Goal: Task Accomplishment & Management: Manage account settings

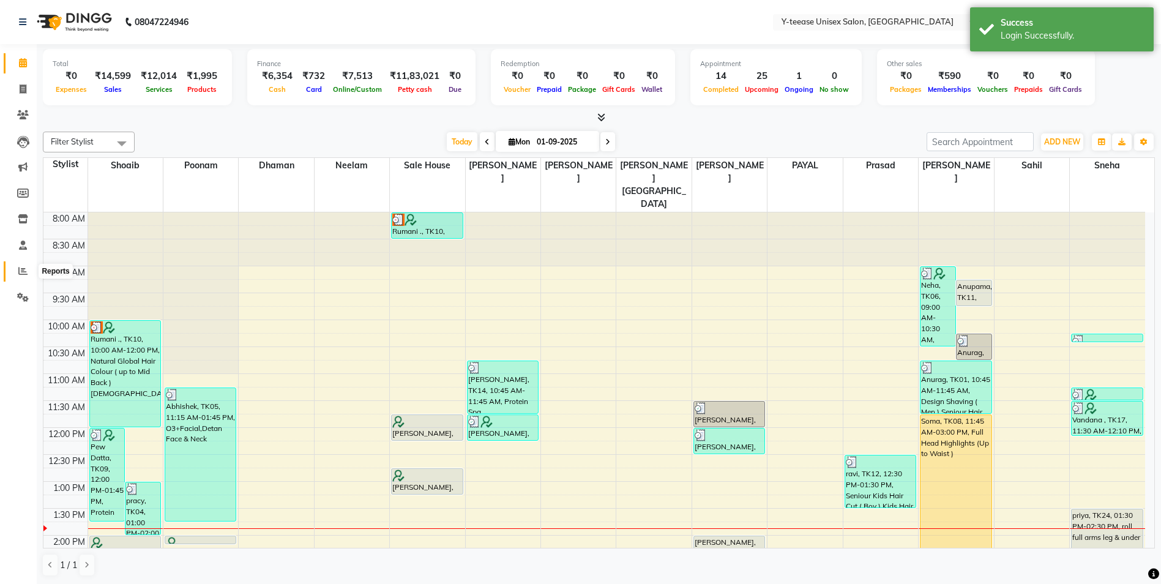
click at [29, 266] on span at bounding box center [22, 271] width 21 height 14
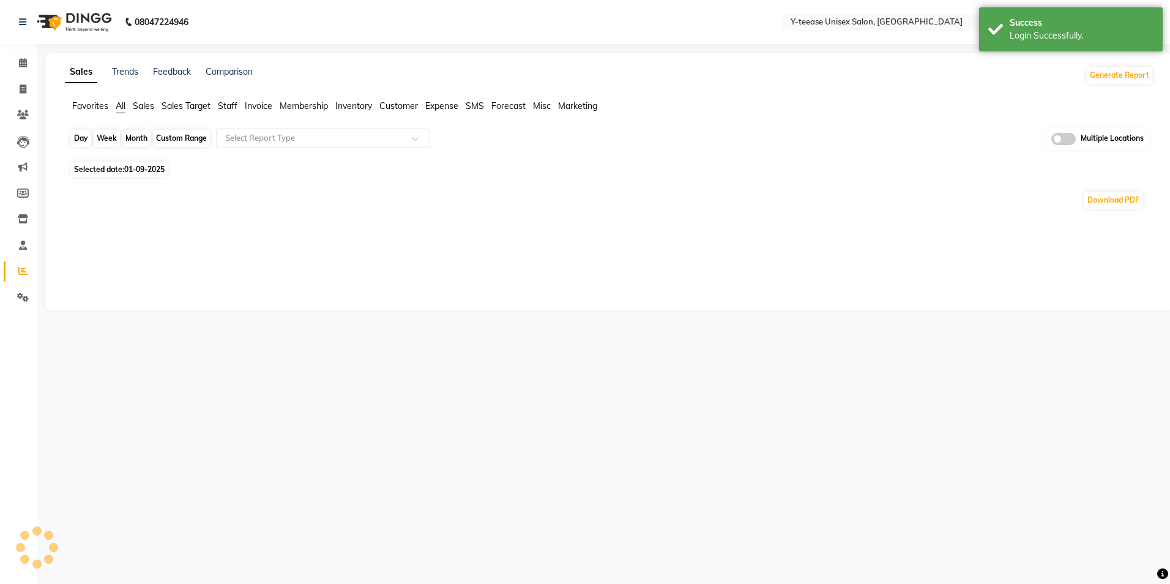
click at [83, 135] on div "Day" at bounding box center [81, 138] width 20 height 17
select select "9"
select select "2025"
click at [77, 139] on div "Day" at bounding box center [81, 138] width 20 height 17
select select "9"
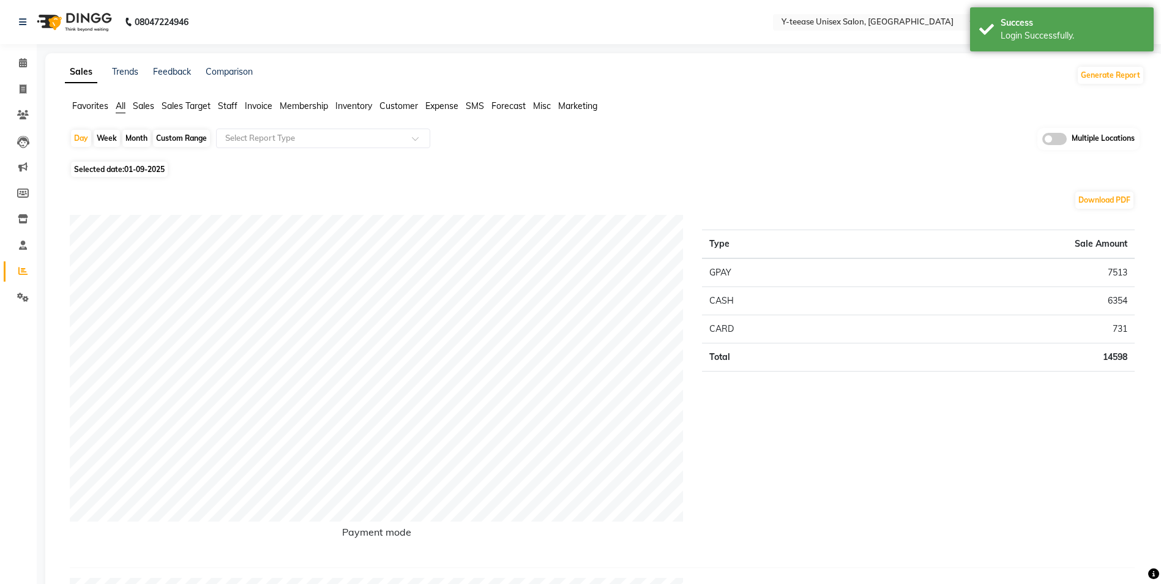
select select "2025"
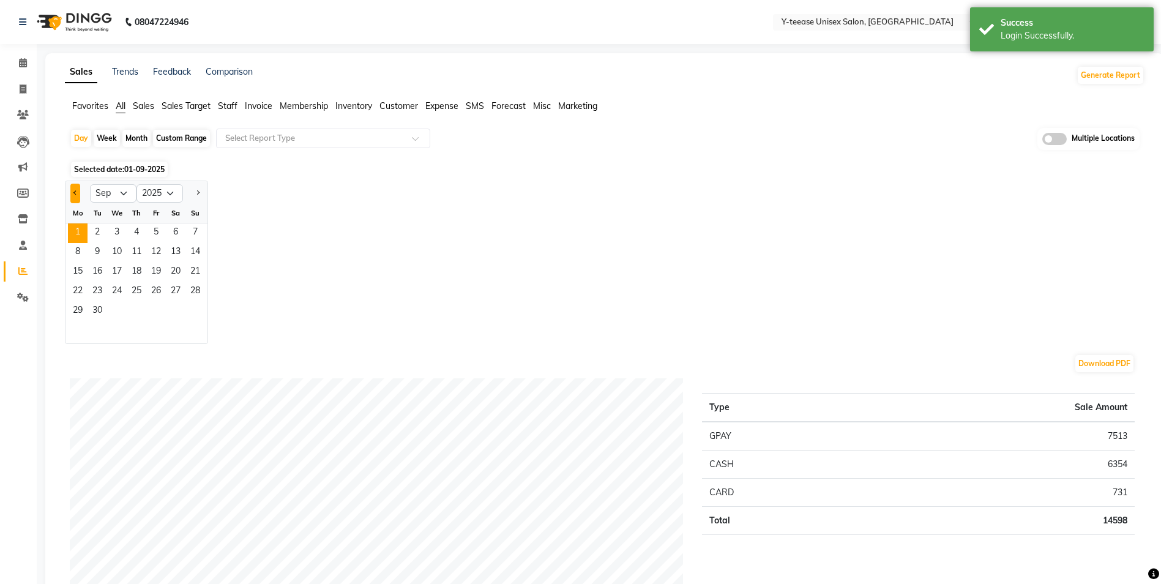
click at [79, 193] on button "Previous month" at bounding box center [75, 194] width 10 height 20
select select "8"
click at [190, 314] on span "31" at bounding box center [195, 312] width 20 height 20
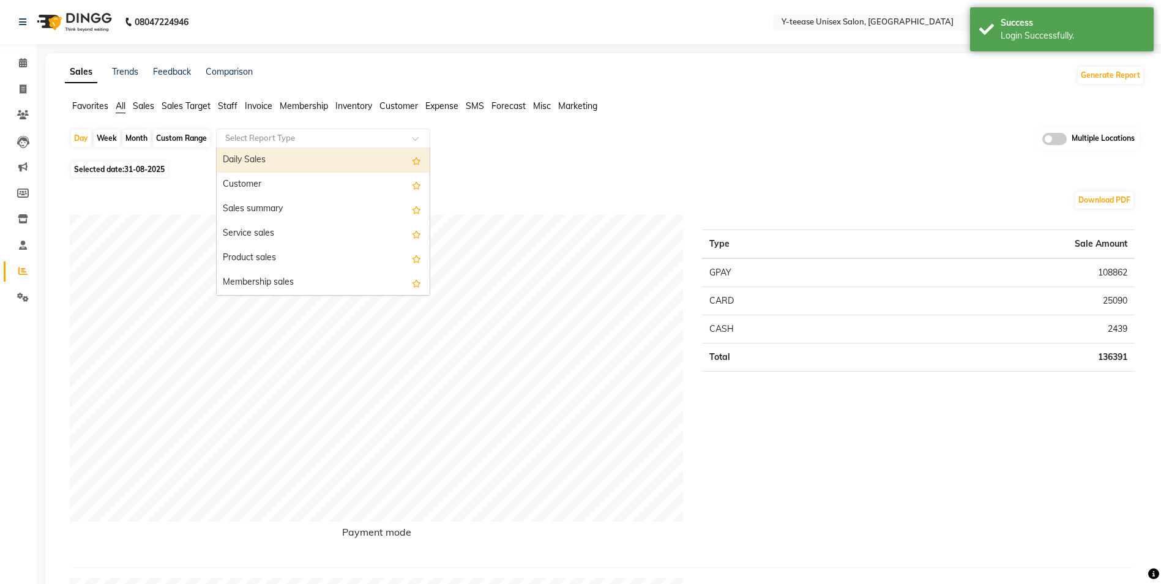
click at [255, 139] on input "text" at bounding box center [311, 138] width 176 height 12
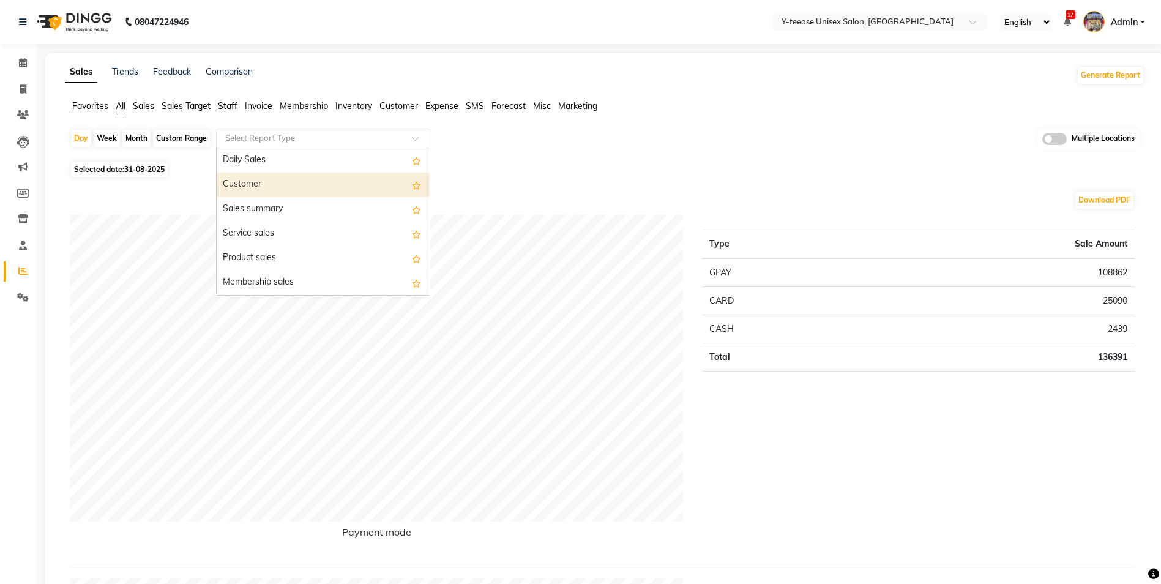
click at [266, 180] on div "Customer" at bounding box center [323, 185] width 213 height 24
select select "full_report"
select select "csv"
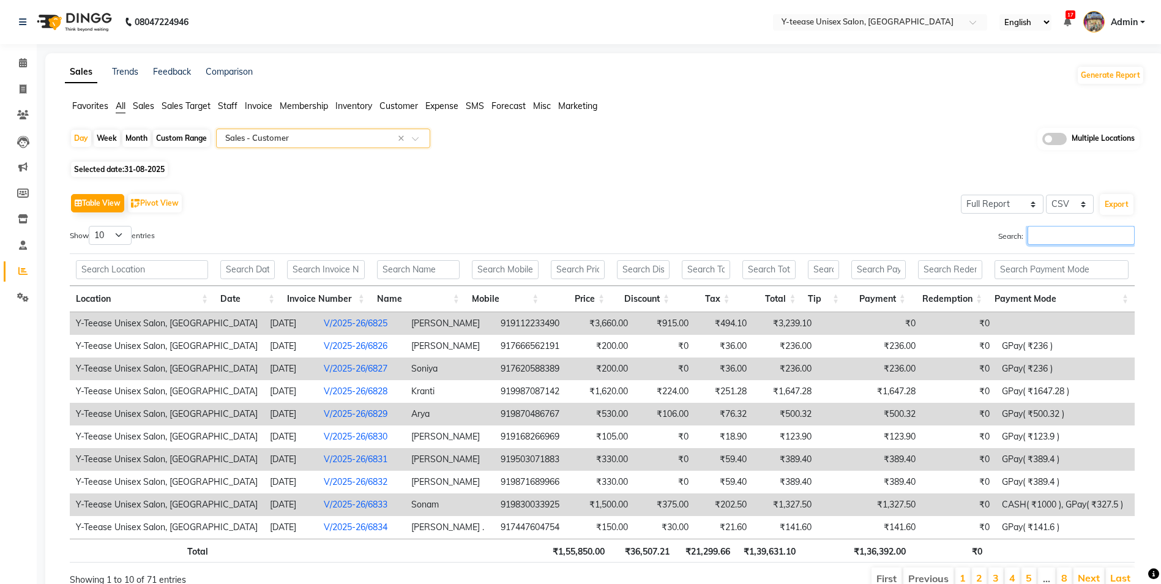
click at [1079, 241] on input "Search:" at bounding box center [1080, 235] width 107 height 19
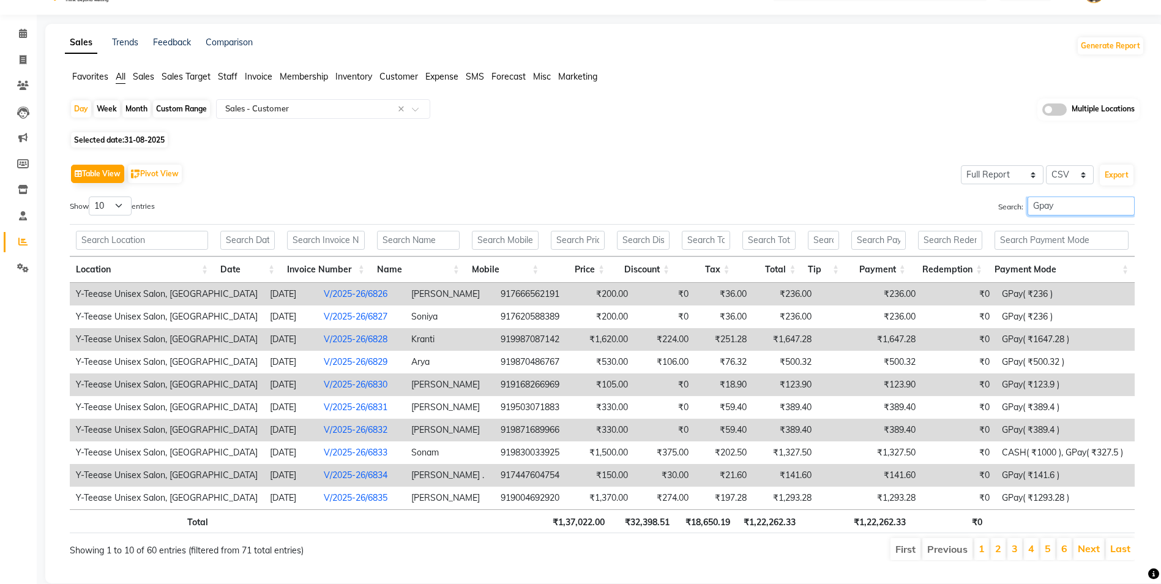
scroll to position [56, 0]
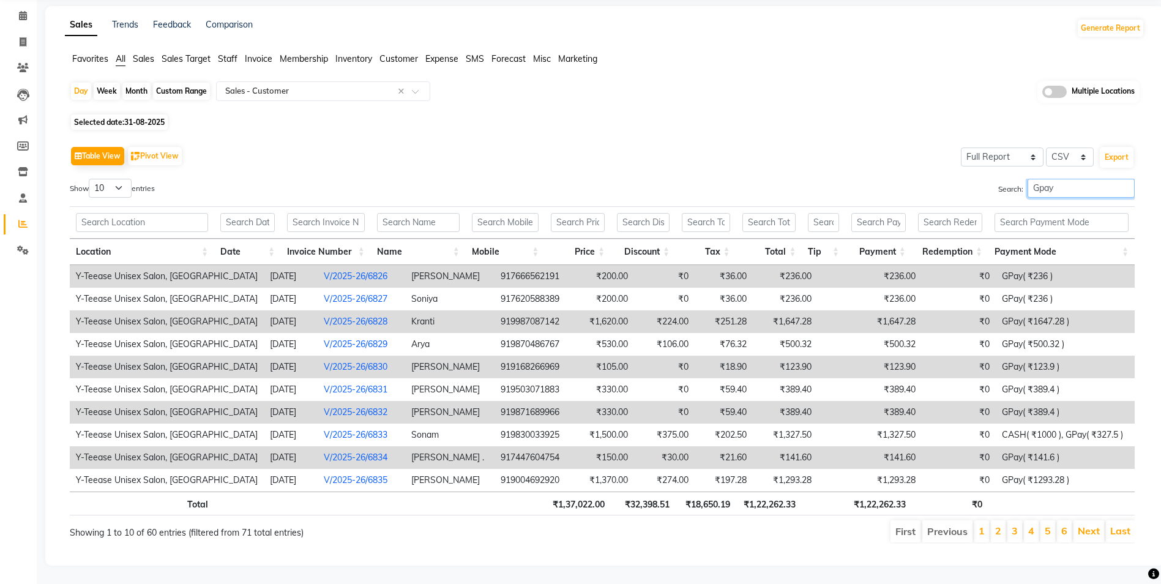
type input "Gpay"
drag, startPoint x: 96, startPoint y: 177, endPoint x: 101, endPoint y: 190, distance: 13.7
click at [96, 179] on select "10 25 50 100" at bounding box center [110, 188] width 43 height 19
select select "100"
click at [91, 179] on select "10 25 50 100" at bounding box center [110, 188] width 43 height 19
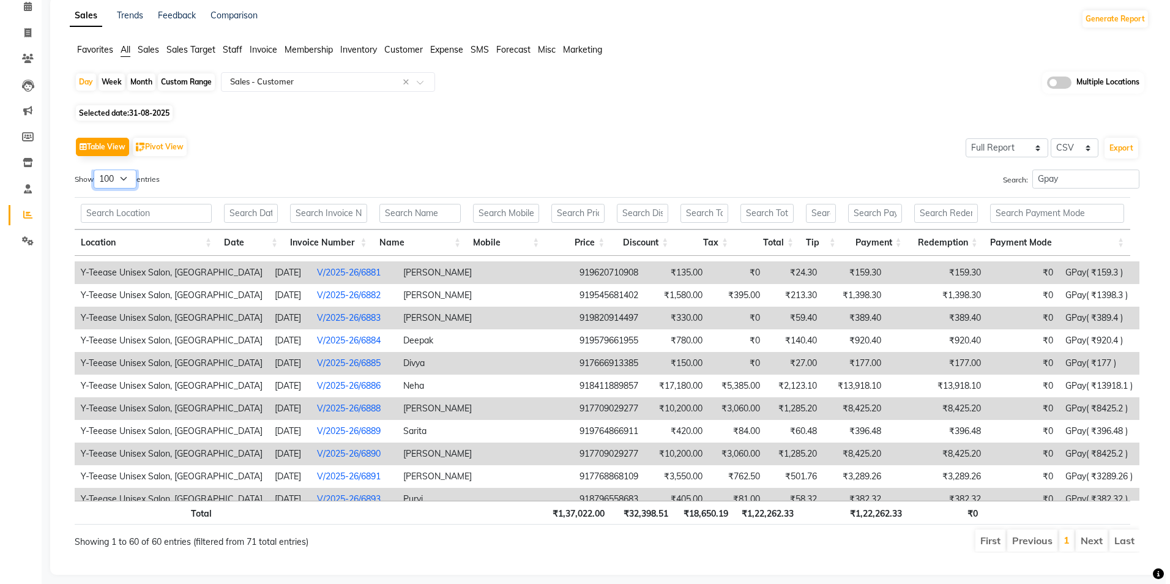
scroll to position [1114, 0]
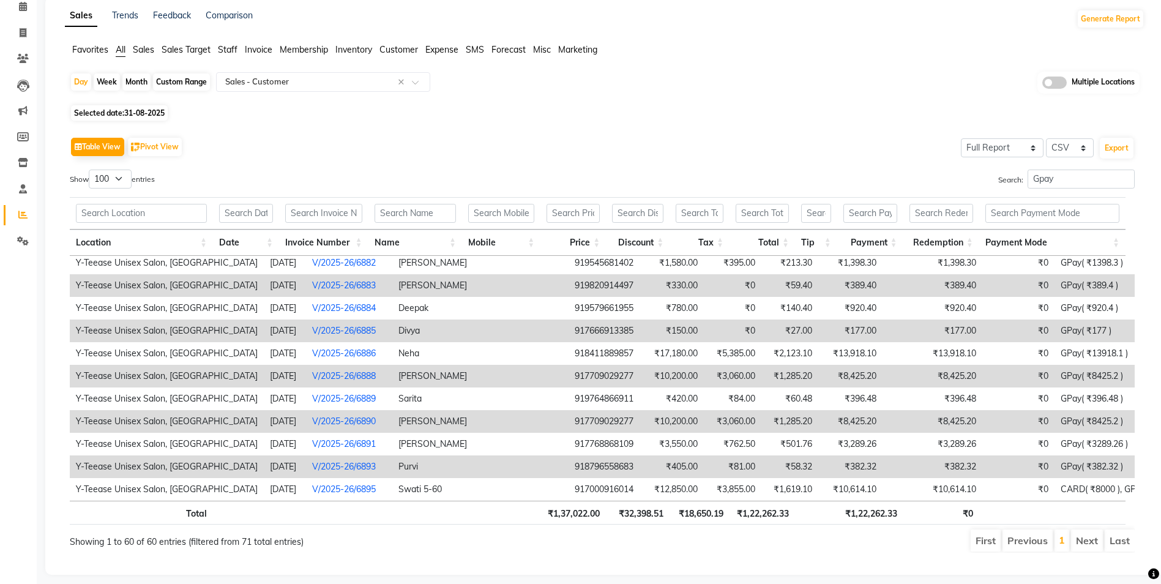
click at [319, 423] on link "V/2025-26/6890" at bounding box center [344, 420] width 64 height 11
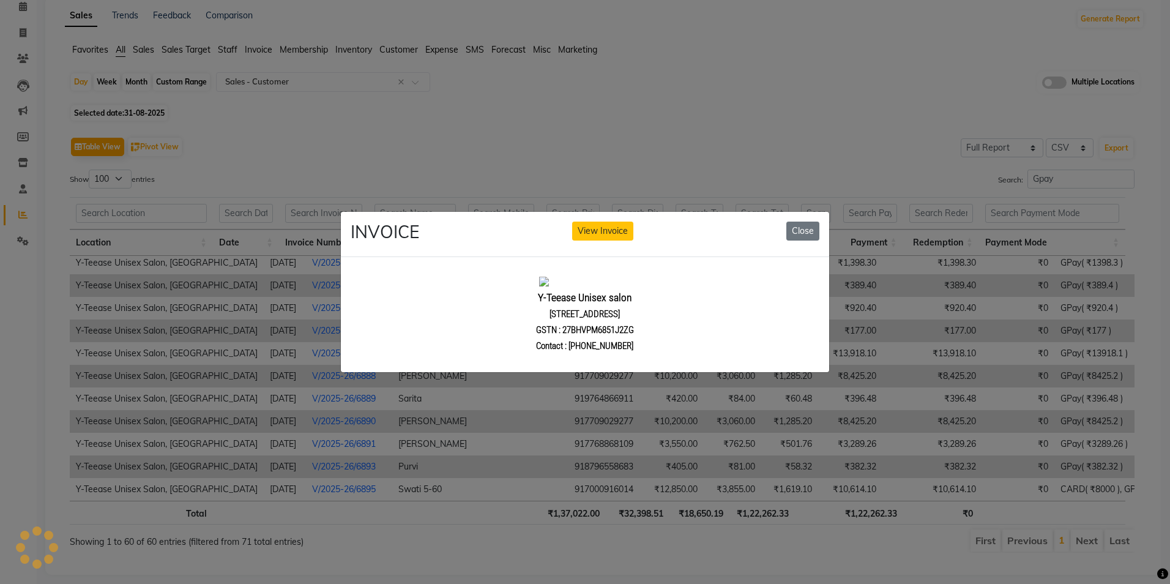
scroll to position [0, 0]
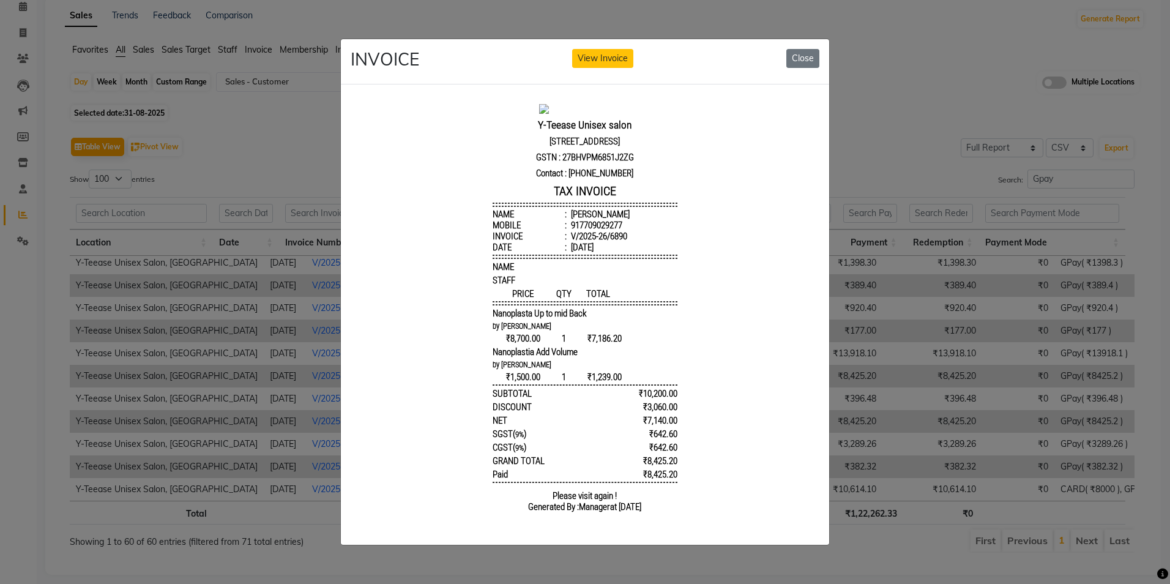
click at [605, 65] on div "INVOICE View Invoice Close" at bounding box center [585, 62] width 488 height 46
click at [608, 56] on button "View Invoice" at bounding box center [602, 58] width 61 height 19
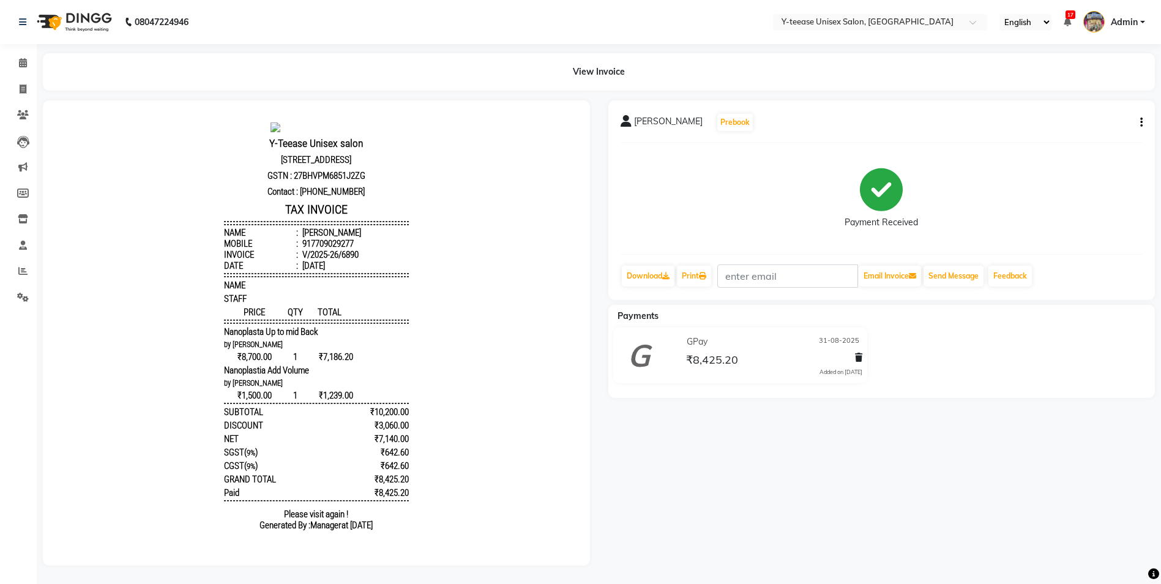
click at [1140, 128] on button "button" at bounding box center [1138, 122] width 7 height 13
click at [1087, 96] on div "Cancel Invoice" at bounding box center [1080, 91] width 84 height 15
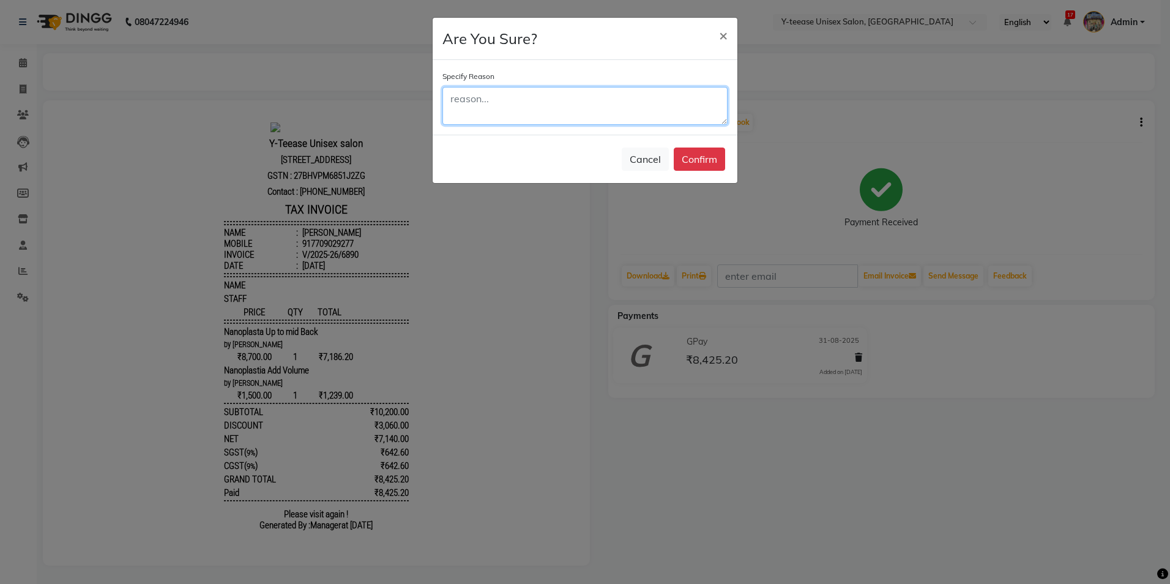
click at [571, 111] on textarea at bounding box center [584, 106] width 285 height 38
type textarea "Double bill"
click at [716, 168] on button "Confirm" at bounding box center [699, 158] width 51 height 23
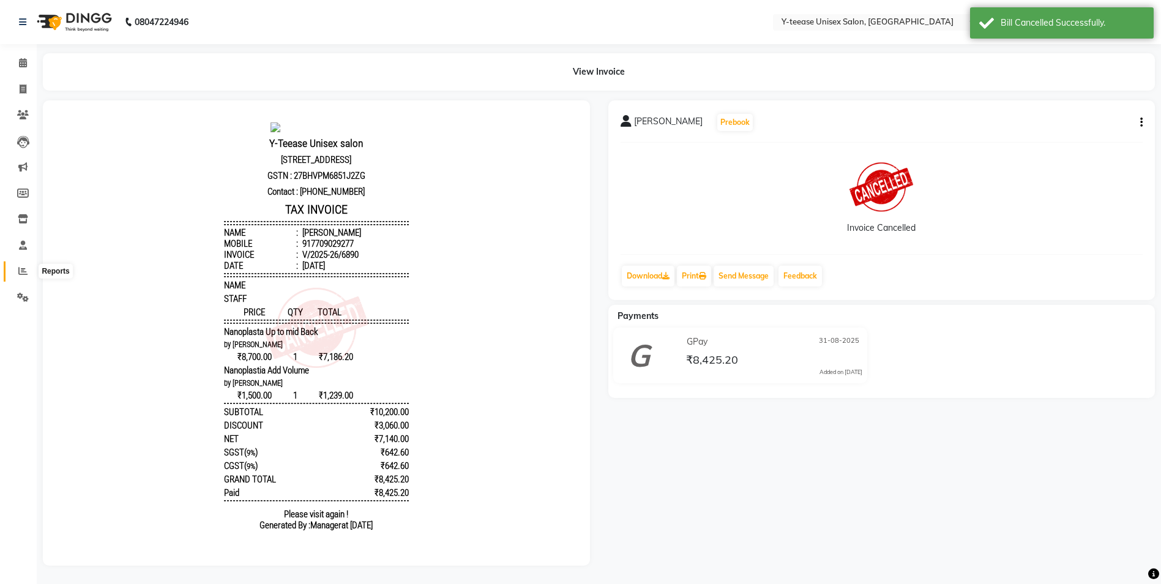
click at [23, 267] on icon at bounding box center [22, 270] width 9 height 9
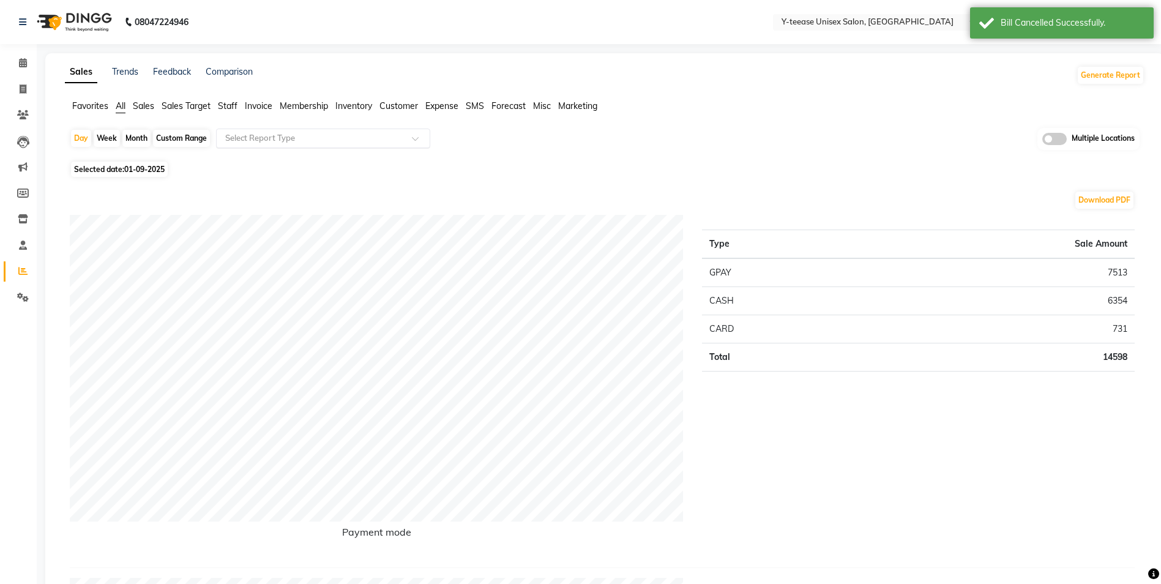
click at [253, 139] on input "text" at bounding box center [311, 138] width 176 height 12
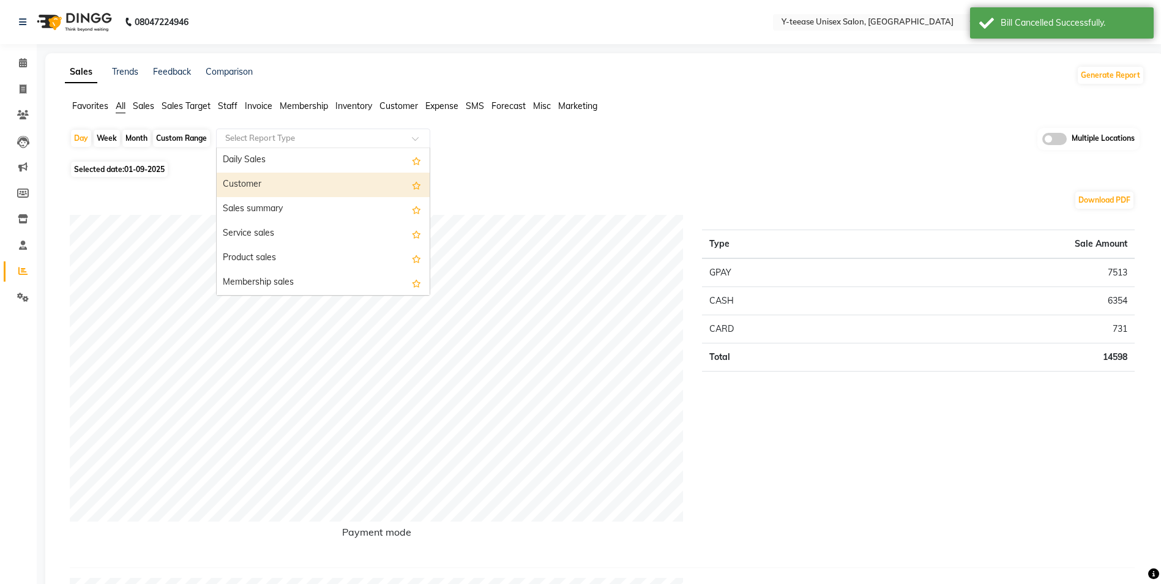
click at [280, 174] on div "Customer" at bounding box center [323, 185] width 213 height 24
select select "full_report"
select select "csv"
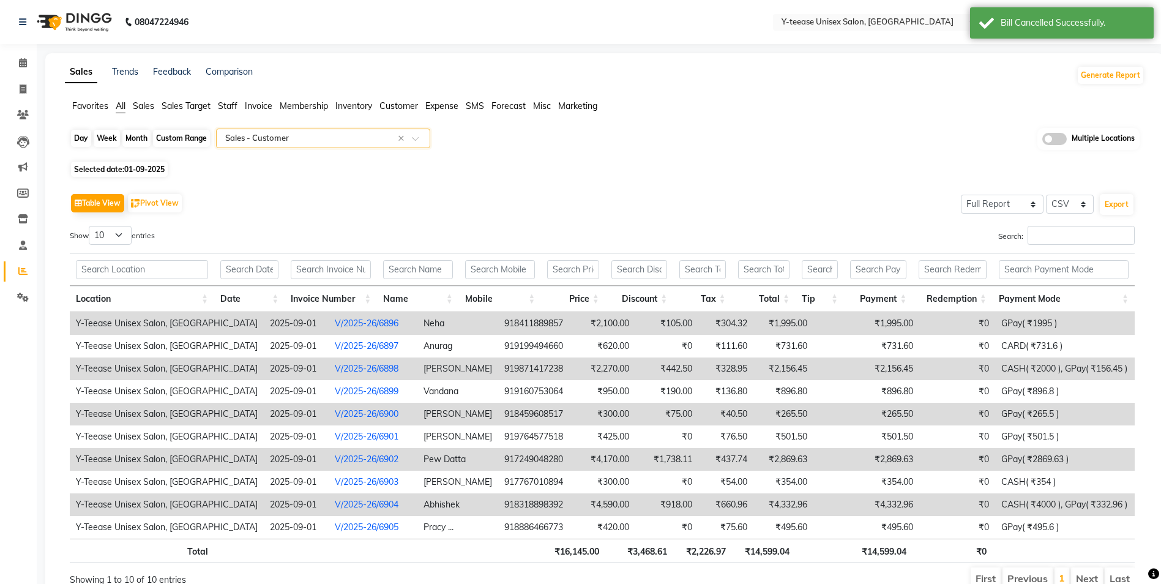
click at [91, 131] on div "Day" at bounding box center [81, 138] width 20 height 17
select select "9"
select select "2025"
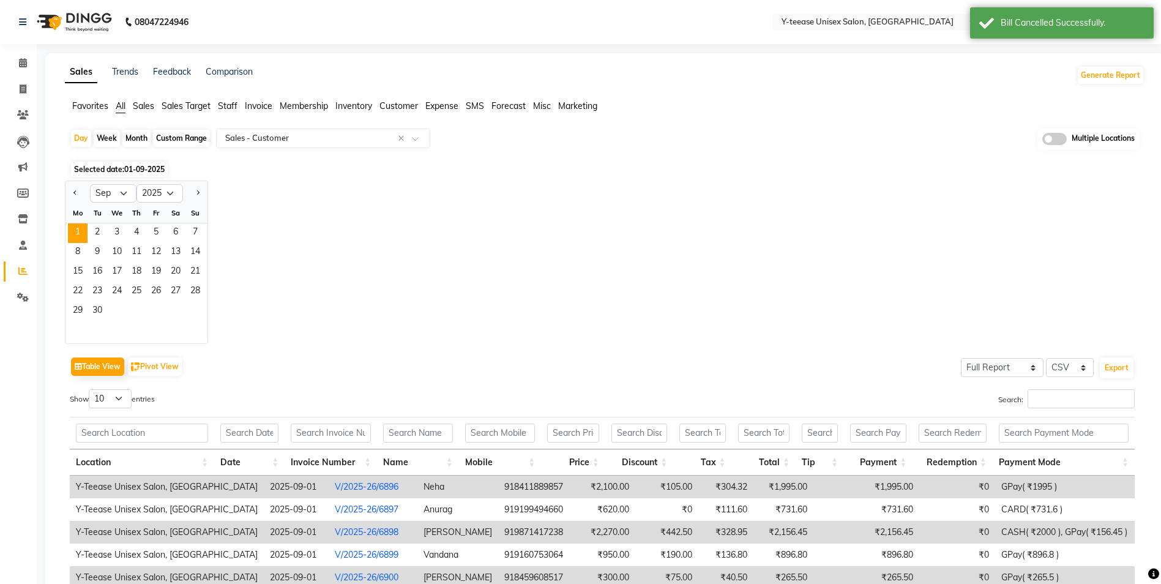
drag, startPoint x: 76, startPoint y: 194, endPoint x: 139, endPoint y: 240, distance: 77.5
click at [76, 195] on button "Previous month" at bounding box center [75, 194] width 10 height 20
select select "8"
click at [199, 308] on span "31" at bounding box center [195, 312] width 20 height 20
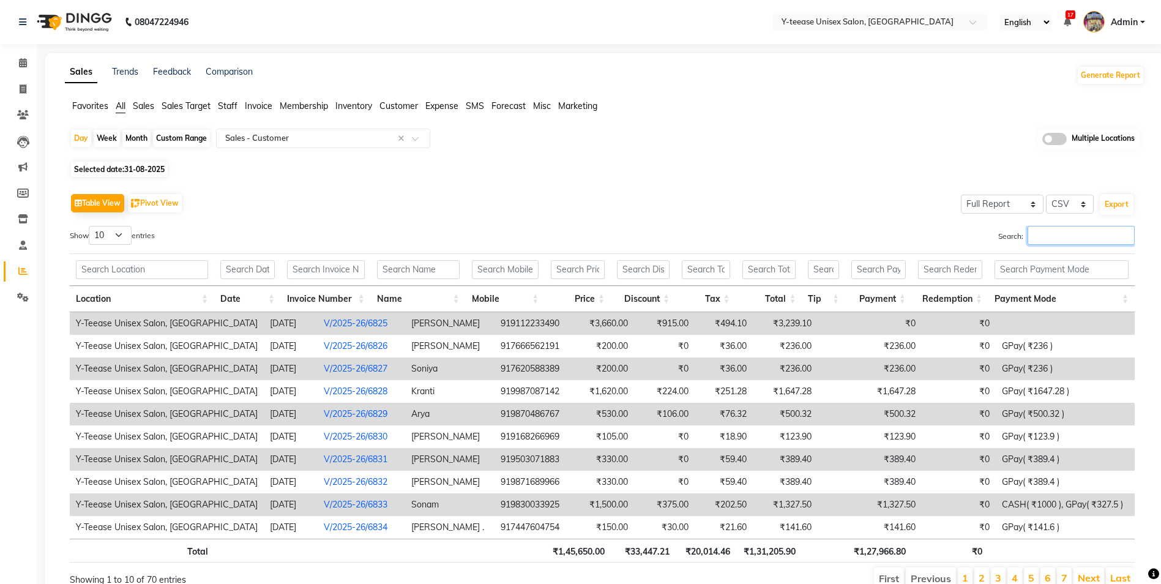
click at [1046, 232] on input "Search:" at bounding box center [1080, 235] width 107 height 19
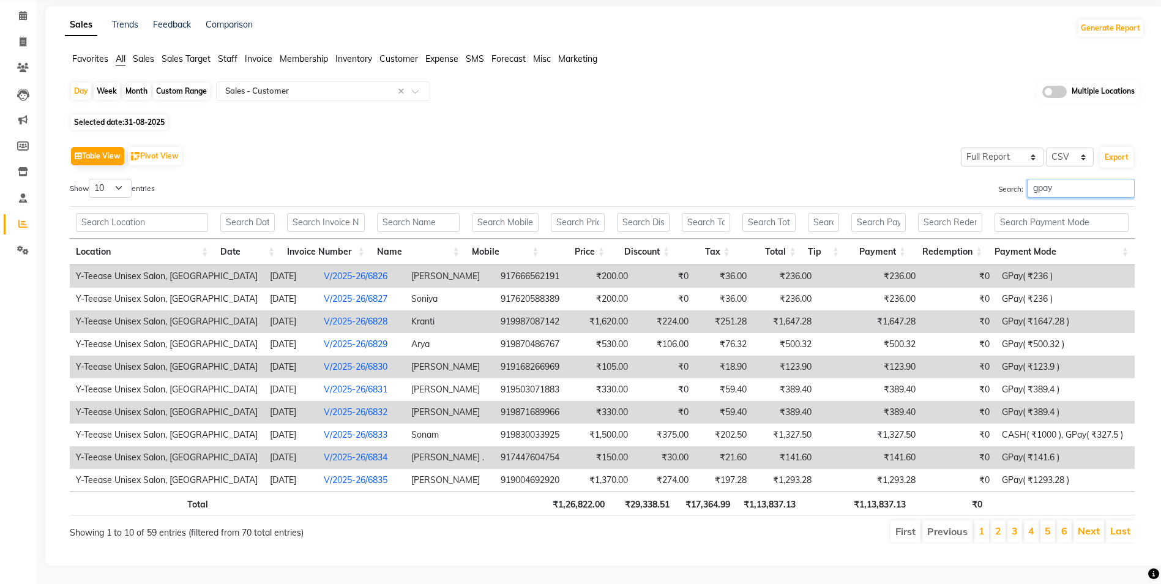
scroll to position [56, 0]
type input "gpay"
click at [92, 184] on select "10 25 50 100" at bounding box center [110, 188] width 43 height 19
select select "100"
click at [91, 179] on select "10 25 50 100" at bounding box center [110, 188] width 43 height 19
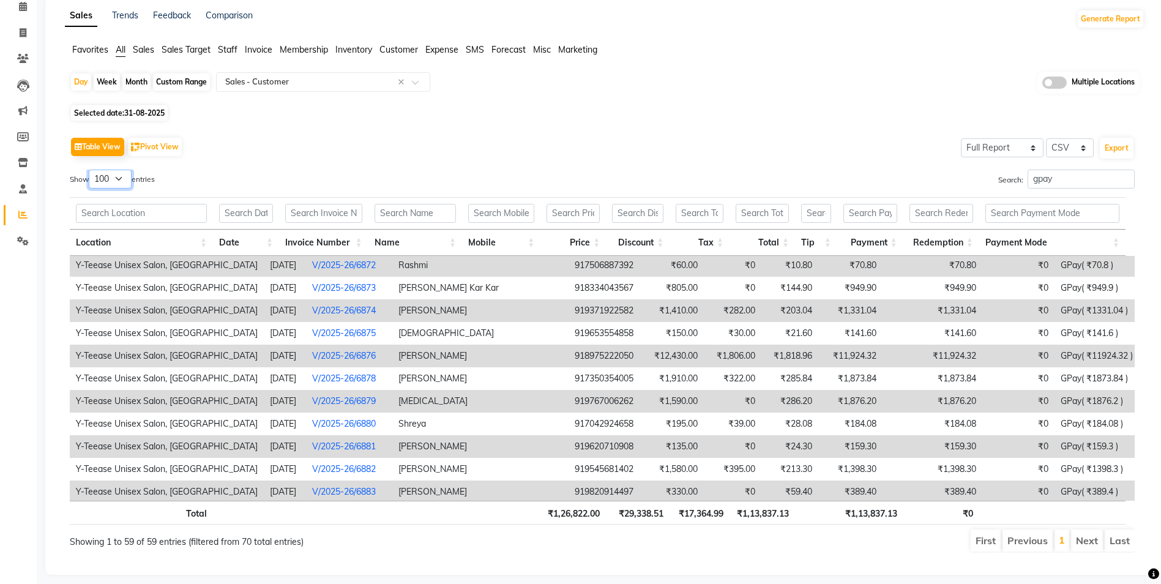
scroll to position [846, 0]
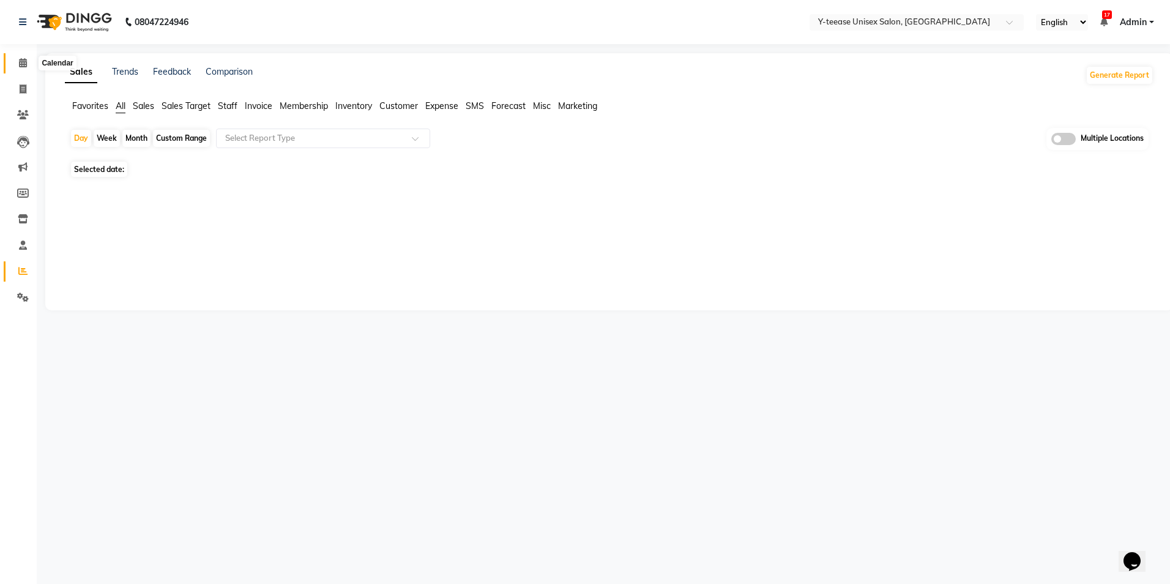
click at [24, 60] on icon at bounding box center [23, 62] width 8 height 9
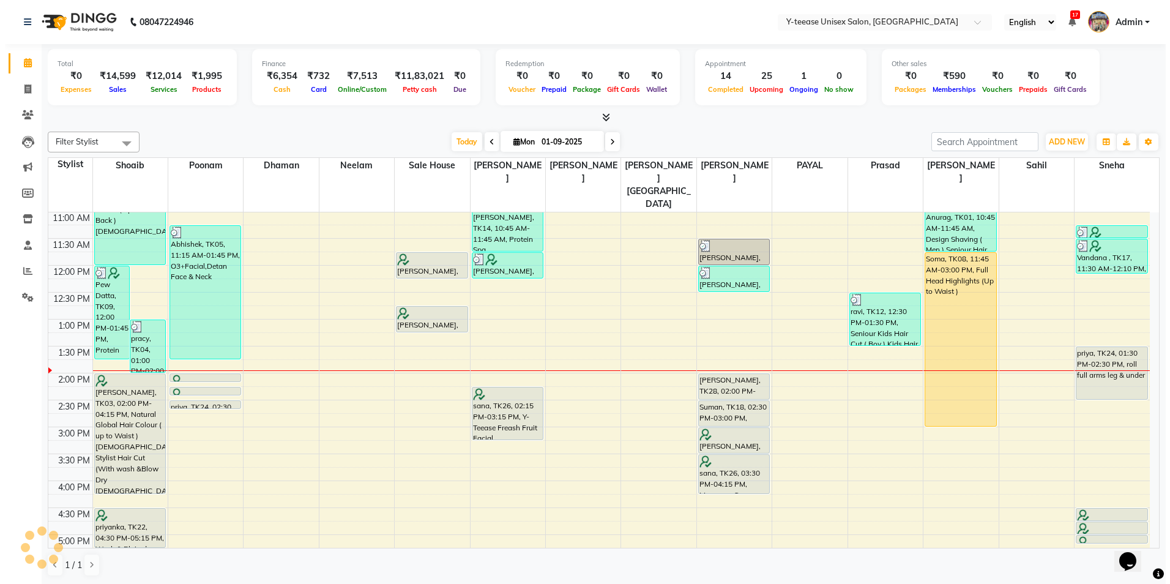
scroll to position [184, 0]
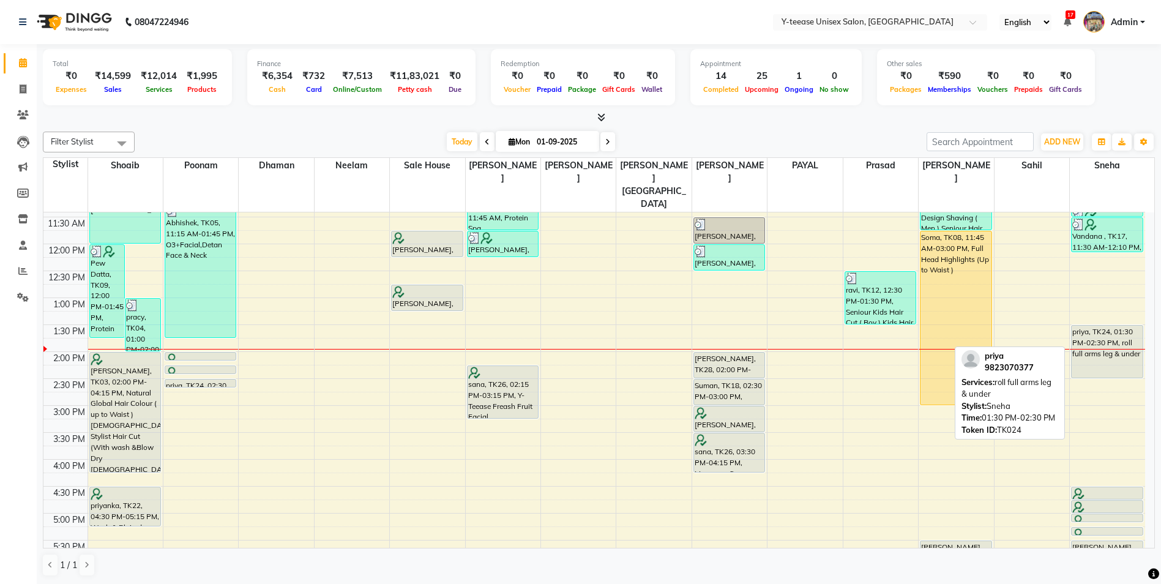
click at [1099, 325] on div "priya, TK24, 01:30 PM-02:30 PM, roll full arms leg & under" at bounding box center [1106, 351] width 71 height 52
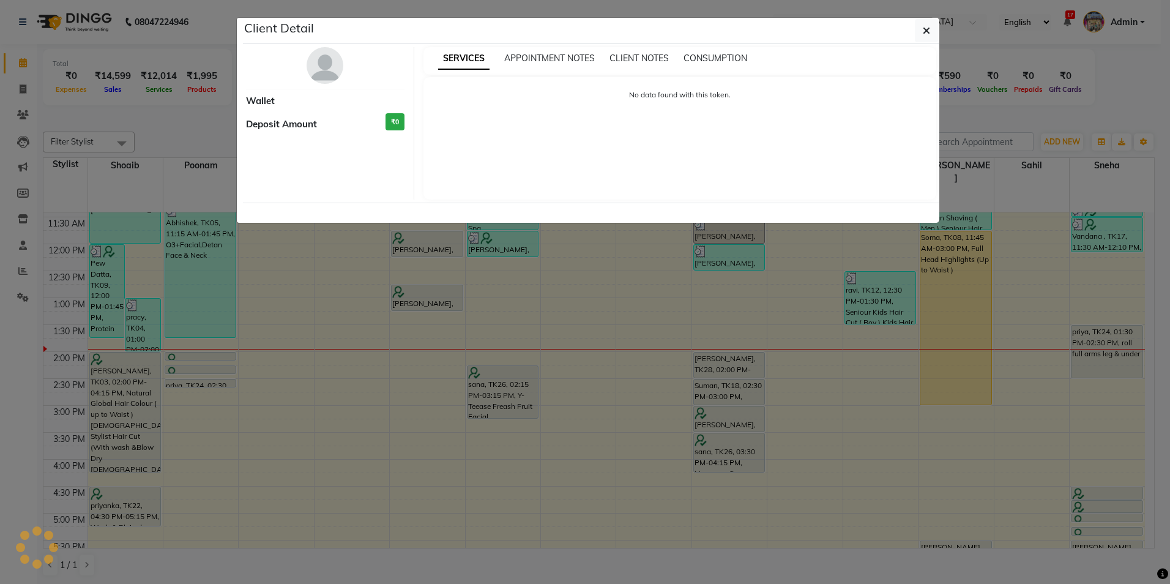
select select "7"
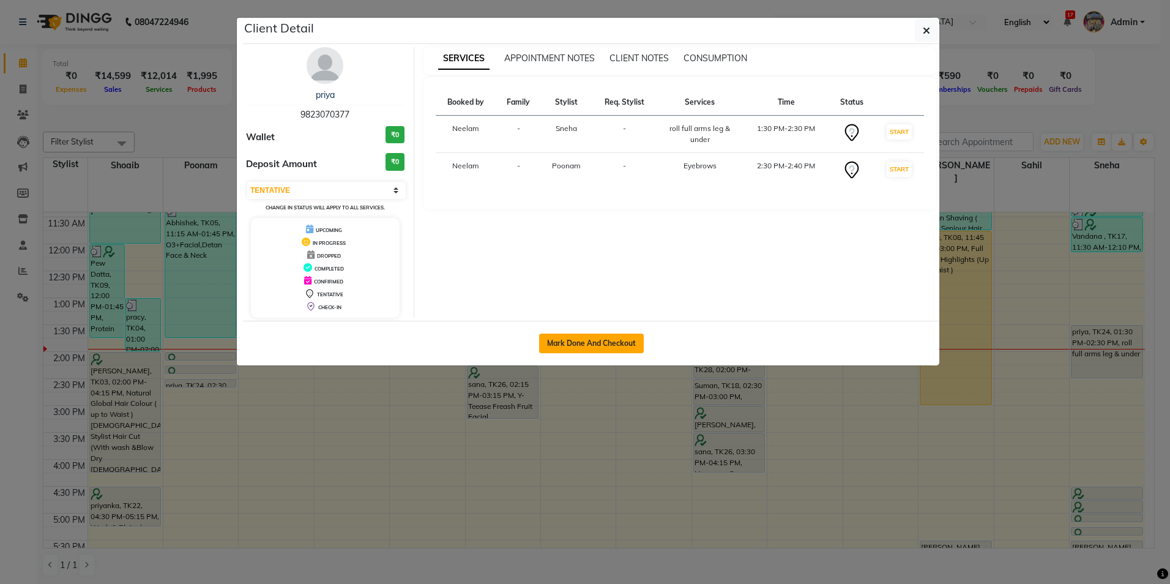
click at [594, 346] on button "Mark Done And Checkout" at bounding box center [591, 343] width 105 height 20
select select "service"
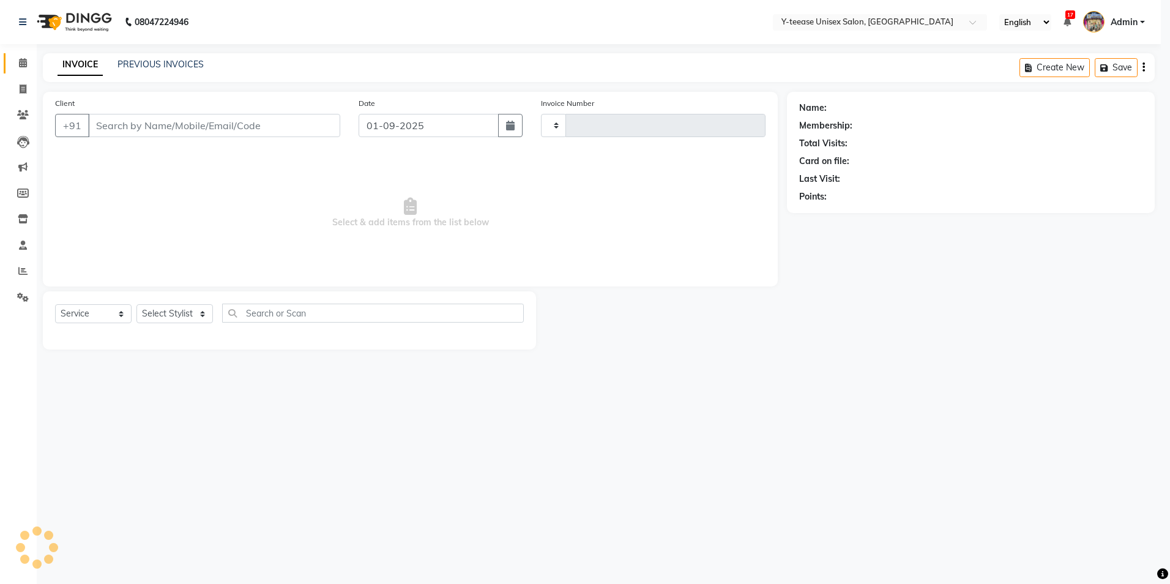
type input "6906"
select select "4"
type input "9823070377"
select select "49846"
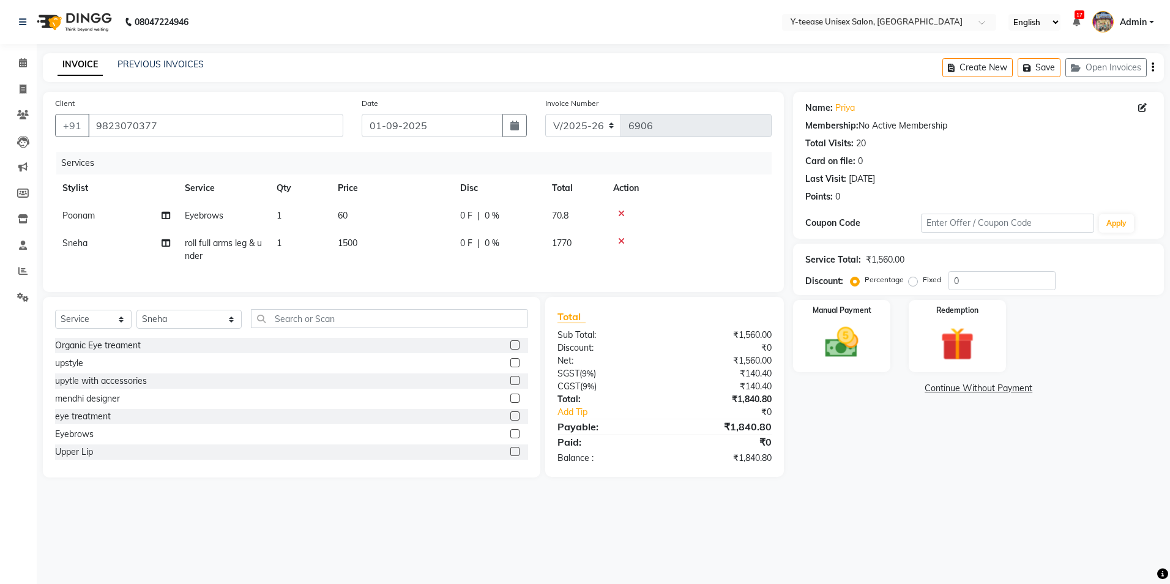
click at [217, 244] on span "roll full arms leg & under" at bounding box center [223, 249] width 77 height 24
select select "49846"
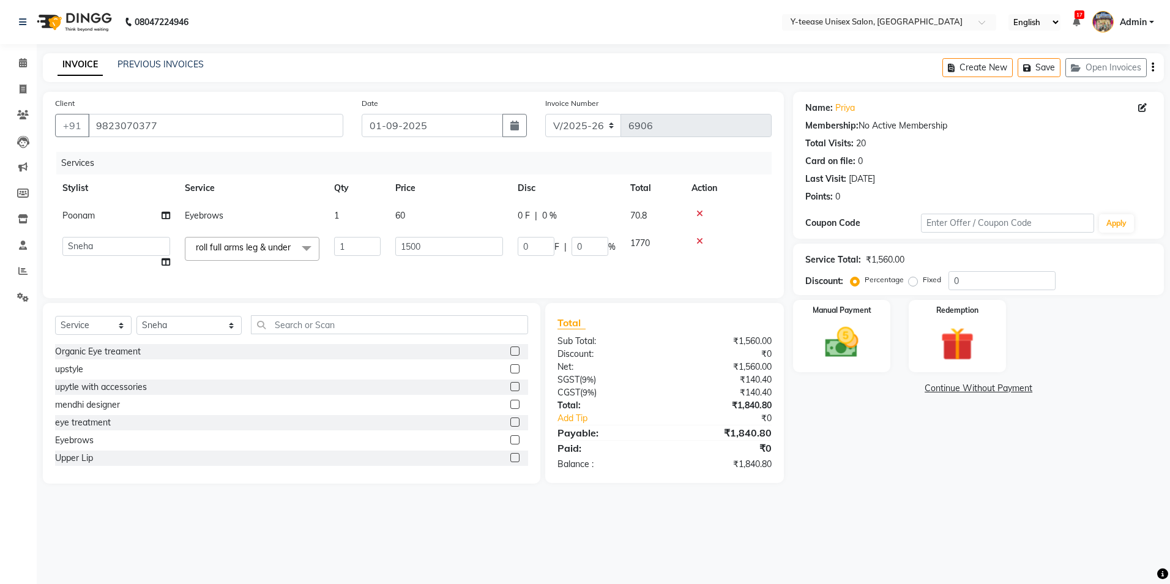
click at [261, 247] on span "roll full arms leg & under" at bounding box center [243, 247] width 95 height 11
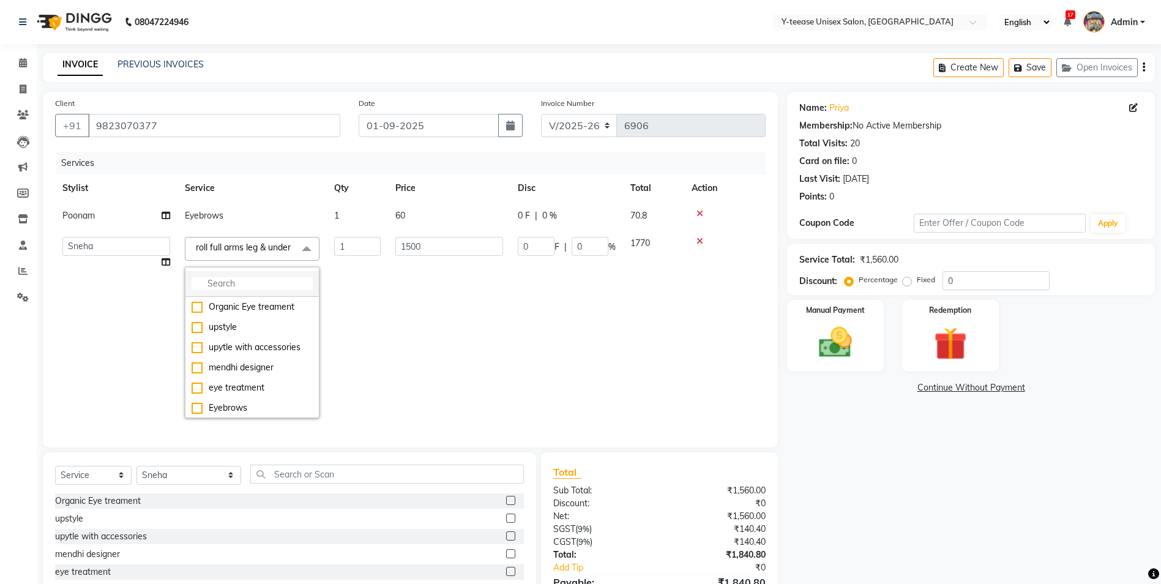
click at [250, 290] on input "multiselect-search" at bounding box center [252, 283] width 121 height 13
type input "roll"
click at [248, 378] on li "Roll on full arms" at bounding box center [251, 367] width 133 height 20
checkbox input "false"
checkbox input "true"
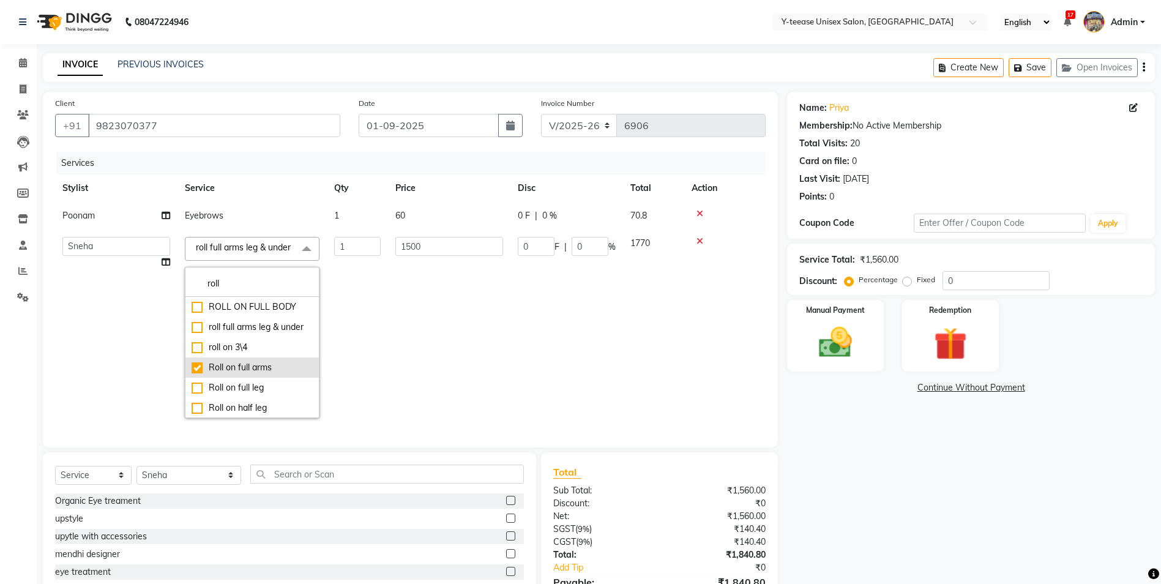
type input "600"
click at [449, 355] on td "600" at bounding box center [449, 327] width 122 height 196
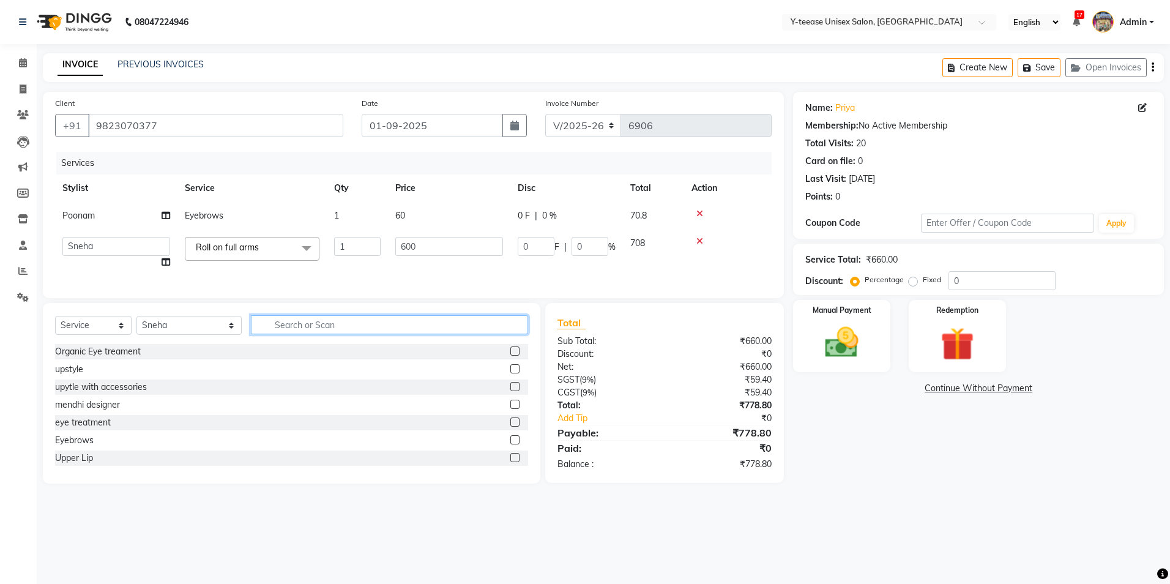
click at [296, 329] on input "text" at bounding box center [389, 324] width 277 height 19
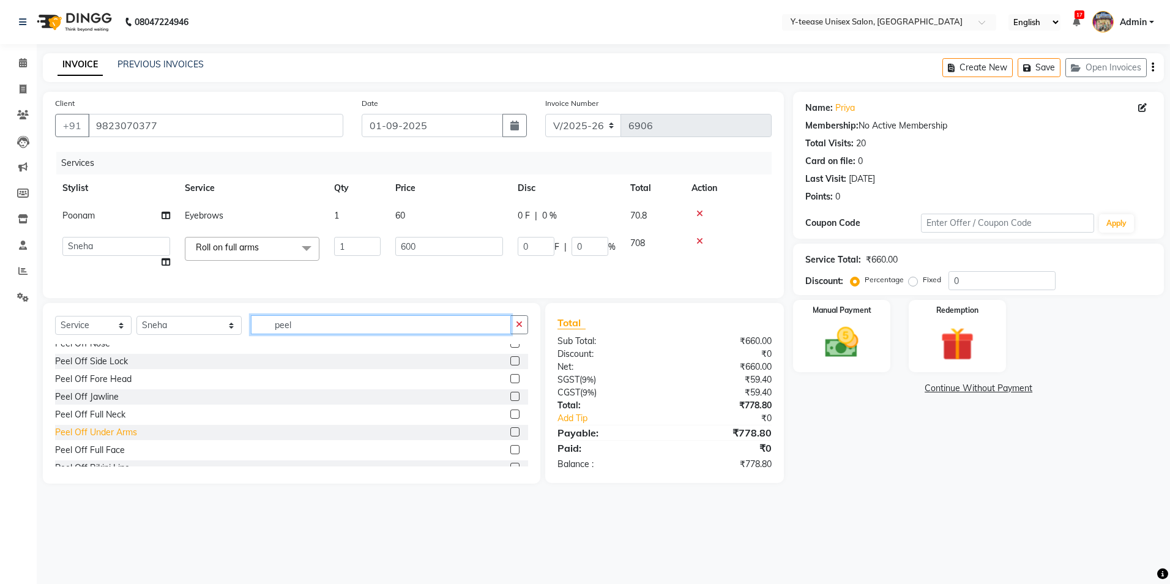
type input "peel"
click at [97, 436] on div "Peel Off Under Arms" at bounding box center [96, 432] width 82 height 13
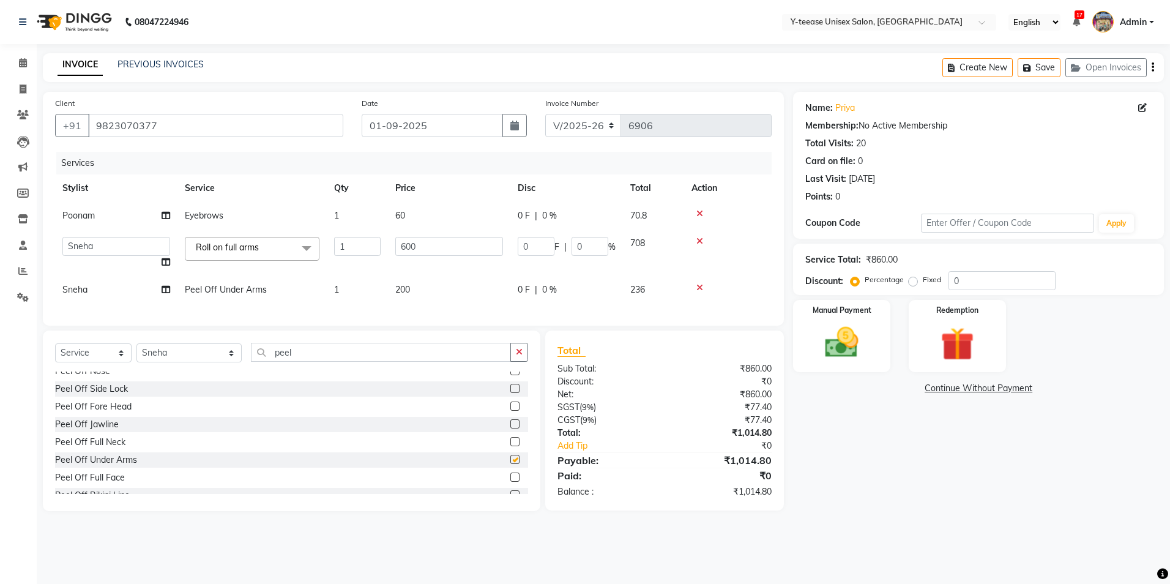
checkbox input "false"
click at [268, 361] on input "peel" at bounding box center [381, 352] width 260 height 19
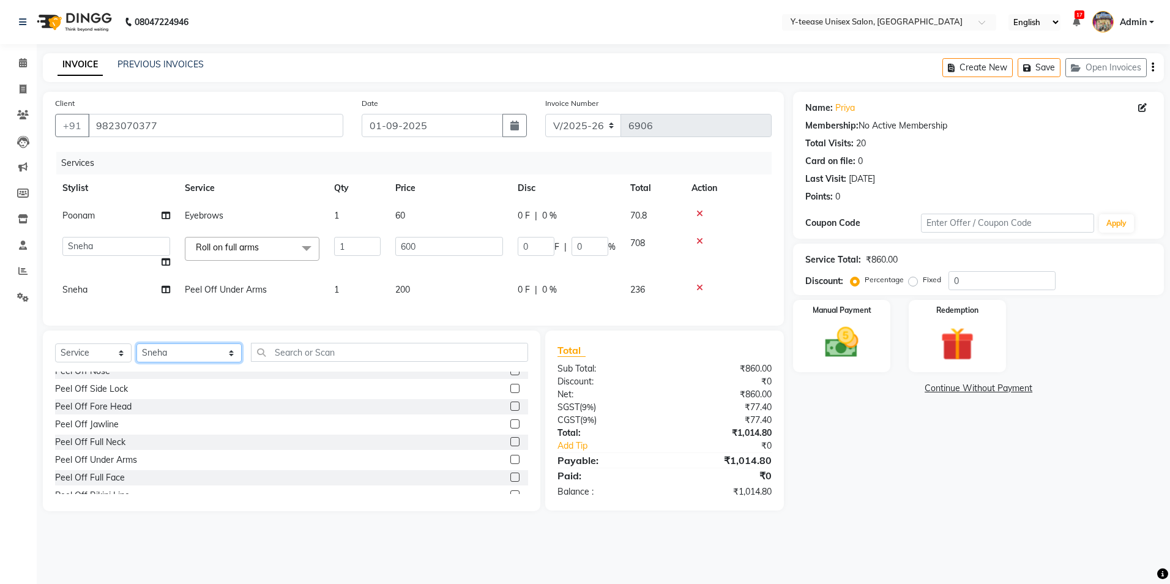
click at [193, 355] on select "Select Stylist [PERSON_NAME] Dhaman [PERSON_NAME] [PERSON_NAME] nagar Manager M…" at bounding box center [188, 352] width 105 height 19
select select "57"
click at [136, 352] on select "Select Stylist [PERSON_NAME] Dhaman [PERSON_NAME] [PERSON_NAME] nagar Manager M…" at bounding box center [188, 352] width 105 height 19
drag, startPoint x: 301, startPoint y: 337, endPoint x: 298, endPoint y: 374, distance: 36.8
click at [300, 343] on div "Client [PHONE_NUMBER] Date [DATE] Invoice Number V/2025 V/[PHONE_NUMBER] Servic…" at bounding box center [413, 301] width 759 height 419
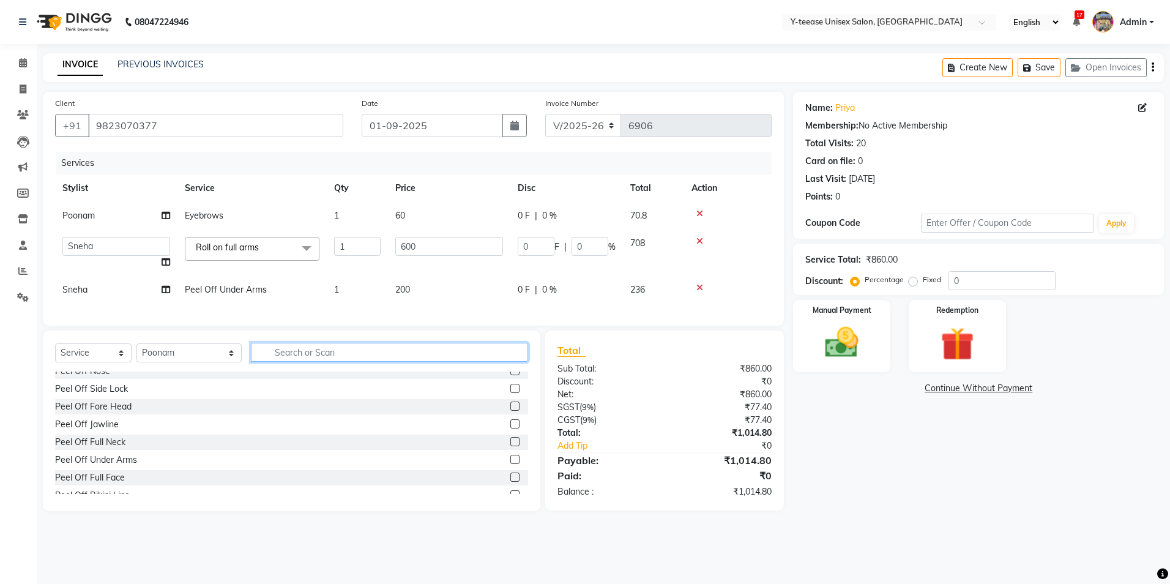
click at [294, 357] on input "text" at bounding box center [389, 352] width 277 height 19
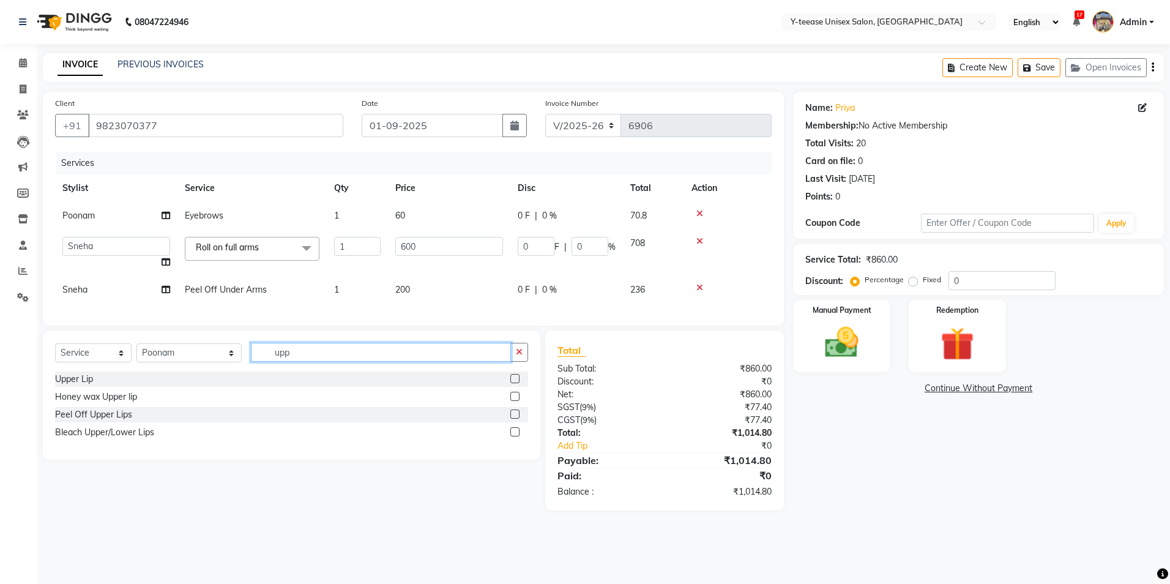
scroll to position [0, 0]
type input "uppe"
click at [75, 421] on div "Peel Off Upper Lips" at bounding box center [93, 414] width 77 height 13
checkbox input "false"
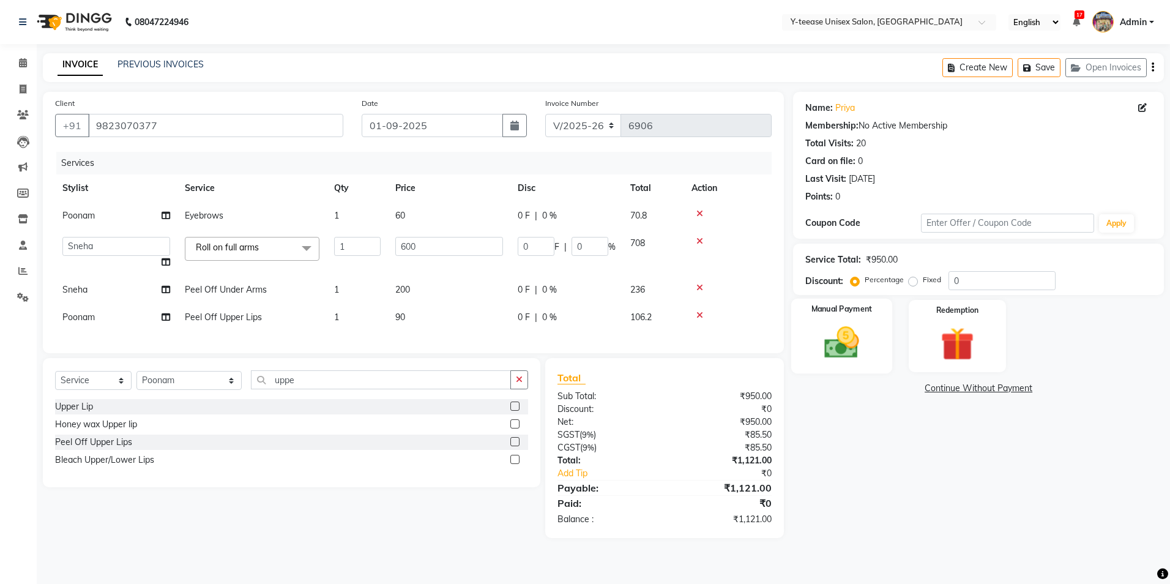
click at [841, 334] on img at bounding box center [841, 342] width 57 height 40
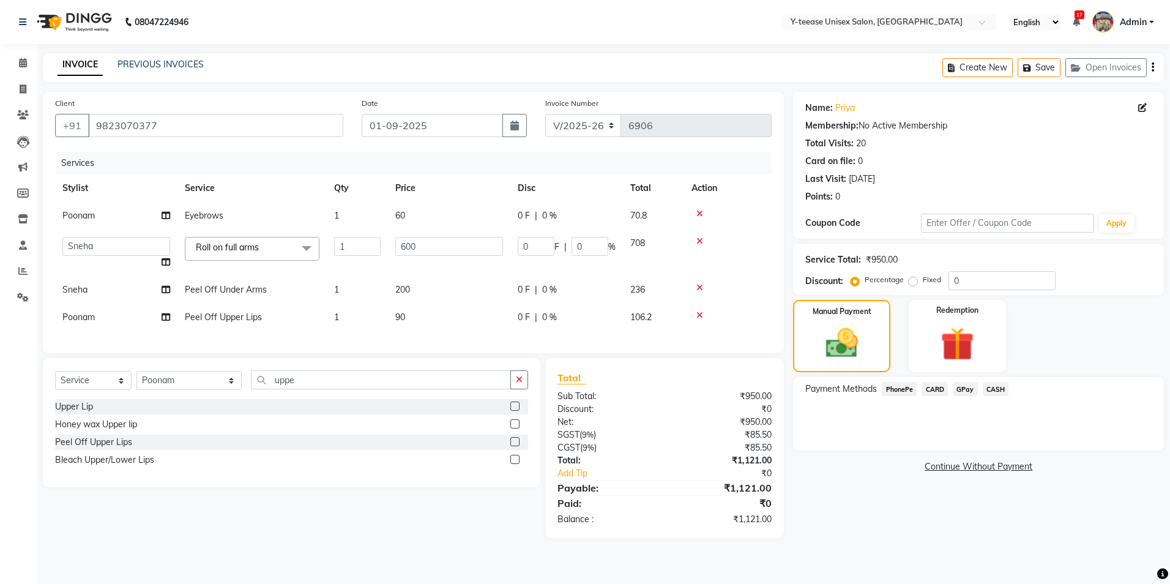
click at [965, 385] on span "GPay" at bounding box center [965, 389] width 25 height 14
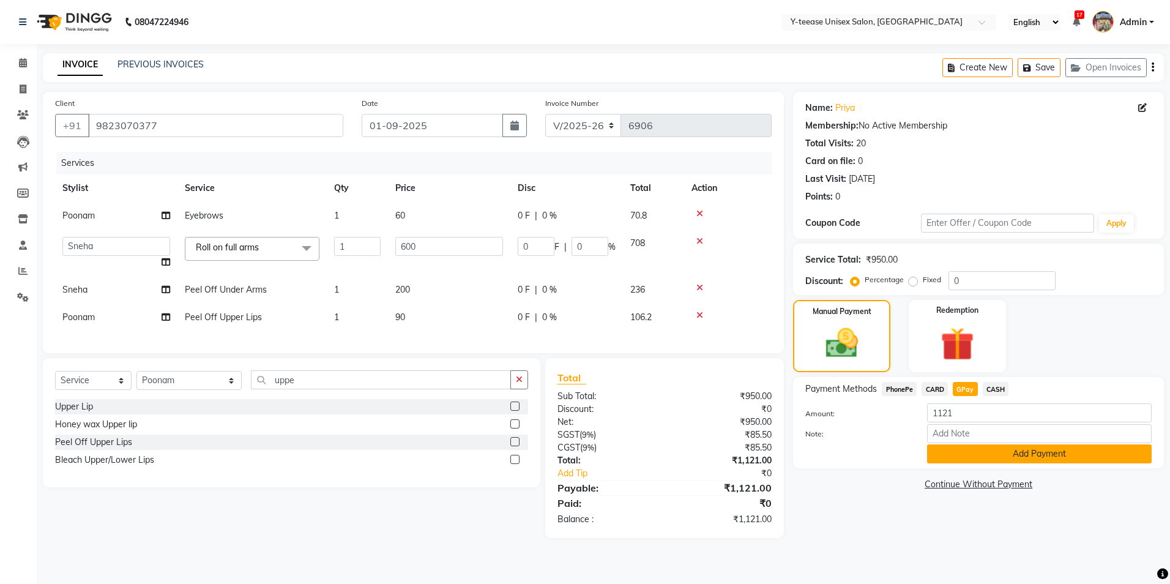
click at [994, 458] on button "Add Payment" at bounding box center [1039, 453] width 225 height 19
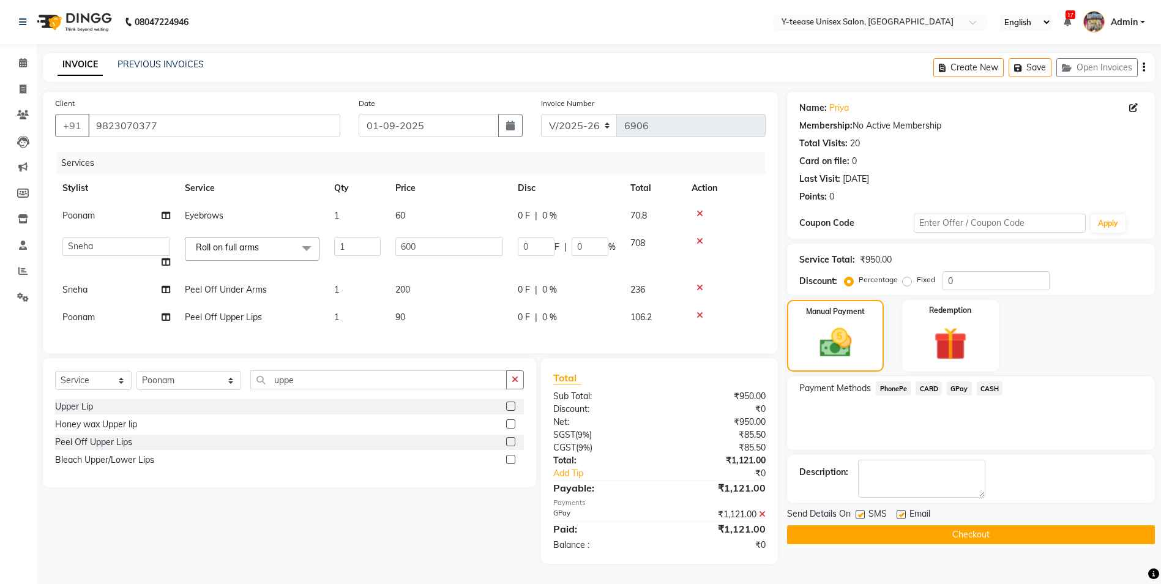
click at [761, 518] on icon at bounding box center [762, 514] width 7 height 9
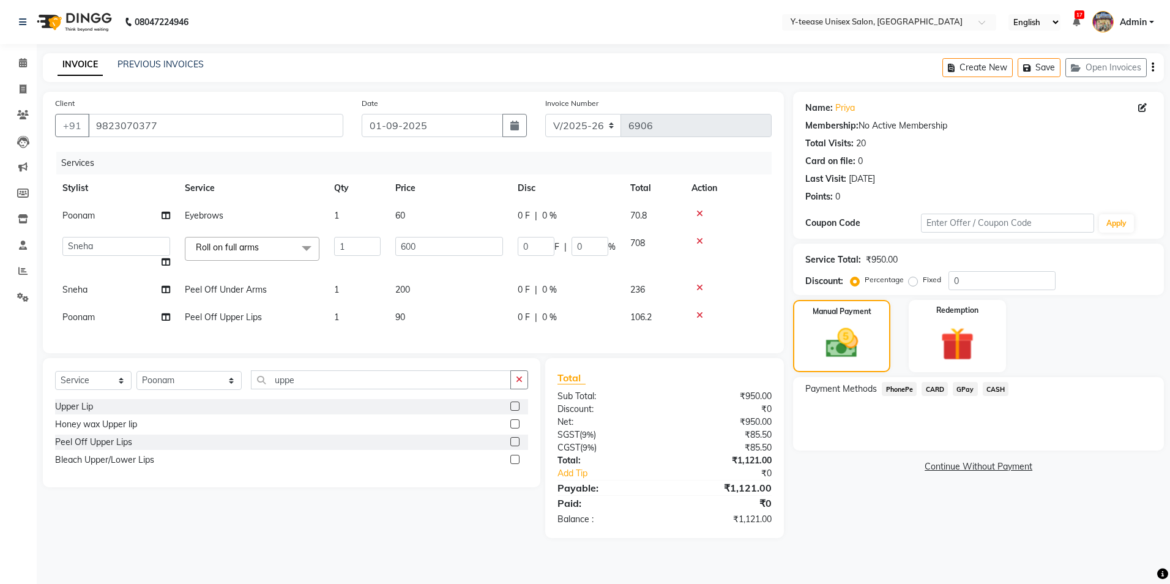
click at [994, 390] on span "CASH" at bounding box center [996, 389] width 26 height 14
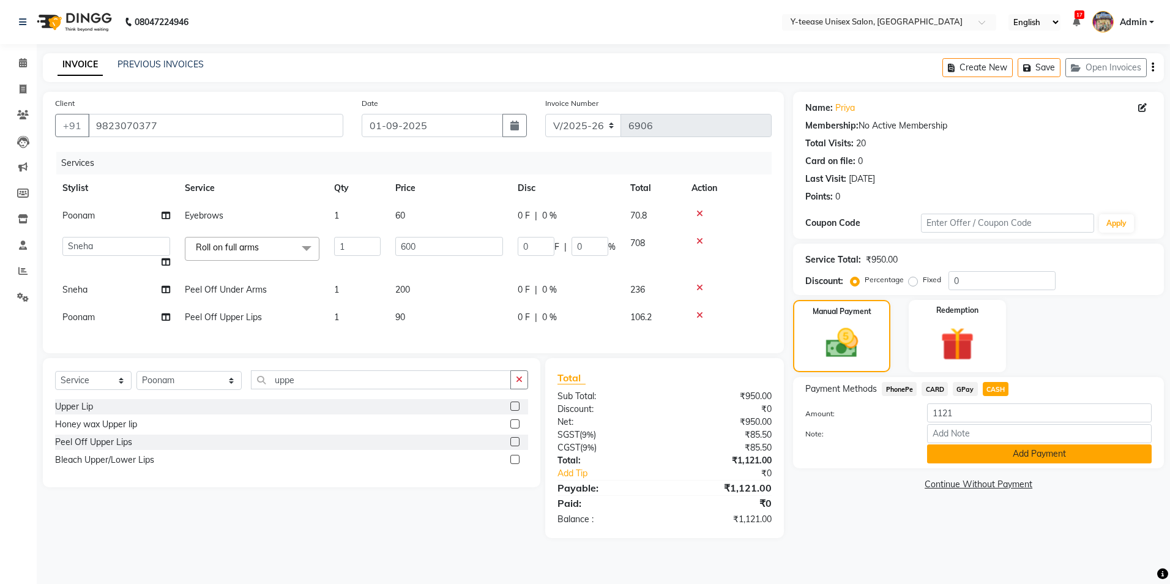
click at [1008, 456] on button "Add Payment" at bounding box center [1039, 453] width 225 height 19
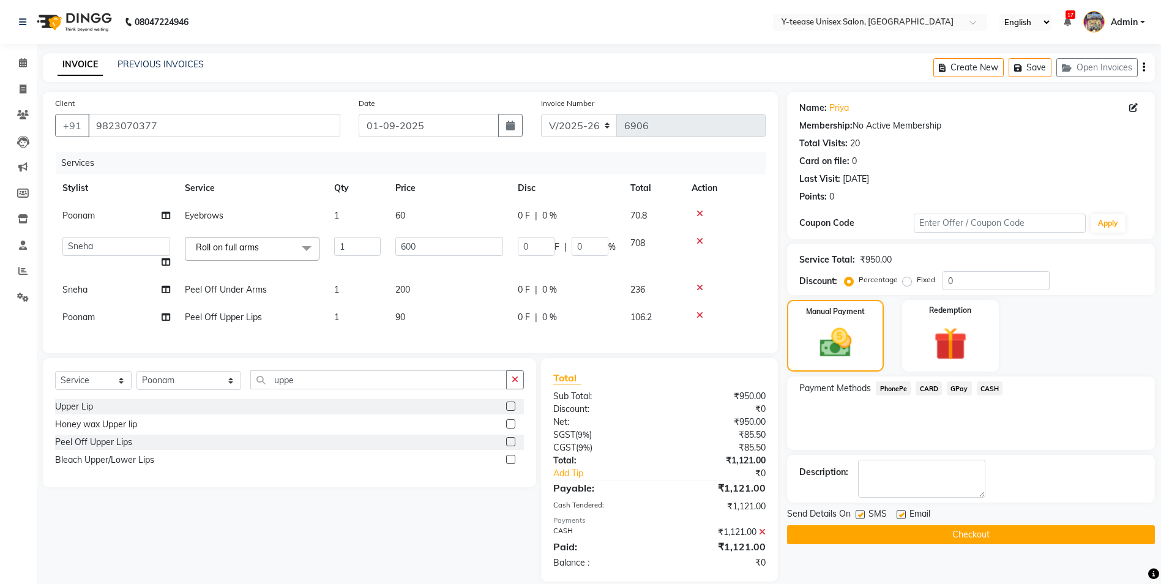
click at [974, 538] on button "Checkout" at bounding box center [971, 534] width 368 height 19
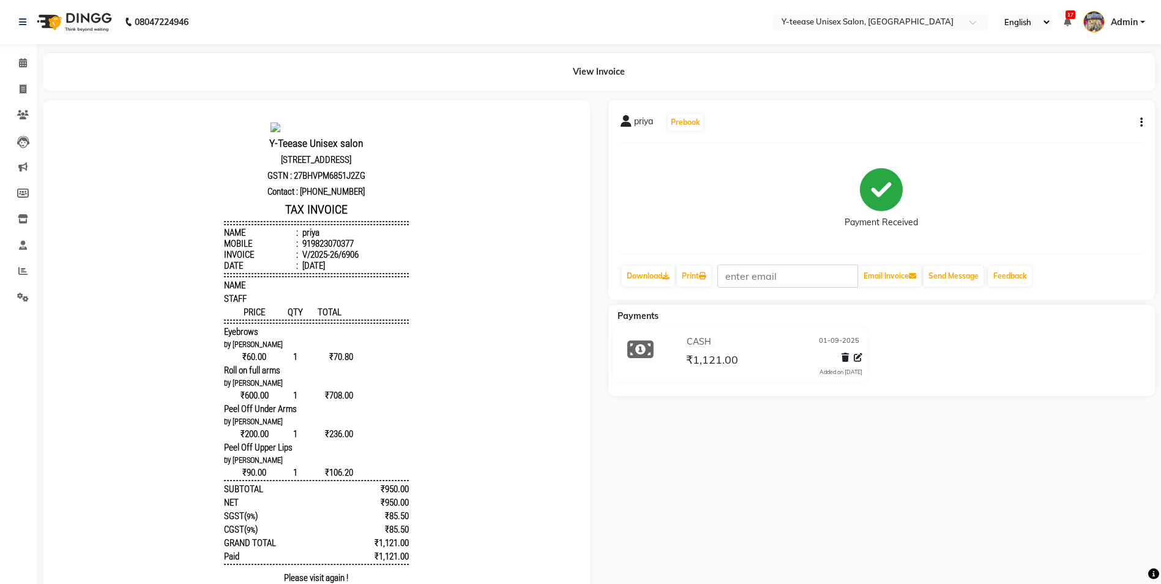
click at [1142, 121] on div "priya Prebook Payment Received Download Print Email Invoice Send Message Feedba…" at bounding box center [881, 199] width 547 height 199
click at [1136, 122] on button "button" at bounding box center [1138, 122] width 7 height 13
click at [21, 60] on icon at bounding box center [23, 62] width 8 height 9
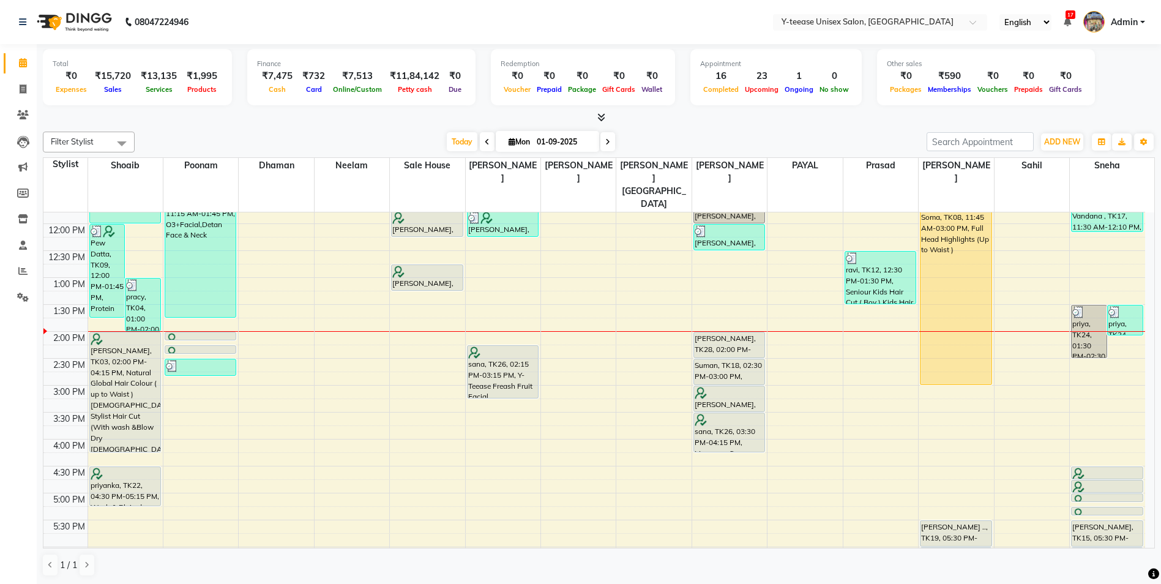
scroll to position [245, 0]
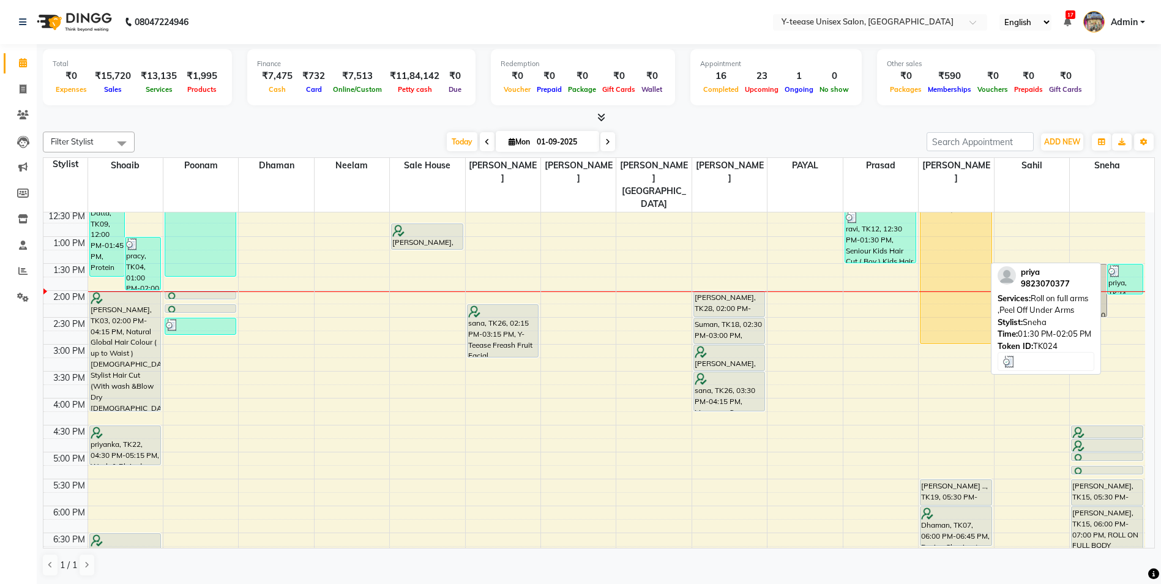
click at [1129, 265] on div at bounding box center [1125, 271] width 34 height 12
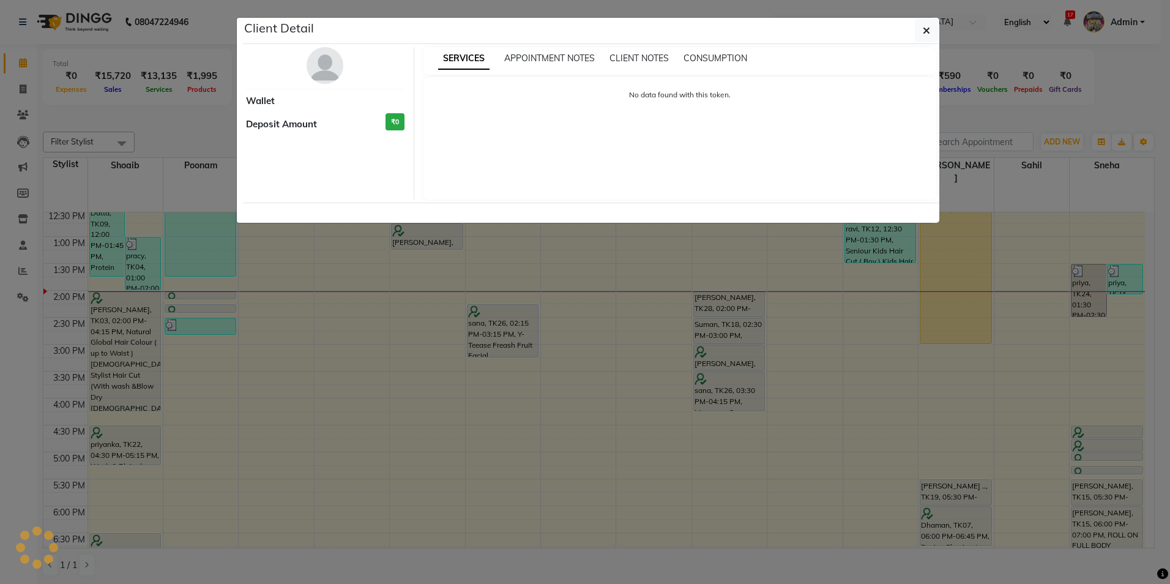
select select "3"
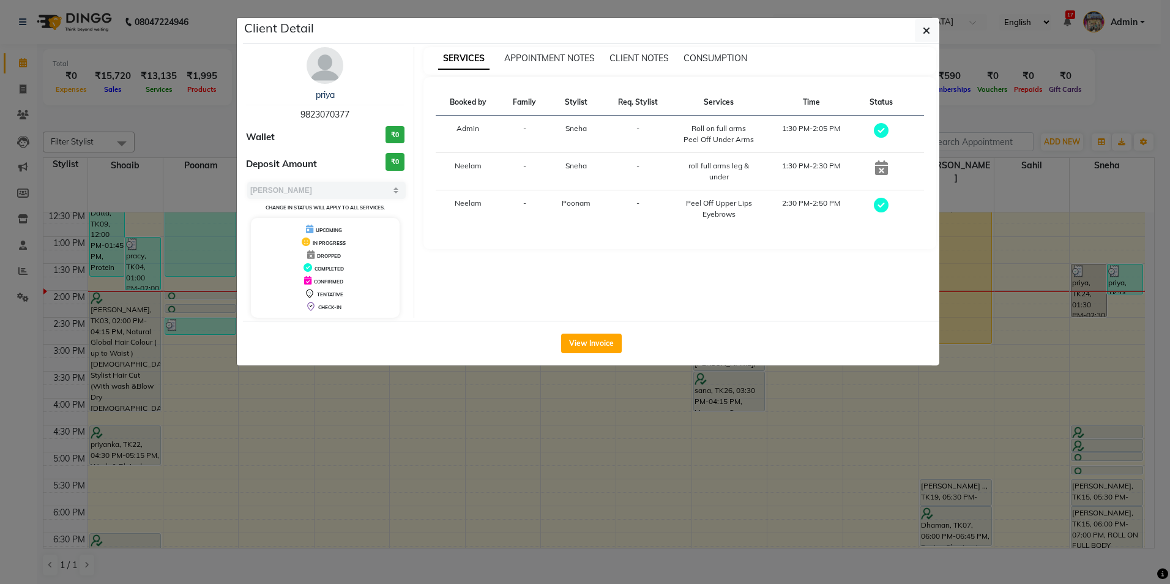
click at [334, 67] on img at bounding box center [325, 65] width 37 height 37
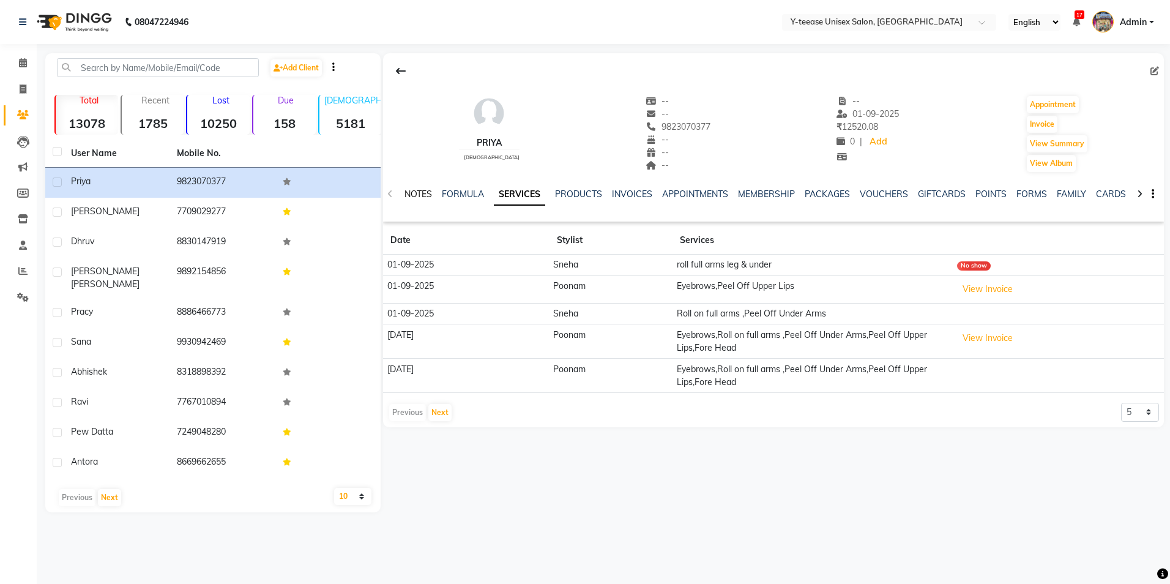
click at [423, 192] on link "NOTES" at bounding box center [418, 193] width 28 height 11
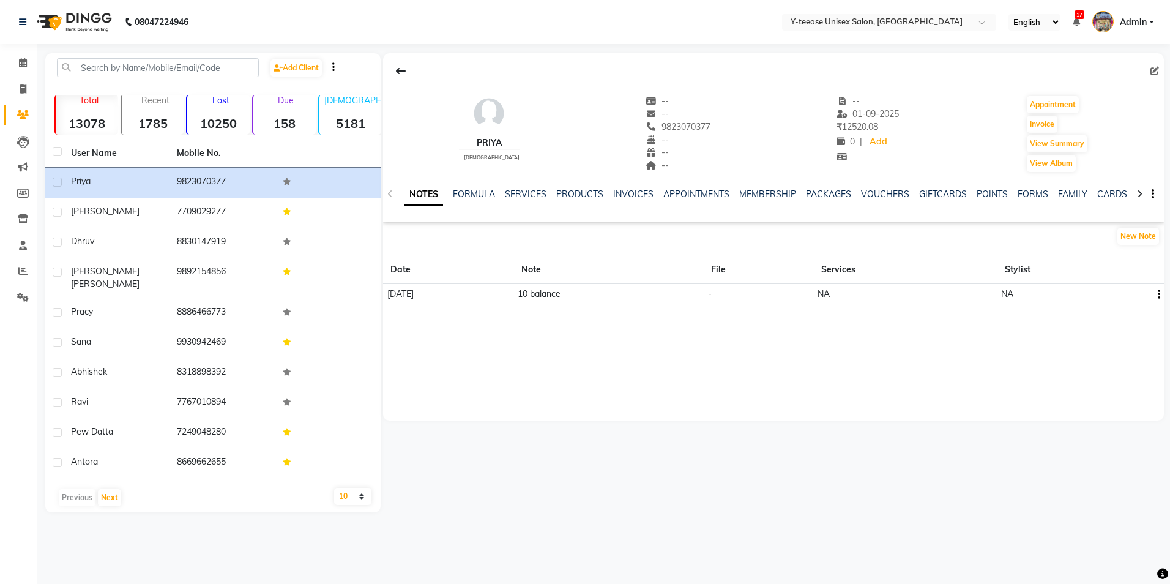
click at [1158, 294] on icon "button" at bounding box center [1159, 294] width 2 height 1
click at [1135, 237] on button "New Note" at bounding box center [1138, 236] width 42 height 17
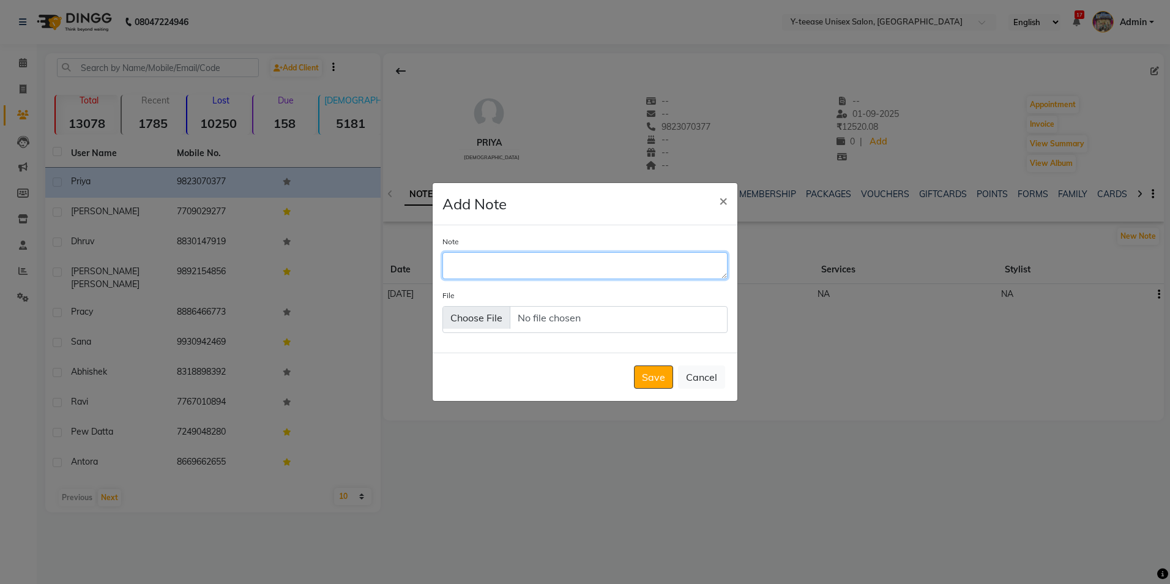
click at [463, 266] on textarea "Note" at bounding box center [584, 265] width 285 height 27
type textarea "3"
type textarea "[DATE] Balance 79/- Our side"
click at [651, 387] on button "Save" at bounding box center [653, 376] width 39 height 23
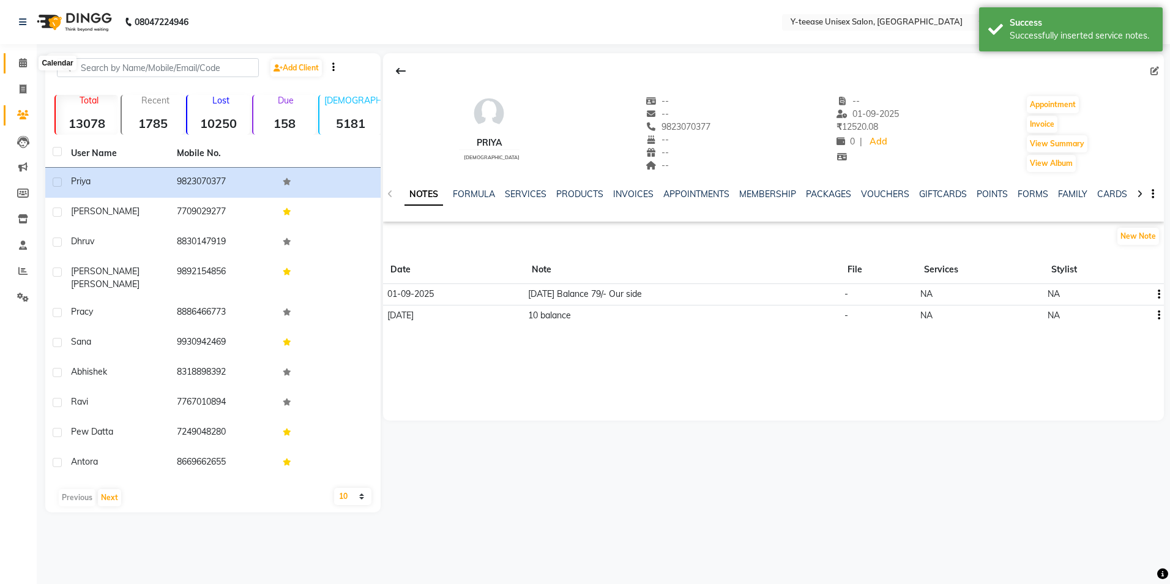
click at [17, 59] on span at bounding box center [22, 63] width 21 height 14
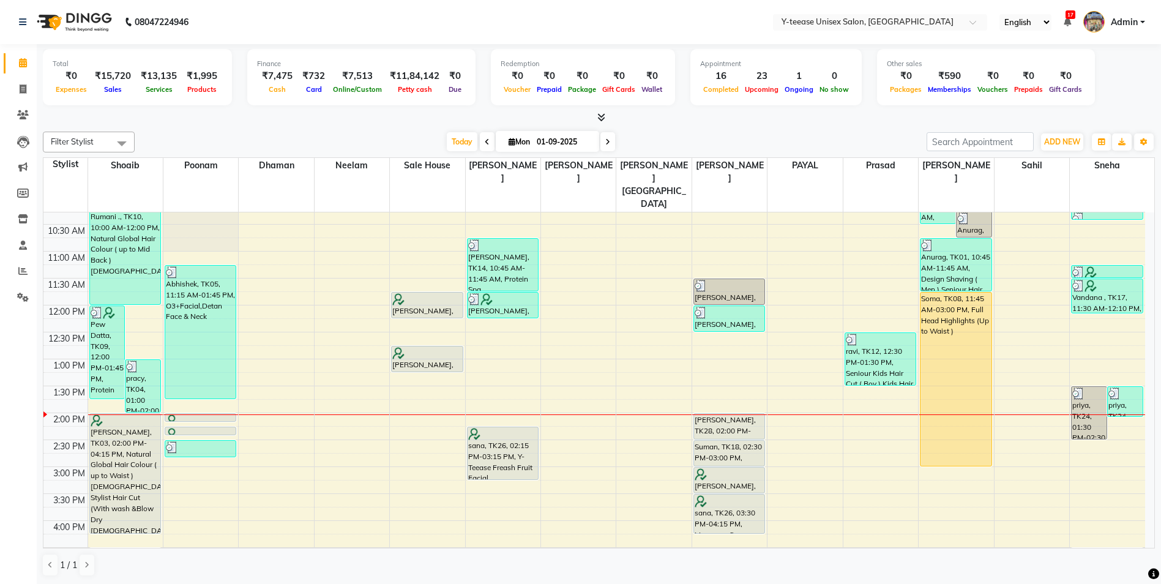
scroll to position [184, 0]
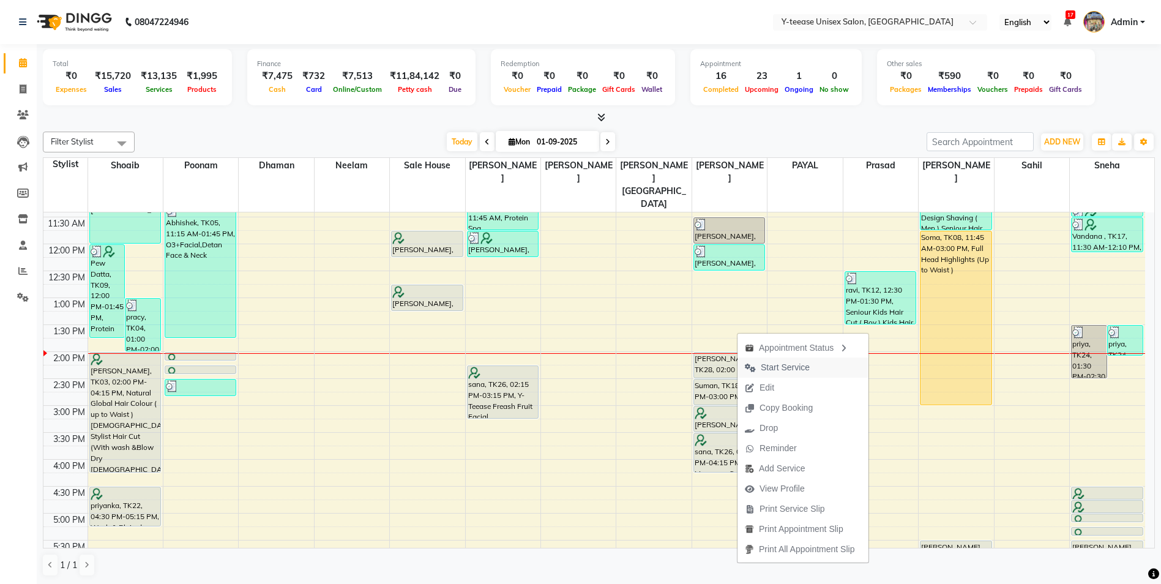
click at [787, 362] on span "Start Service" at bounding box center [785, 367] width 49 height 13
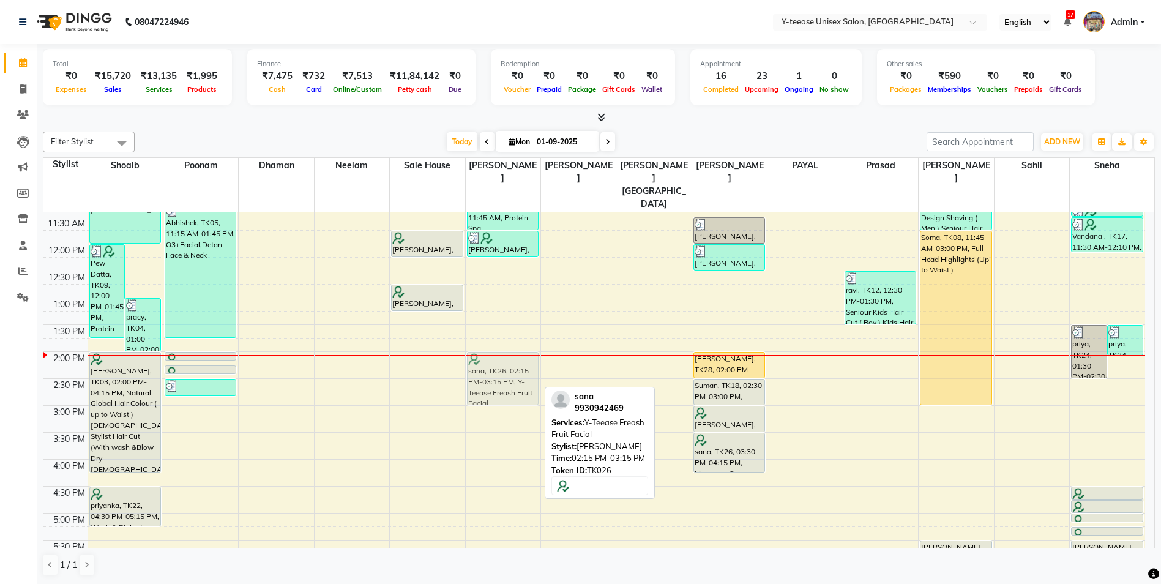
drag, startPoint x: 513, startPoint y: 363, endPoint x: 515, endPoint y: 352, distance: 11.2
click at [515, 352] on div "[PERSON_NAME], TK14, 10:45 AM-11:45 AM, Protein Spa [DEMOGRAPHIC_DATA] [PERSON_…" at bounding box center [503, 432] width 75 height 807
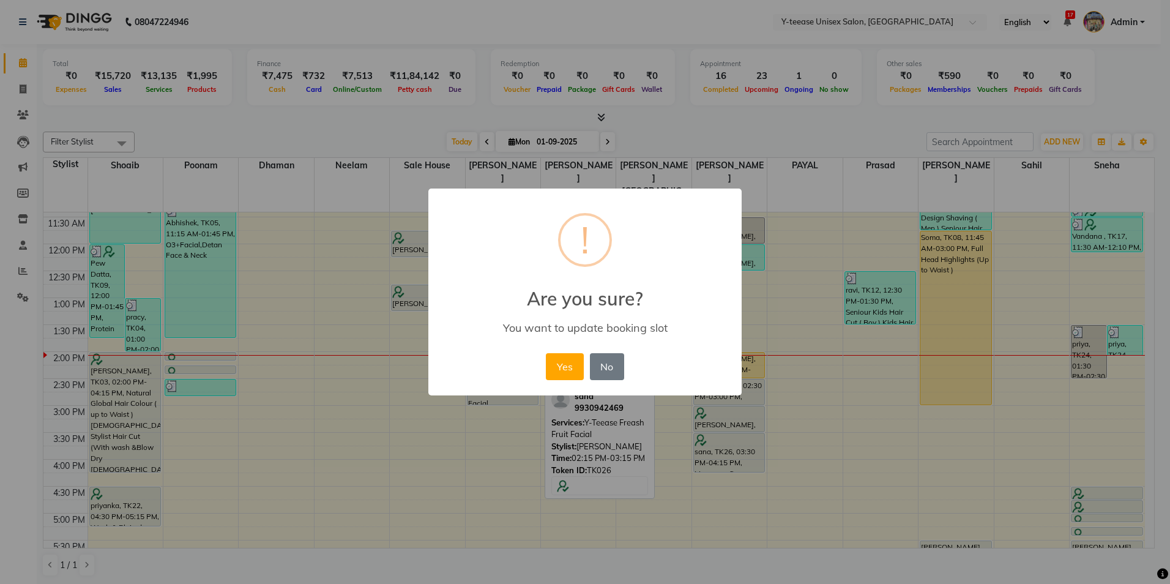
click at [562, 365] on button "Yes" at bounding box center [564, 366] width 37 height 27
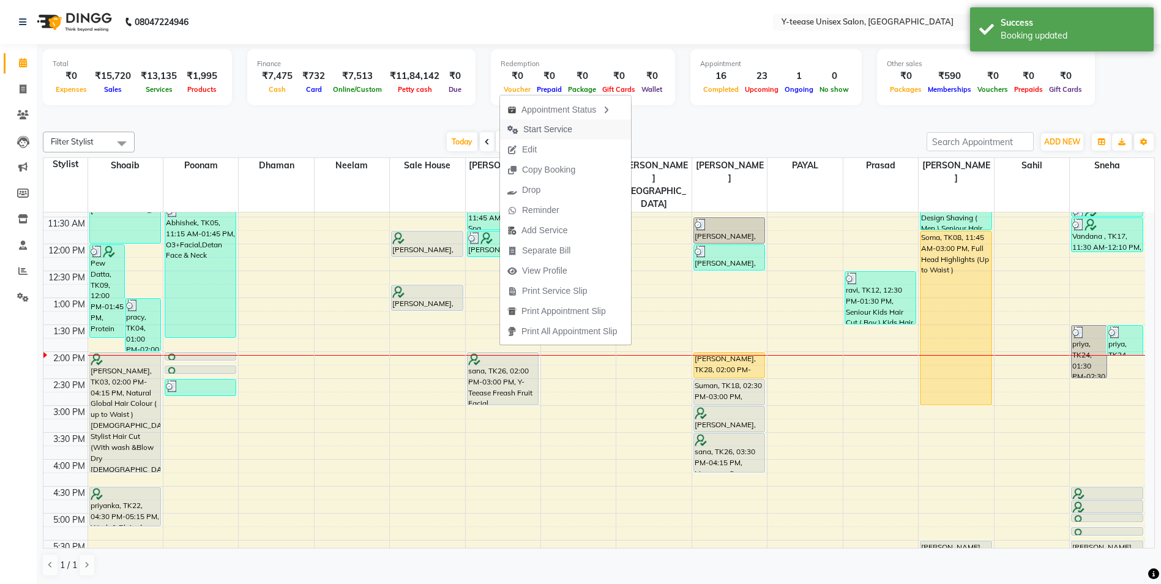
click at [582, 120] on button "Start Service" at bounding box center [565, 129] width 131 height 20
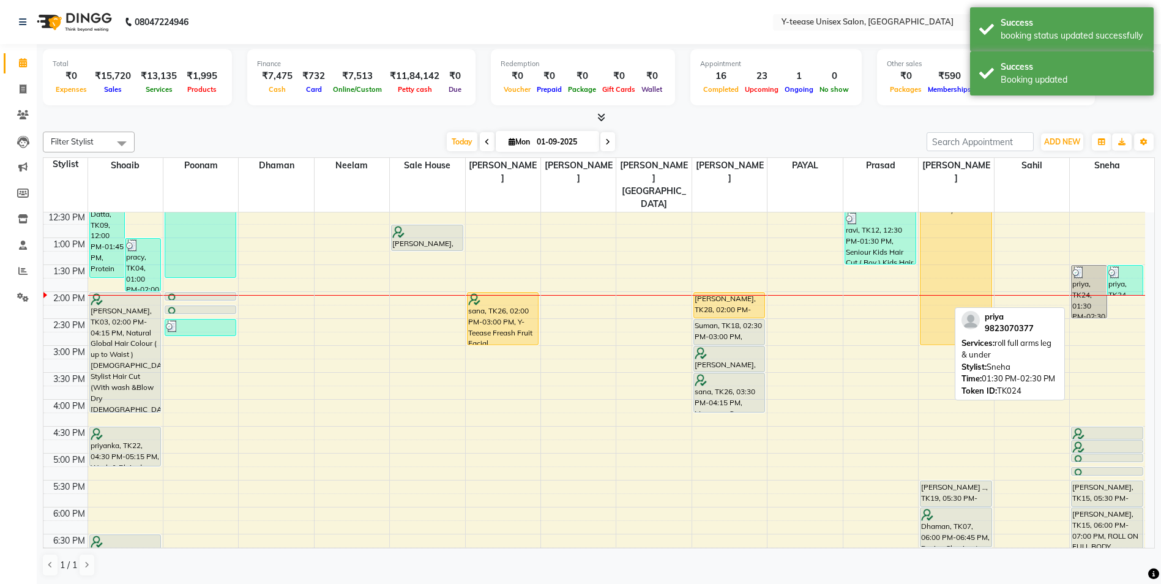
scroll to position [245, 0]
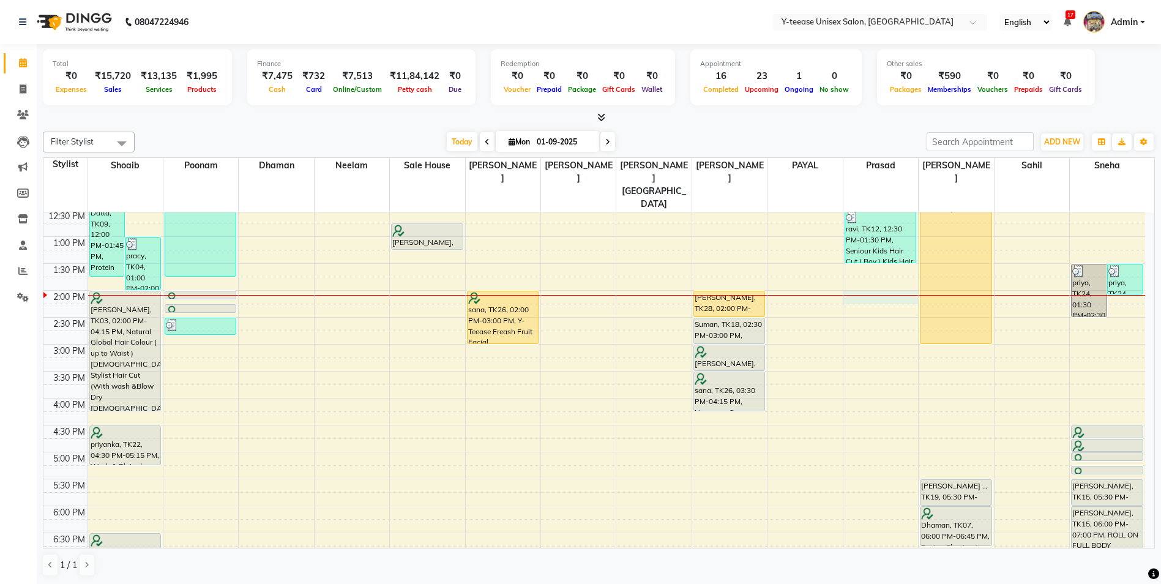
click at [885, 272] on div "8:00 AM 8:30 AM 9:00 AM 9:30 AM 10:00 AM 10:30 AM 11:00 AM 11:30 AM 12:00 PM 12…" at bounding box center [593, 371] width 1101 height 807
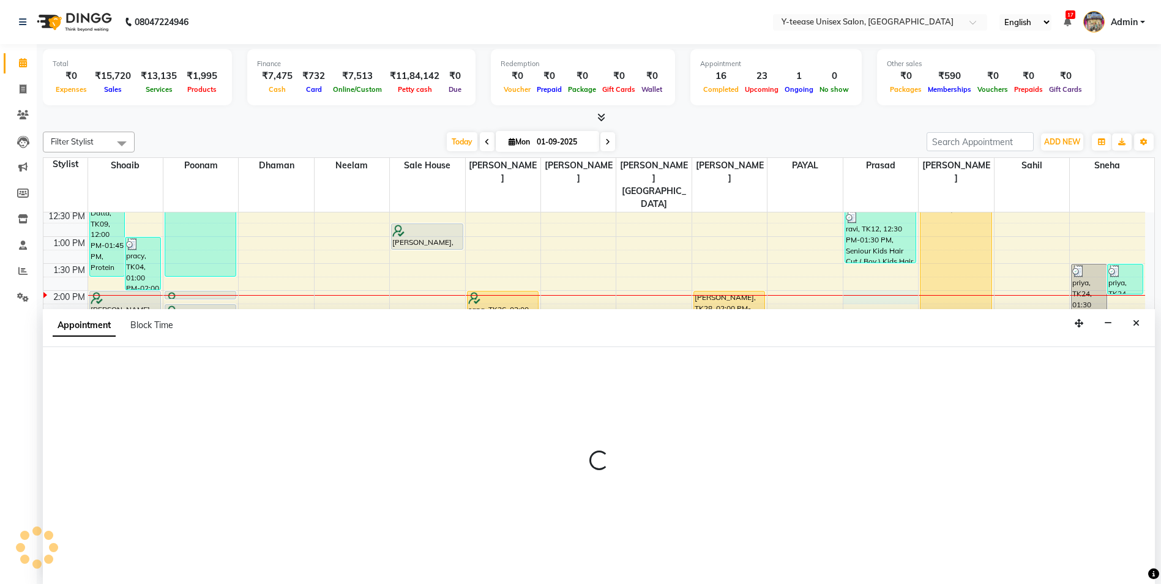
scroll to position [1, 0]
select select "88412"
select select "tentative"
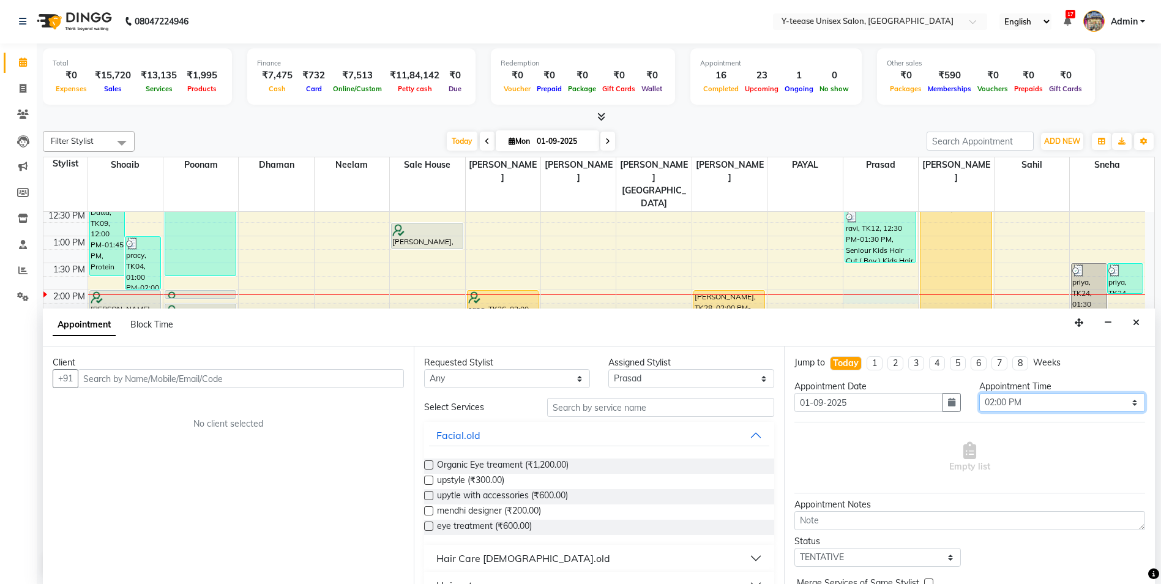
click at [1040, 399] on select "Select 09:00 AM 09:15 AM 09:30 AM 09:45 AM 10:00 AM 10:15 AM 10:30 AM 10:45 AM …" at bounding box center [1062, 402] width 166 height 19
select select "870"
click at [979, 393] on select "Select 09:00 AM 09:15 AM 09:30 AM 09:45 AM 10:00 AM 10:15 AM 10:30 AM 10:45 AM …" at bounding box center [1062, 402] width 166 height 19
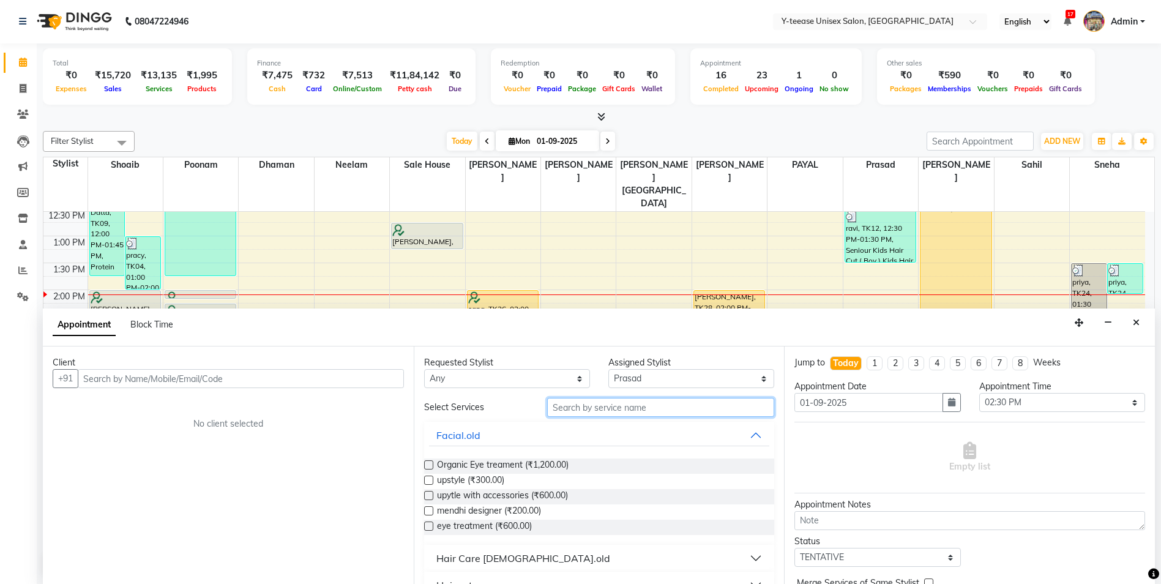
click at [661, 401] on input "text" at bounding box center [661, 407] width 228 height 19
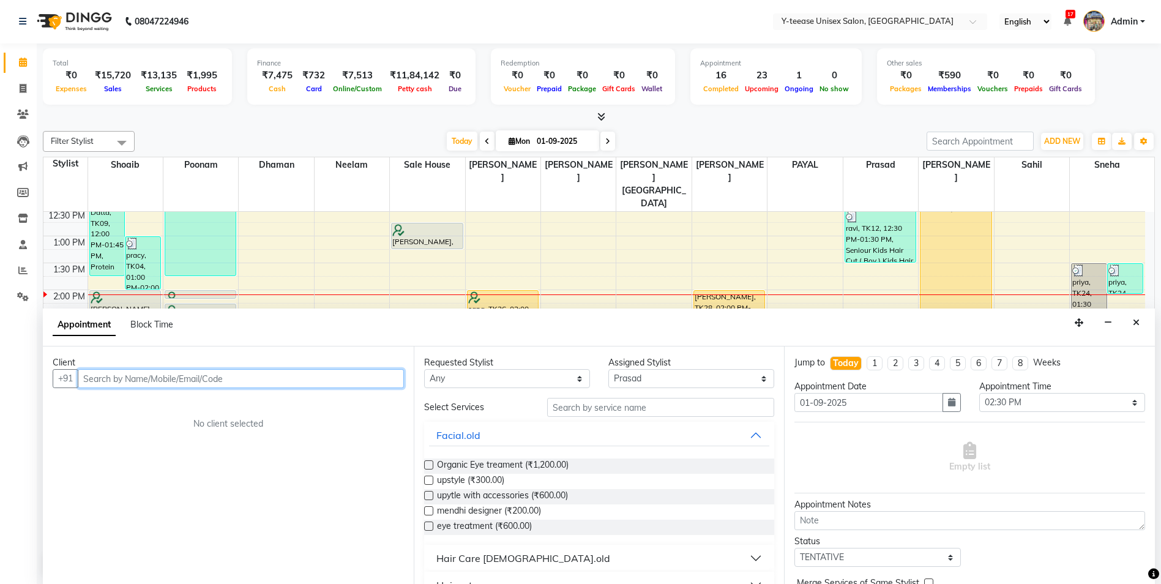
click at [158, 379] on input "text" at bounding box center [241, 378] width 326 height 19
click at [147, 428] on span "9890229" at bounding box center [157, 424] width 43 height 12
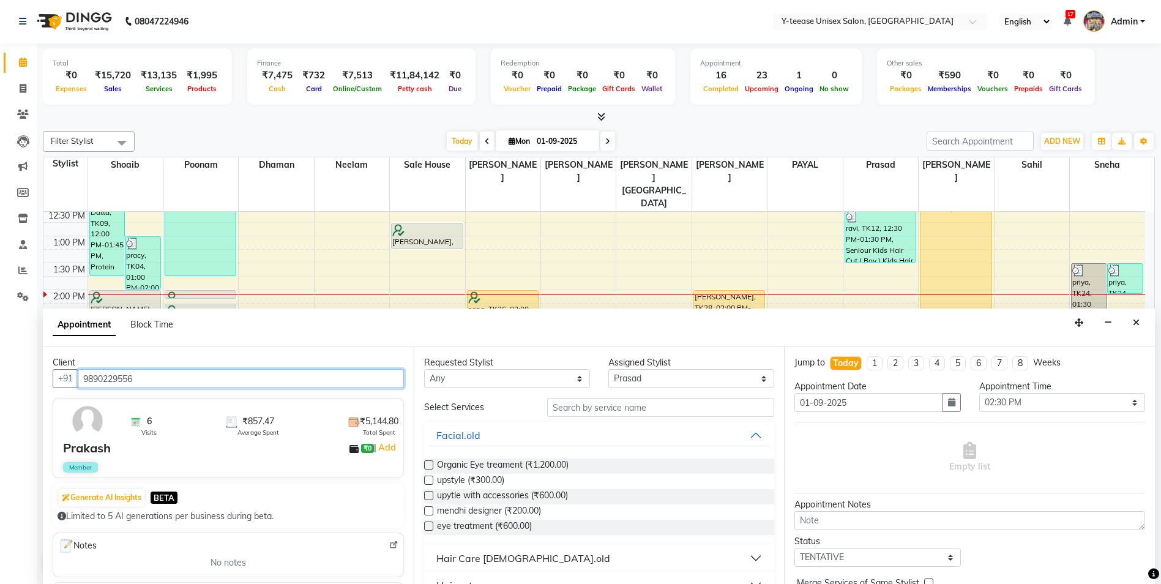
type input "9890229556"
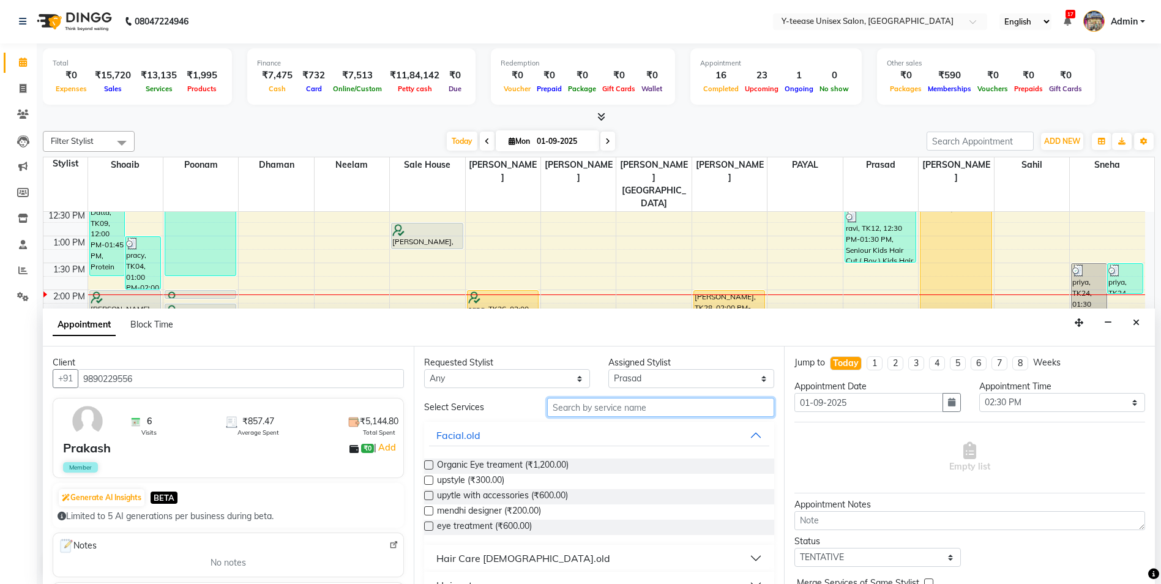
click at [639, 403] on input "text" at bounding box center [661, 407] width 228 height 19
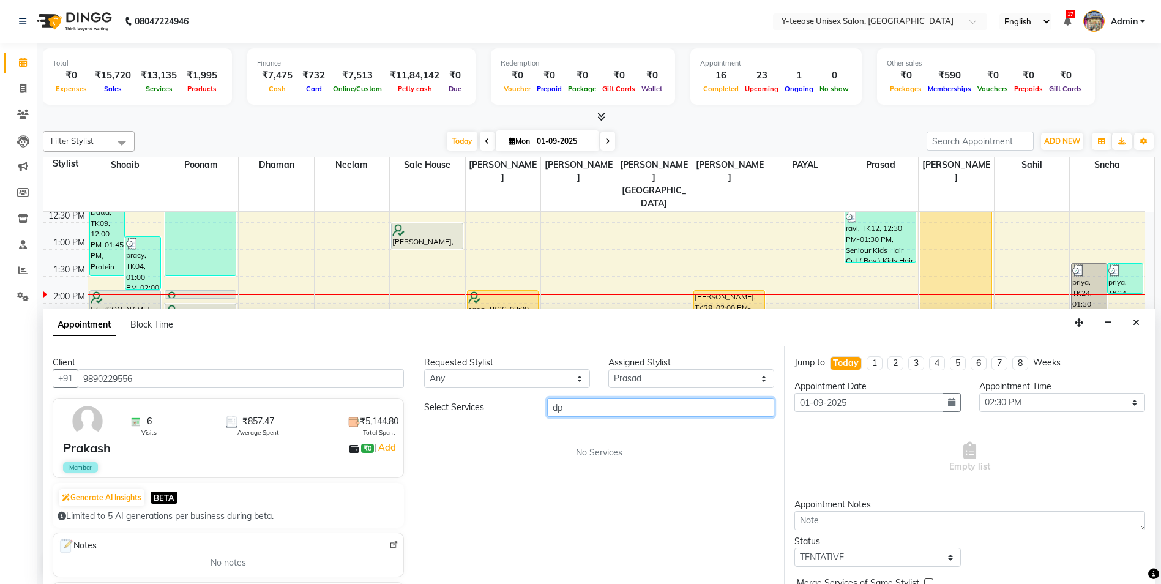
type input "d"
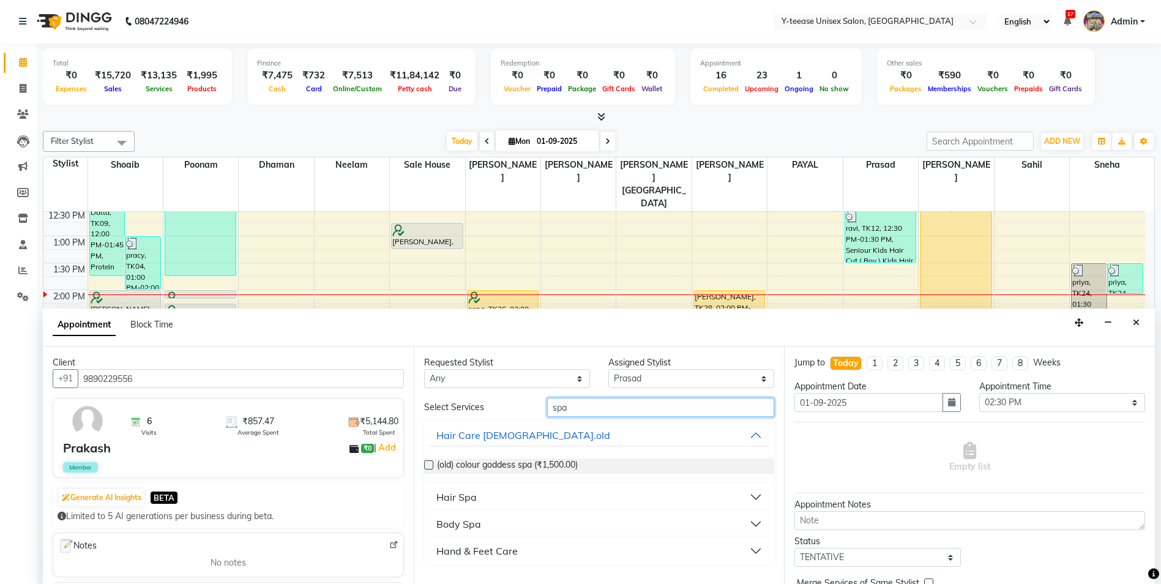
type input "spa"
click at [495, 499] on button "Hair Spa" at bounding box center [599, 497] width 341 height 22
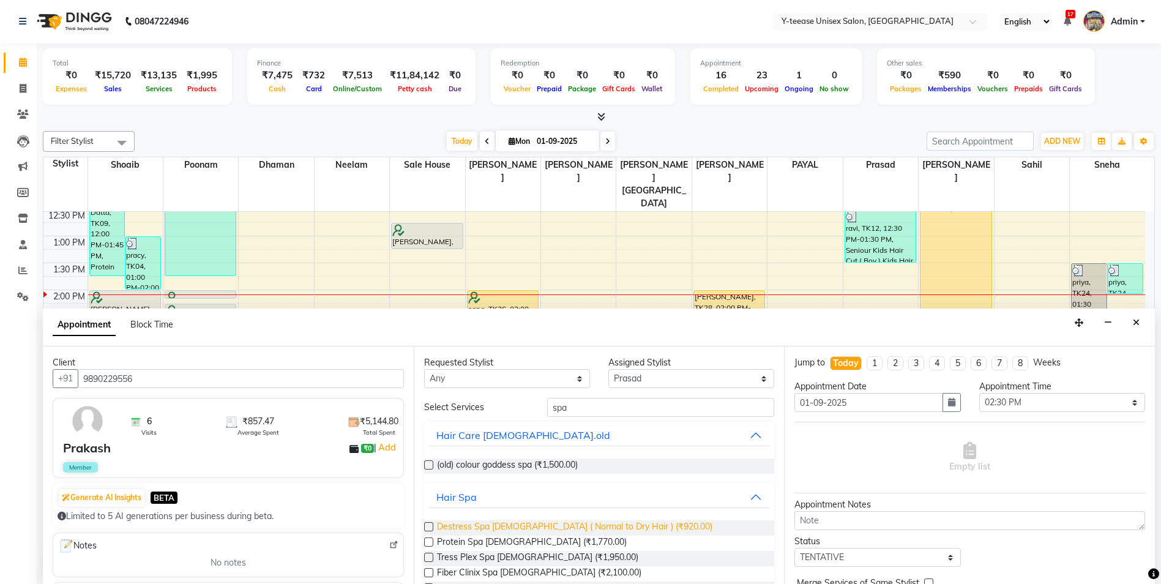
click at [483, 523] on span "Destress Spa [DEMOGRAPHIC_DATA] ( Normal to Dry Hair ) (₹920.00)" at bounding box center [574, 527] width 275 height 15
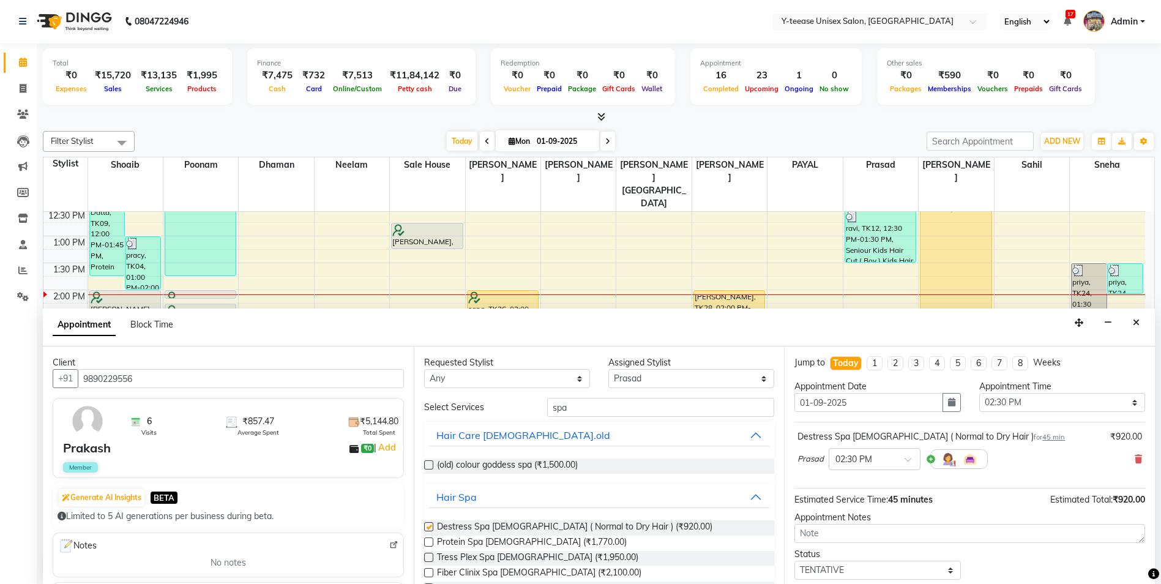
checkbox input "false"
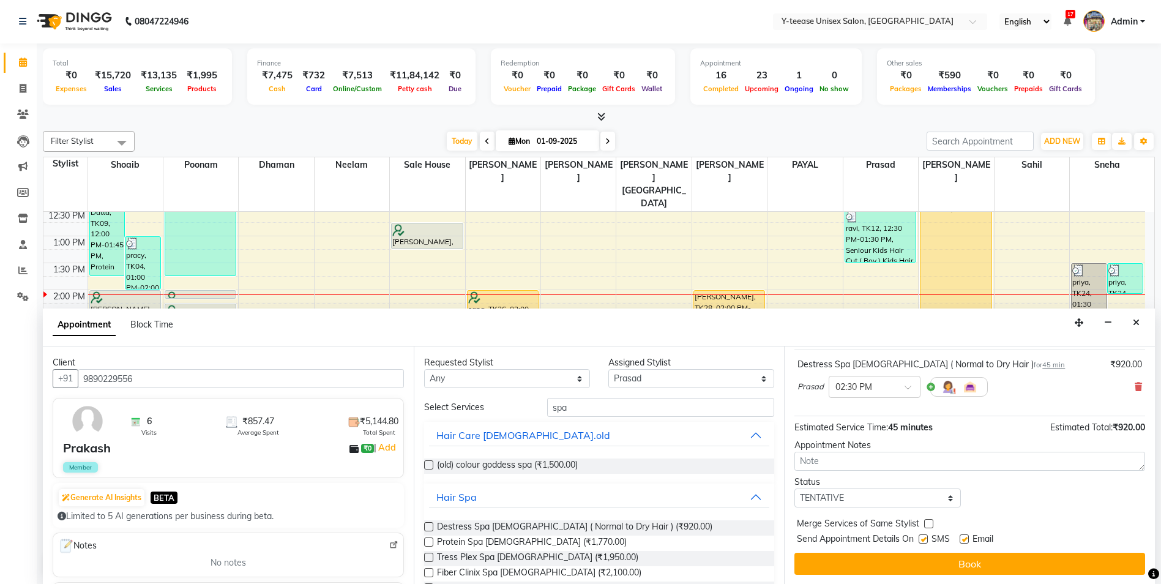
scroll to position [73, 0]
click at [1134, 387] on icon at bounding box center [1137, 386] width 7 height 9
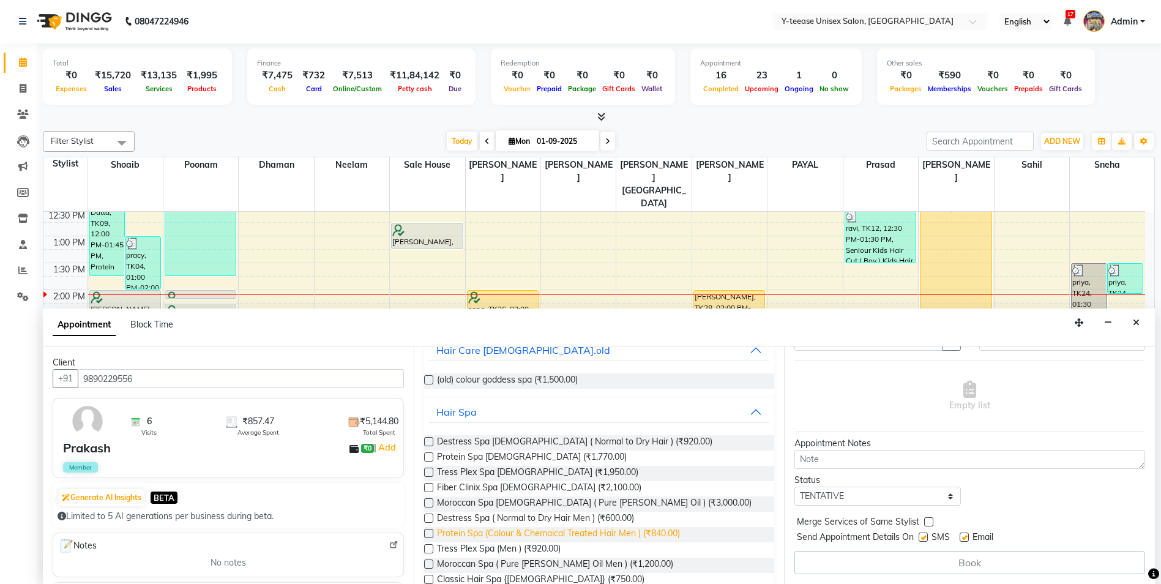
scroll to position [122, 0]
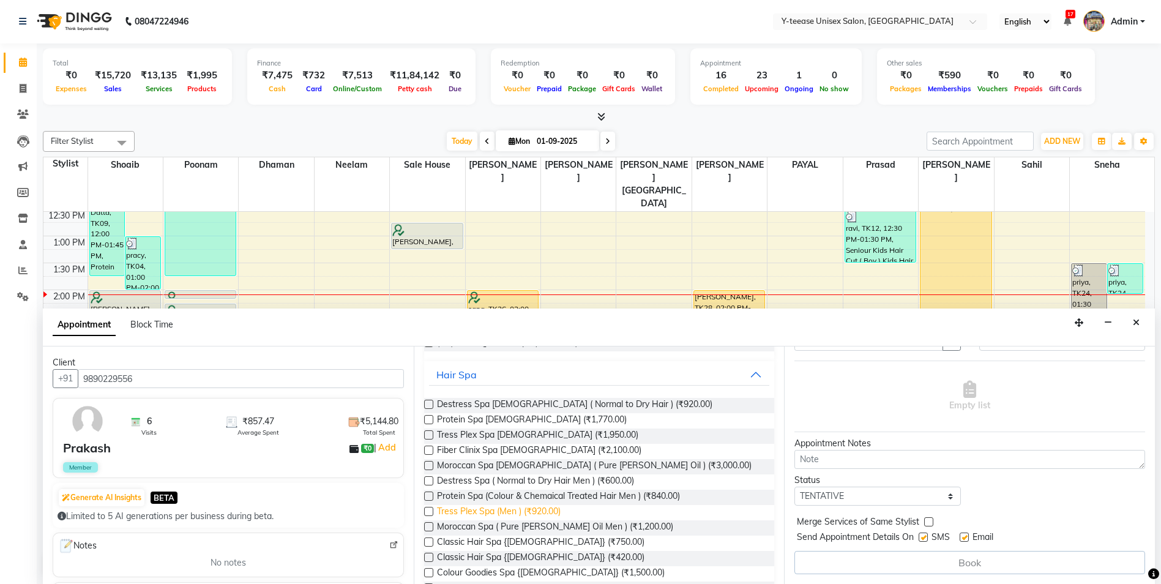
click at [497, 505] on span "Tress Plex Spa (Men ) (₹920.00)" at bounding box center [499, 512] width 124 height 15
checkbox input "false"
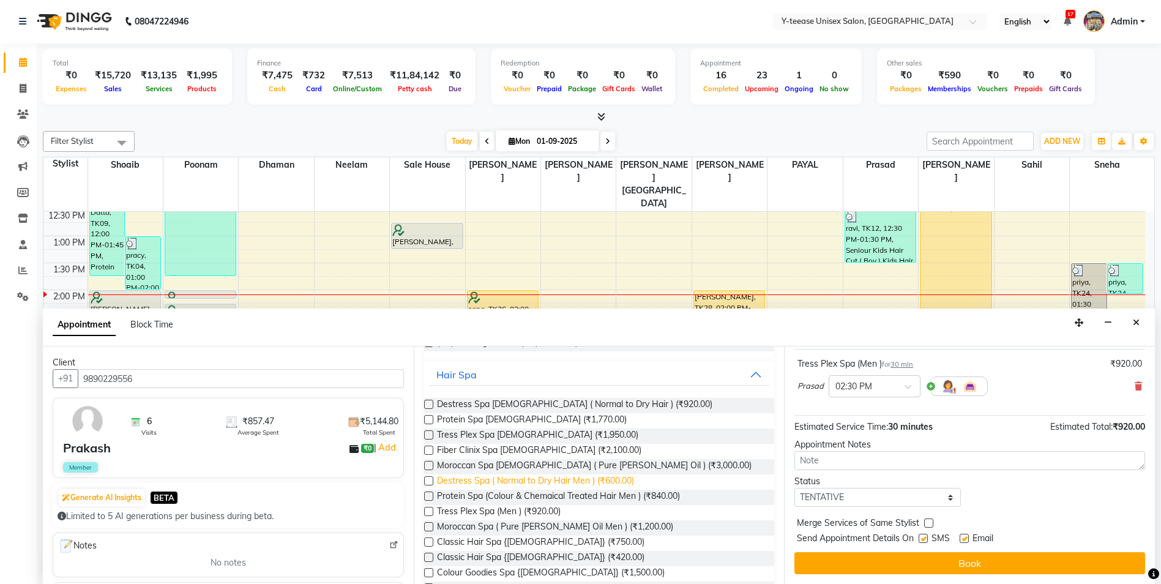
click at [557, 482] on span "Destress Spa ( Normal to Dry Hair Men ) (₹600.00)" at bounding box center [535, 481] width 197 height 15
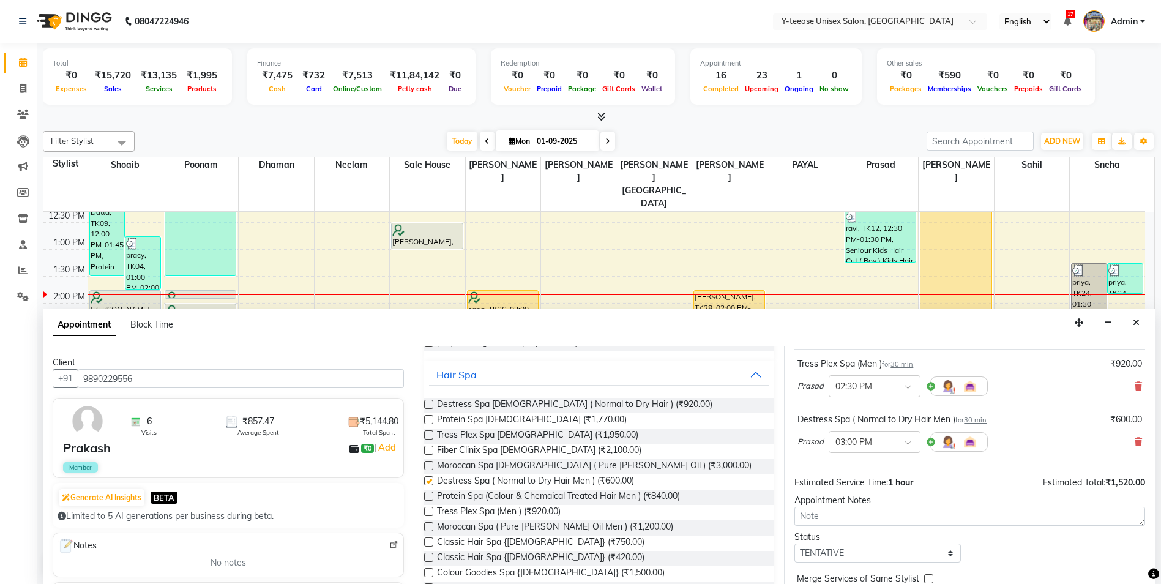
checkbox input "false"
click at [1134, 385] on icon at bounding box center [1137, 386] width 7 height 9
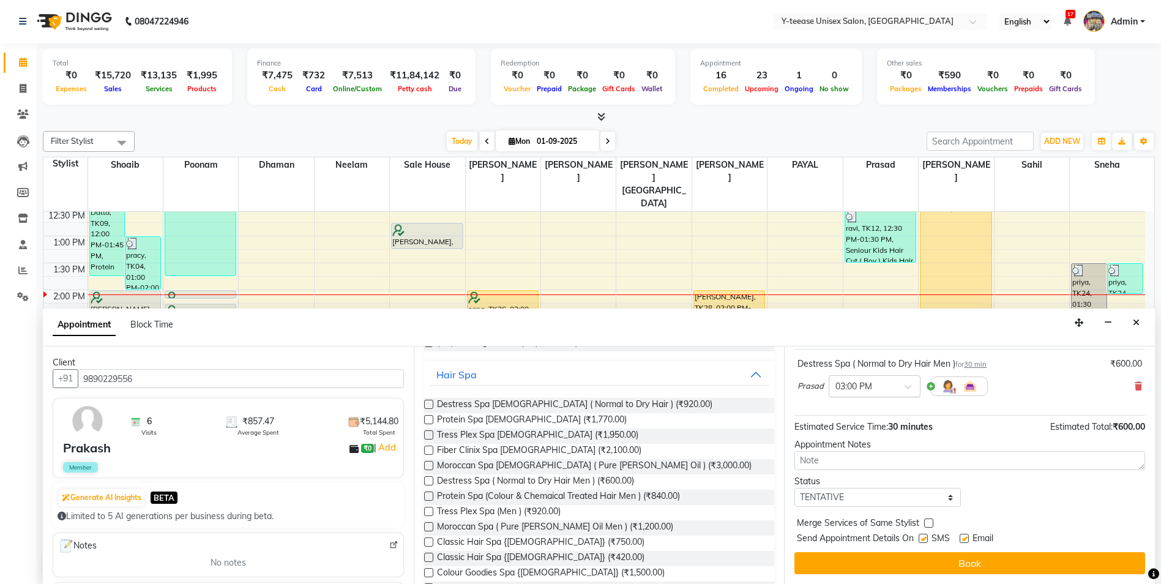
click at [876, 378] on div "× 03:00 PM" at bounding box center [874, 386] width 92 height 22
click at [861, 480] on div "02:30 PM" at bounding box center [874, 485] width 91 height 23
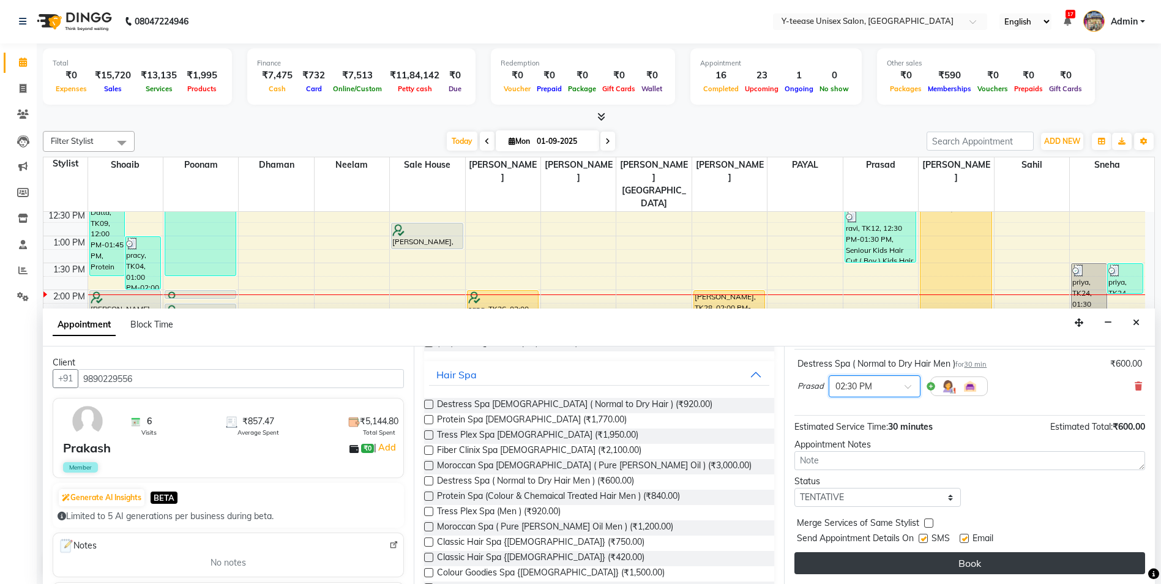
click at [881, 552] on button "Book" at bounding box center [969, 563] width 351 height 22
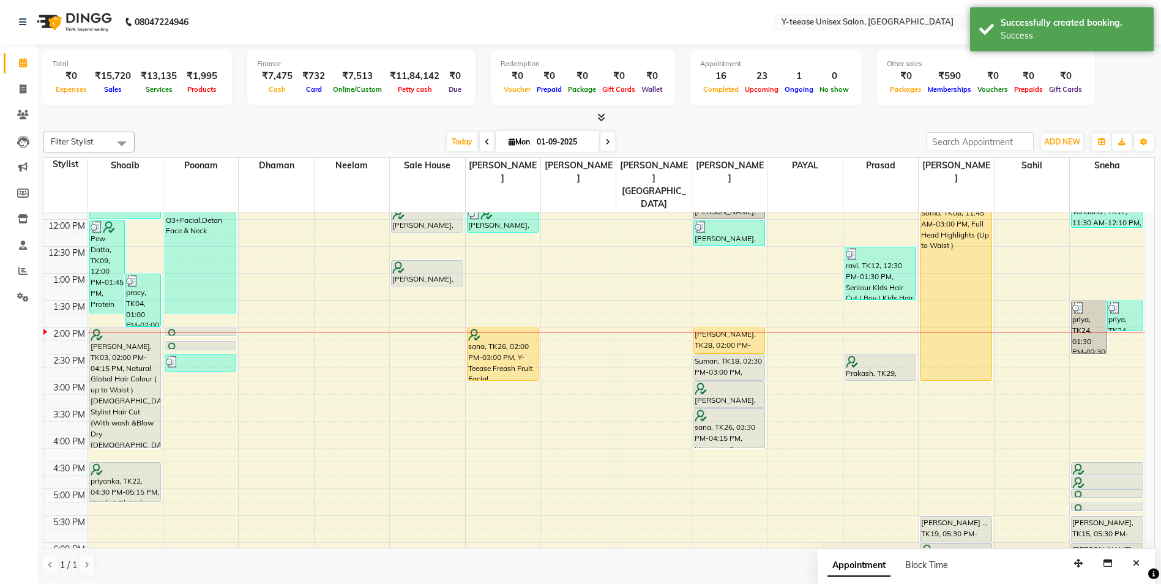
scroll to position [201, 0]
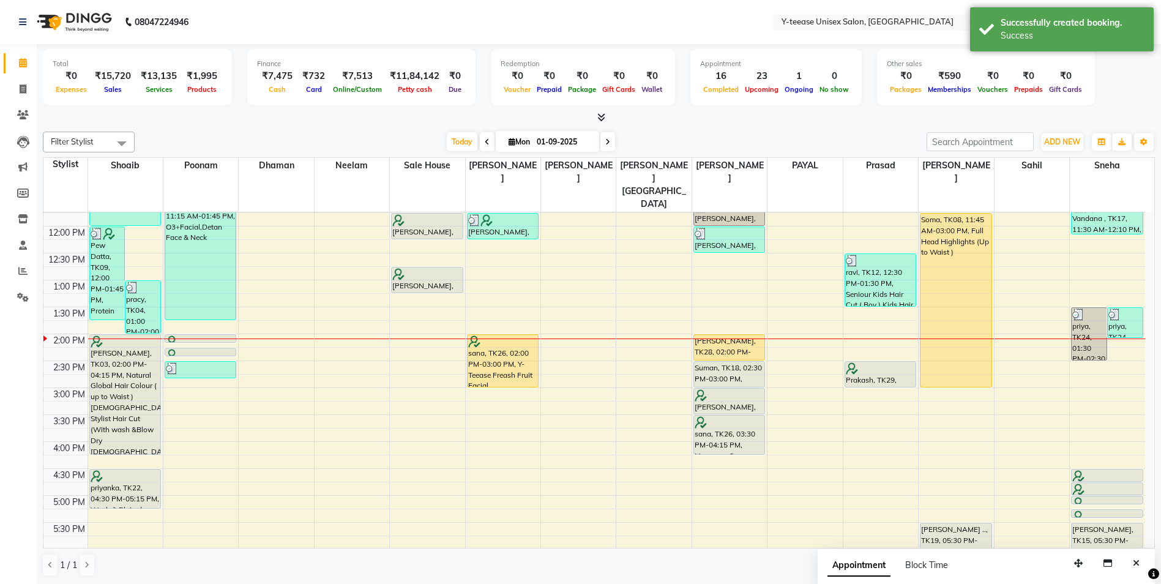
click at [608, 135] on span at bounding box center [607, 141] width 15 height 19
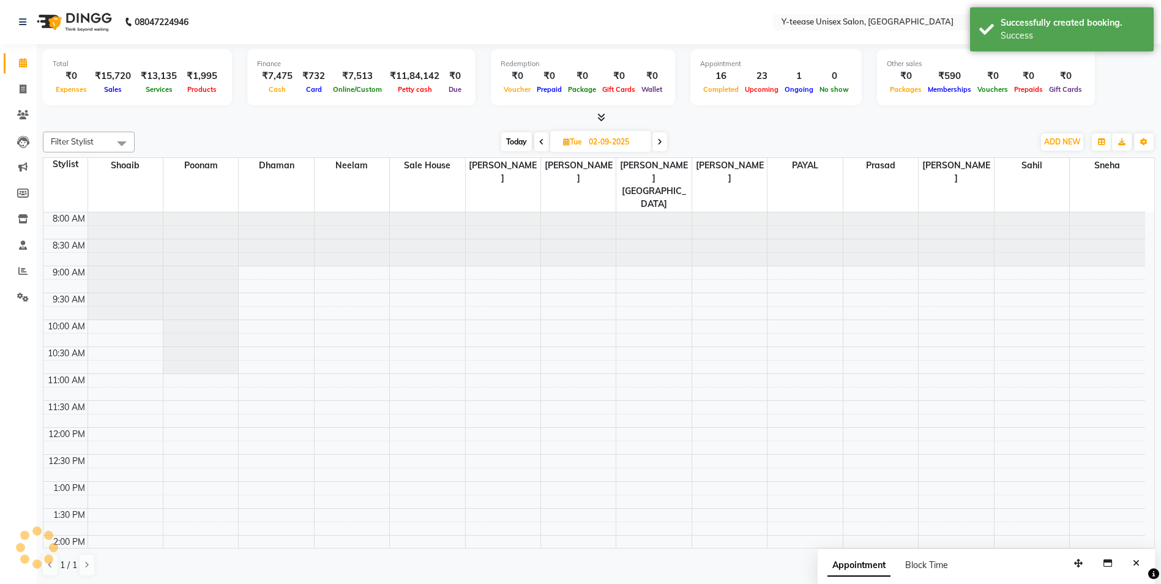
scroll to position [324, 0]
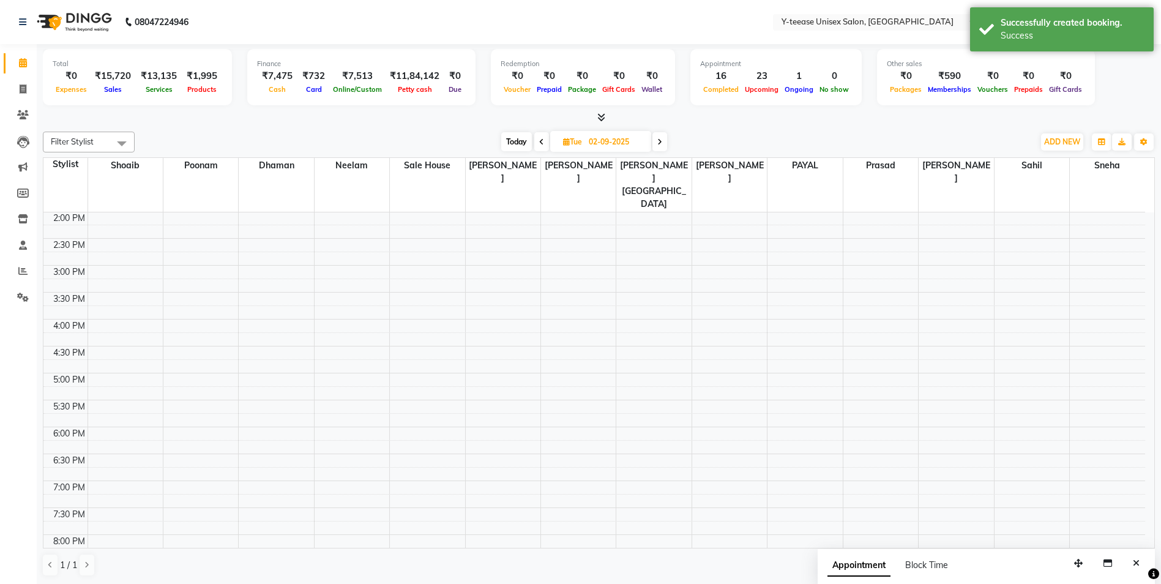
click at [504, 138] on span "Today" at bounding box center [516, 141] width 31 height 19
type input "01-09-2025"
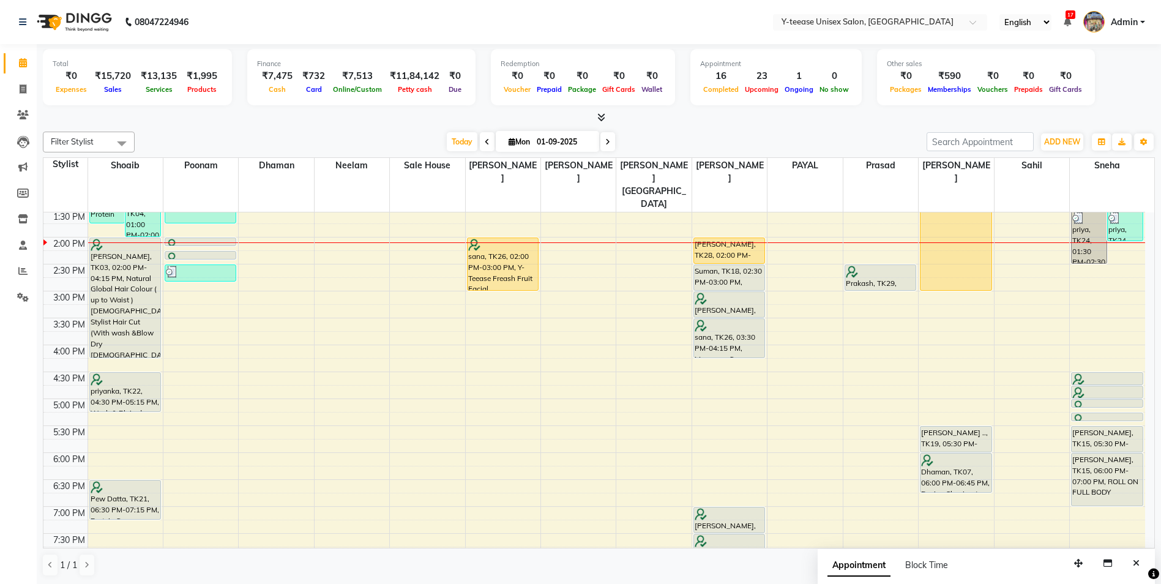
scroll to position [262, 0]
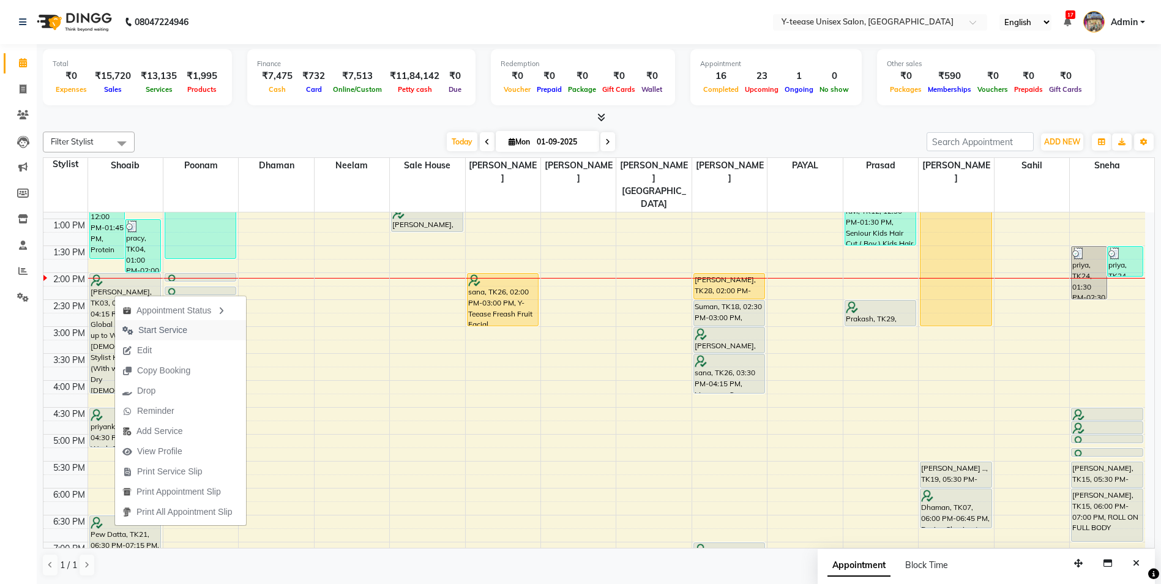
click at [186, 324] on span "Start Service" at bounding box center [162, 330] width 49 height 13
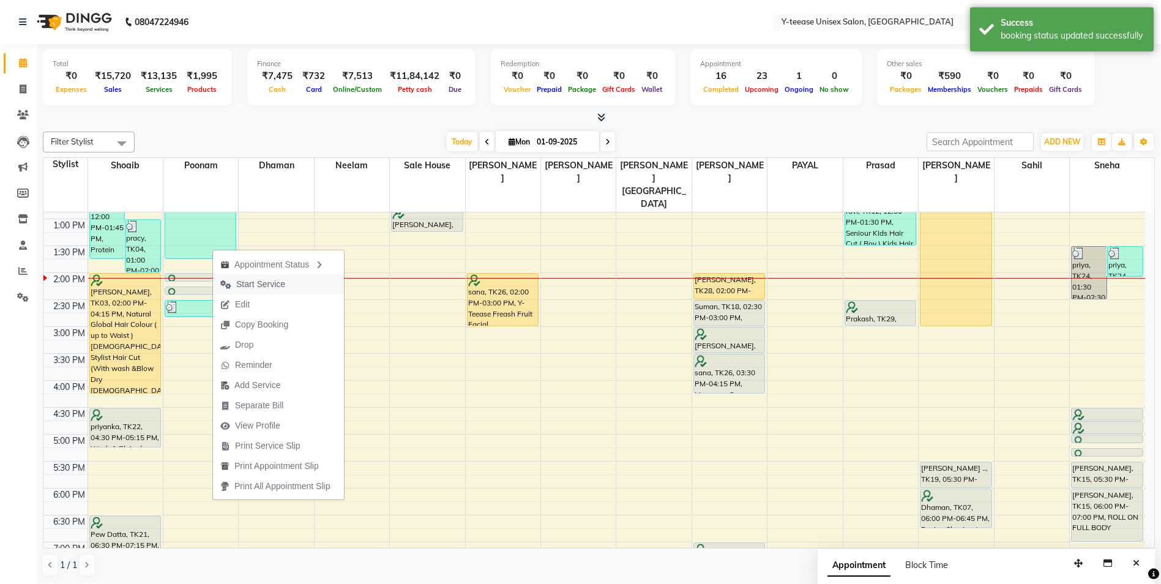
click at [261, 281] on span "Start Service" at bounding box center [260, 284] width 49 height 13
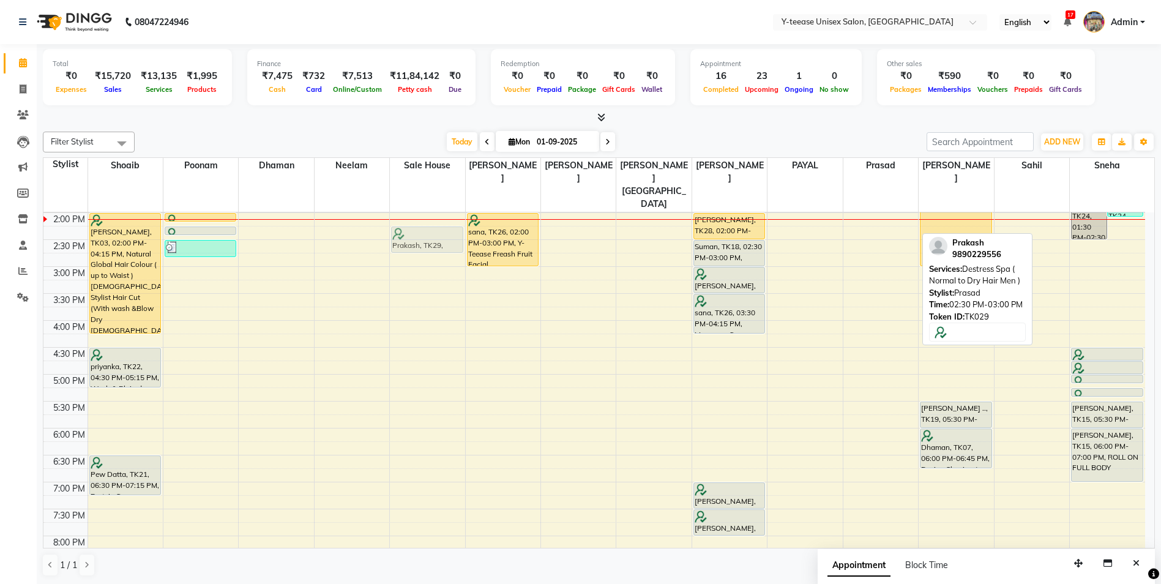
scroll to position [322, 0]
drag, startPoint x: 878, startPoint y: 228, endPoint x: 416, endPoint y: 231, distance: 461.9
click at [416, 231] on tr "Pew Datta, TK09, 12:00 PM-01:45 PM, Protein Spa [DEMOGRAPHIC_DATA] ,ola plex up…" at bounding box center [593, 293] width 1101 height 807
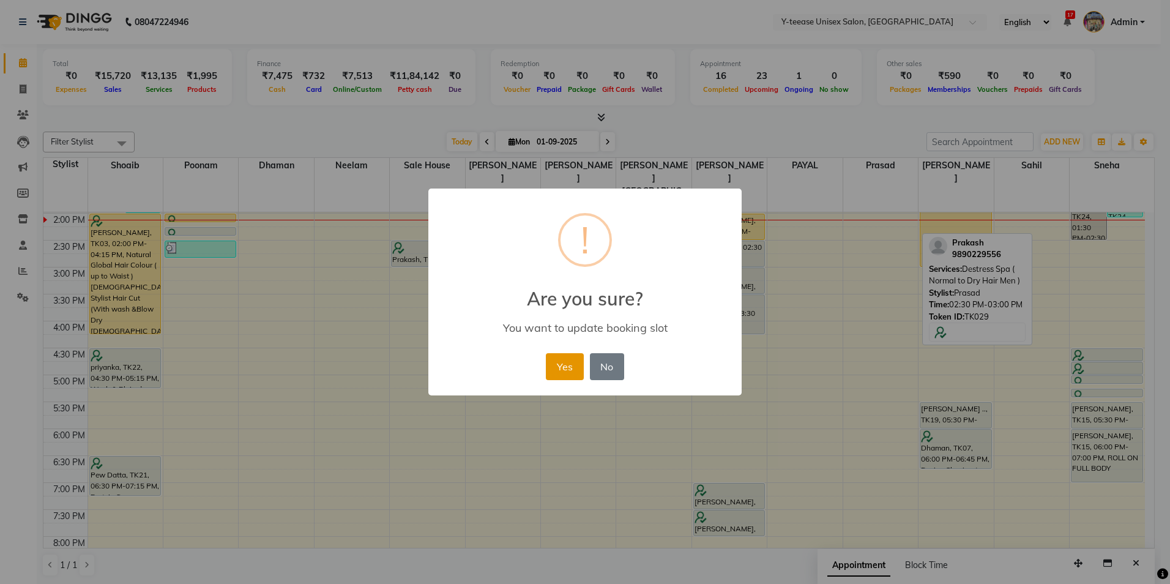
click at [561, 366] on button "Yes" at bounding box center [564, 366] width 37 height 27
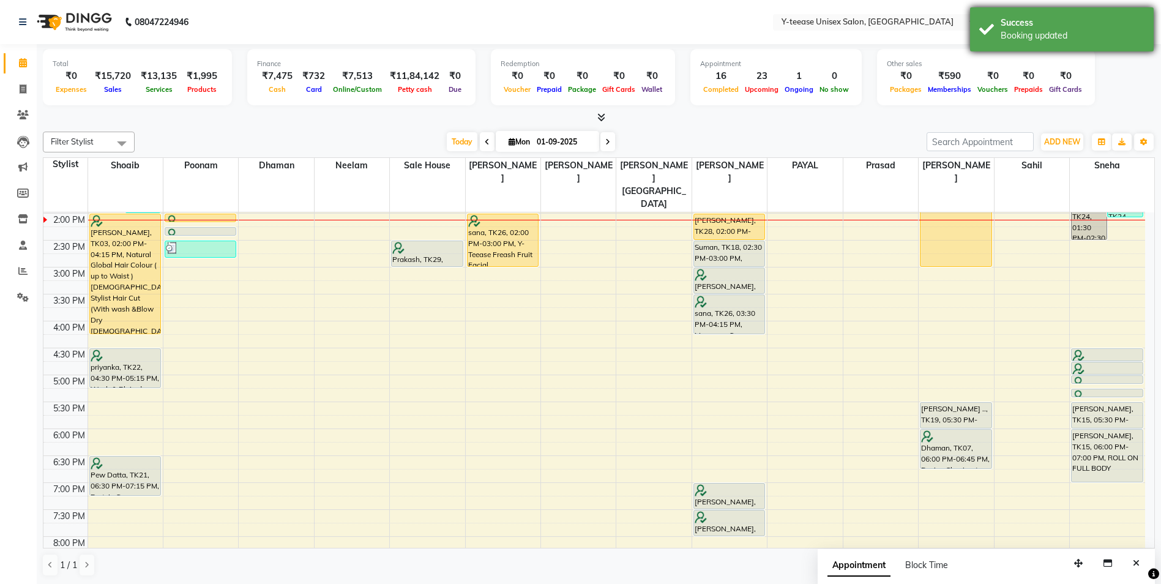
click at [1002, 15] on div "Success Booking updated" at bounding box center [1062, 29] width 184 height 44
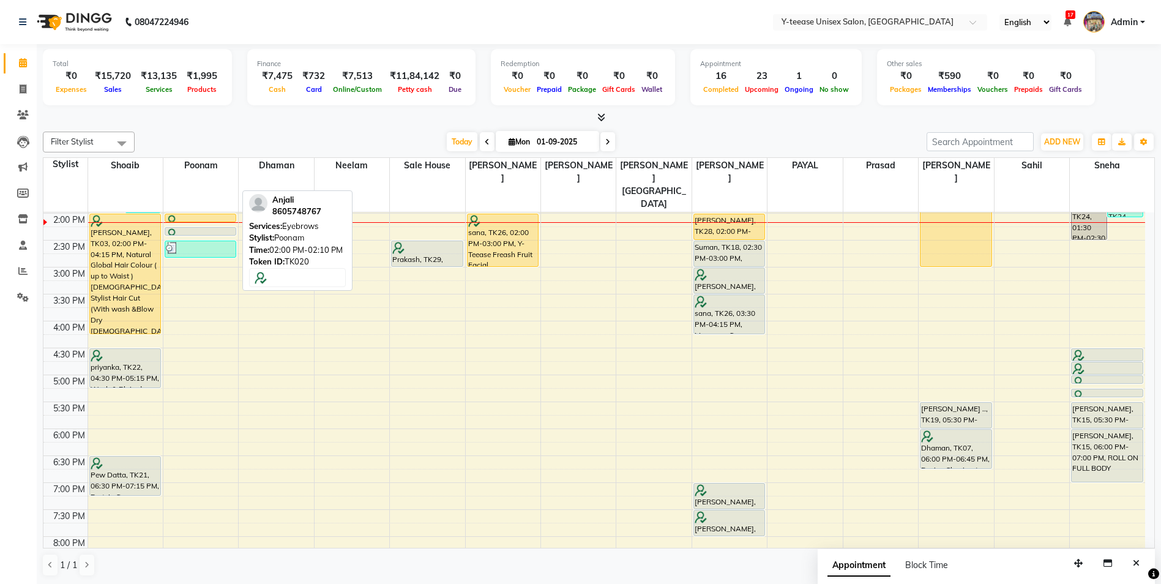
click at [195, 219] on div at bounding box center [200, 221] width 70 height 5
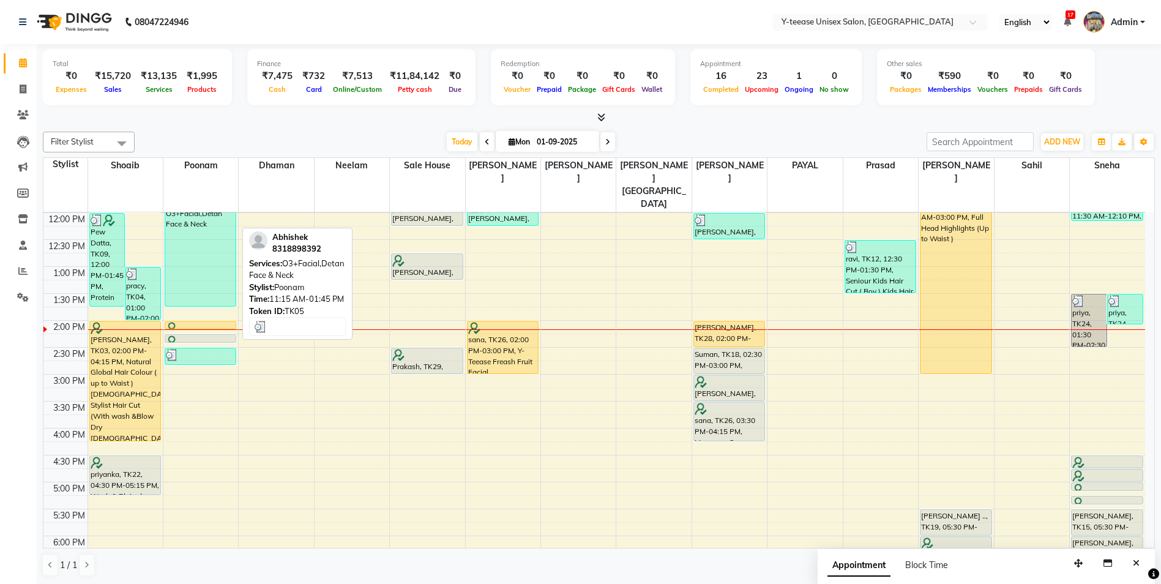
scroll to position [199, 0]
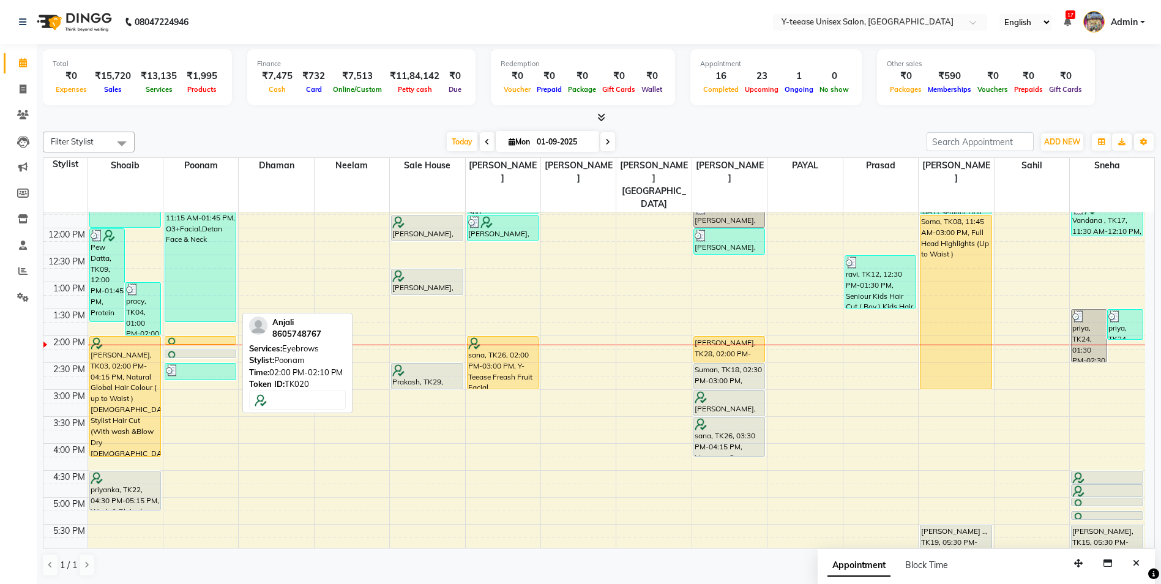
click at [222, 337] on div at bounding box center [200, 343] width 69 height 12
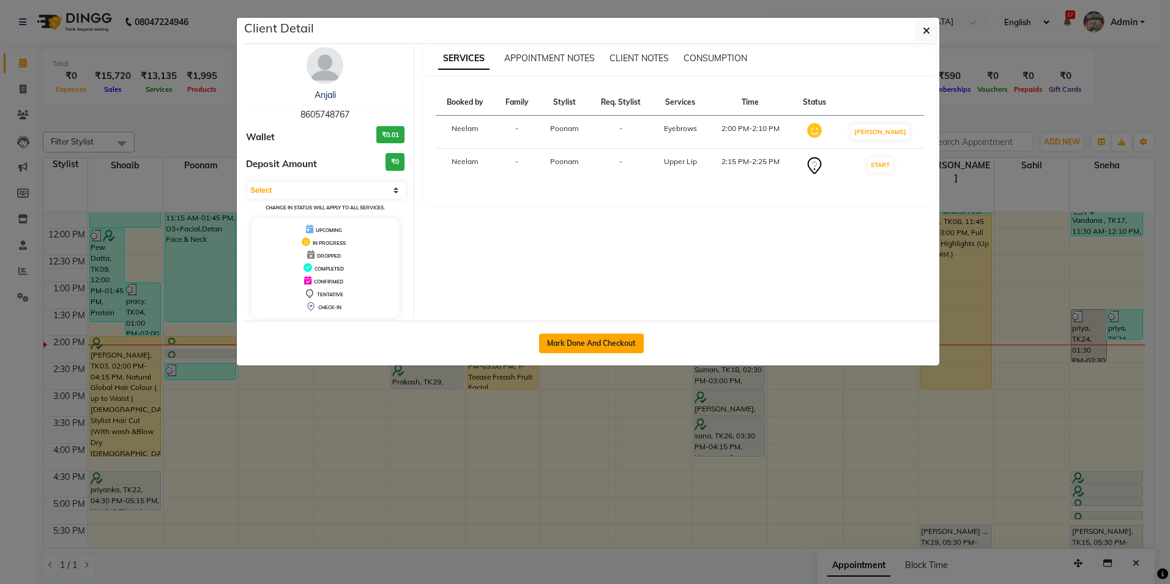
click at [617, 338] on button "Mark Done And Checkout" at bounding box center [591, 343] width 105 height 20
select select "service"
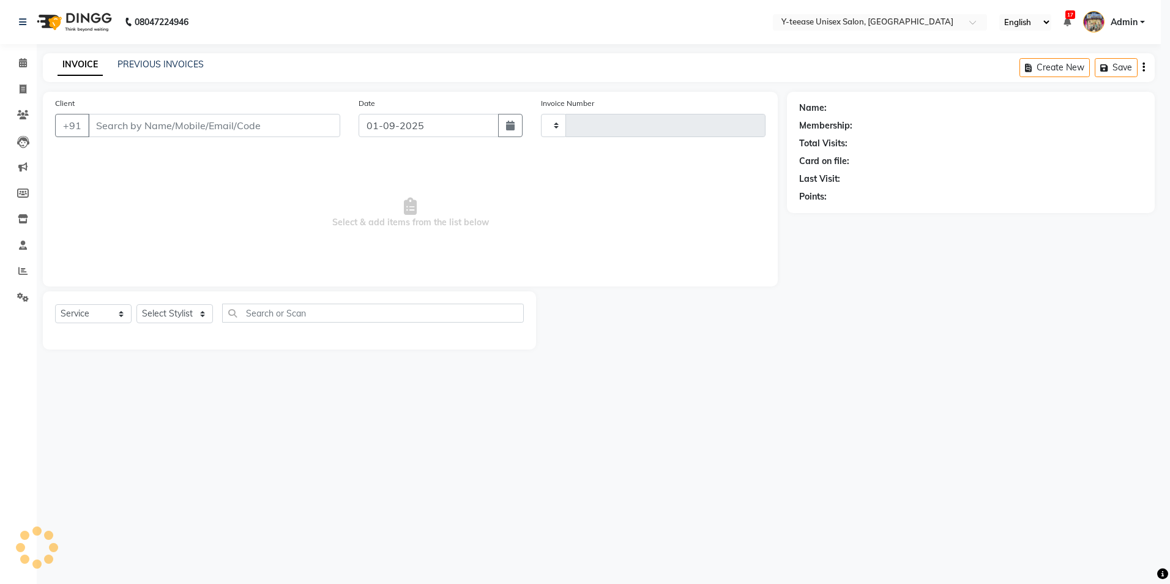
type input "6907"
select select "4"
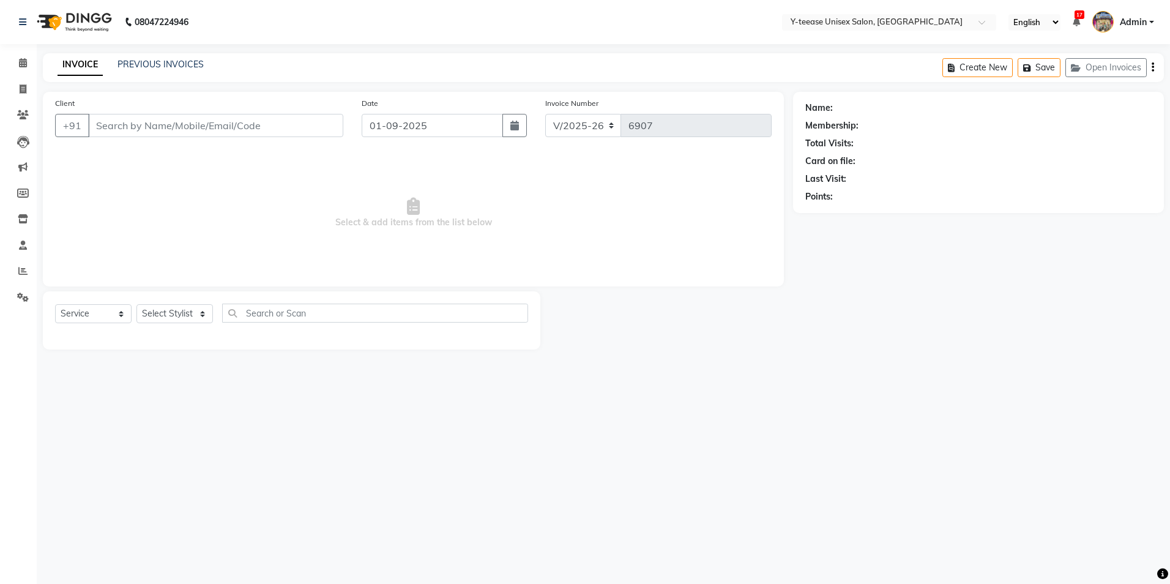
type input "8605748767"
select select "57"
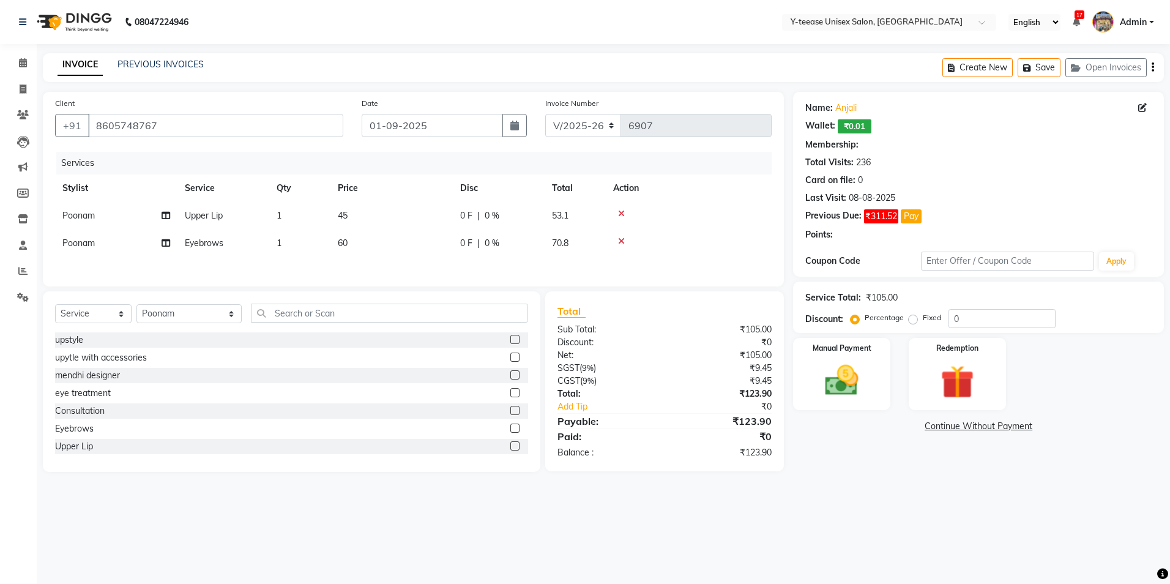
type input "20"
select select "1: Object"
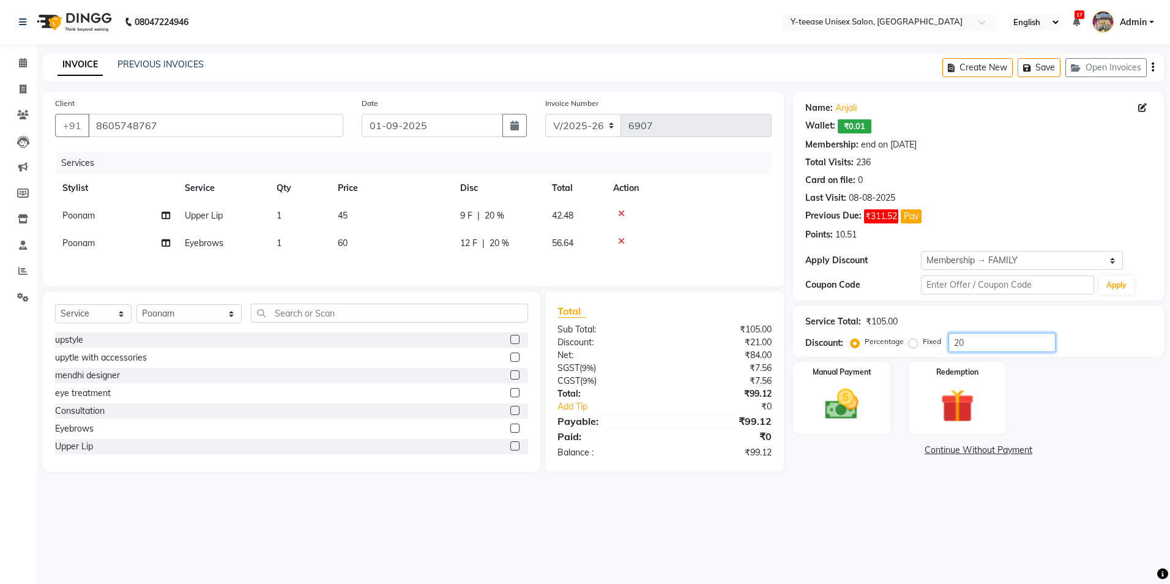
click at [984, 342] on input "20" at bounding box center [1001, 342] width 107 height 19
type input "25"
click at [861, 393] on img at bounding box center [841, 404] width 57 height 40
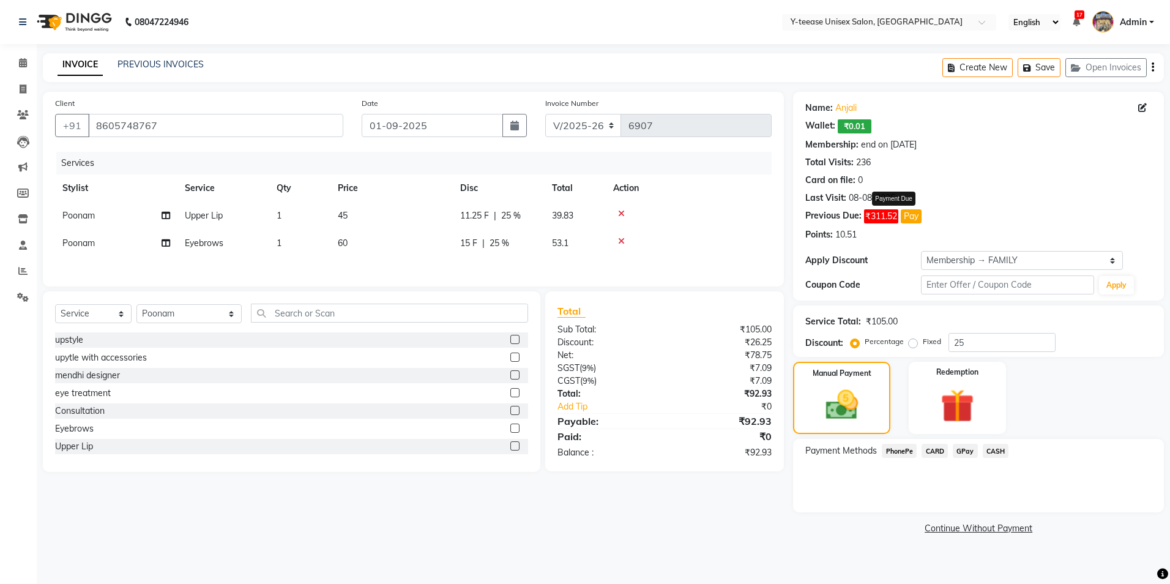
click at [918, 215] on button "Pay" at bounding box center [911, 216] width 21 height 14
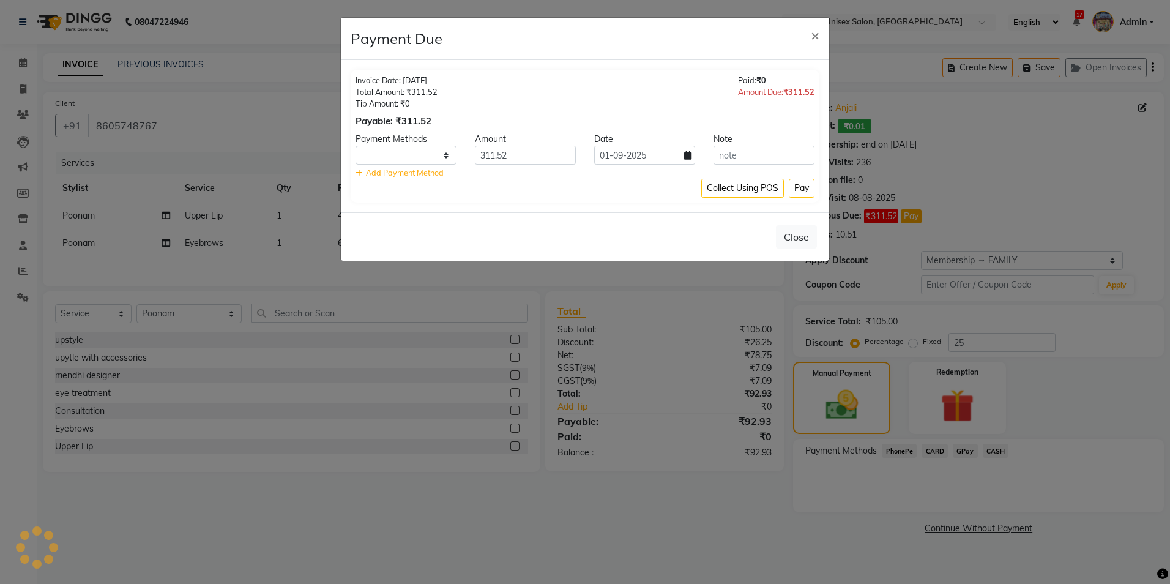
select select "1"
click at [818, 28] on span "×" at bounding box center [815, 35] width 9 height 18
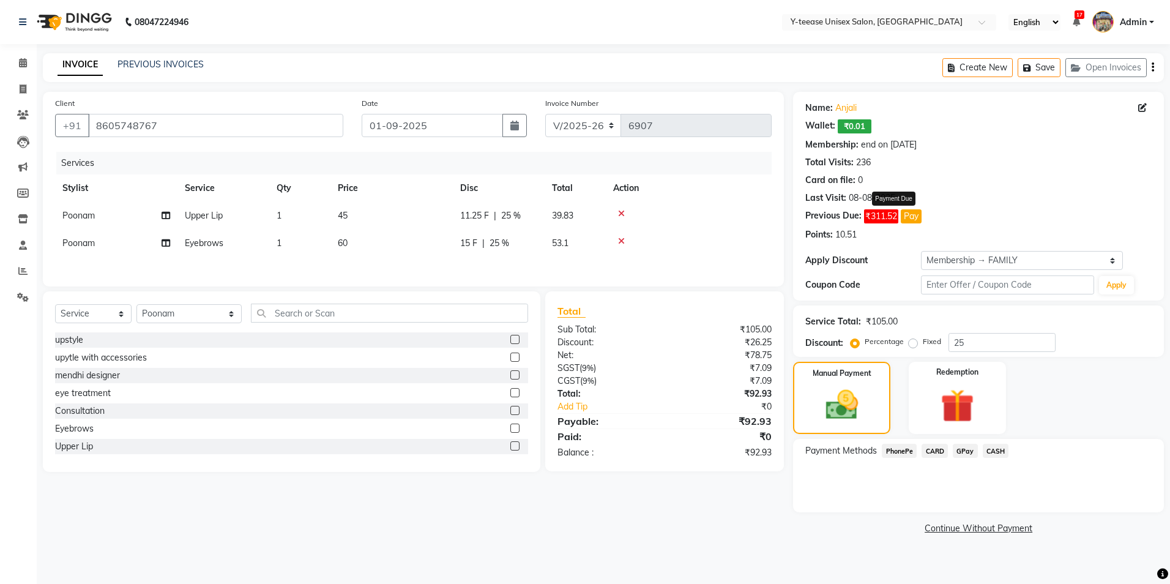
click at [964, 448] on span "GPay" at bounding box center [965, 451] width 25 height 14
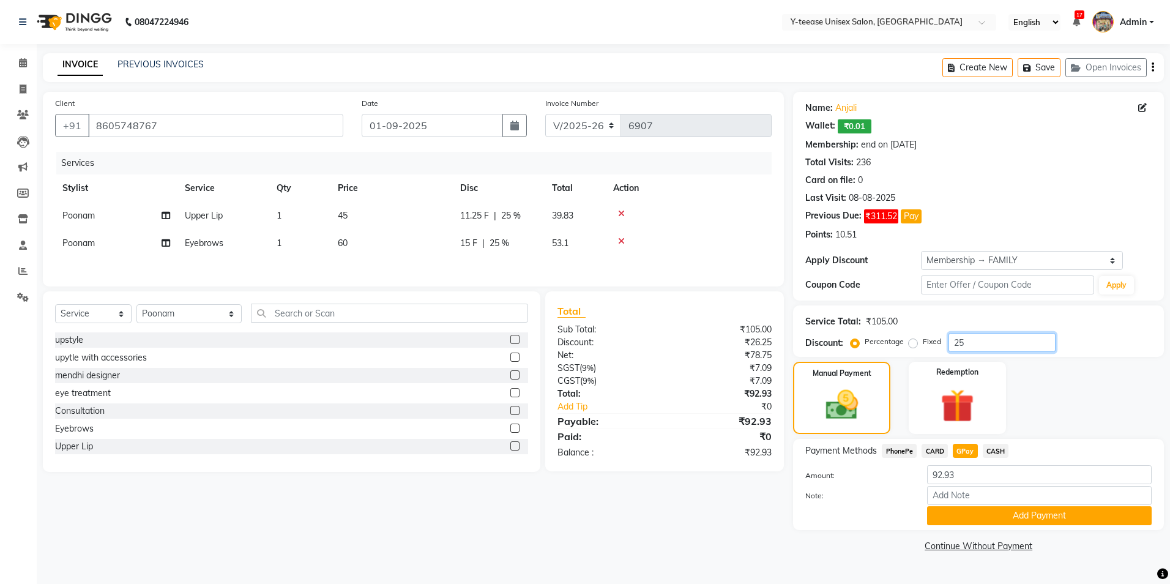
click at [975, 345] on input "25" at bounding box center [1001, 342] width 107 height 19
type input "22.6"
click at [1030, 519] on button "Add Payment" at bounding box center [1039, 515] width 225 height 19
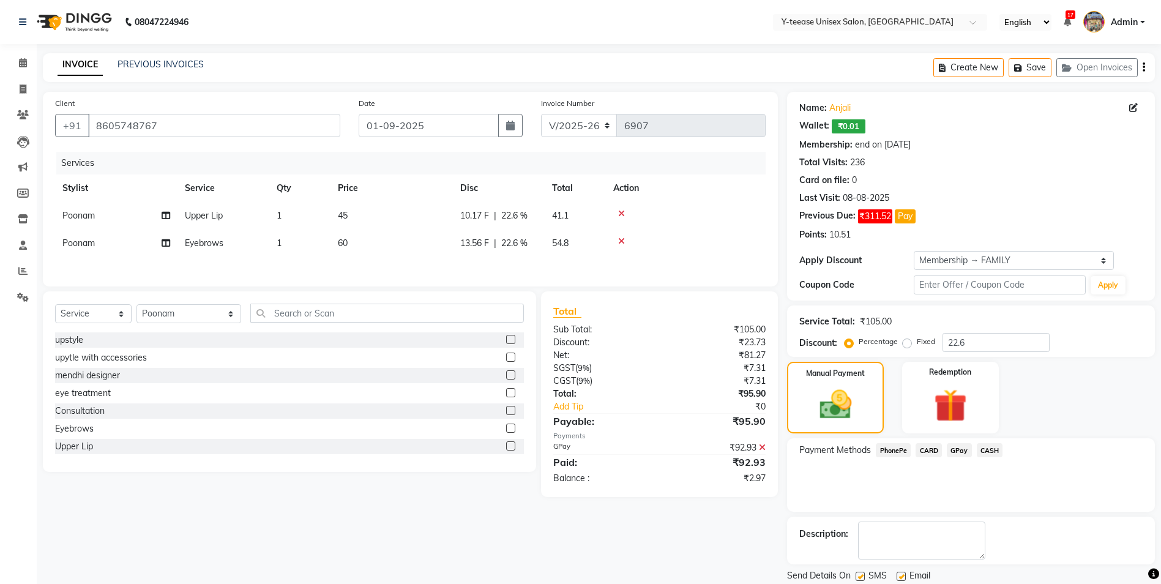
scroll to position [40, 0]
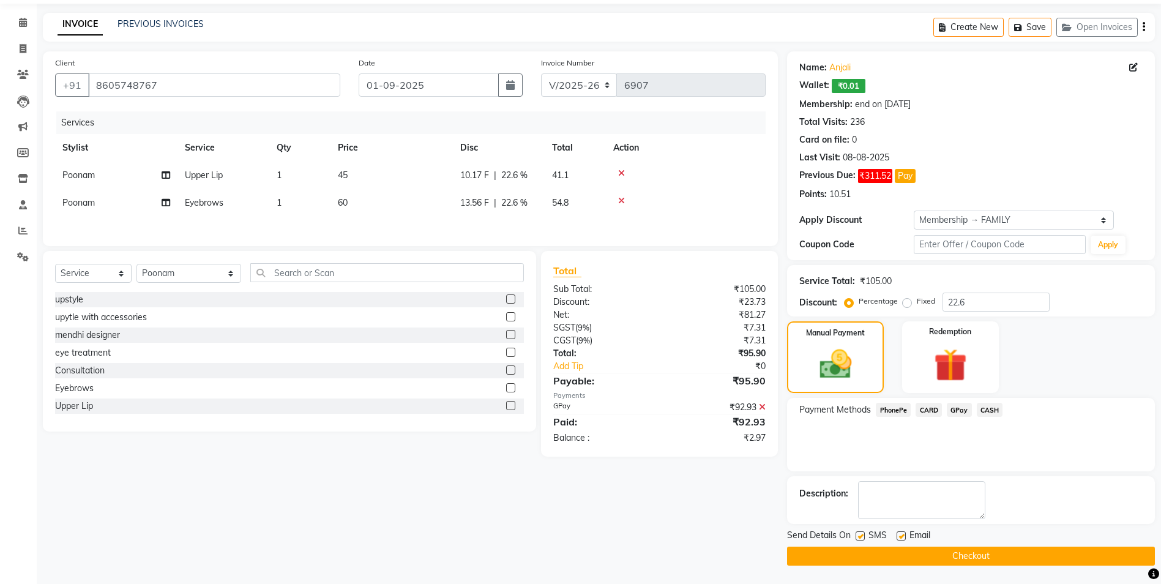
click at [948, 553] on button "Checkout" at bounding box center [971, 555] width 368 height 19
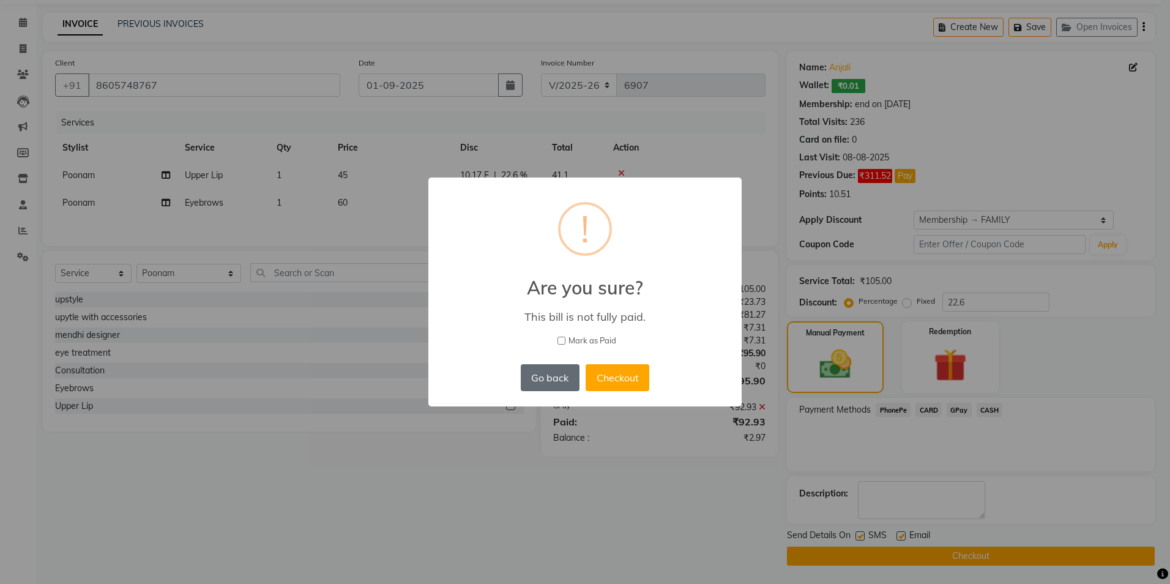
click at [557, 378] on button "Go back" at bounding box center [550, 377] width 59 height 27
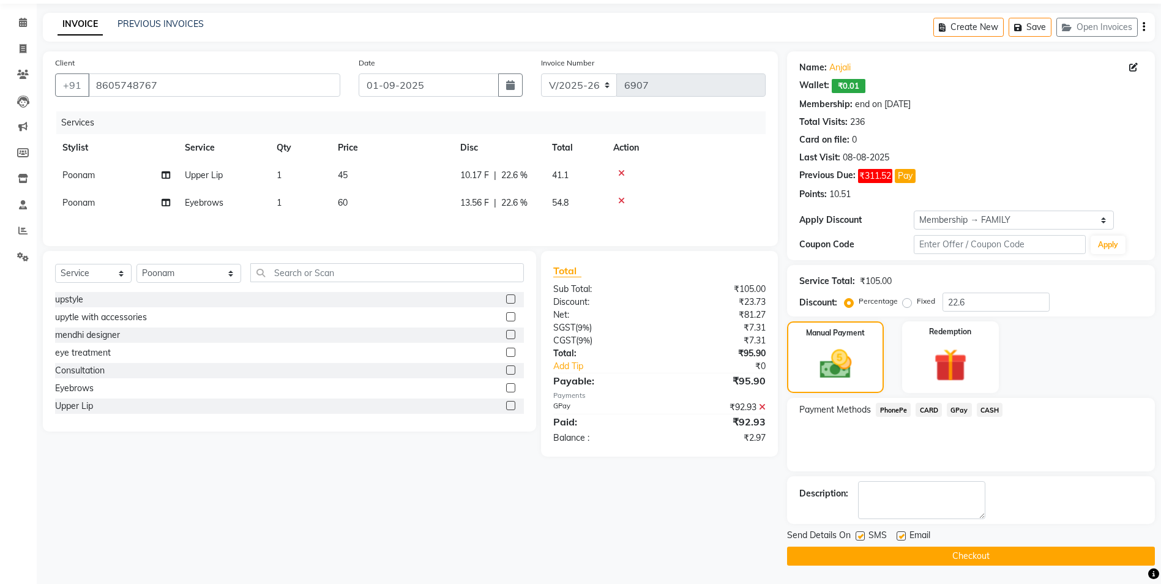
click at [762, 407] on icon at bounding box center [762, 407] width 7 height 9
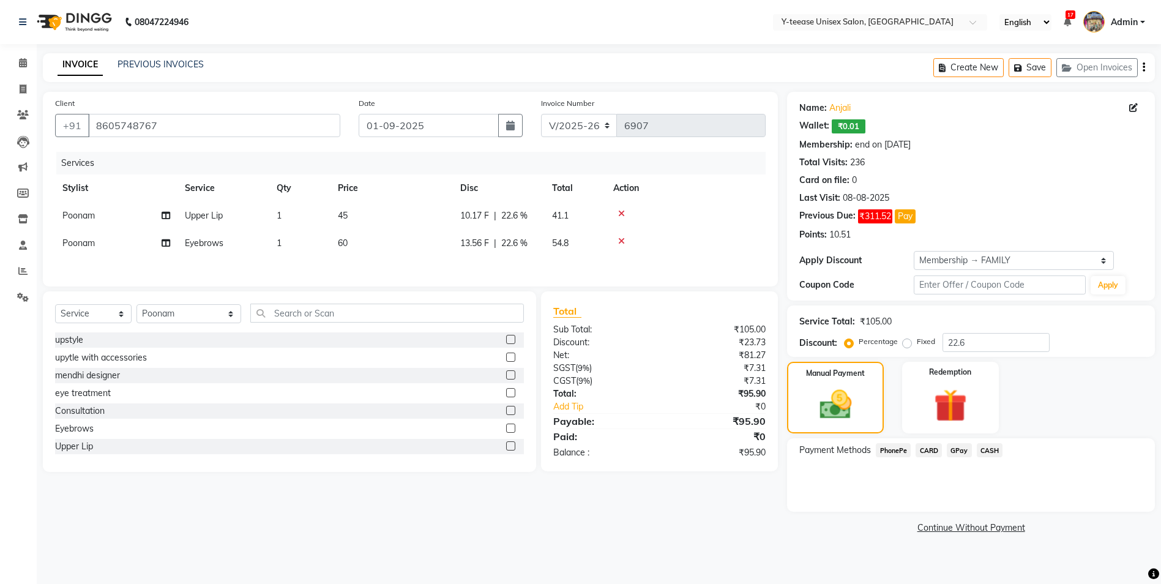
scroll to position [0, 0]
click at [972, 452] on span "GPay" at bounding box center [965, 451] width 25 height 14
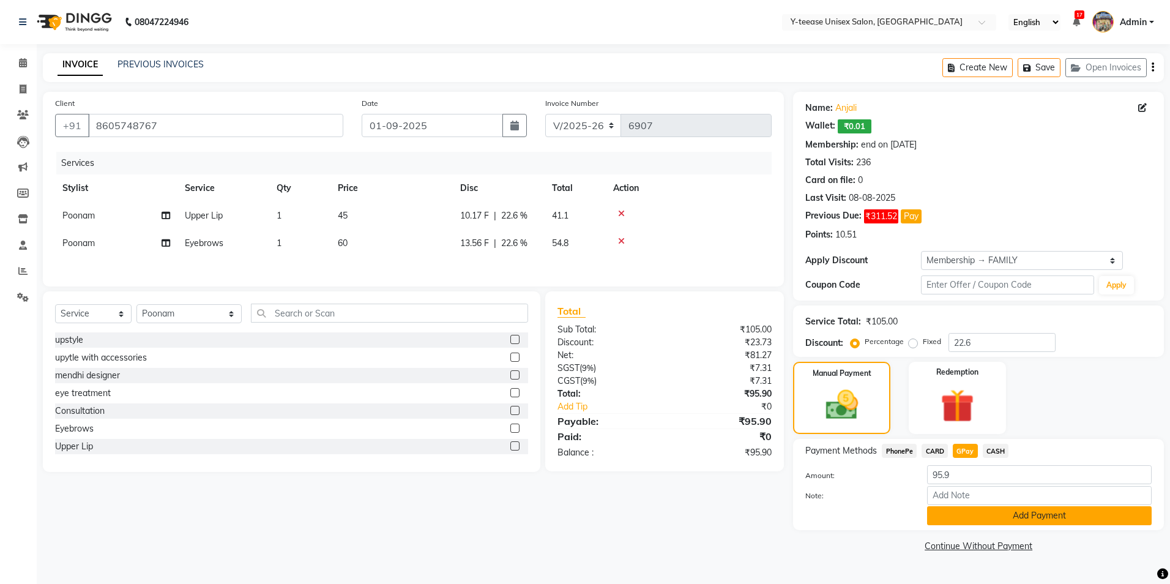
click at [980, 506] on button "Add Payment" at bounding box center [1039, 515] width 225 height 19
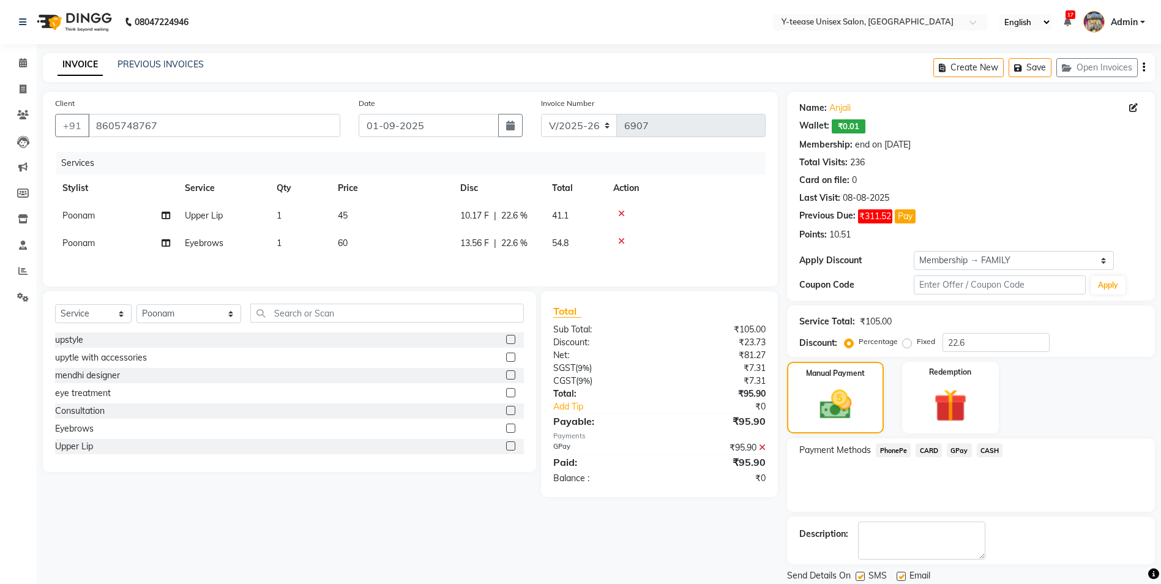
scroll to position [40, 0]
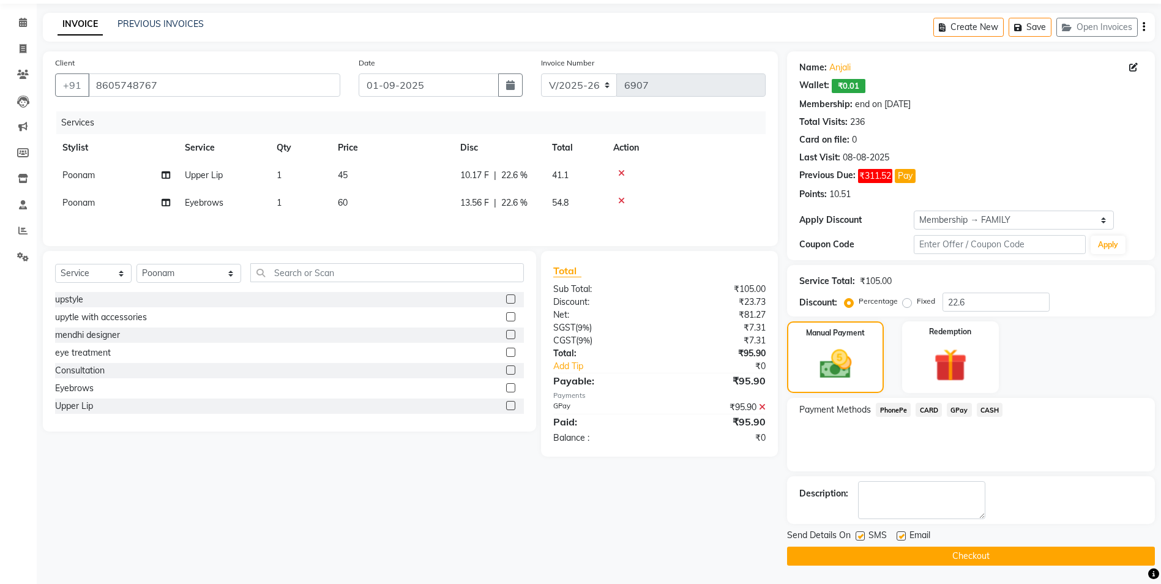
click at [940, 552] on button "Checkout" at bounding box center [971, 555] width 368 height 19
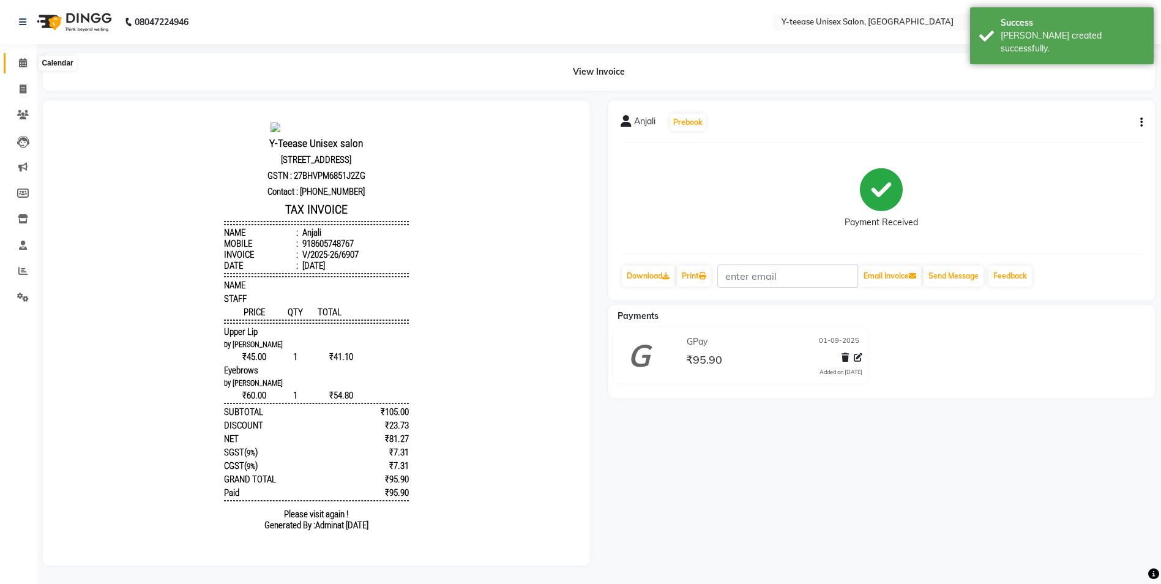
click at [21, 61] on icon at bounding box center [23, 62] width 8 height 9
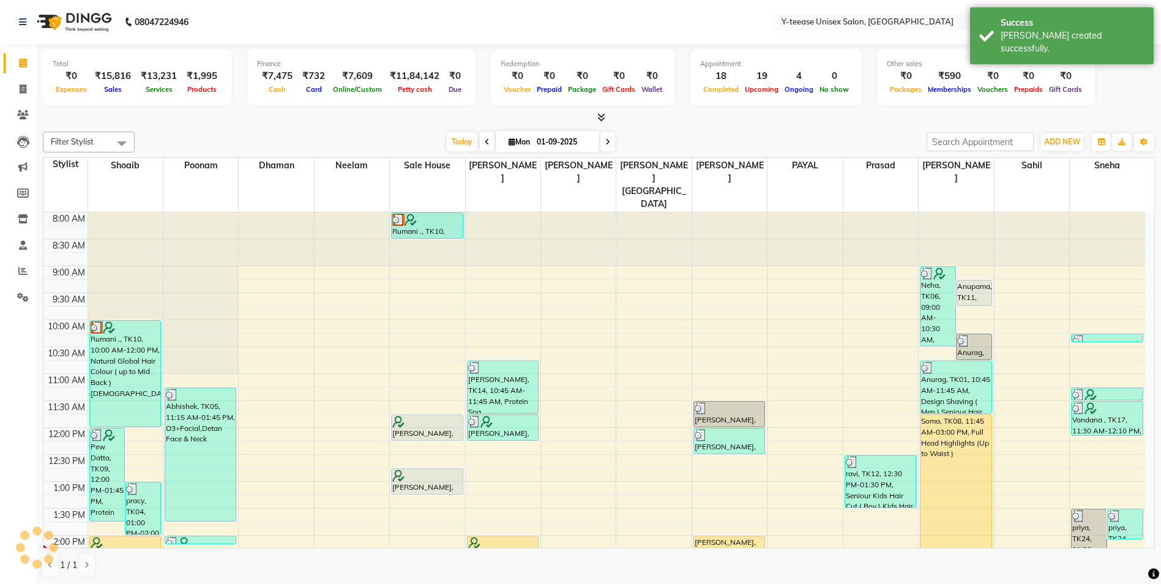
scroll to position [245, 0]
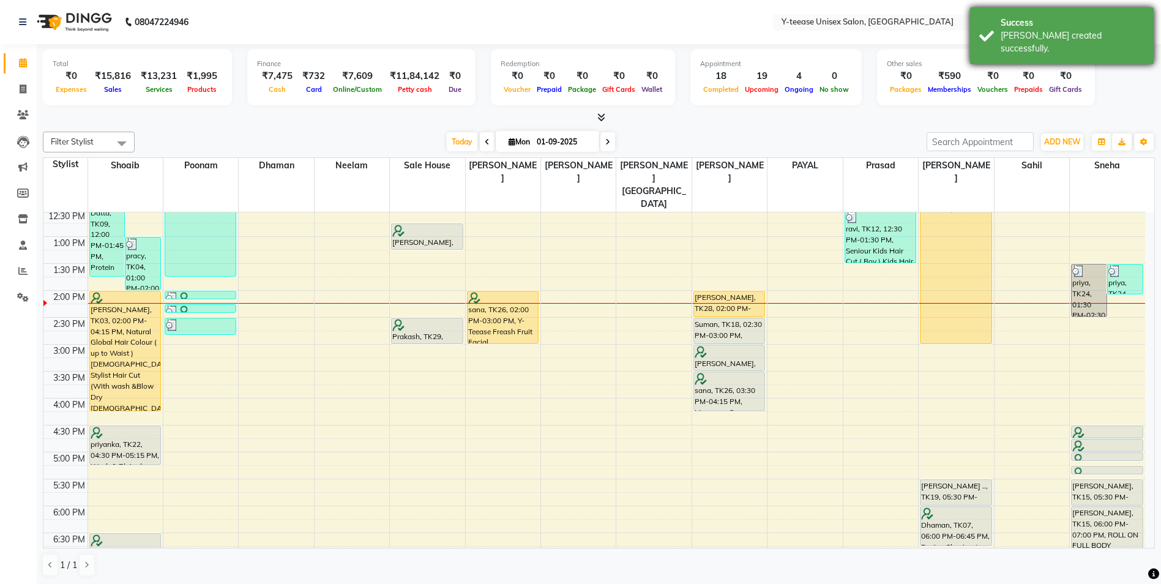
click at [1042, 31] on div "[PERSON_NAME] created successfully." at bounding box center [1072, 42] width 144 height 26
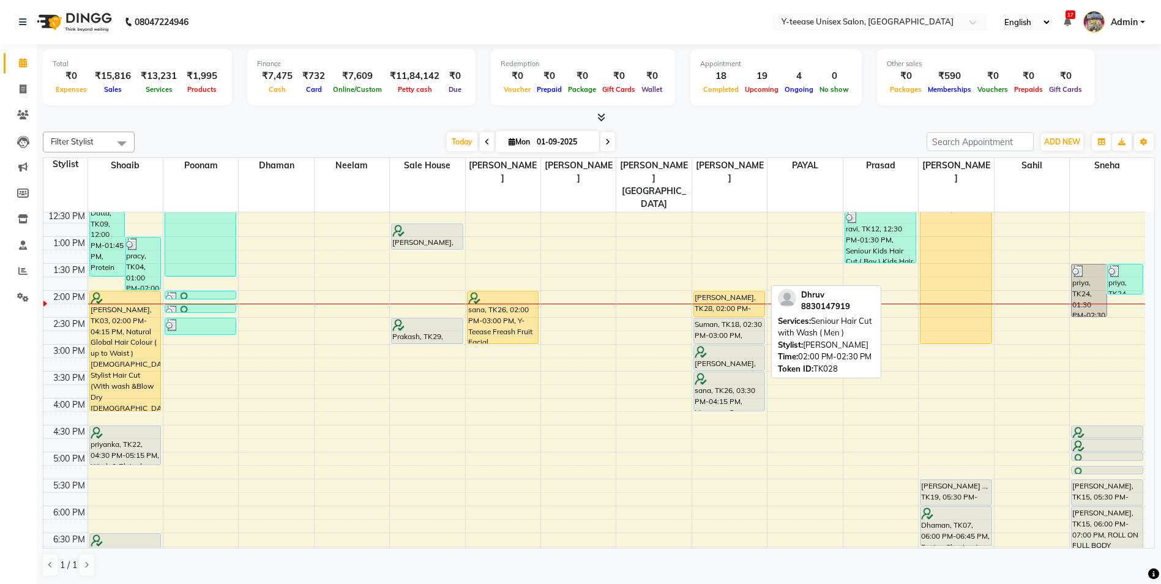
click at [743, 291] on div "[PERSON_NAME], TK28, 02:00 PM-02:30 PM, Seniour Hair Cut with Wash ( Men )" at bounding box center [729, 303] width 70 height 25
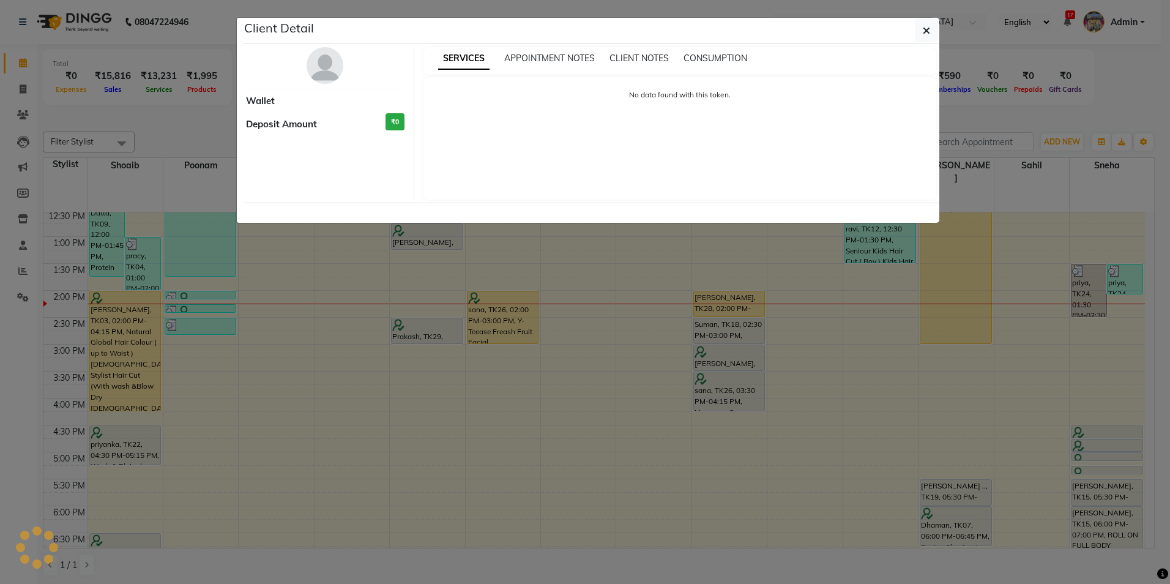
select select "1"
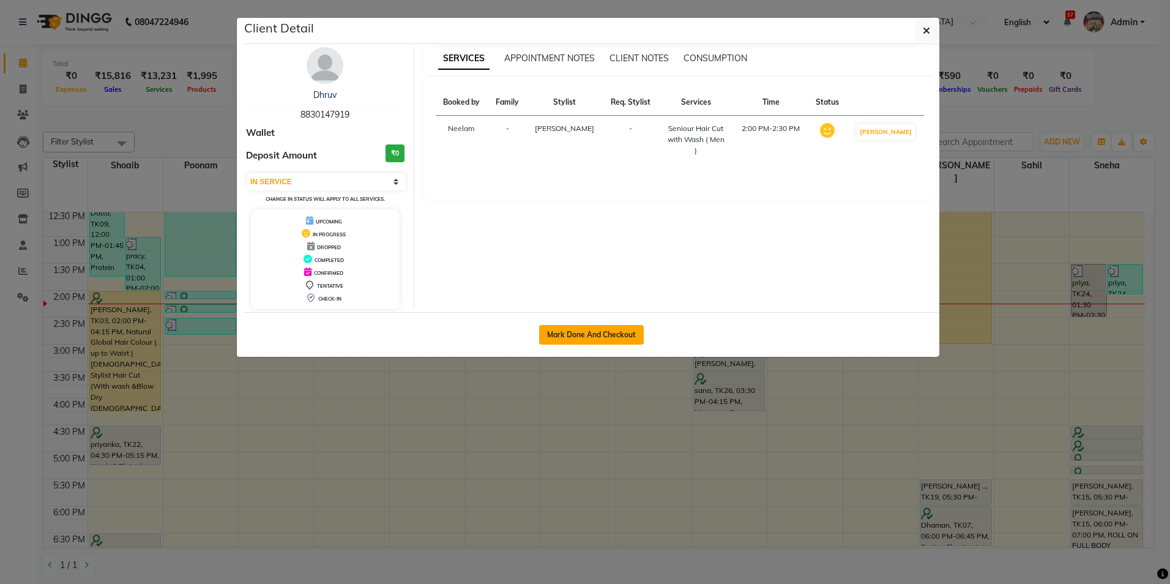
click at [624, 334] on button "Mark Done And Checkout" at bounding box center [591, 335] width 105 height 20
select select "service"
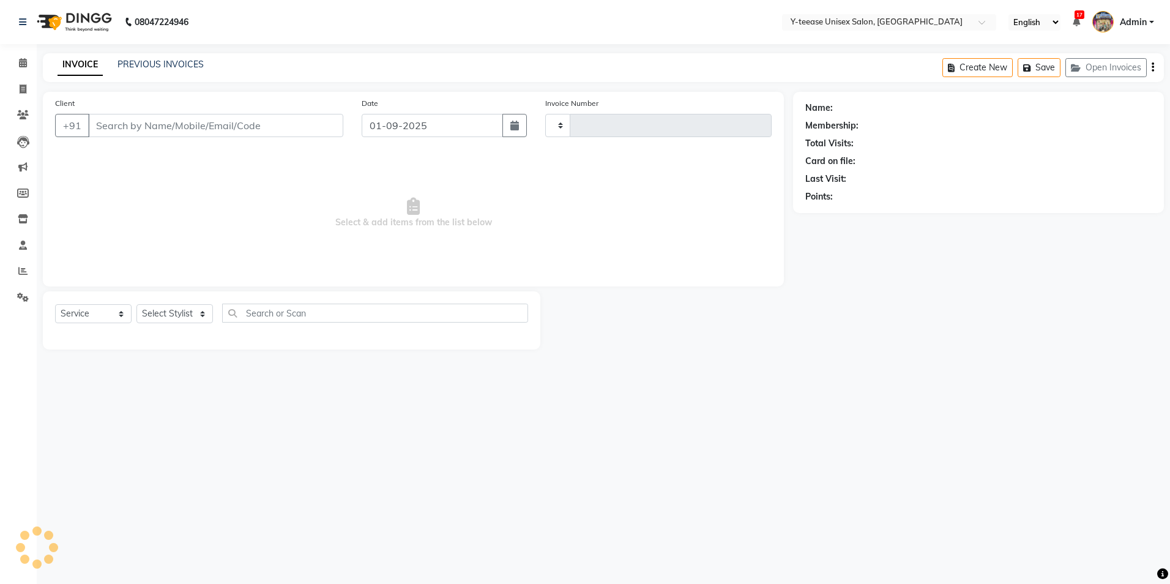
type input "6908"
select select "4"
type input "8830147919"
select select "81457"
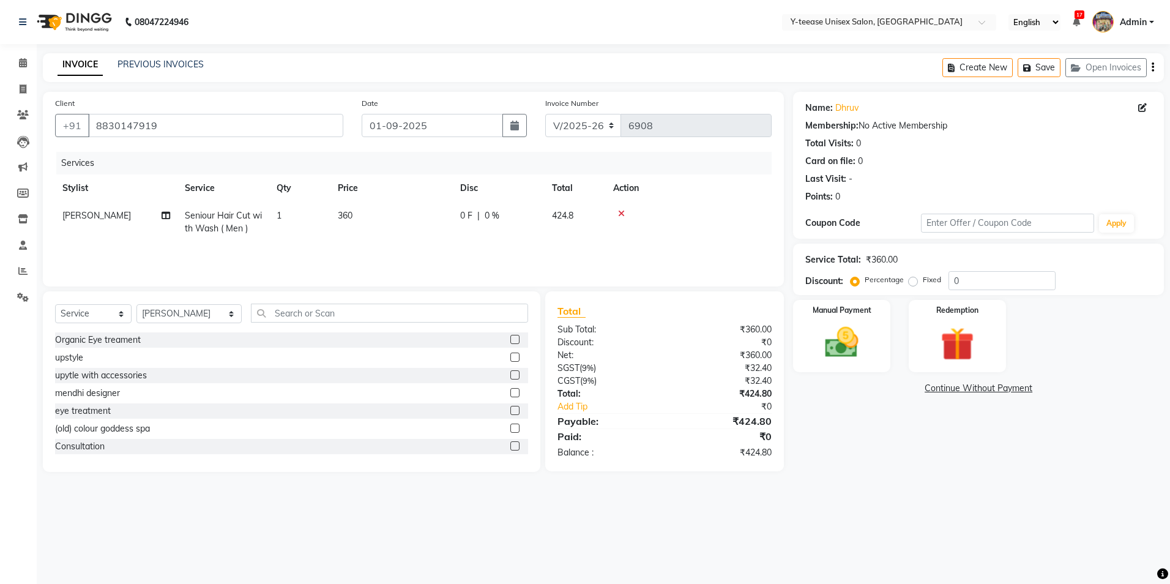
click at [220, 216] on span "Seniour Hair Cut with Wash ( Men )" at bounding box center [223, 222] width 77 height 24
select select "81457"
drag, startPoint x: 228, startPoint y: 218, endPoint x: 250, endPoint y: 246, distance: 35.3
click at [229, 220] on span "Seniour Hair Cut with Wash ( Men )" at bounding box center [238, 226] width 85 height 24
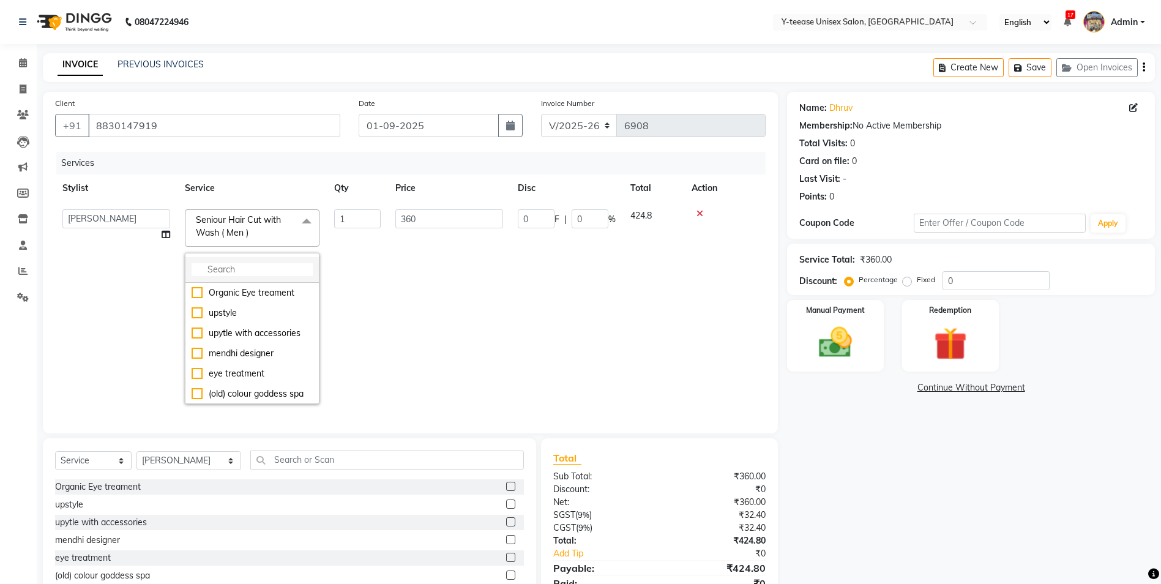
click at [259, 267] on input "multiselect-search" at bounding box center [252, 269] width 121 height 13
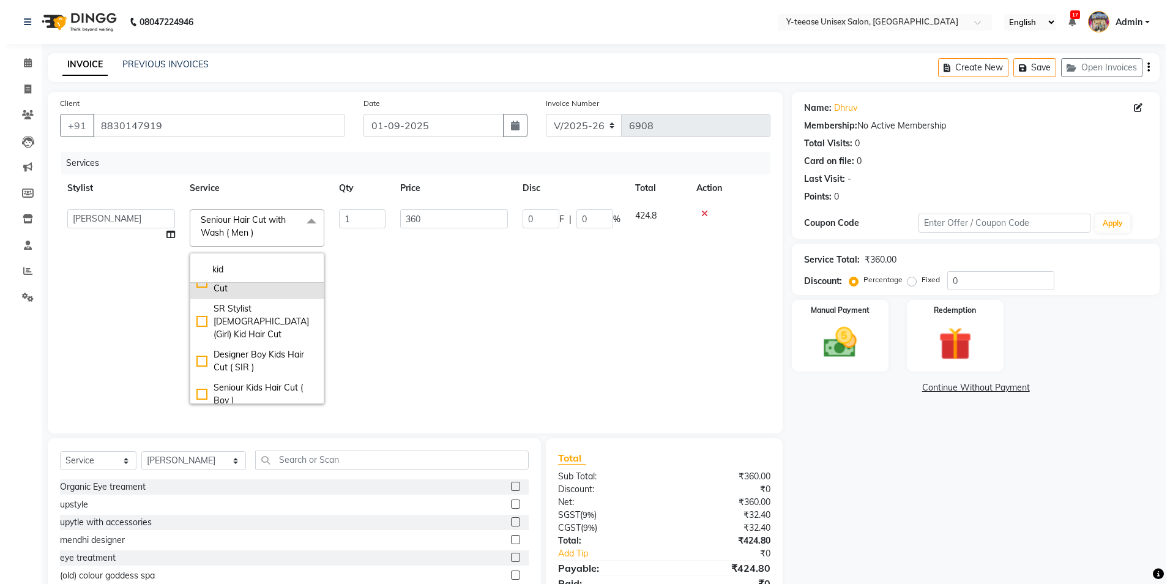
scroll to position [32, 0]
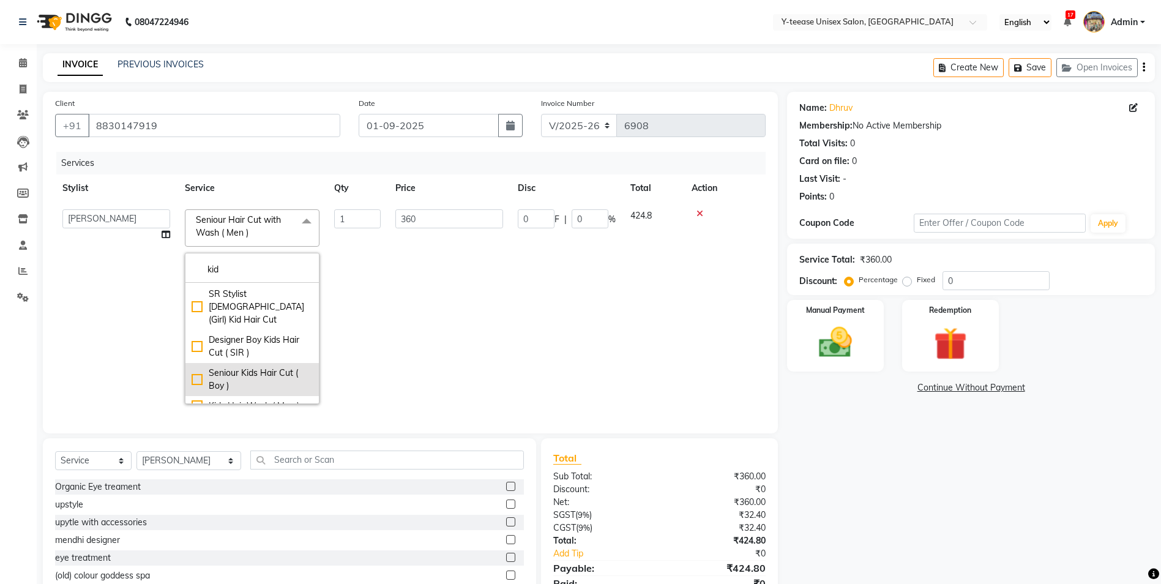
type input "kid"
click at [273, 363] on li "Seniour Kids Hair Cut ( Boy )" at bounding box center [251, 379] width 133 height 33
checkbox input "true"
type input "200"
click at [464, 316] on td "200" at bounding box center [449, 306] width 122 height 209
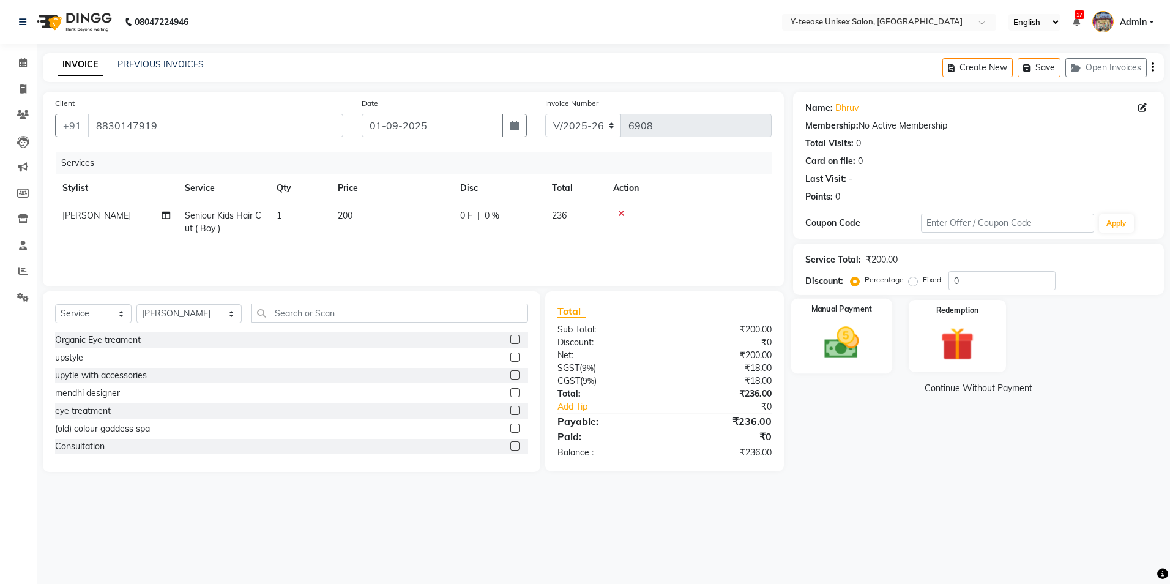
click at [846, 344] on img at bounding box center [841, 342] width 57 height 40
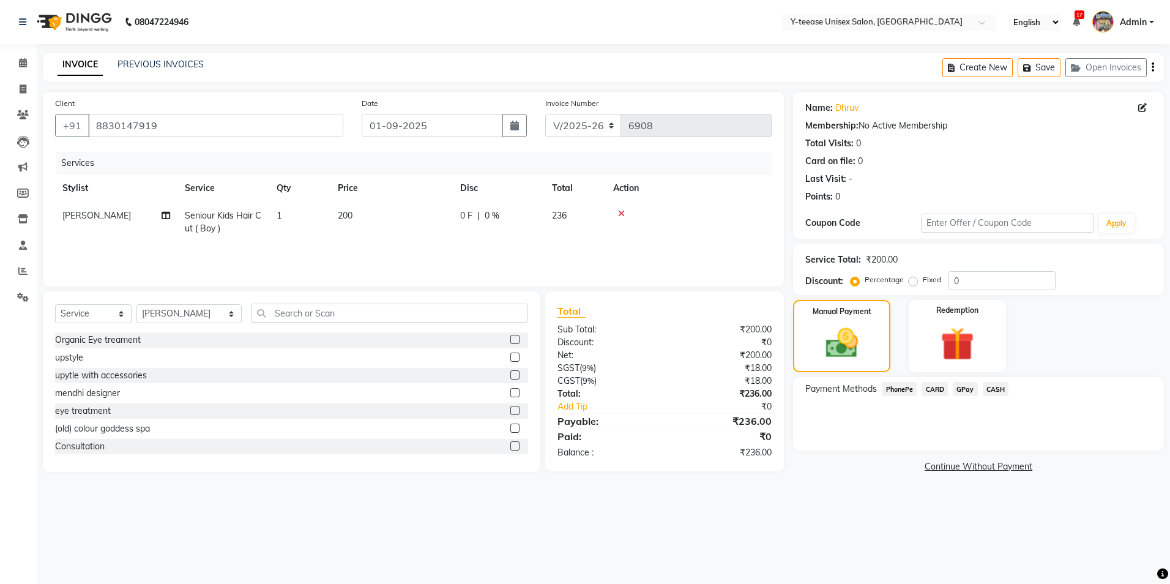
click at [966, 387] on span "GPay" at bounding box center [965, 389] width 25 height 14
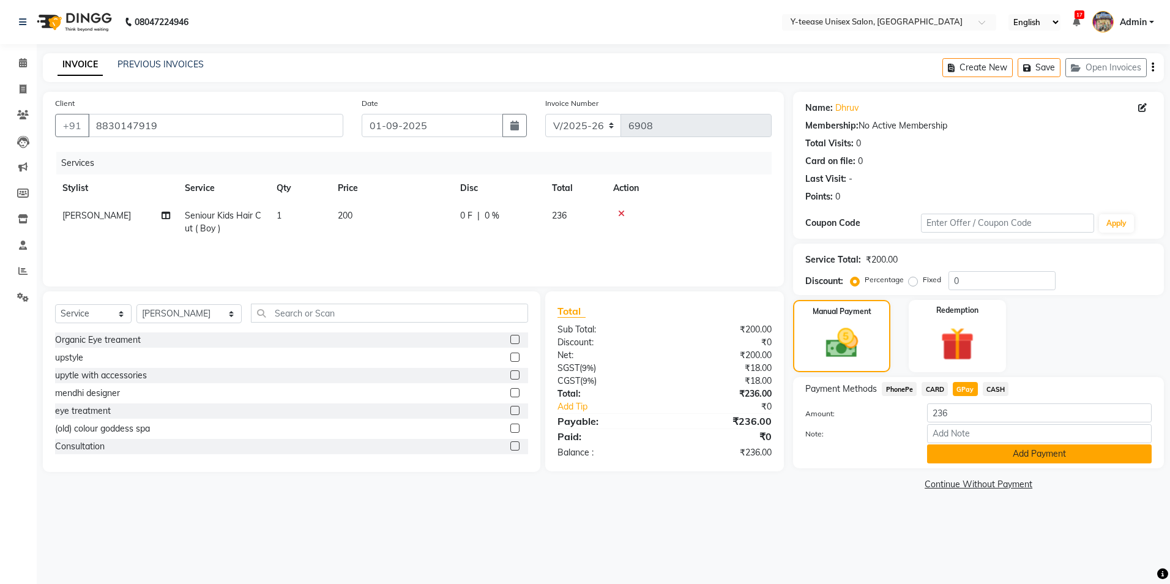
click at [1021, 449] on button "Add Payment" at bounding box center [1039, 453] width 225 height 19
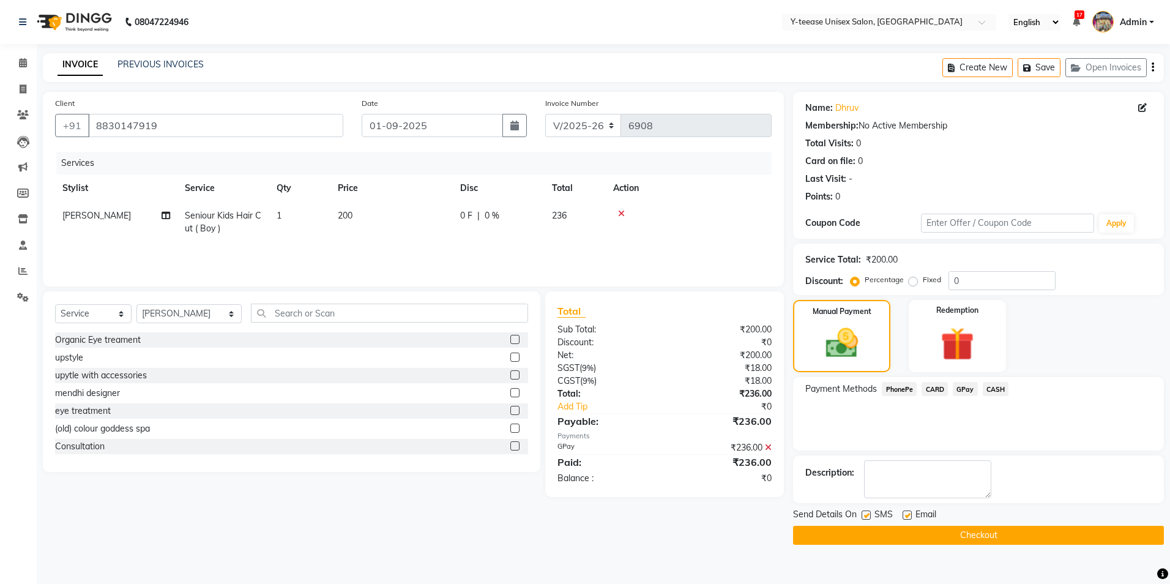
click at [931, 533] on button "Checkout" at bounding box center [978, 535] width 371 height 19
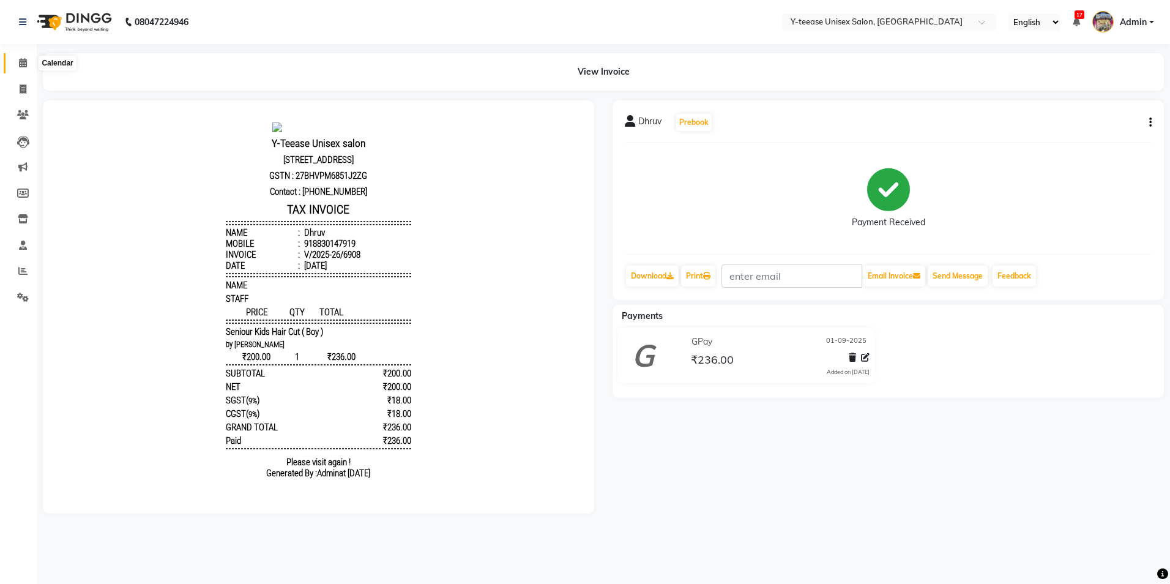
click at [21, 65] on icon at bounding box center [23, 62] width 8 height 9
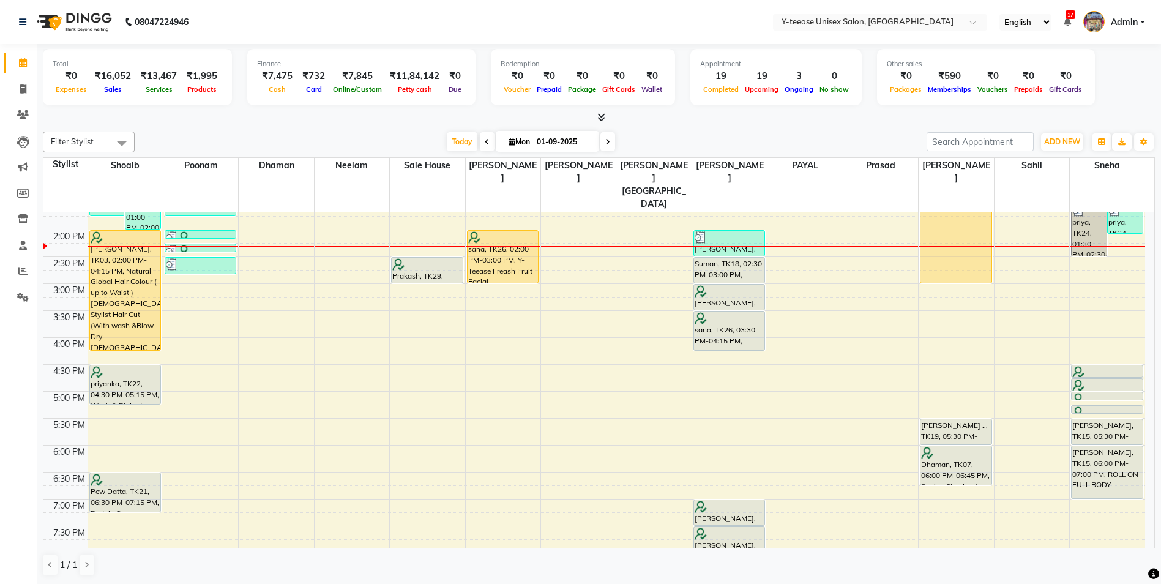
scroll to position [306, 0]
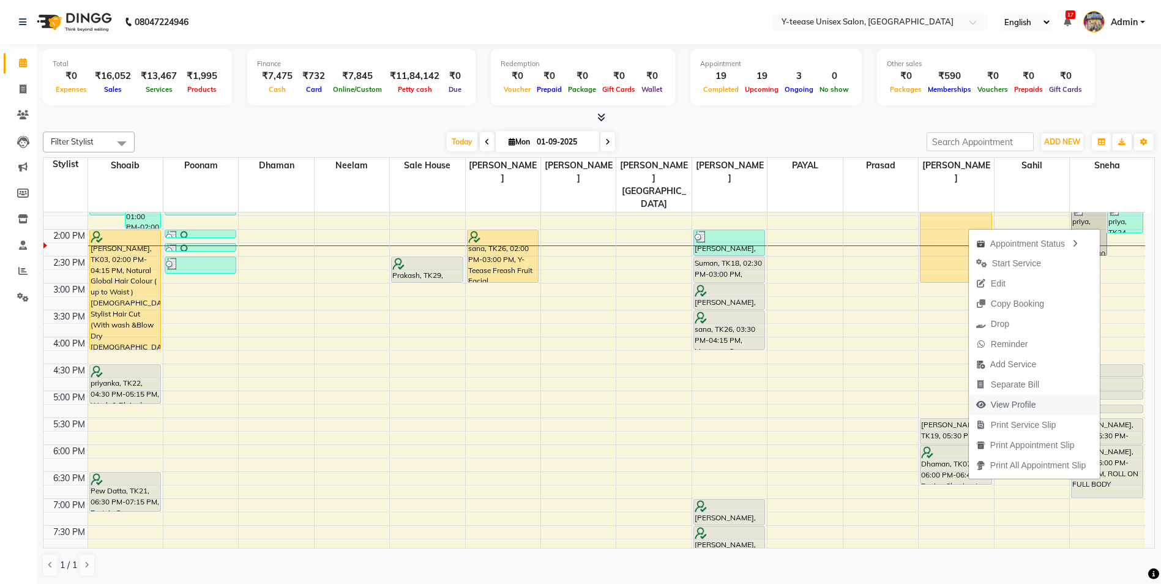
click at [1005, 403] on span "View Profile" at bounding box center [1013, 404] width 45 height 13
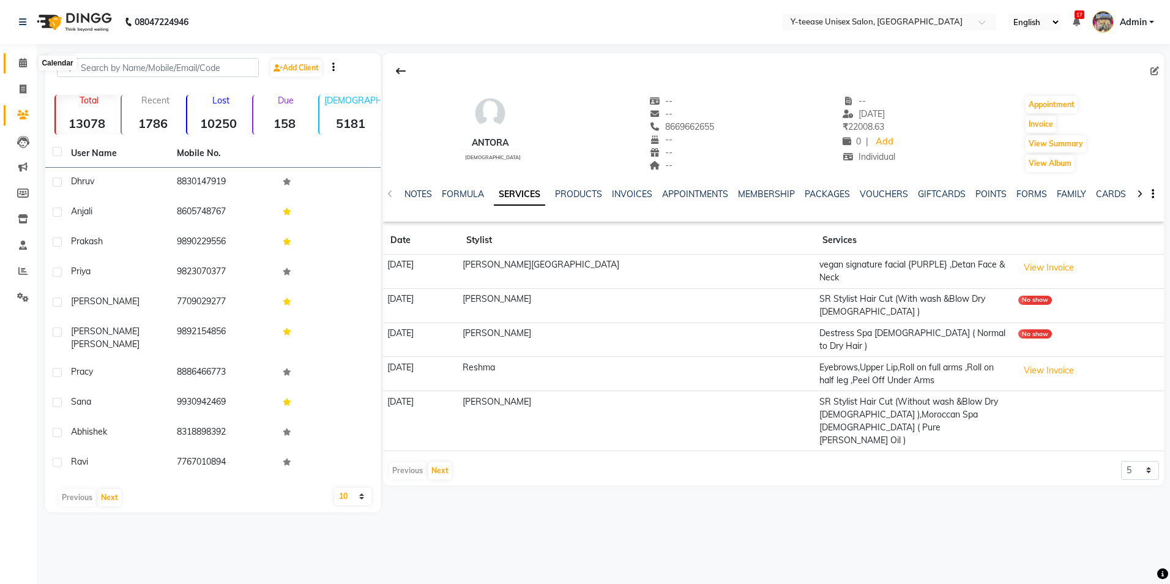
click at [28, 61] on span at bounding box center [22, 63] width 21 height 14
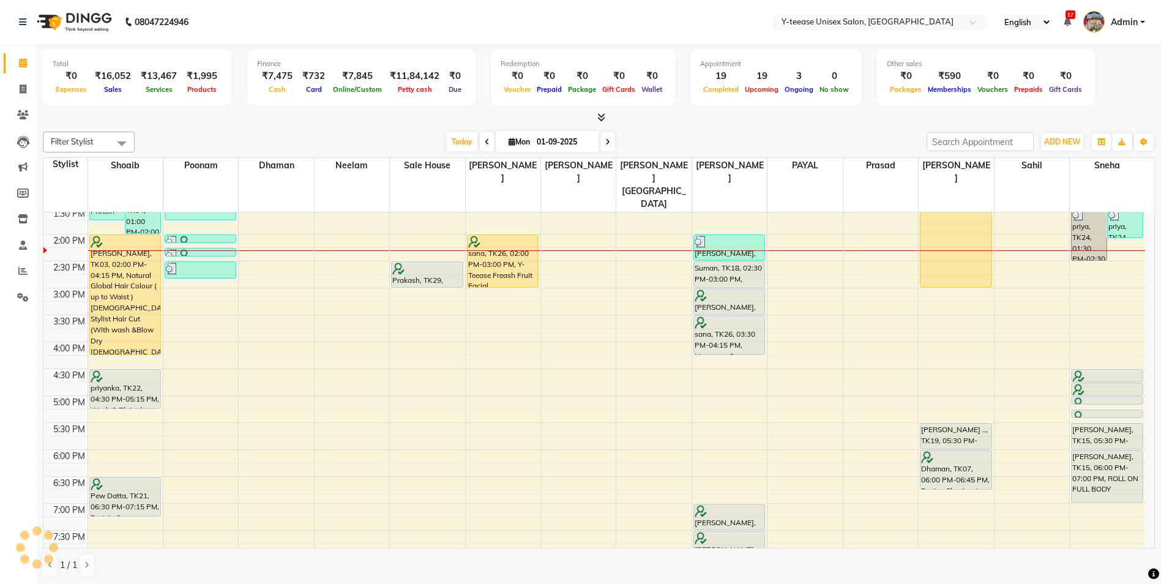
scroll to position [303, 0]
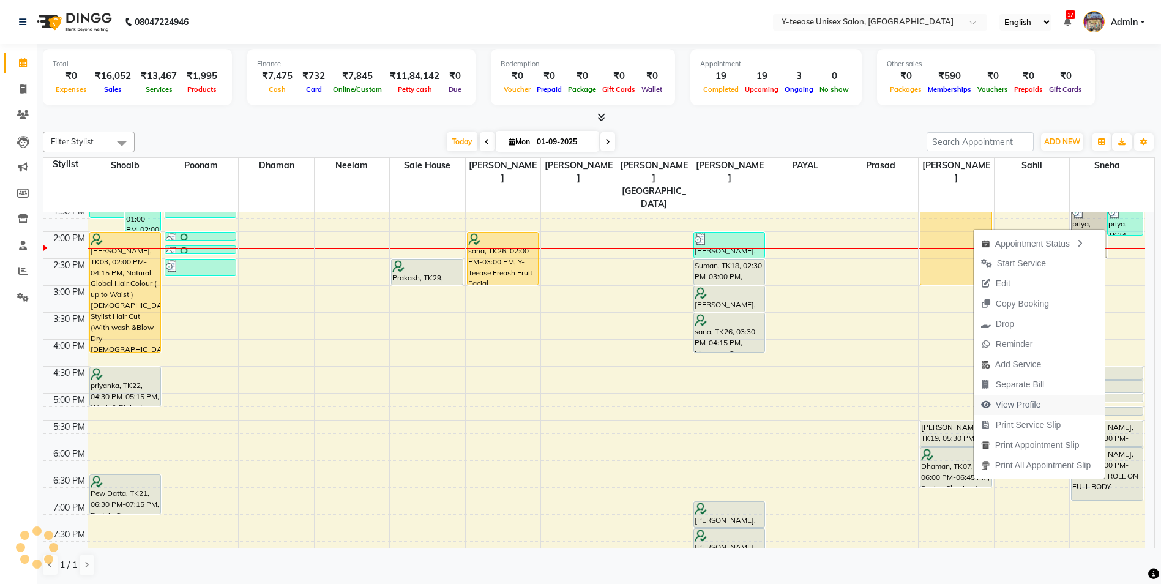
click at [1019, 401] on span "View Profile" at bounding box center [1017, 404] width 45 height 13
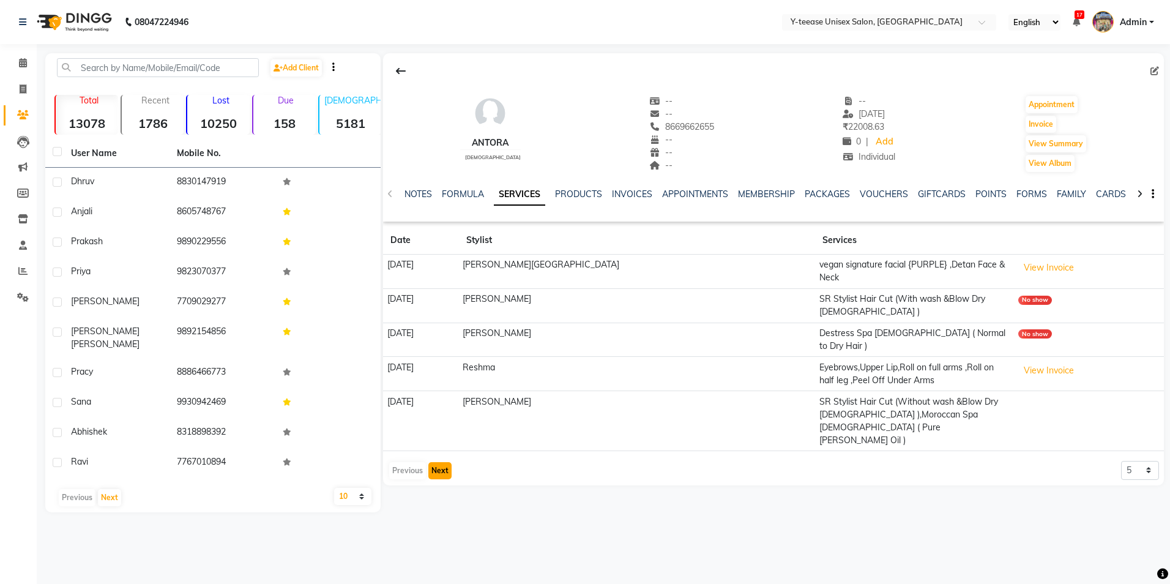
click at [437, 462] on button "Next" at bounding box center [439, 470] width 23 height 17
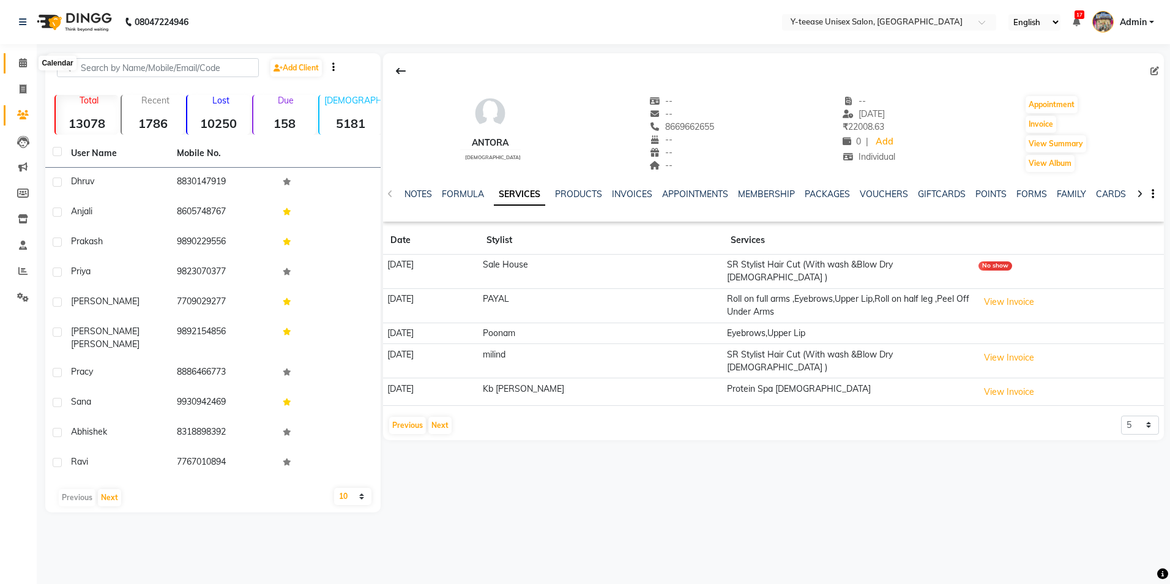
drag, startPoint x: 19, startPoint y: 62, endPoint x: 28, endPoint y: 68, distance: 10.7
click at [19, 62] on icon at bounding box center [23, 62] width 8 height 9
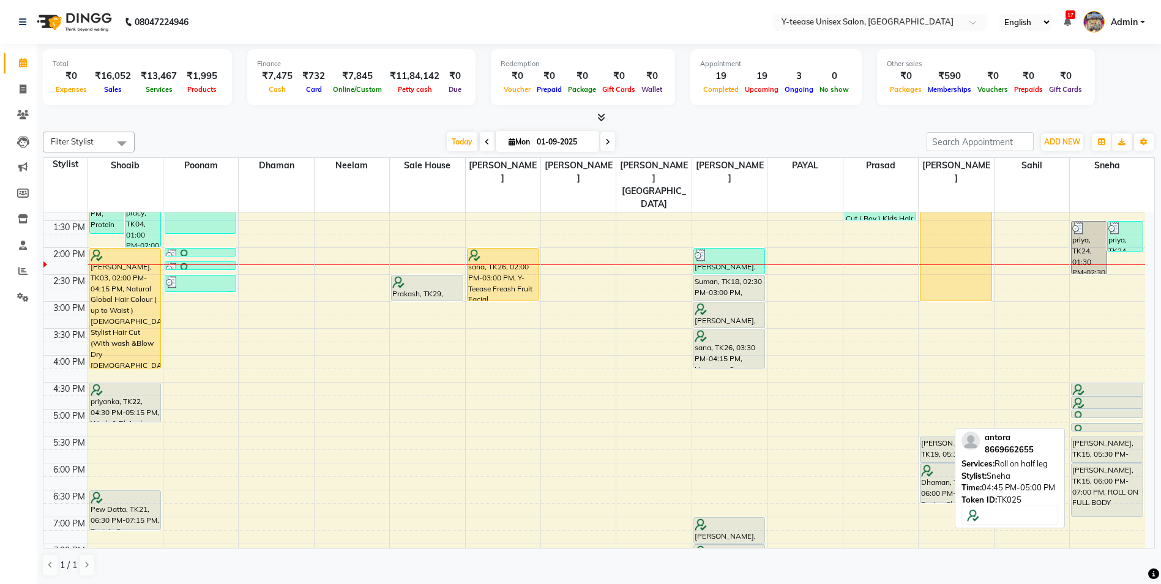
scroll to position [306, 0]
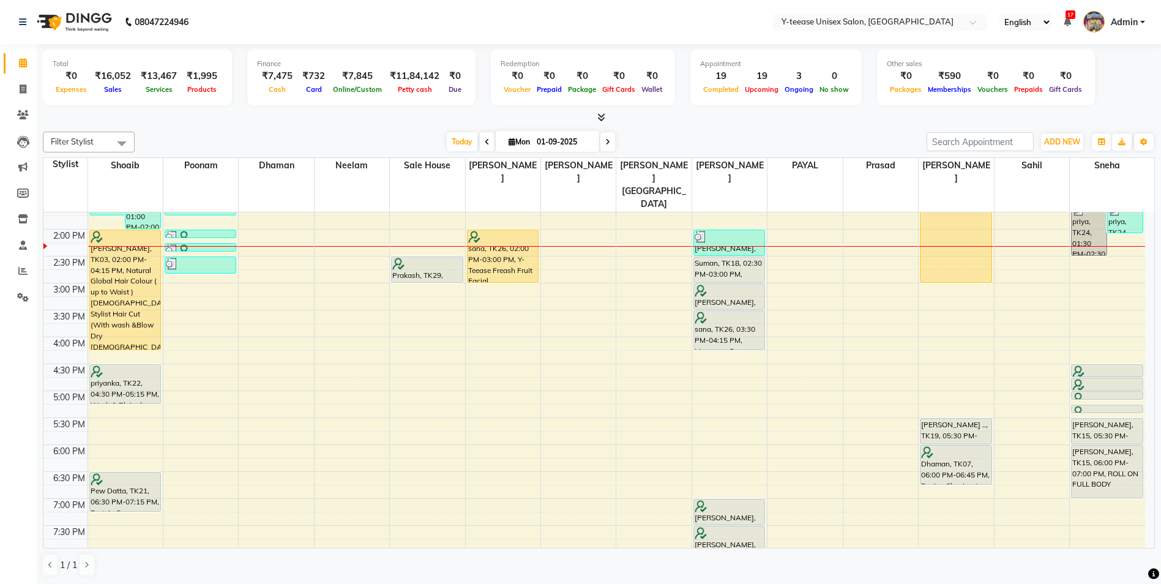
click at [606, 138] on icon at bounding box center [607, 141] width 5 height 7
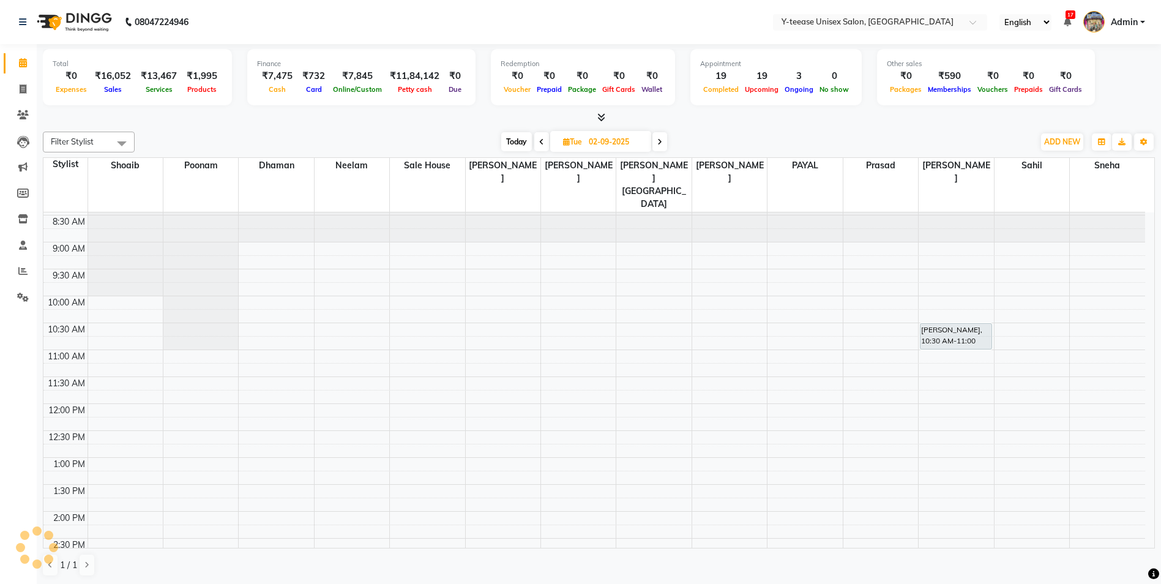
scroll to position [18, 0]
click at [522, 137] on span "Today" at bounding box center [516, 141] width 31 height 19
type input "01-09-2025"
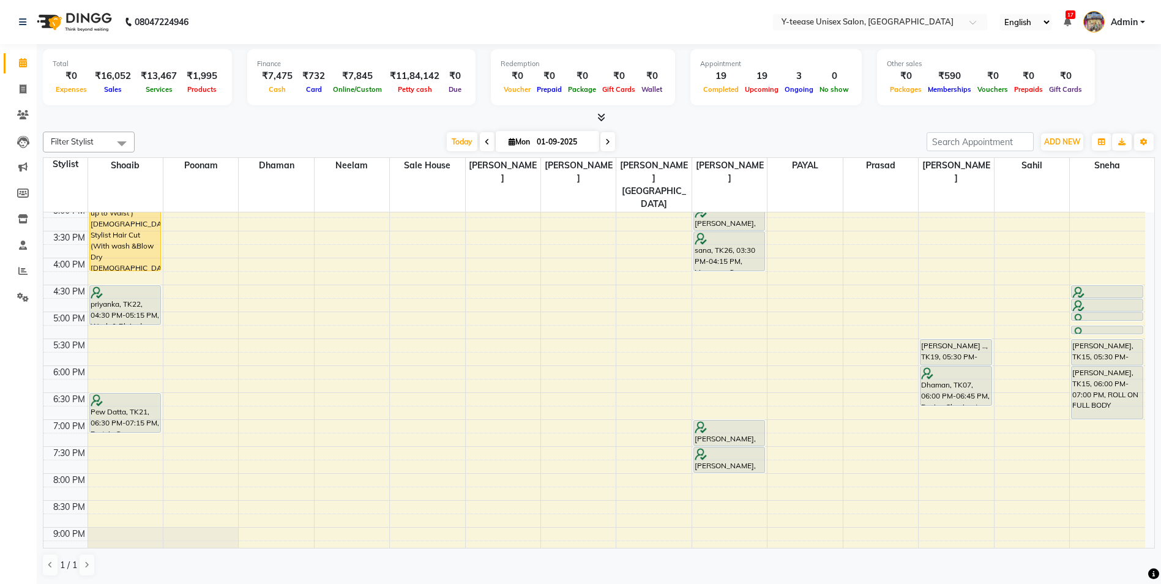
scroll to position [324, 0]
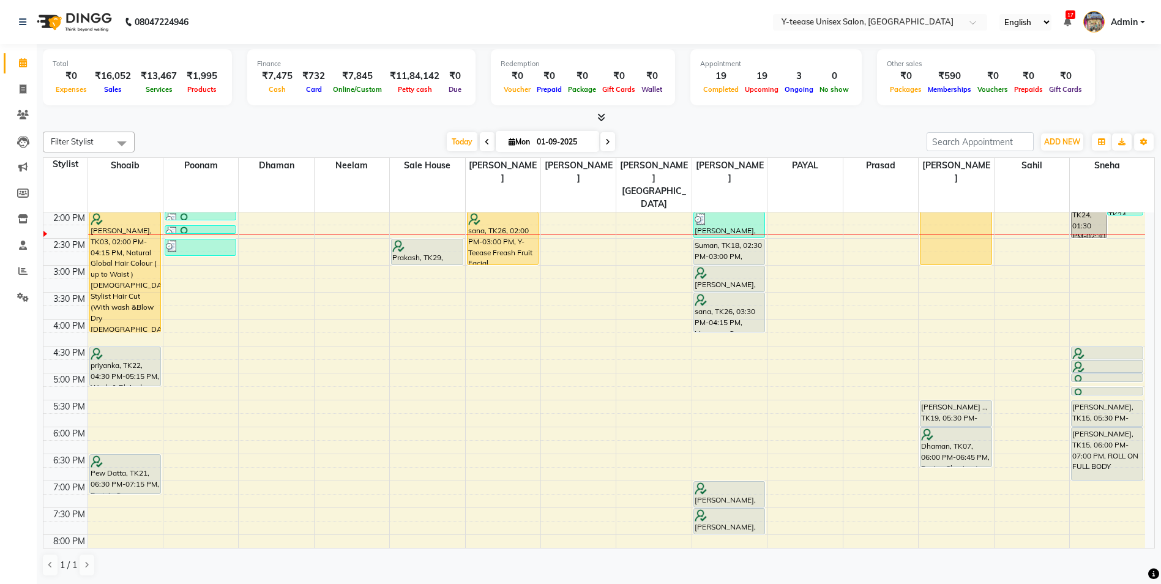
click at [128, 380] on div "8:00 AM 8:30 AM 9:00 AM 9:30 AM 10:00 AM 10:30 AM 11:00 AM 11:30 AM 12:00 PM 12…" at bounding box center [593, 292] width 1101 height 807
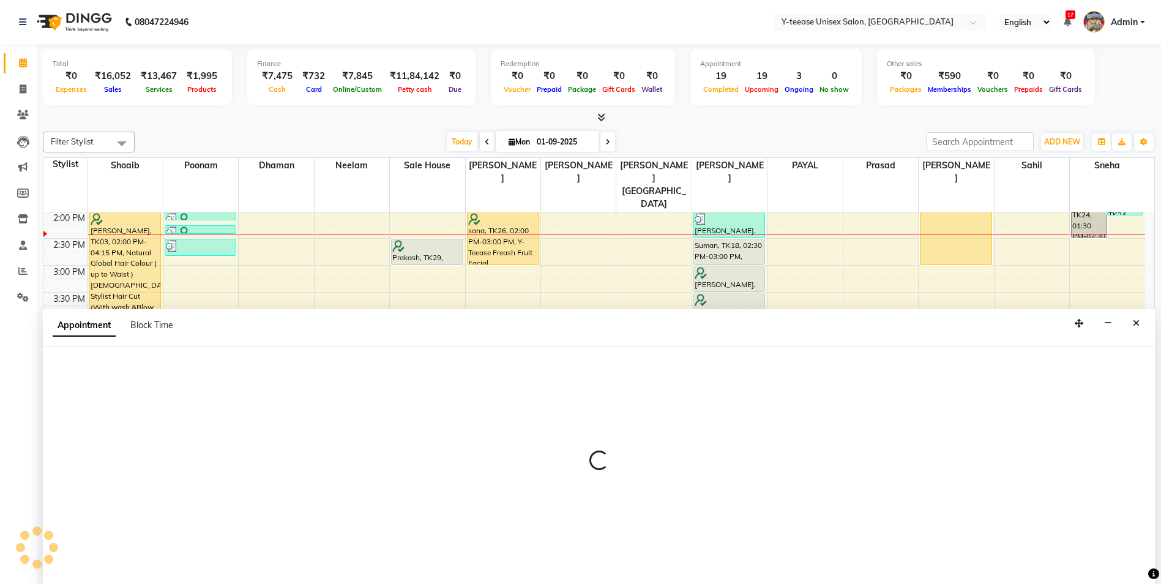
scroll to position [1, 0]
select select "56"
select select "tentative"
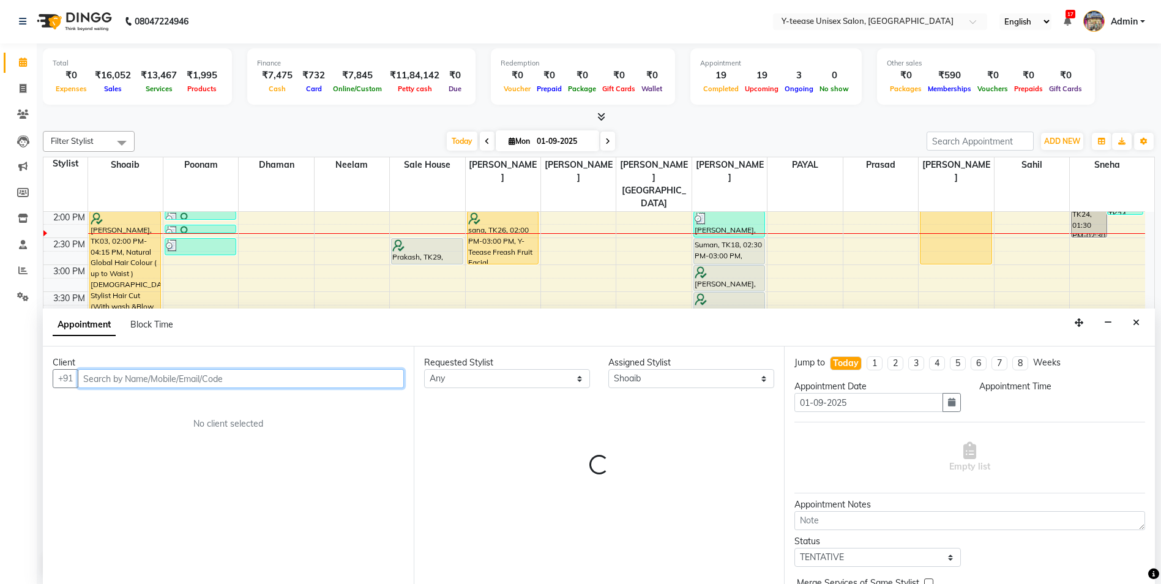
select select "1050"
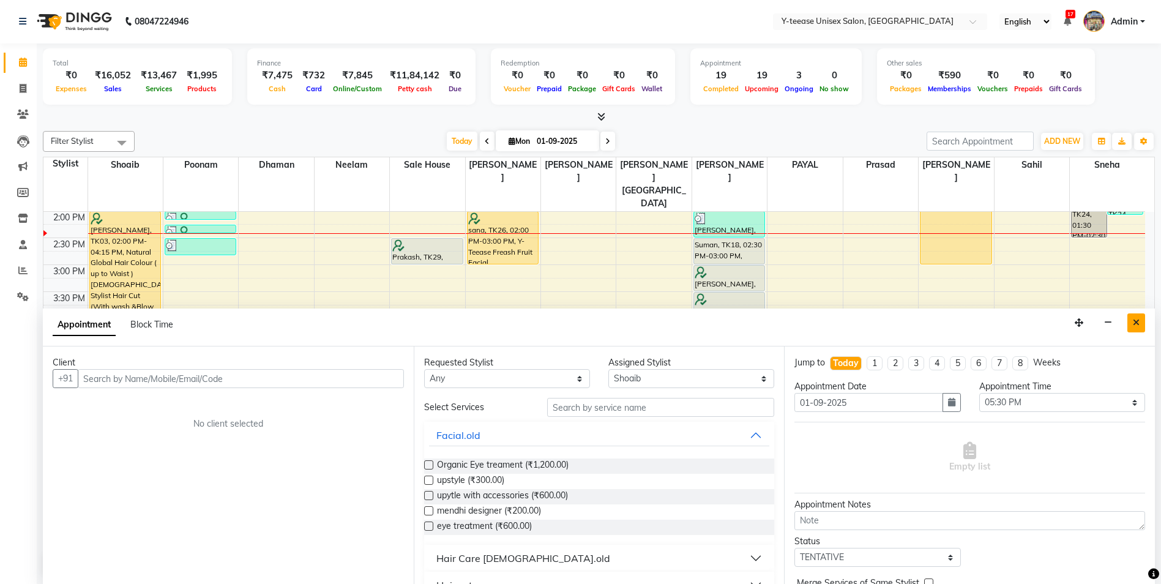
click at [1139, 324] on button "Close" at bounding box center [1136, 322] width 18 height 19
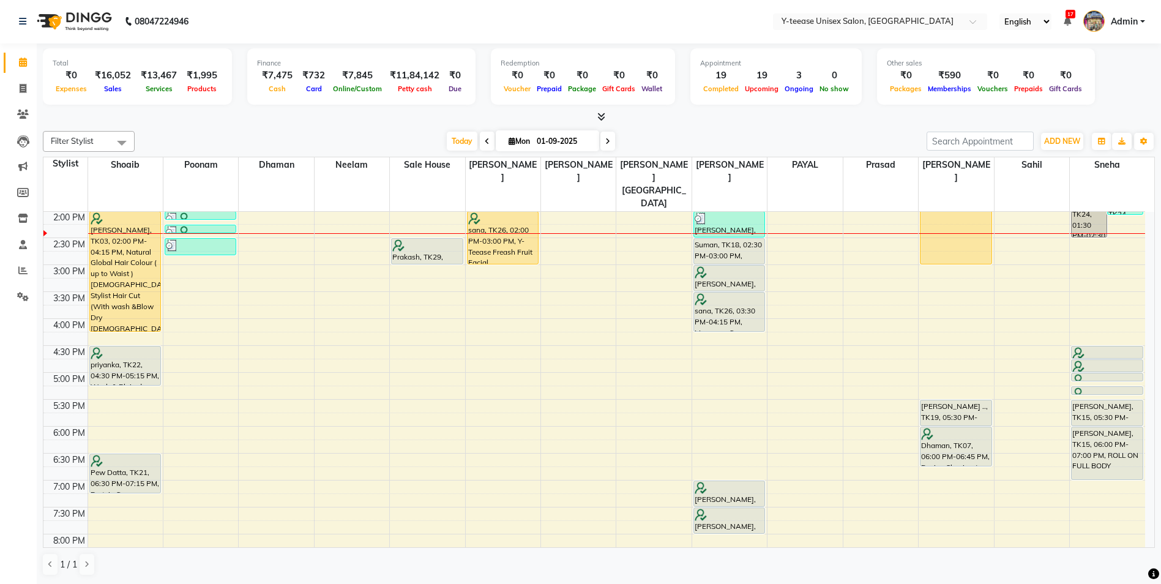
scroll to position [201, 0]
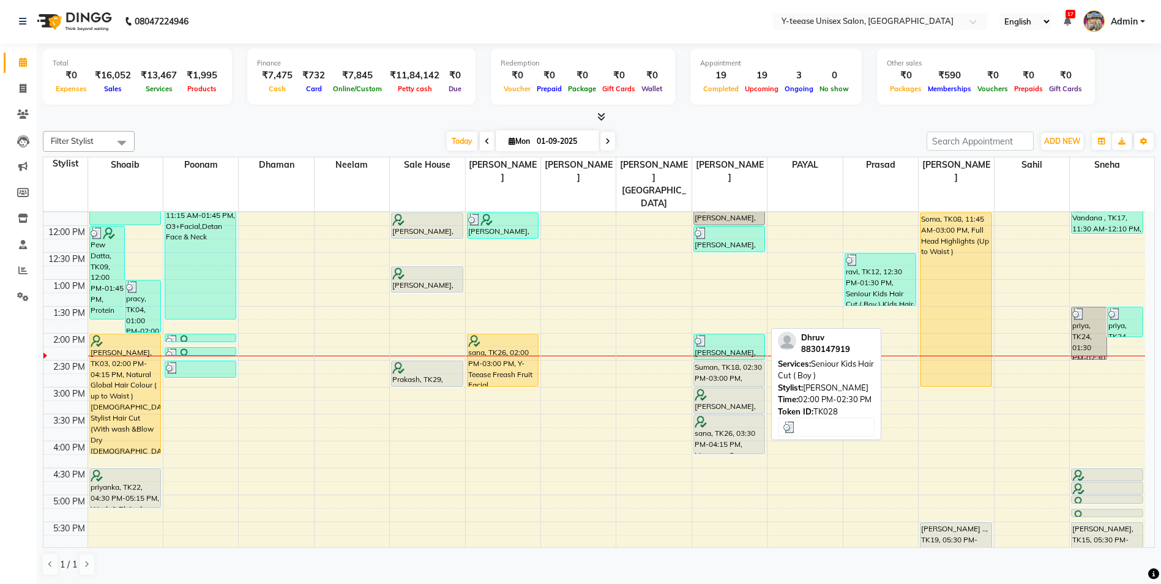
click at [727, 335] on div at bounding box center [728, 341] width 69 height 12
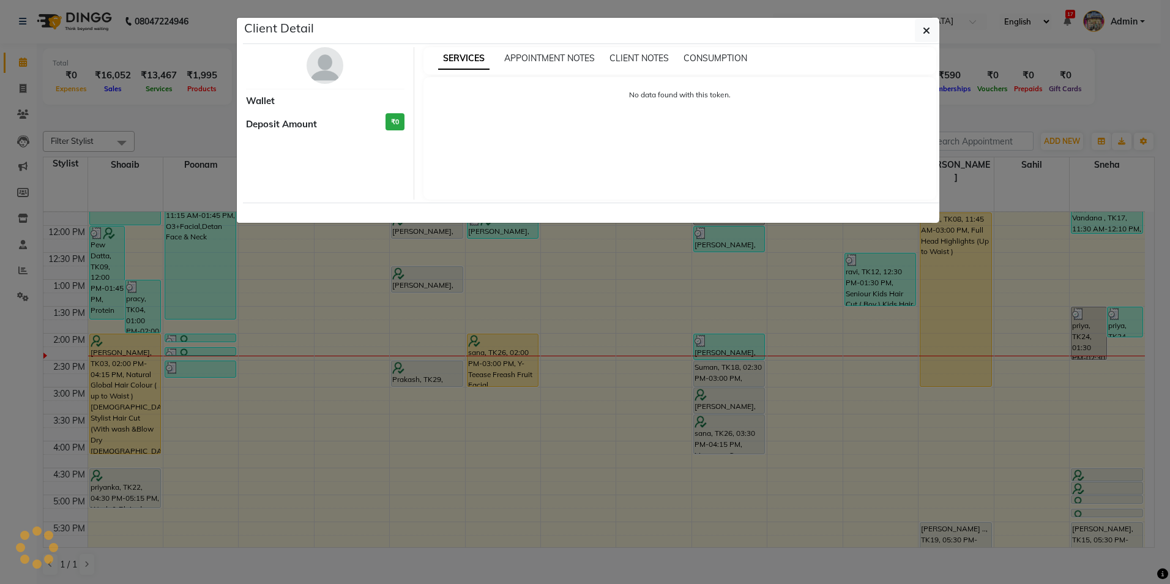
select select "3"
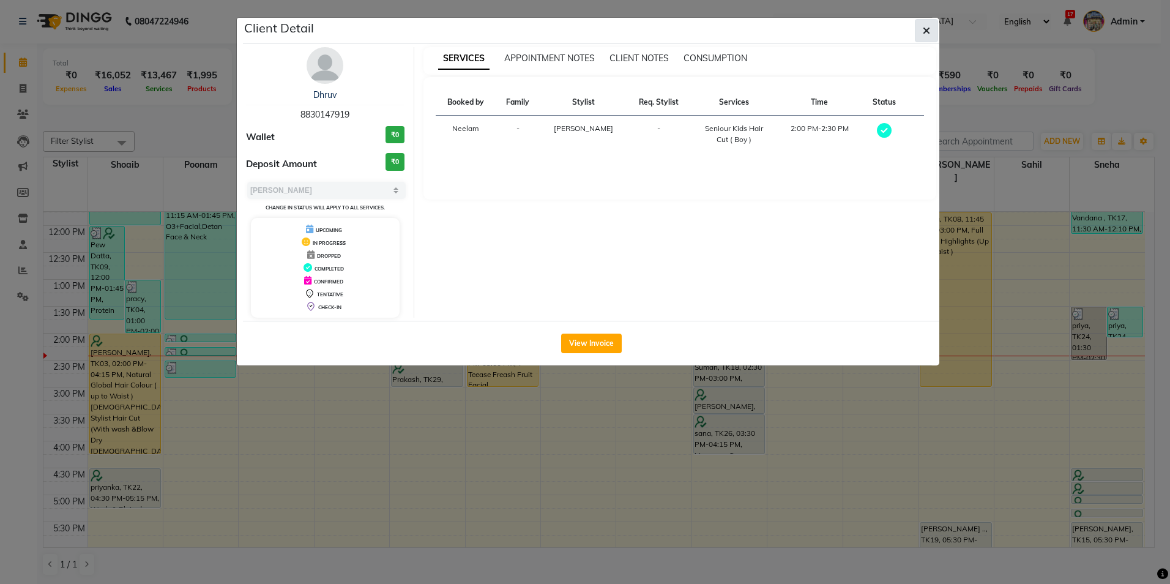
click at [928, 26] on icon "button" at bounding box center [926, 31] width 7 height 10
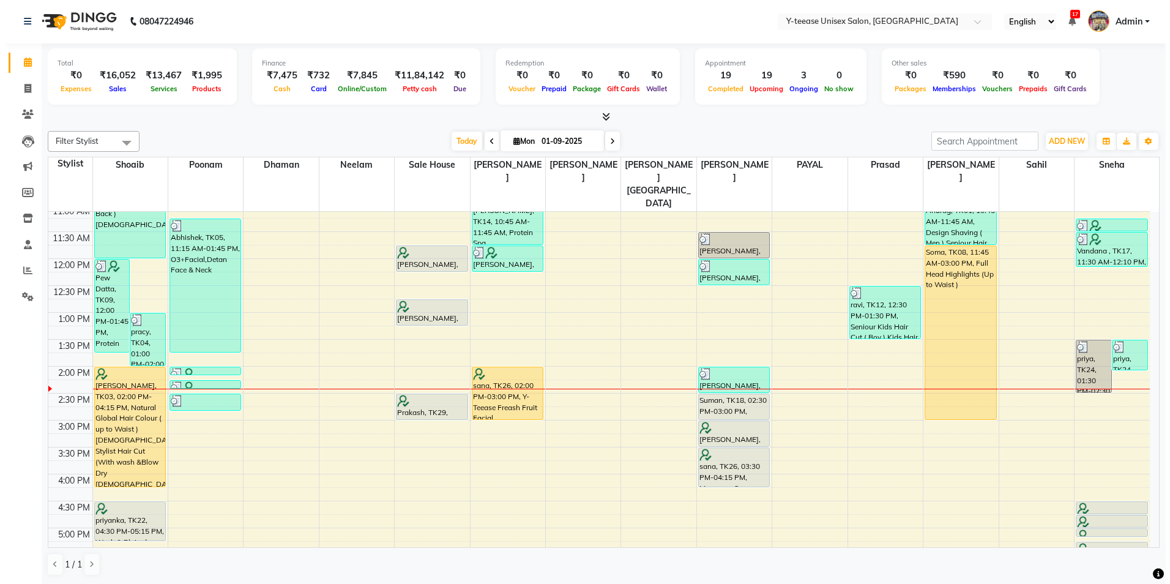
scroll to position [140, 0]
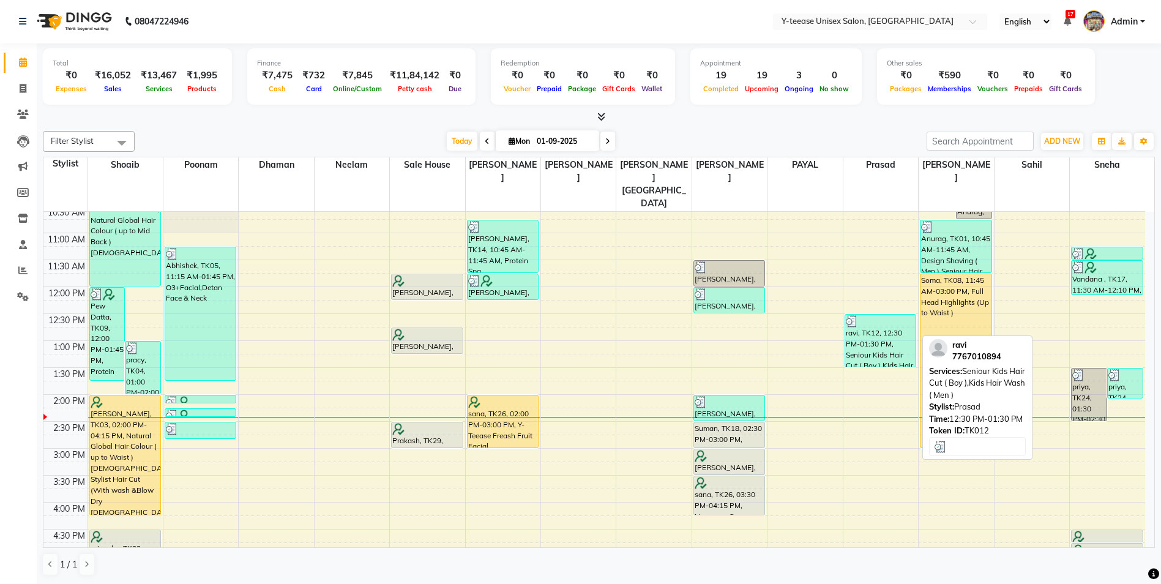
click at [885, 314] on div "ravi, TK12, 12:30 PM-01:30 PM, Seniour Kids Hair Cut ( Boy ),Kids Hair Wash ( M…" at bounding box center [880, 340] width 70 height 52
select select "3"
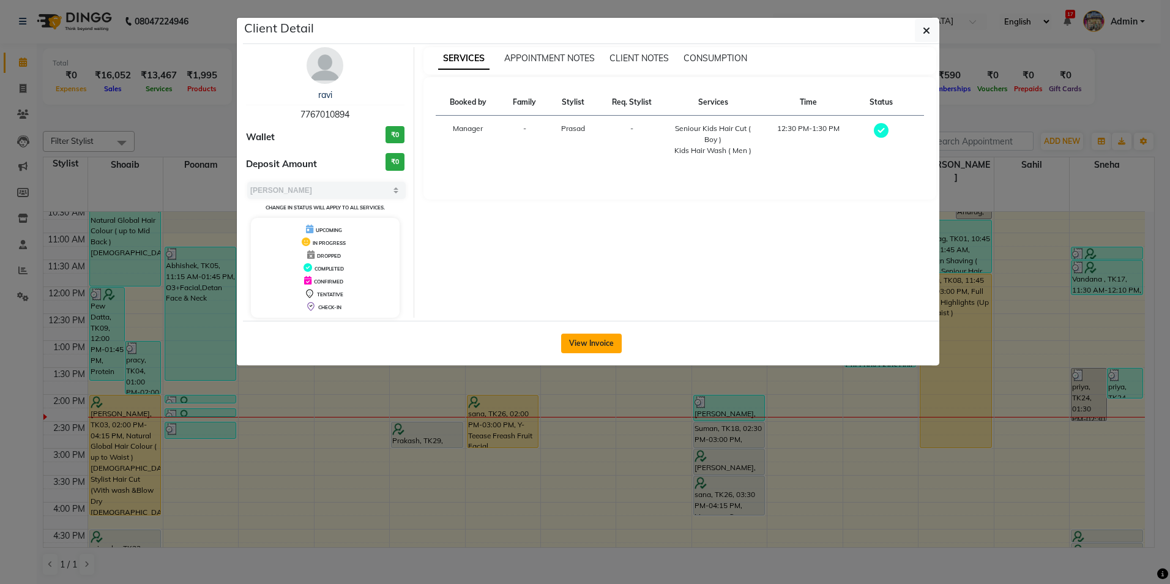
click at [575, 341] on button "View Invoice" at bounding box center [591, 343] width 61 height 20
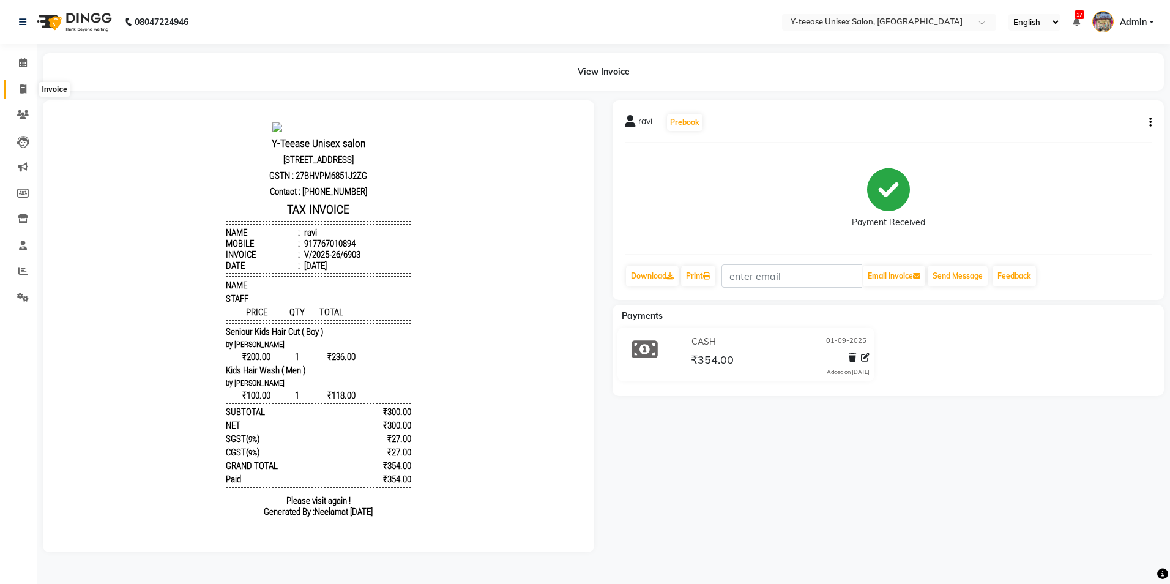
click at [24, 91] on icon at bounding box center [23, 88] width 7 height 9
select select "service"
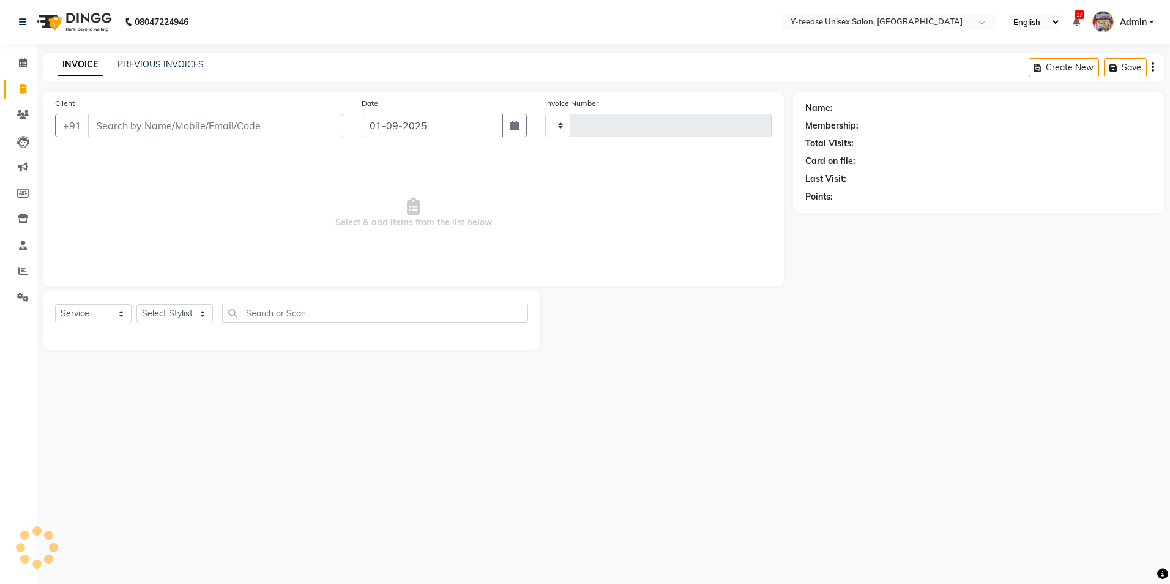
type input "6909"
select select "4"
click at [189, 310] on select "Select Stylist" at bounding box center [174, 313] width 76 height 19
select select "67330"
click at [136, 304] on select "Select Stylist [PERSON_NAME] Dhaman [PERSON_NAME] [PERSON_NAME] nagar Manager M…" at bounding box center [188, 313] width 105 height 19
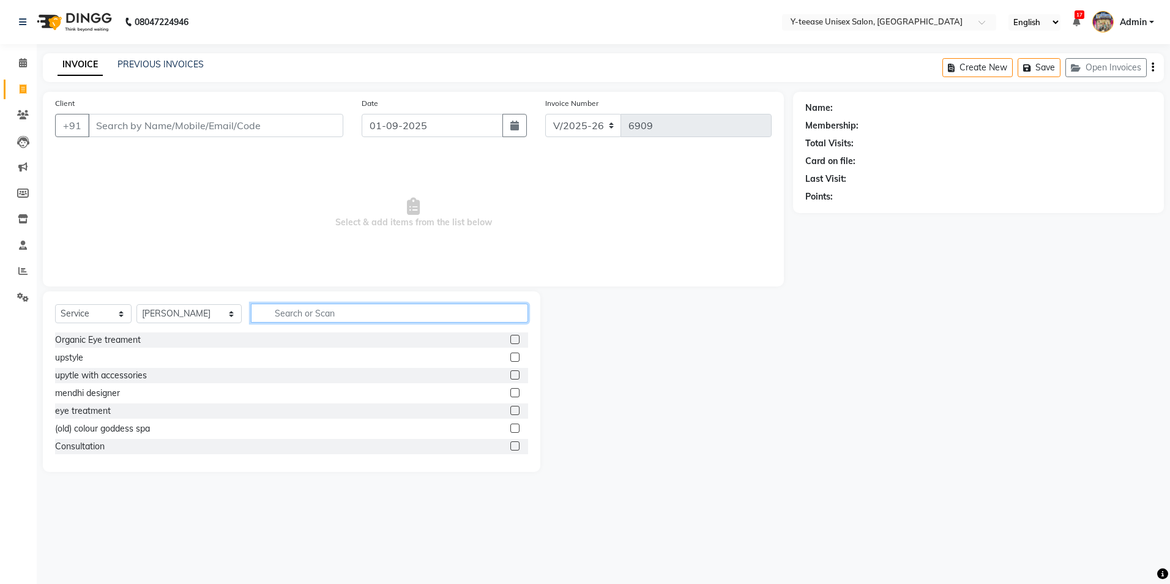
click at [266, 313] on input "text" at bounding box center [389, 312] width 277 height 19
type input "kid"
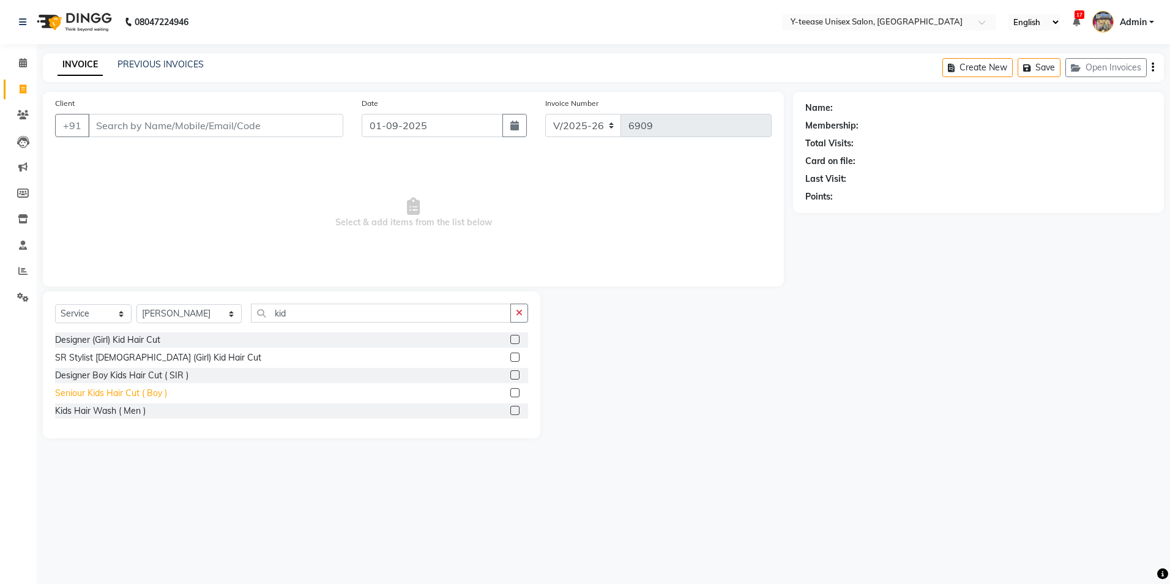
click at [135, 392] on div "Seniour Kids Hair Cut ( Boy )" at bounding box center [111, 393] width 112 height 13
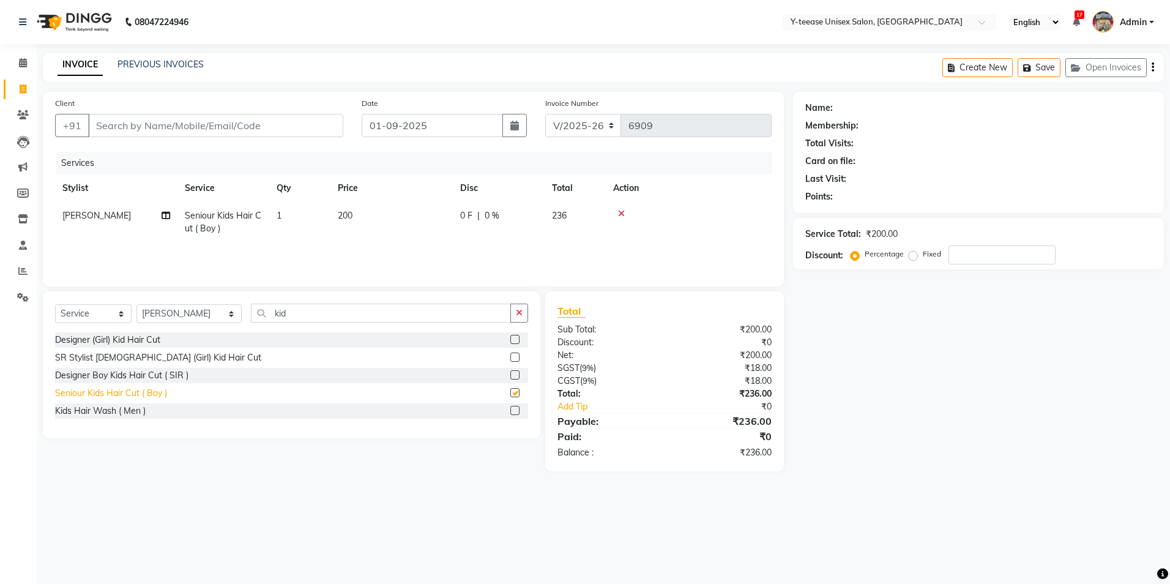
checkbox input "false"
click at [117, 409] on div "Kids Hair Wash ( Men )" at bounding box center [100, 410] width 91 height 13
checkbox input "false"
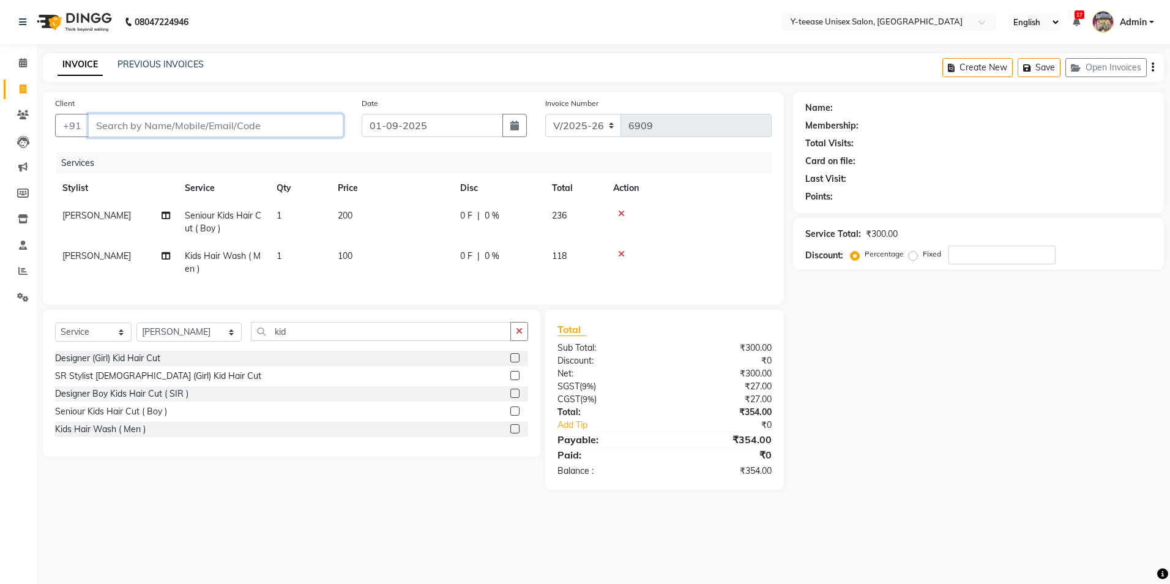
click at [185, 132] on input "Client" at bounding box center [215, 125] width 255 height 23
type input "9"
type input "0"
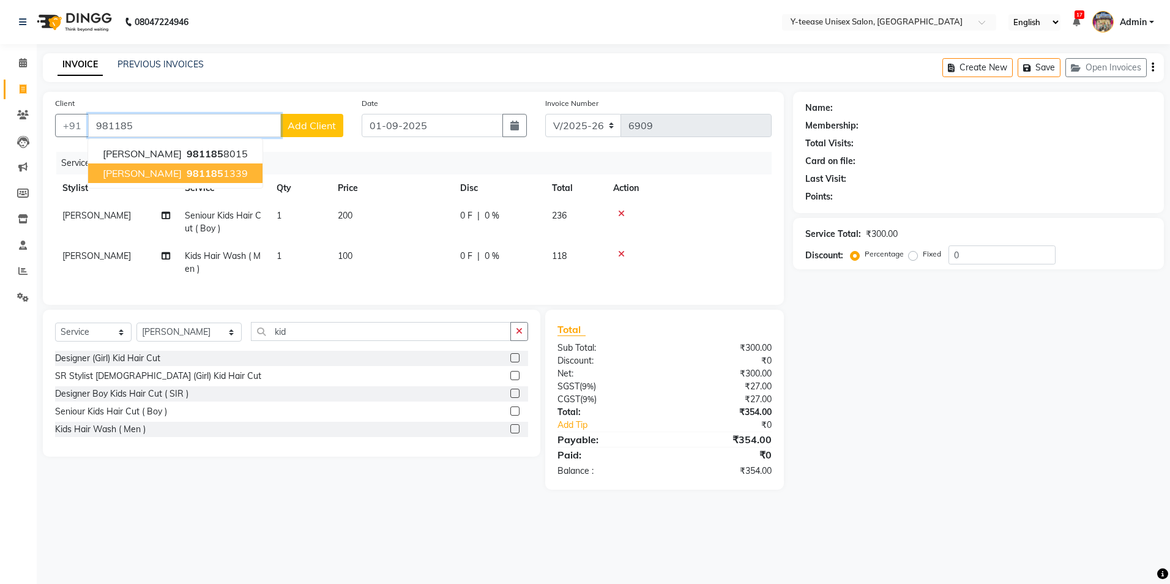
click at [184, 175] on ngb-highlight "981185 1339" at bounding box center [216, 173] width 64 height 12
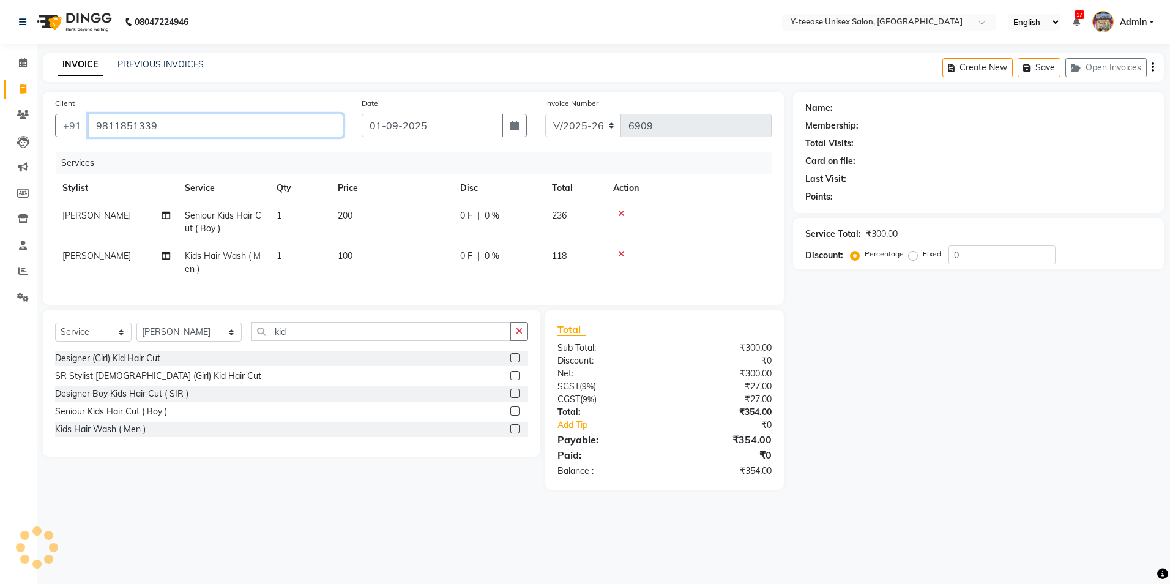
type input "9811851339"
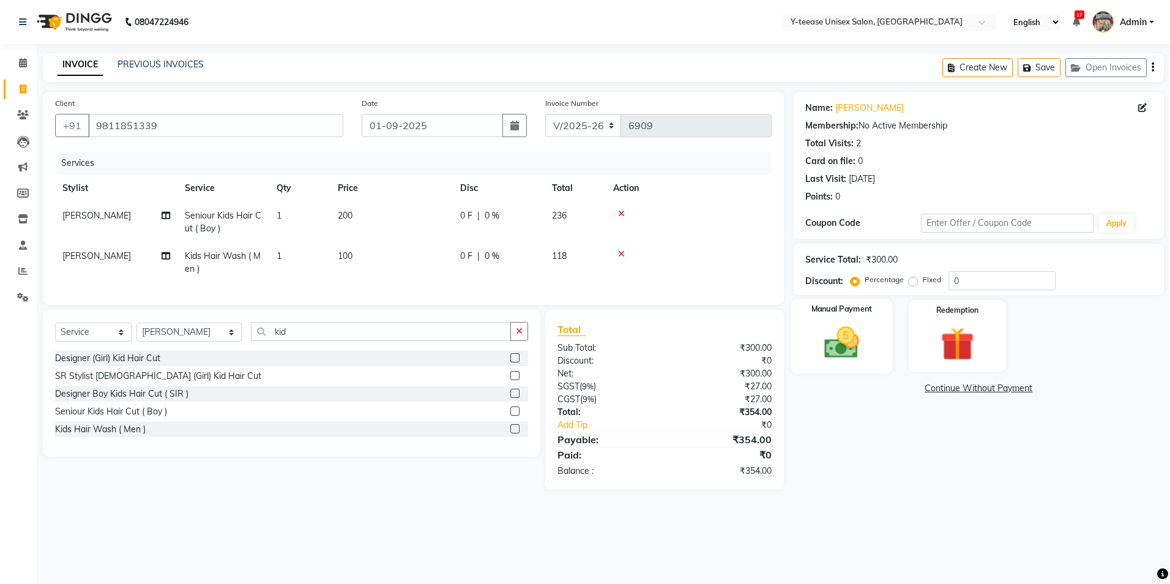
click at [820, 355] on img at bounding box center [841, 342] width 57 height 40
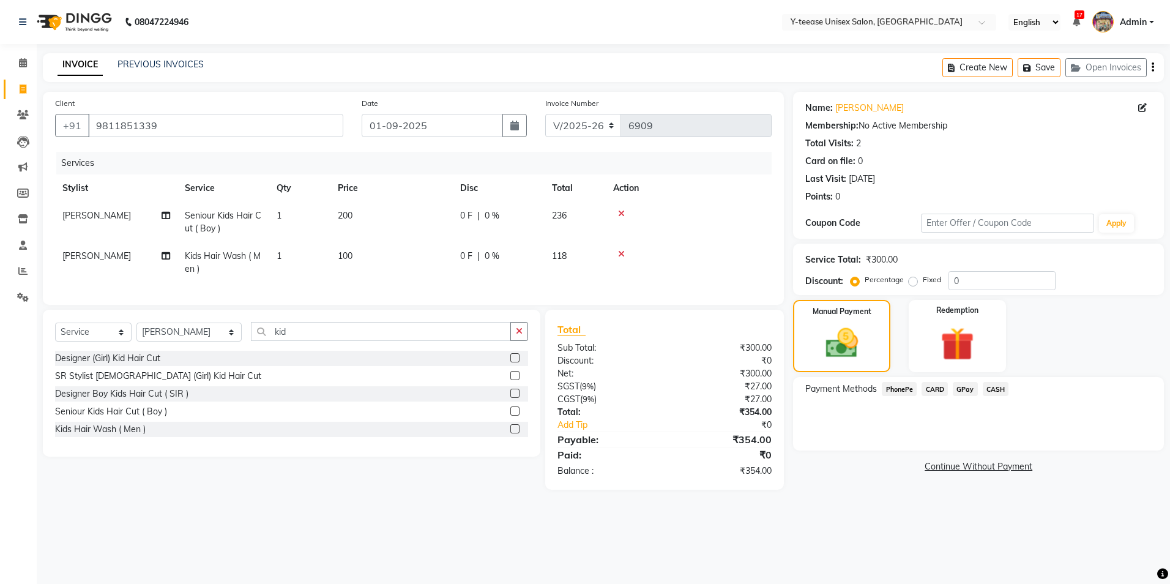
click at [969, 382] on span "GPay" at bounding box center [965, 389] width 25 height 14
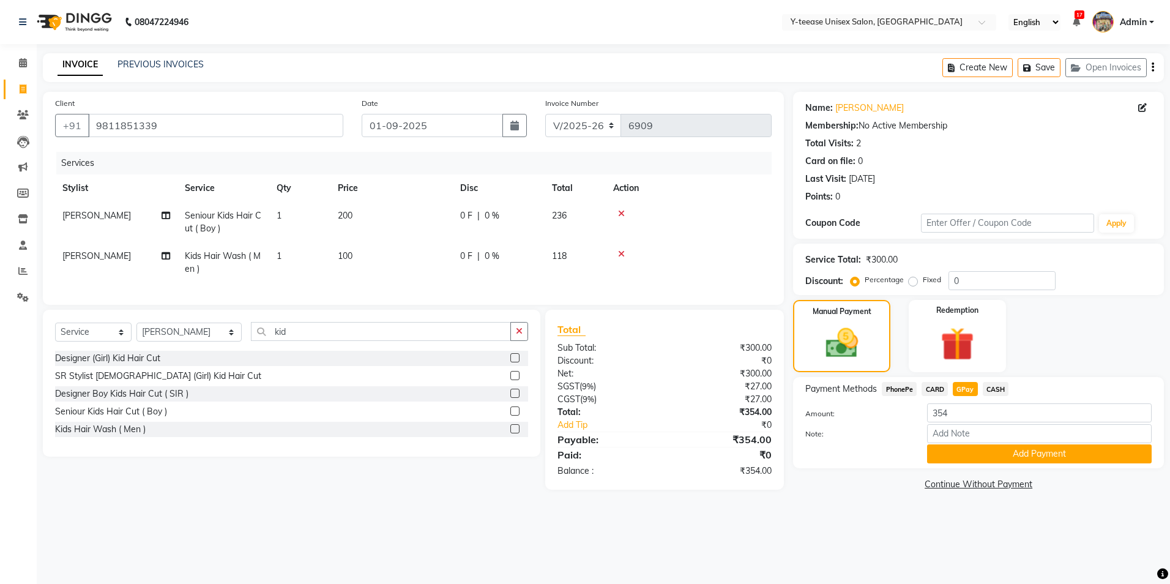
click at [998, 387] on span "CASH" at bounding box center [996, 389] width 26 height 14
click at [966, 387] on span "GPay" at bounding box center [965, 389] width 25 height 14
click at [1031, 458] on button "Add Payment" at bounding box center [1039, 453] width 225 height 19
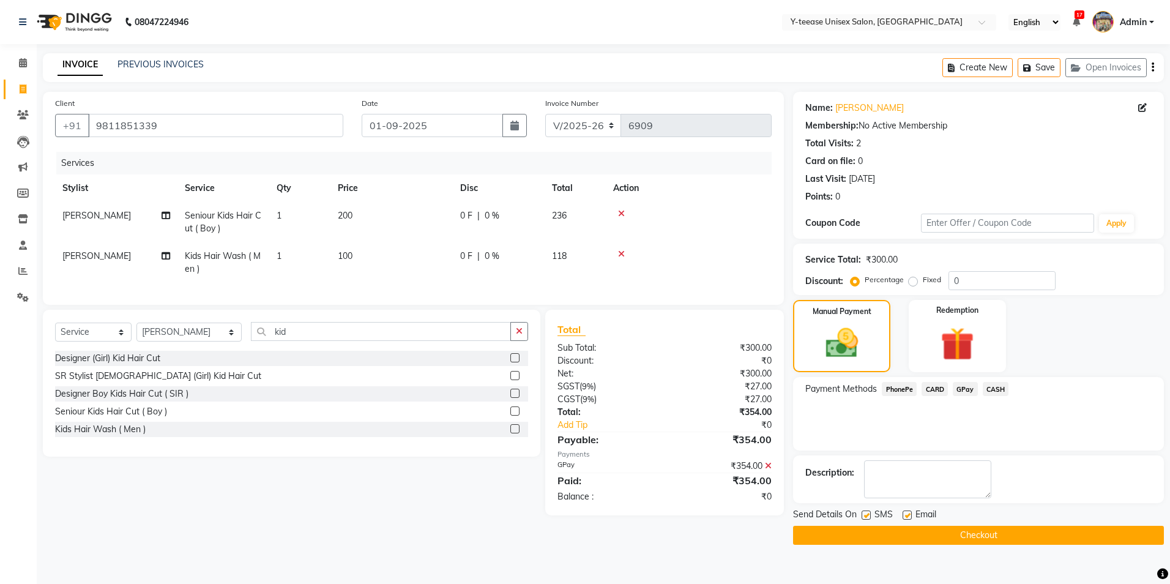
click at [1000, 542] on button "Checkout" at bounding box center [978, 535] width 371 height 19
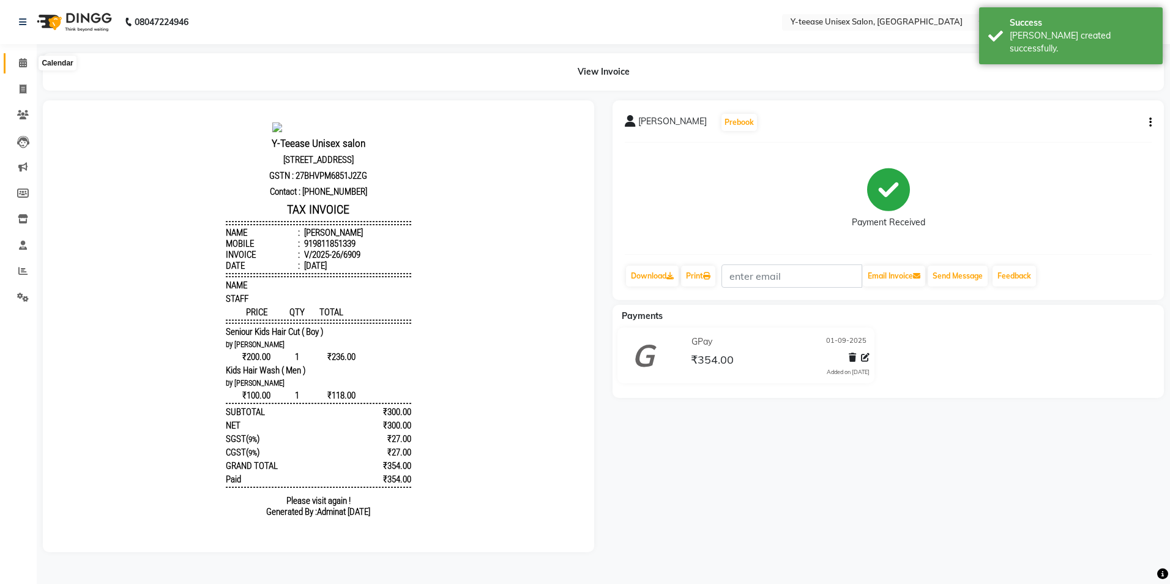
click at [20, 63] on icon at bounding box center [23, 62] width 8 height 9
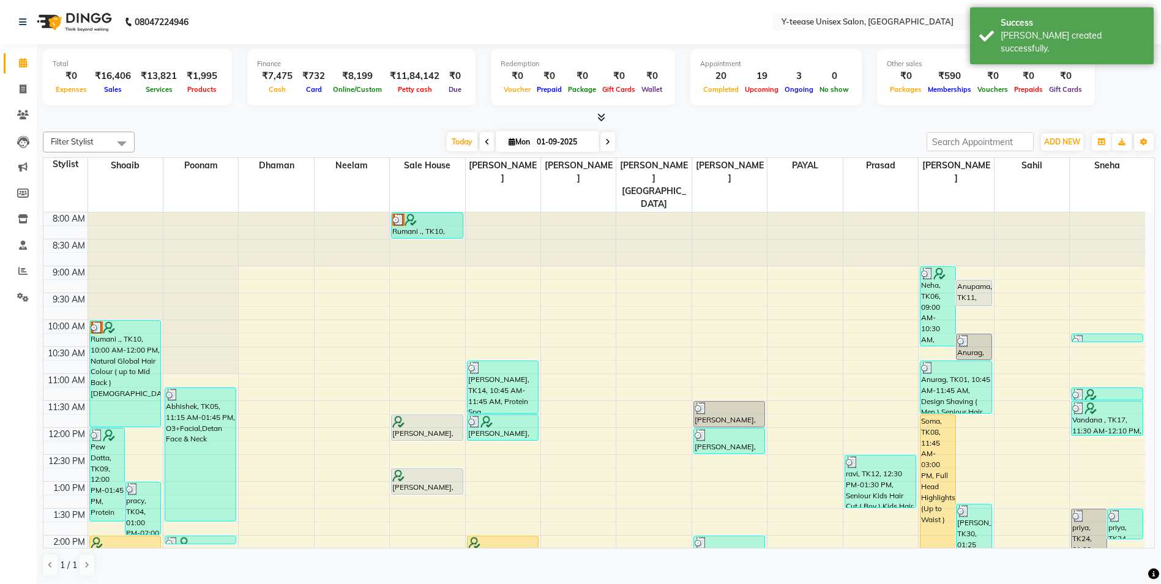
click at [562, 137] on input "01-09-2025" at bounding box center [563, 142] width 61 height 18
select select "9"
select select "2025"
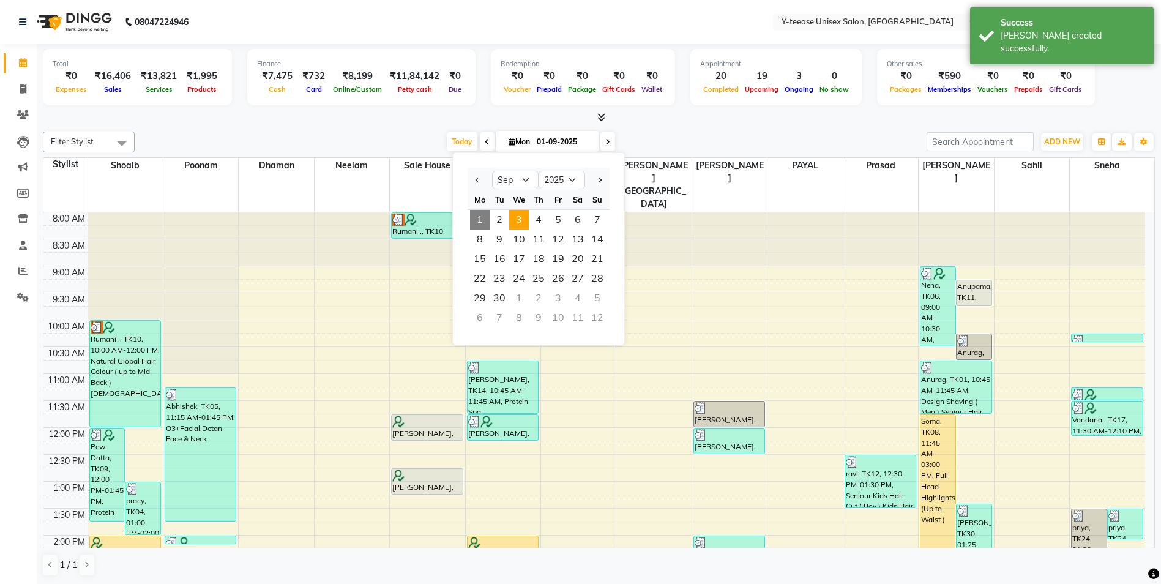
click at [519, 221] on span "3" at bounding box center [519, 220] width 20 height 20
type input "[DATE]"
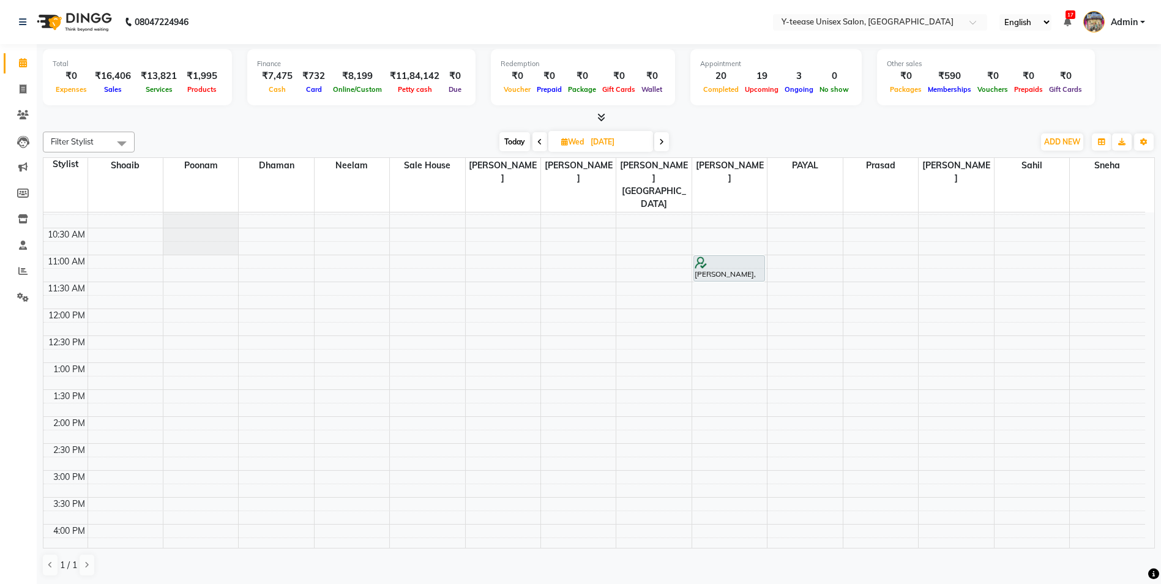
scroll to position [140, 0]
click at [581, 237] on div "8:00 AM 8:30 AM 9:00 AM 9:30 AM 10:00 AM 10:30 AM 11:00 AM 11:30 AM 12:00 PM 12…" at bounding box center [593, 475] width 1101 height 807
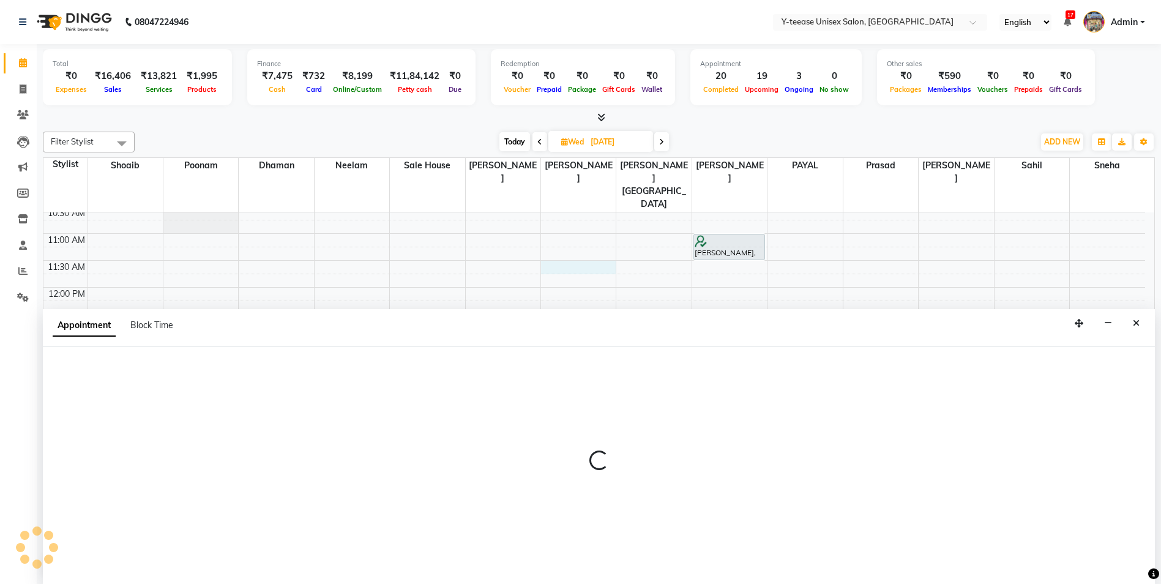
scroll to position [1, 0]
select select "71319"
select select "690"
select select "tentative"
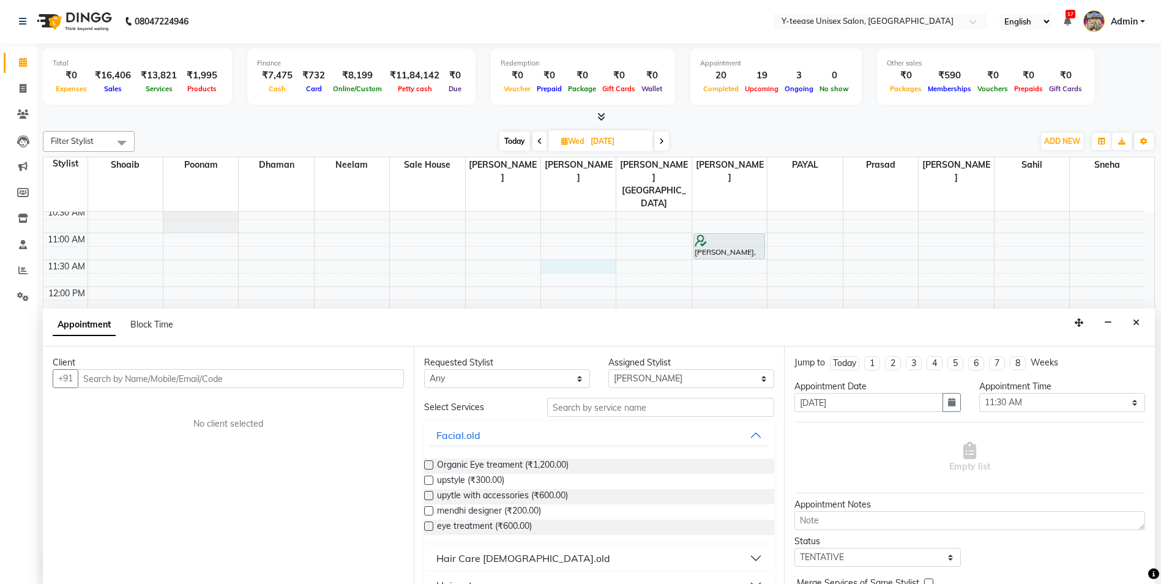
click at [252, 389] on div "Client +91 No client selected" at bounding box center [228, 464] width 371 height 237
click at [215, 382] on input "text" at bounding box center [241, 378] width 326 height 19
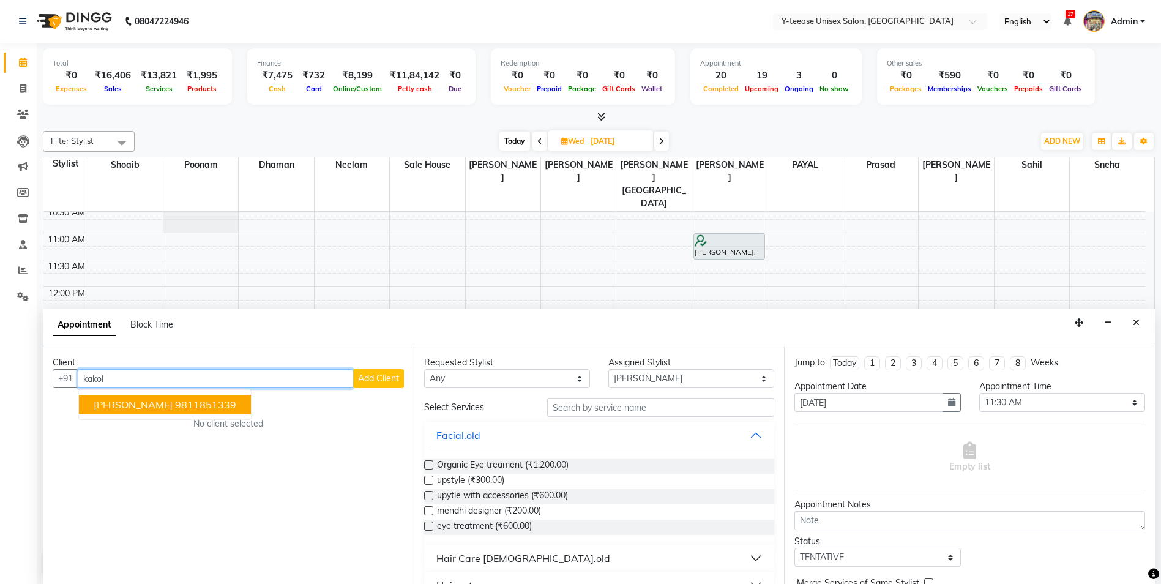
click at [175, 402] on ngb-highlight "9811851339" at bounding box center [205, 404] width 61 height 12
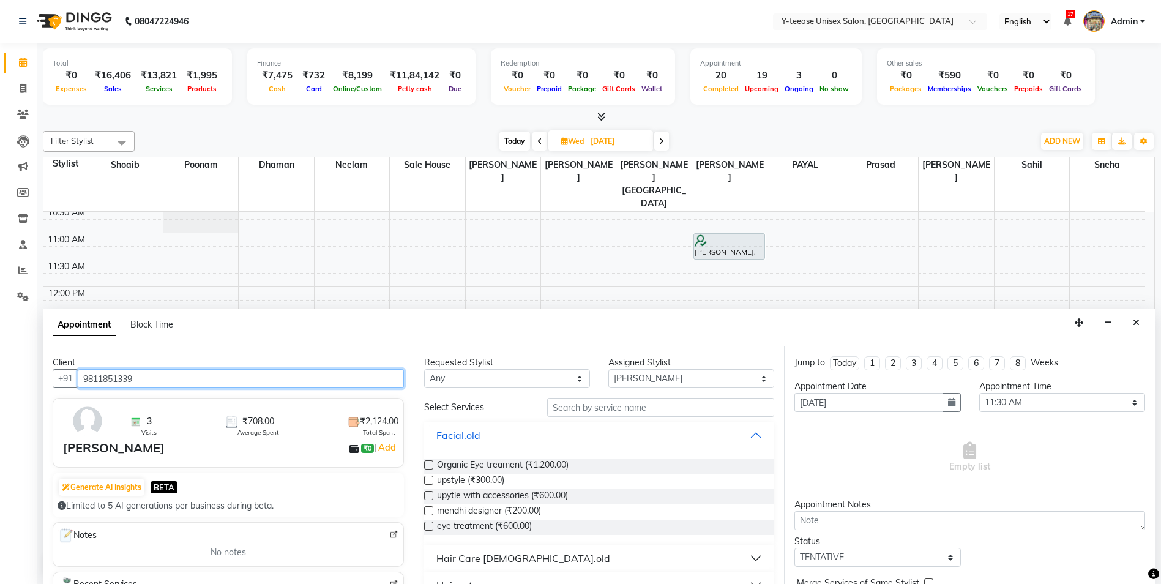
type input "9811851339"
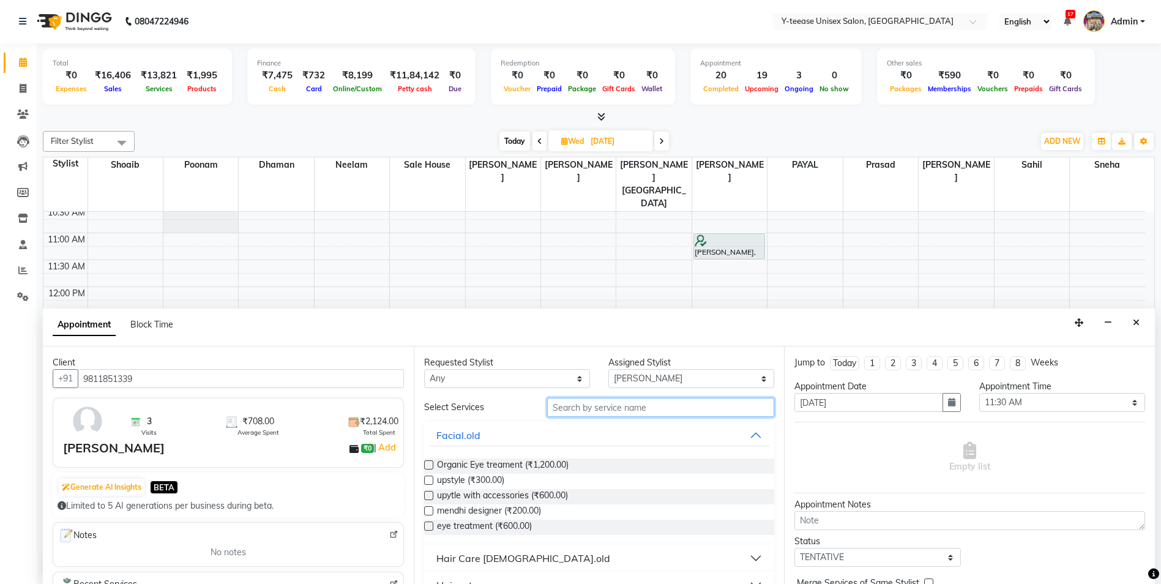
click at [600, 400] on input "text" at bounding box center [661, 407] width 228 height 19
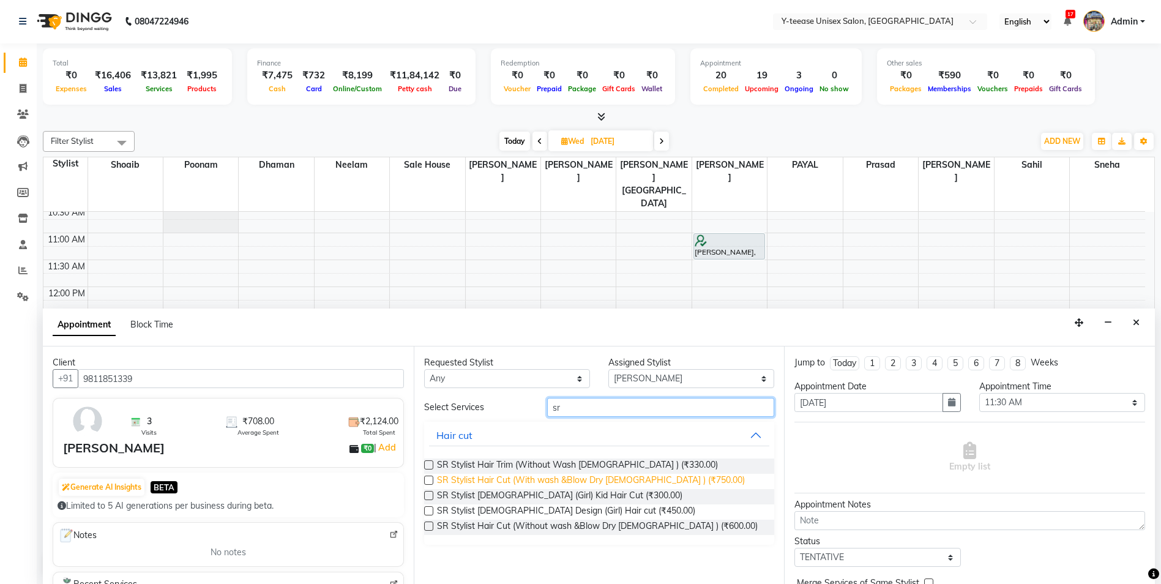
type input "sr"
drag, startPoint x: 537, startPoint y: 478, endPoint x: 550, endPoint y: 477, distance: 13.5
click at [535, 478] on span "SR Stylist Hair Cut (With wash &Blow Dry [DEMOGRAPHIC_DATA] ) (₹750.00)" at bounding box center [591, 481] width 308 height 15
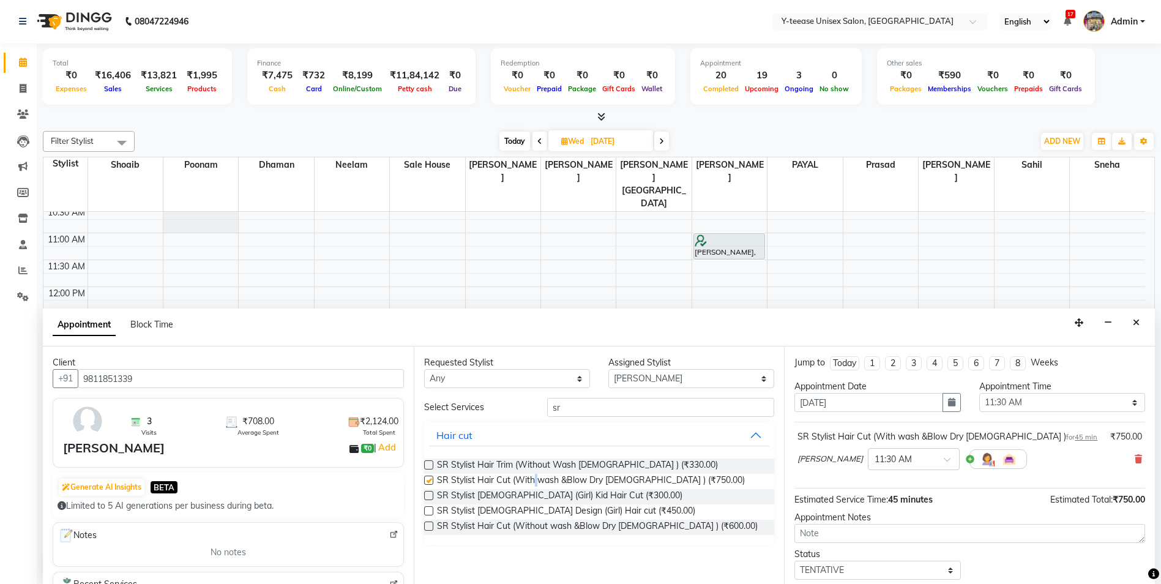
checkbox input "false"
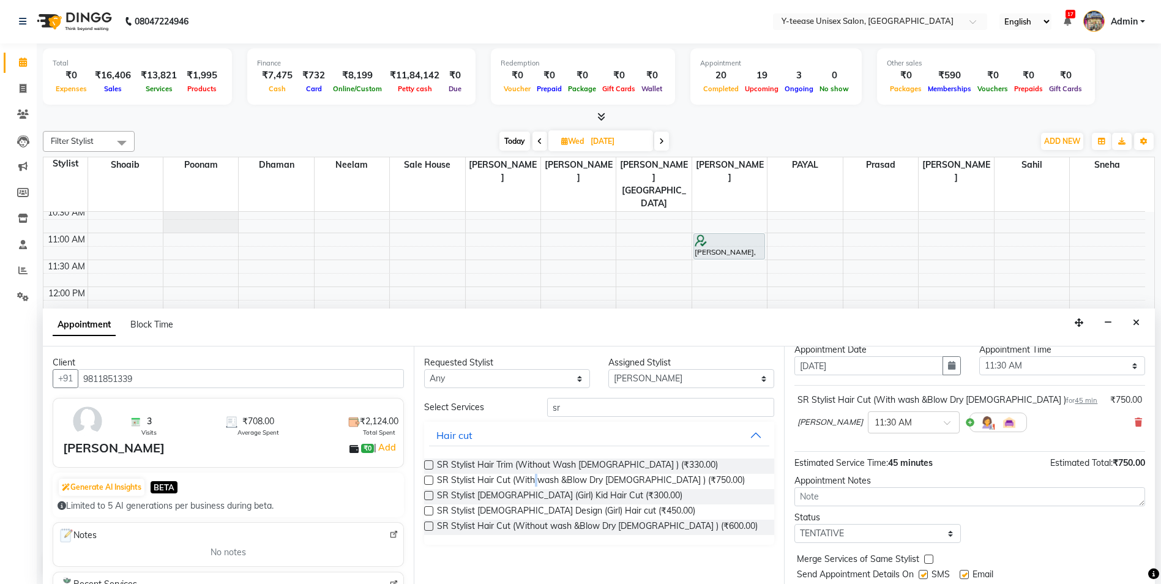
scroll to position [73, 0]
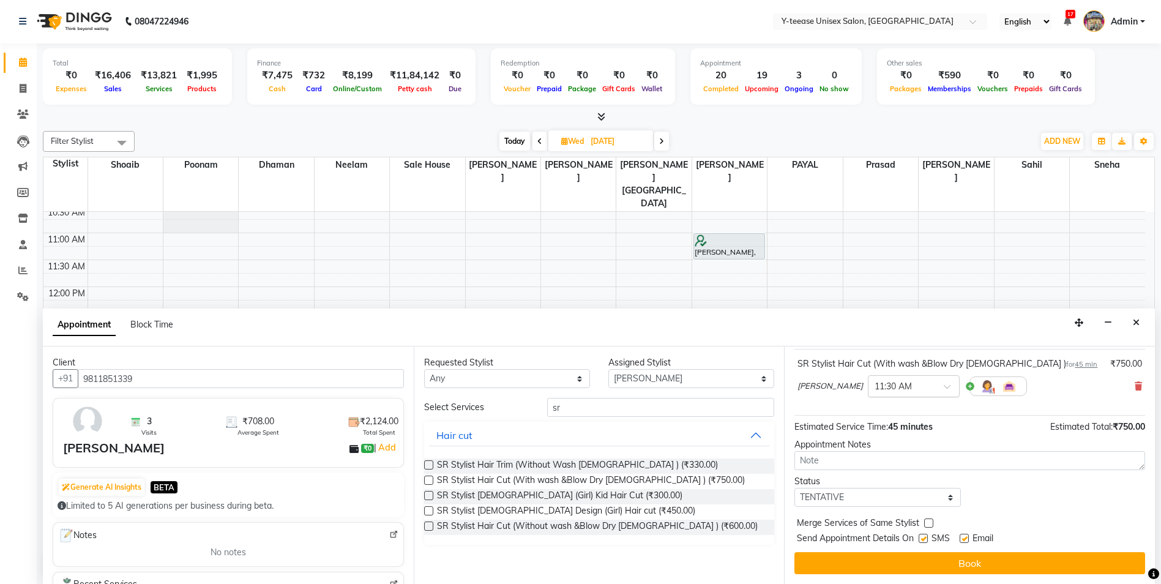
click at [912, 382] on input "text" at bounding box center [901, 385] width 54 height 13
click at [902, 428] on div "11:45 AM" at bounding box center [913, 431] width 91 height 23
click at [923, 568] on button "Book" at bounding box center [969, 563] width 351 height 22
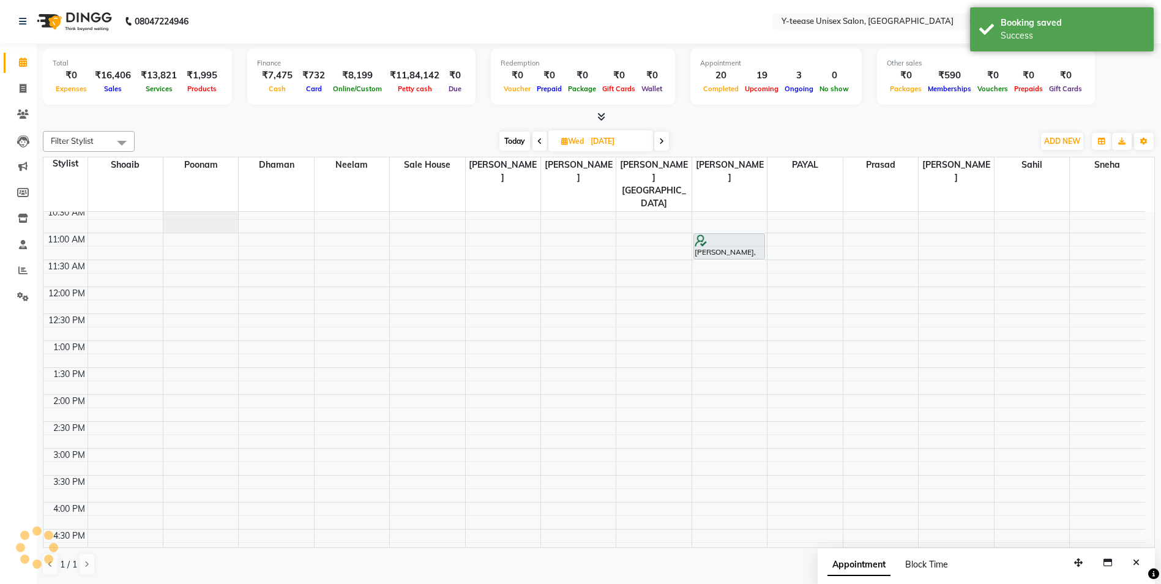
scroll to position [0, 0]
click at [520, 139] on span "Today" at bounding box center [514, 141] width 31 height 19
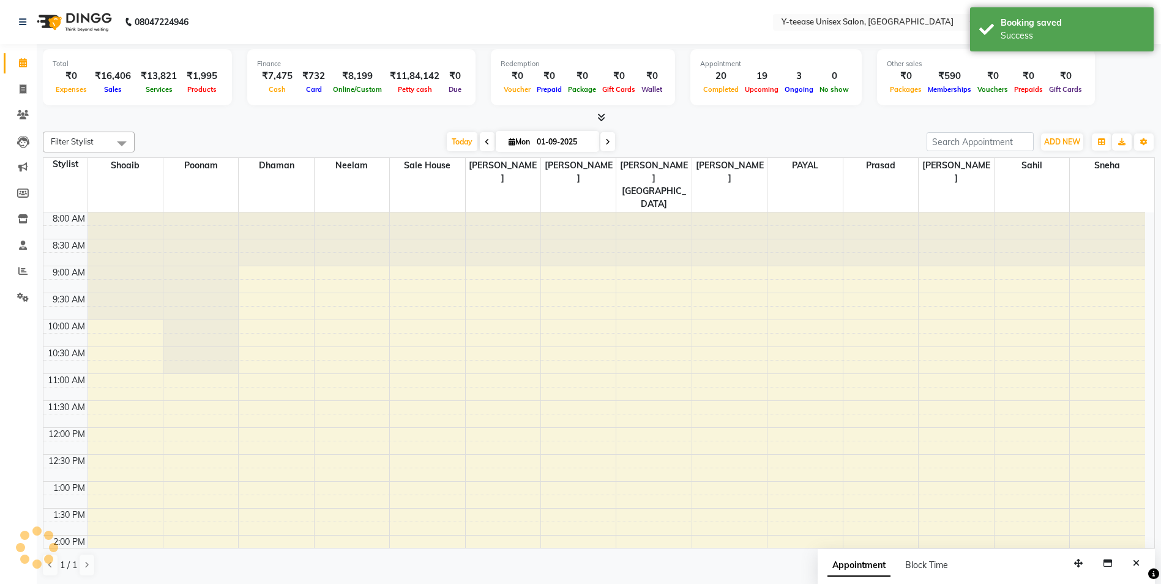
scroll to position [324, 0]
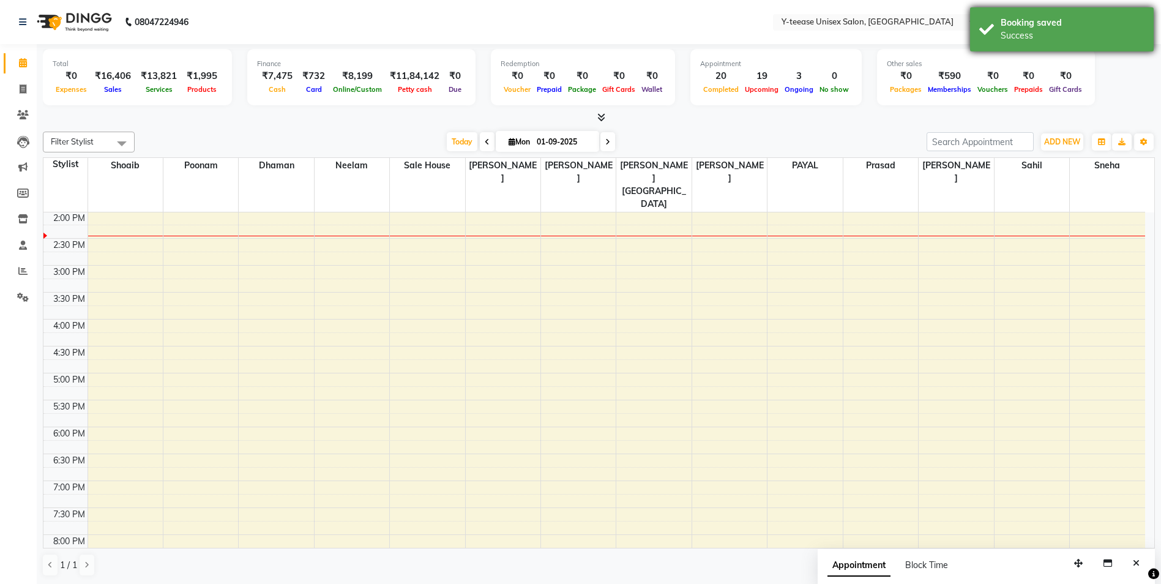
click at [1030, 37] on div "Success" at bounding box center [1072, 35] width 144 height 13
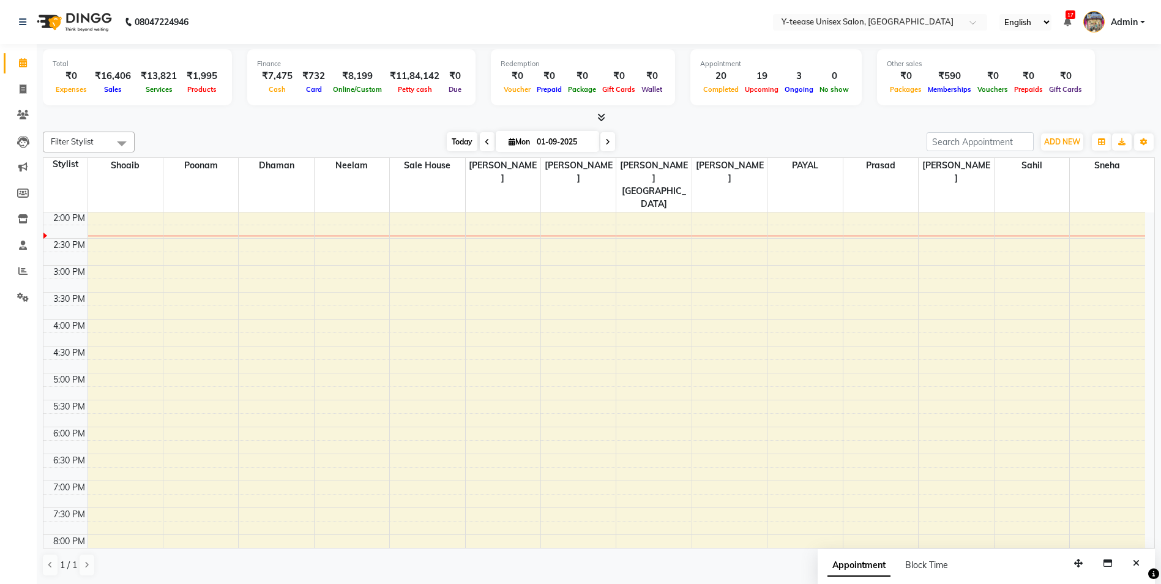
click at [460, 146] on span "Today" at bounding box center [462, 141] width 31 height 19
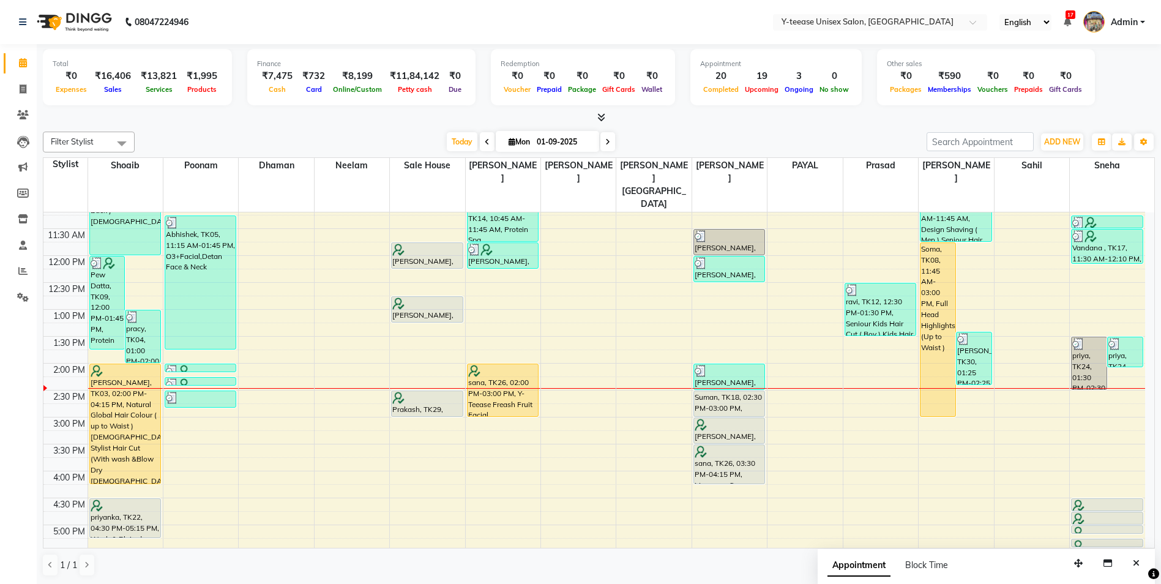
scroll to position [201, 0]
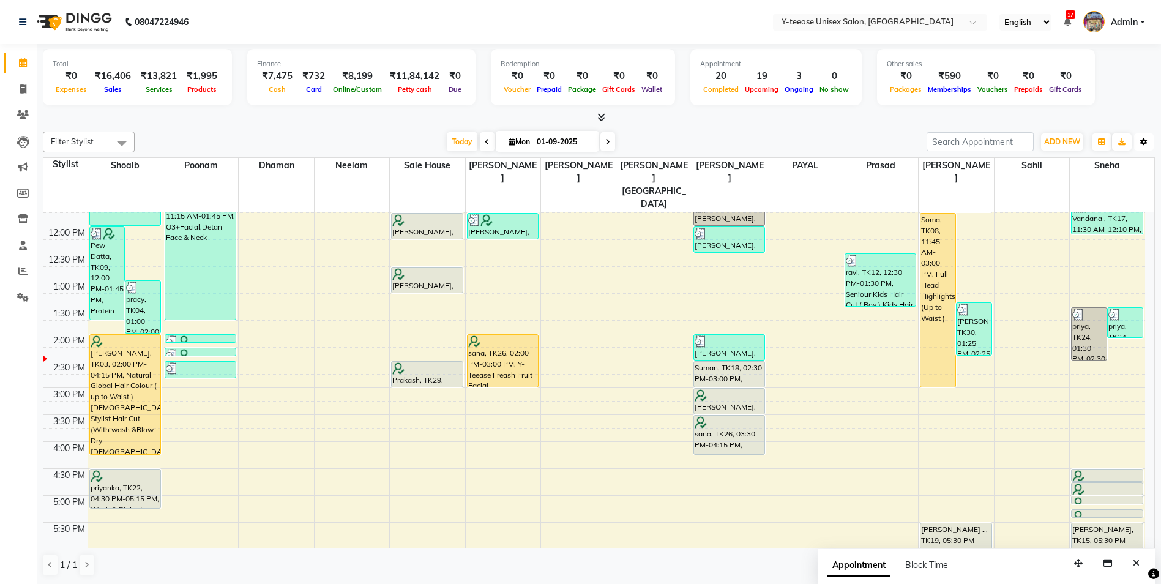
click at [1148, 144] on button "Toggle Dropdown" at bounding box center [1144, 141] width 20 height 17
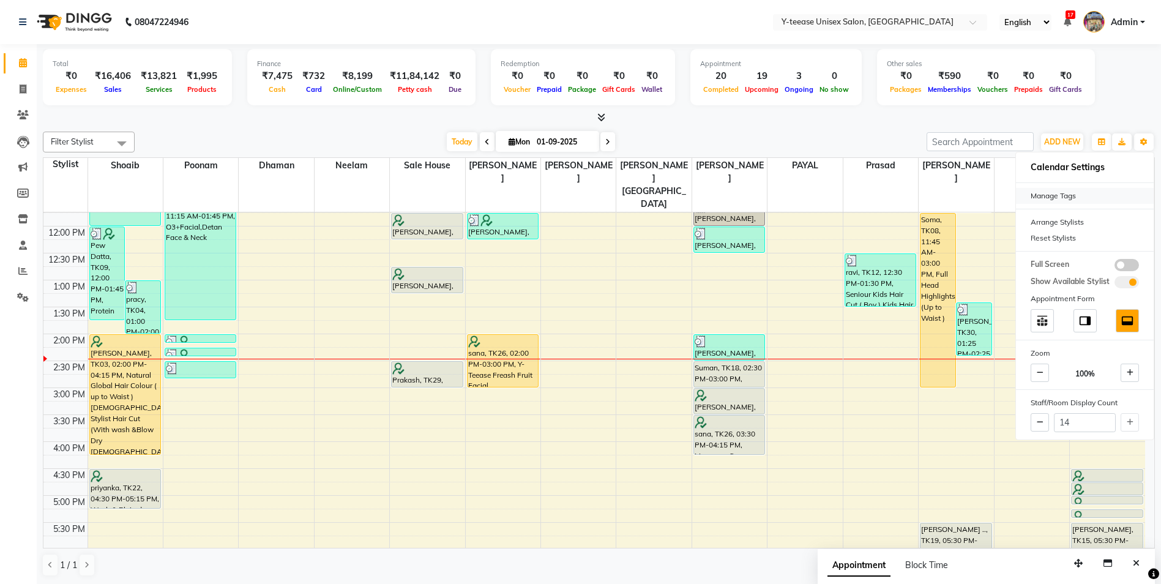
drag, startPoint x: 1052, startPoint y: 237, endPoint x: 1020, endPoint y: 190, distance: 57.7
click at [1052, 239] on div "Reset Stylists" at bounding box center [1085, 238] width 138 height 16
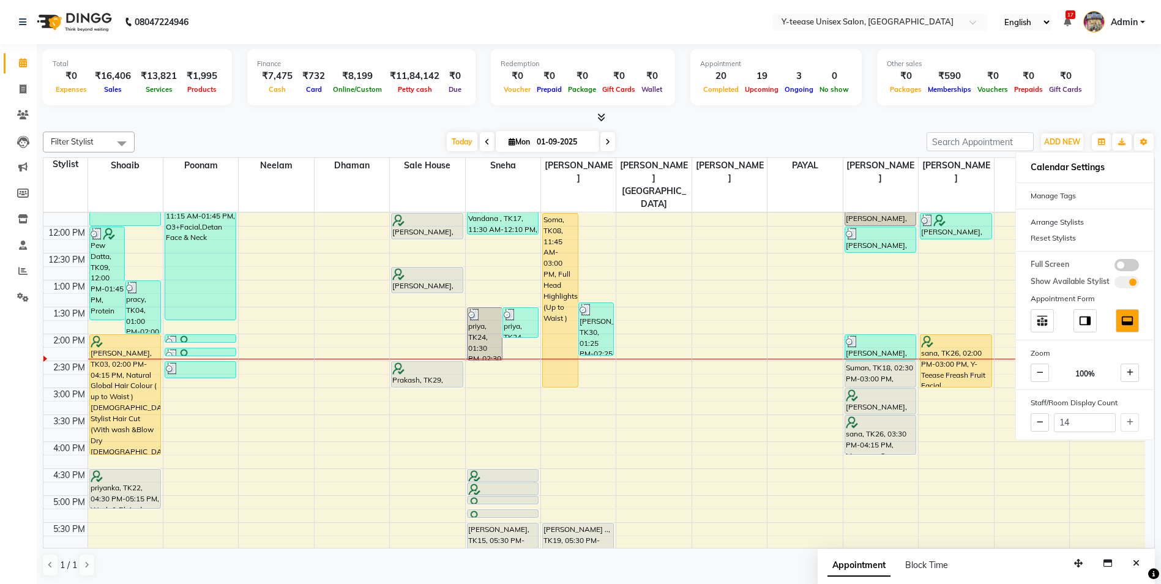
click at [858, 126] on div "Total ₹0 Expenses ₹16,406 Sales ₹13,821 Services ₹1,995 Products Finance ₹7,475…" at bounding box center [599, 314] width 1124 height 540
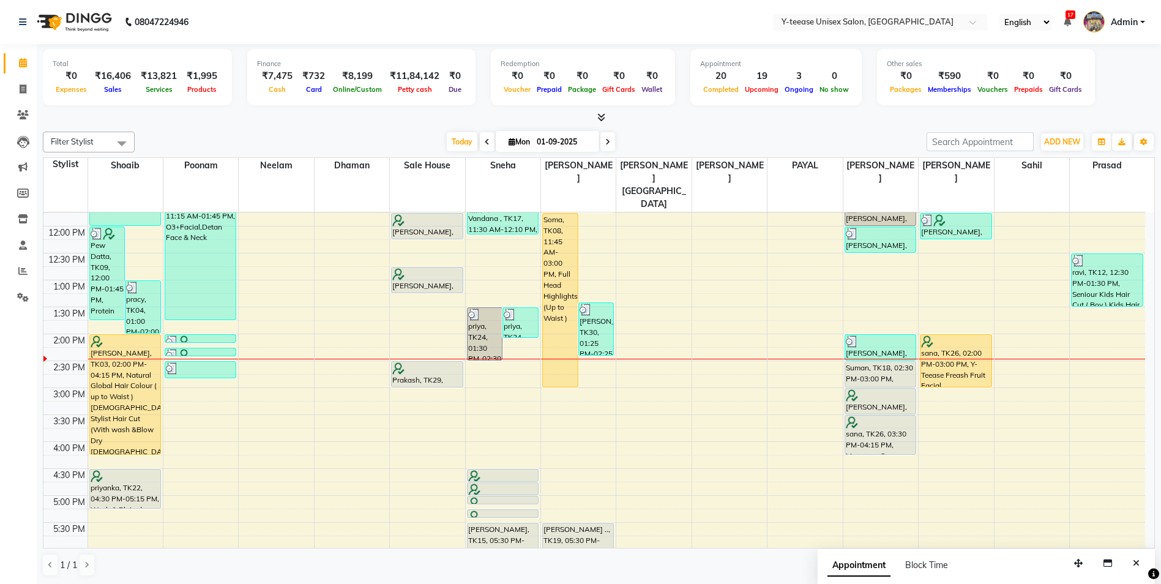
scroll to position [262, 0]
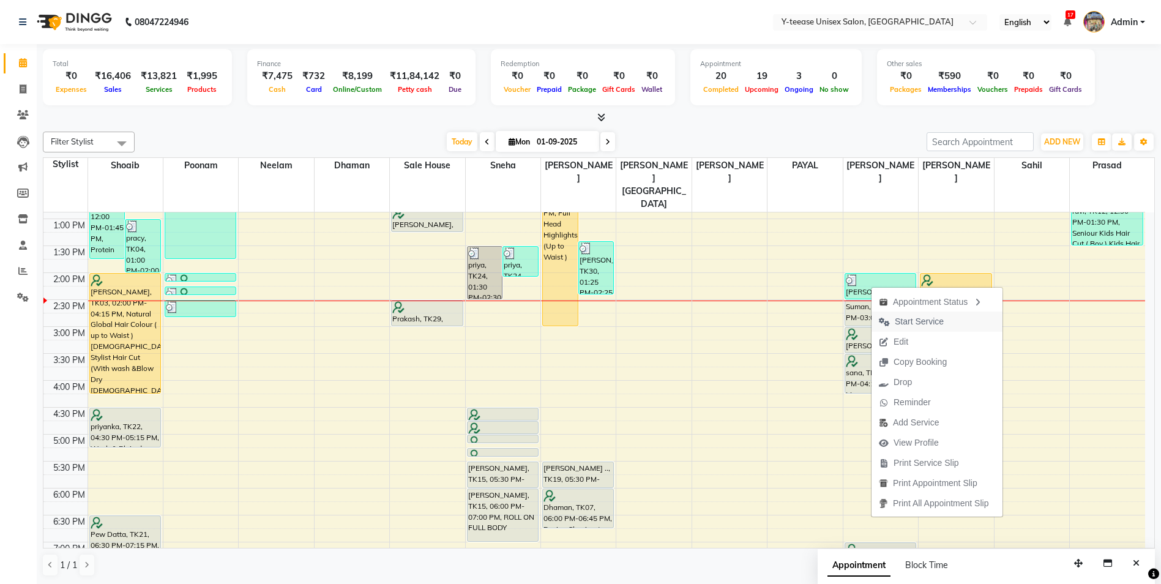
click at [920, 322] on span "Start Service" at bounding box center [919, 321] width 49 height 13
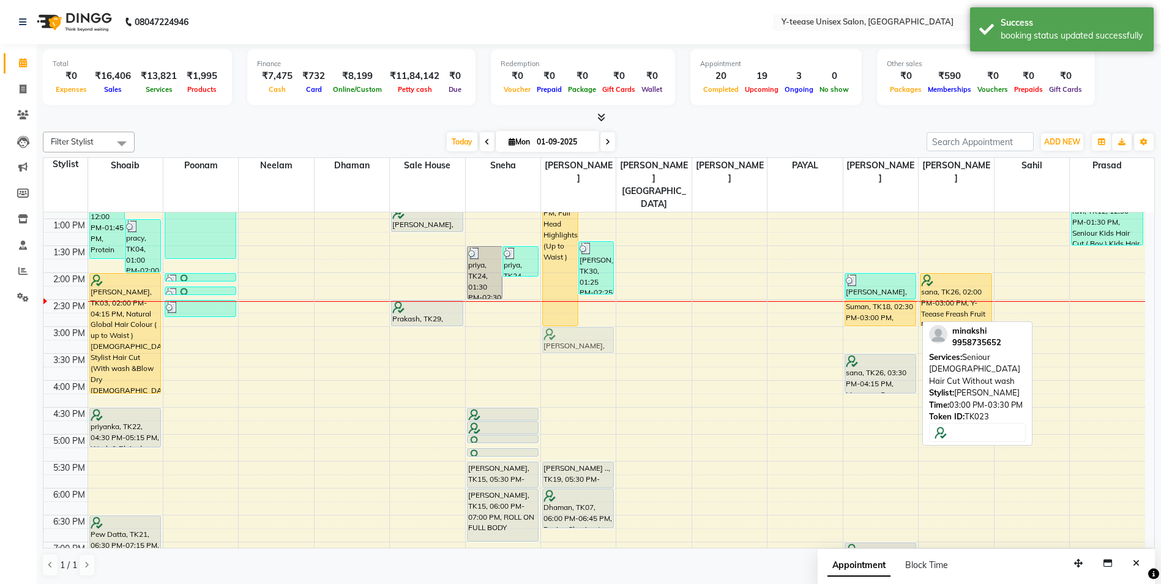
drag, startPoint x: 890, startPoint y: 305, endPoint x: 595, endPoint y: 306, distance: 295.5
click at [595, 306] on tr "Pew Datta, TK09, 12:00 PM-01:45 PM, Protein Spa [DEMOGRAPHIC_DATA] ,ola plex up…" at bounding box center [593, 353] width 1101 height 807
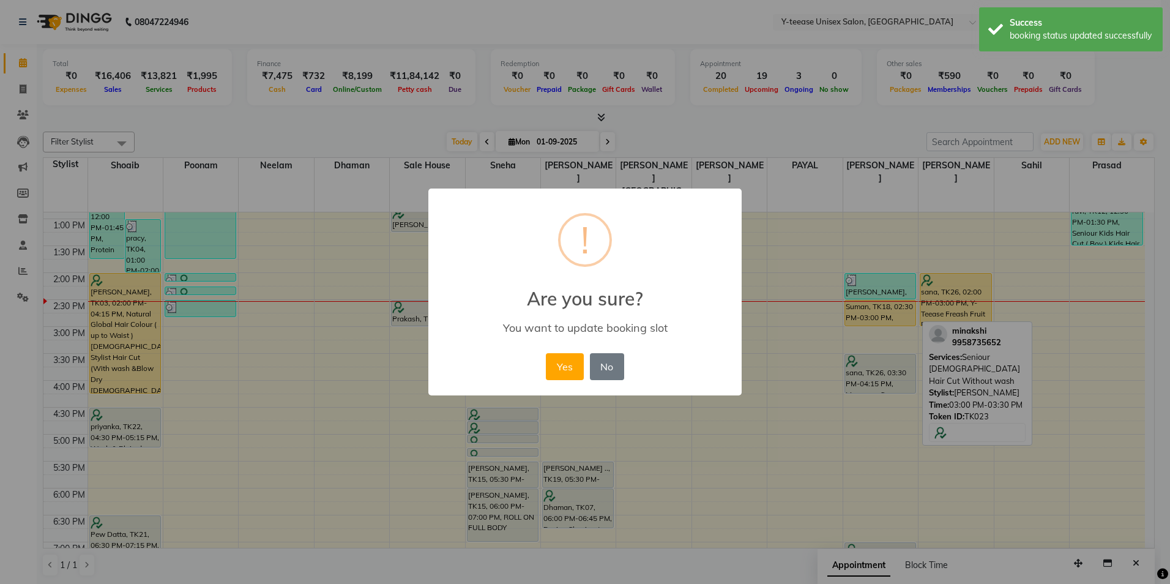
click at [563, 373] on button "Yes" at bounding box center [564, 366] width 37 height 27
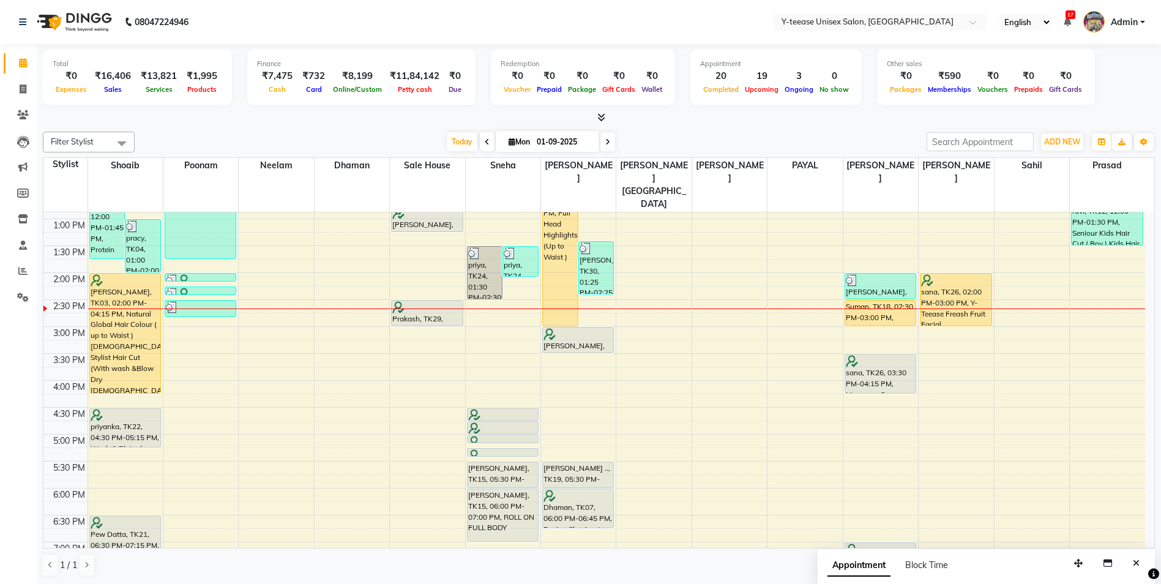
click at [607, 143] on icon at bounding box center [607, 141] width 5 height 7
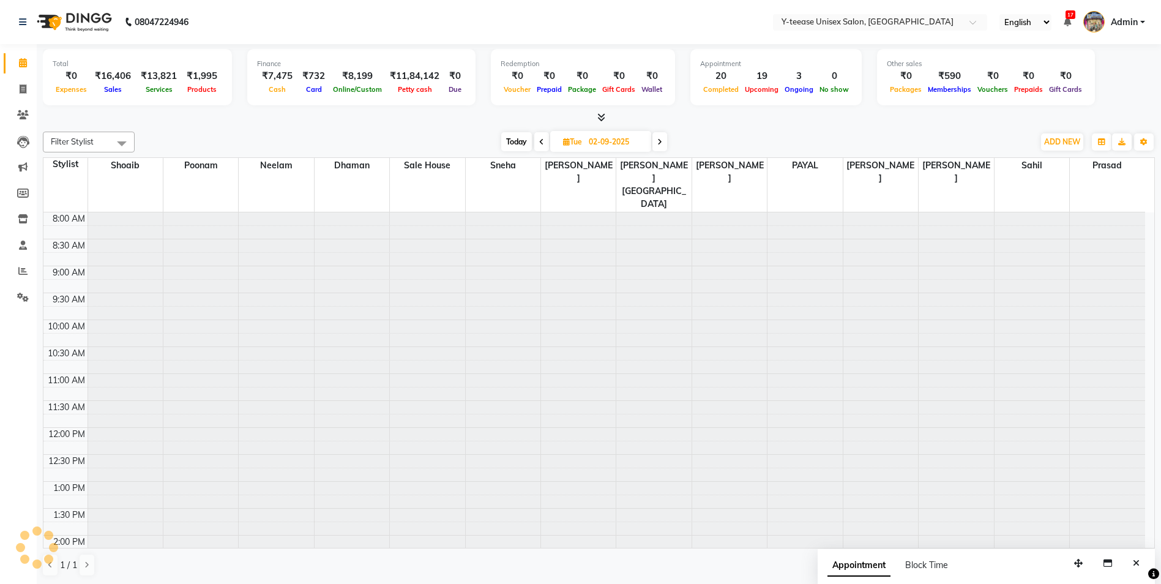
scroll to position [324, 0]
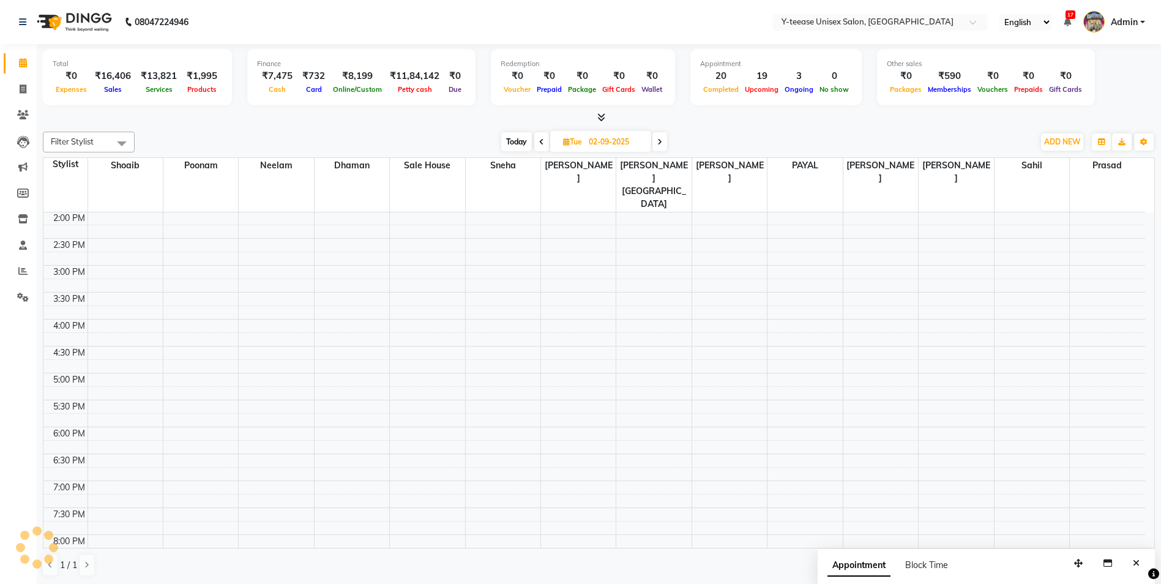
click at [513, 143] on span "Today" at bounding box center [516, 141] width 31 height 19
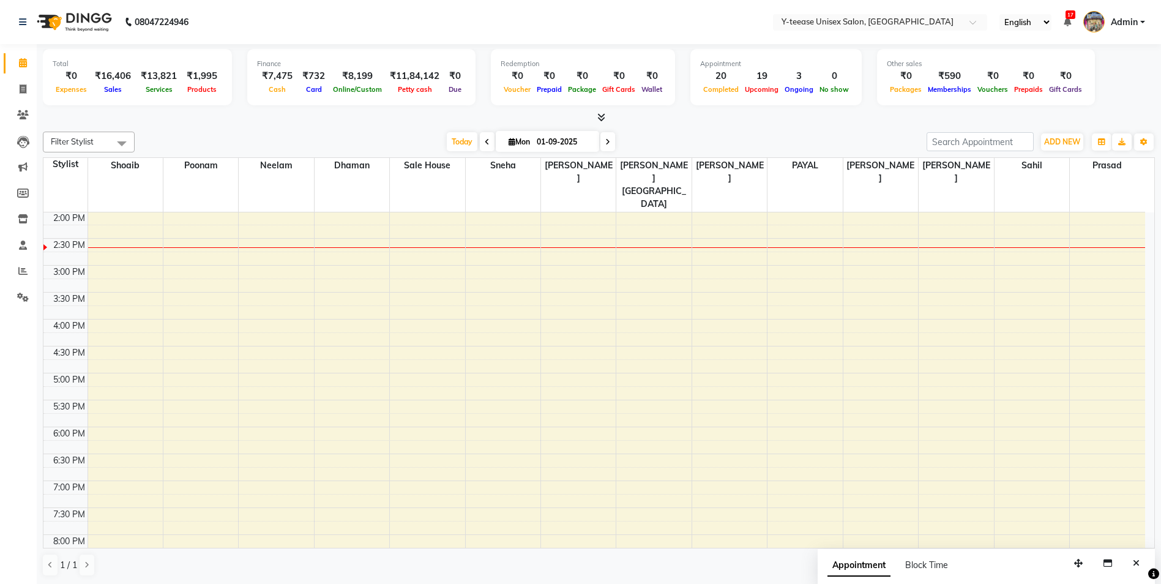
click at [611, 141] on span at bounding box center [607, 141] width 15 height 19
type input "02-09-2025"
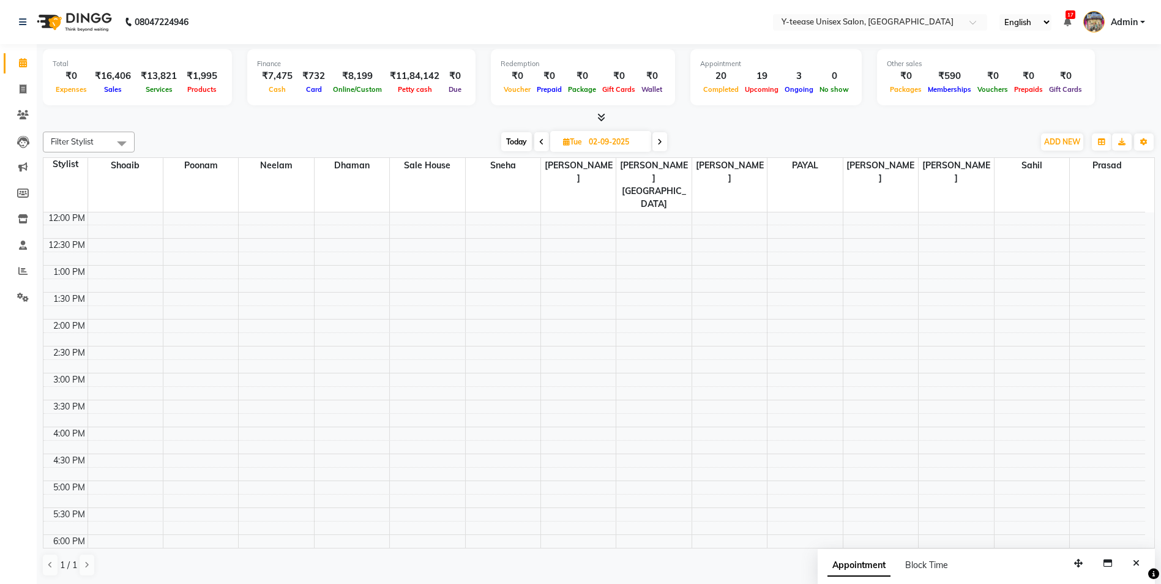
scroll to position [245, 0]
click at [588, 348] on div "8:00 AM 8:30 AM 9:00 AM 9:30 AM 10:00 AM 10:30 AM 11:00 AM 11:30 AM 12:00 PM 12…" at bounding box center [593, 371] width 1101 height 807
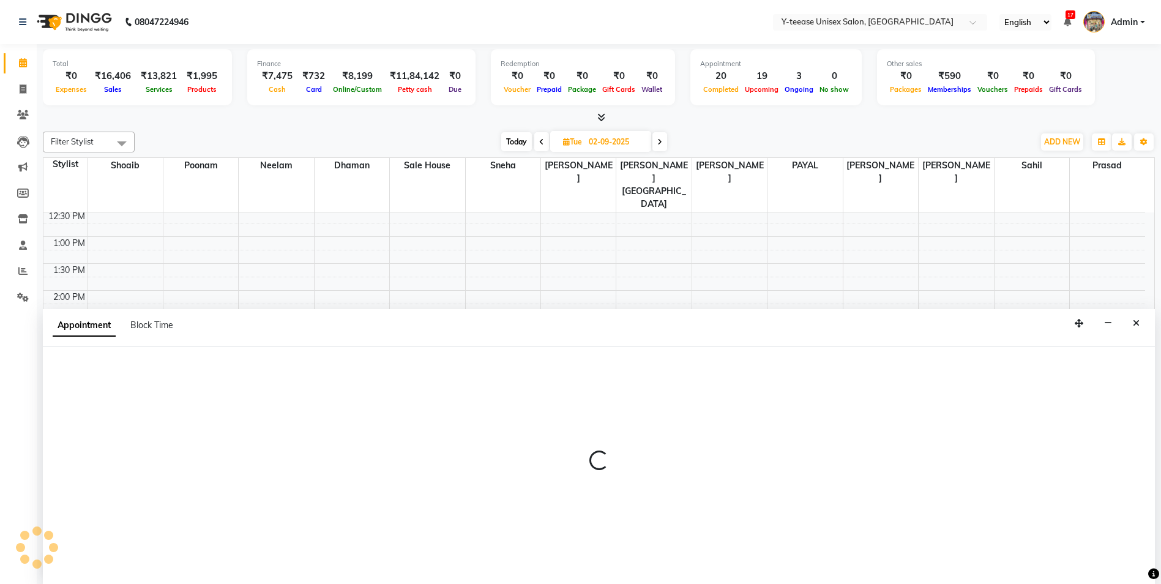
scroll to position [1, 0]
select select "67330"
select select "930"
select select "tentative"
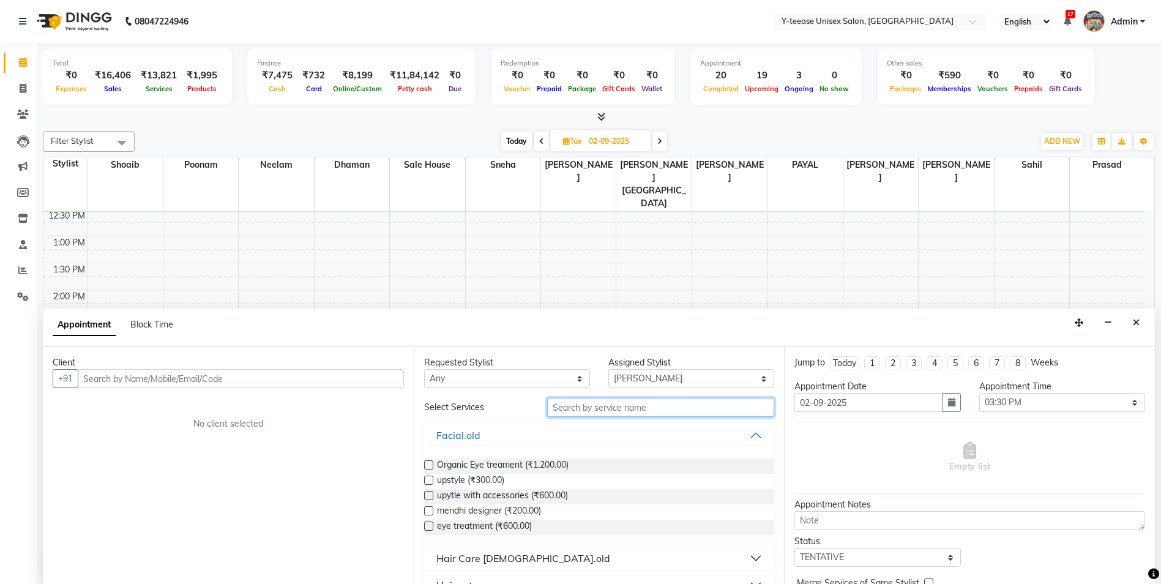
click at [654, 411] on input "text" at bounding box center [661, 407] width 228 height 19
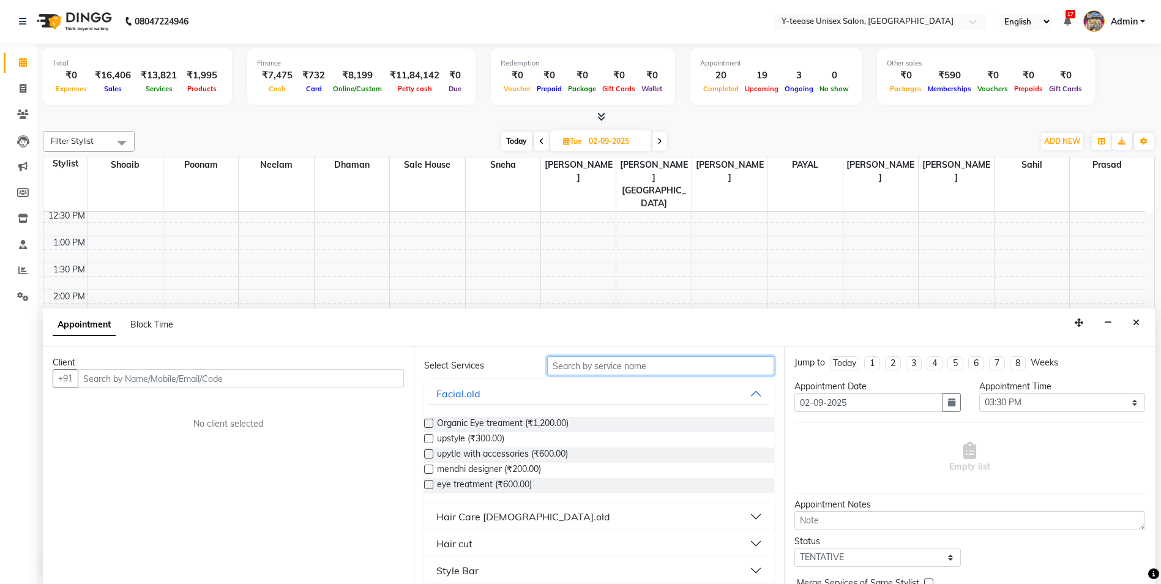
scroll to position [61, 0]
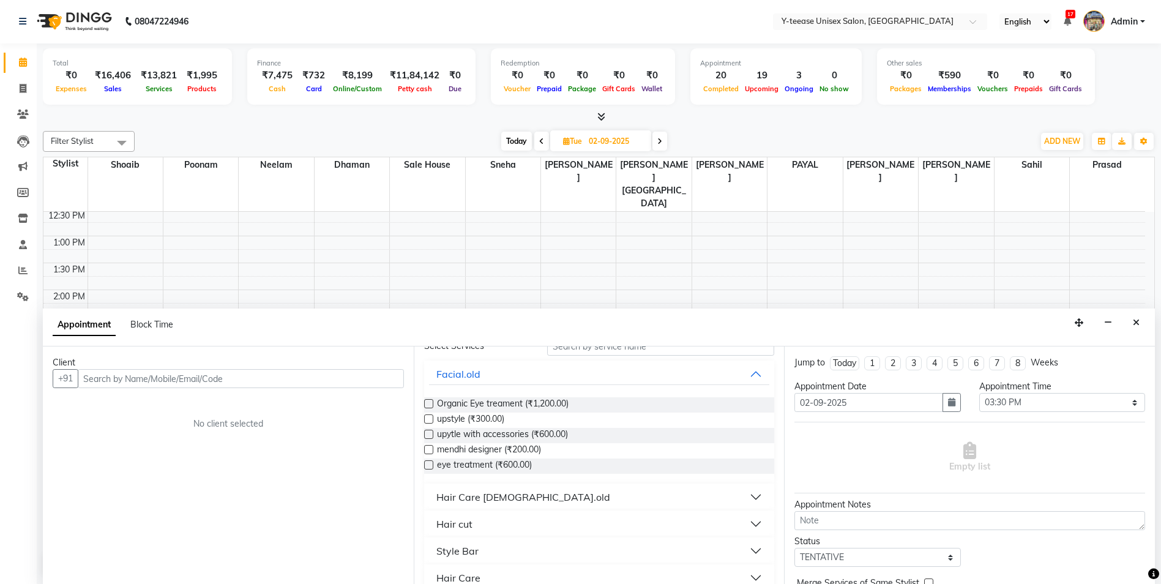
drag, startPoint x: 489, startPoint y: 528, endPoint x: 486, endPoint y: 537, distance: 9.1
click at [489, 527] on button "Hair cut" at bounding box center [599, 524] width 341 height 22
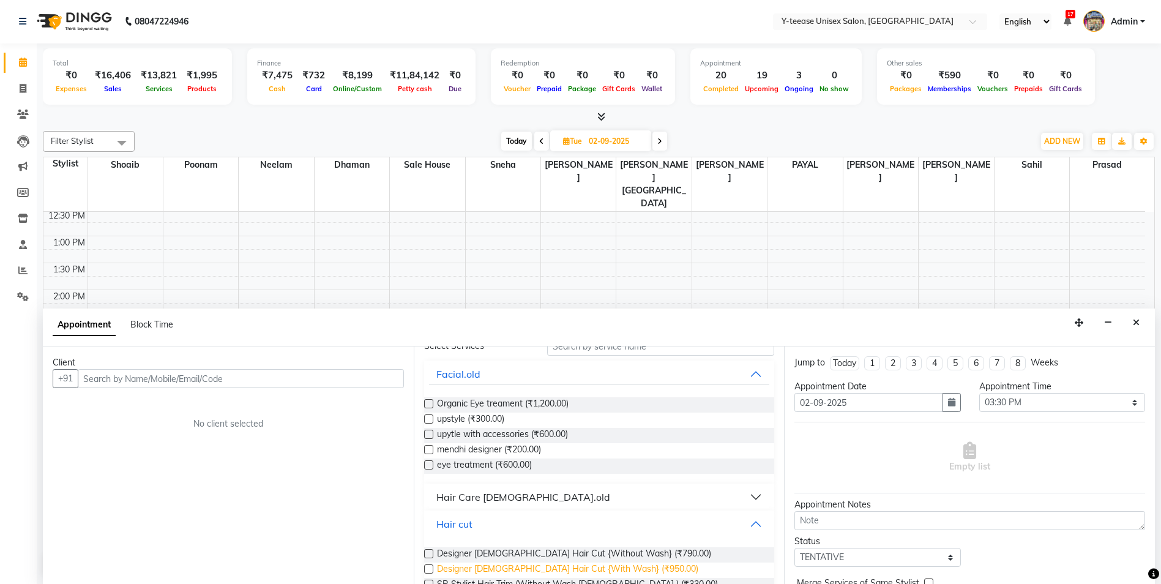
scroll to position [122, 0]
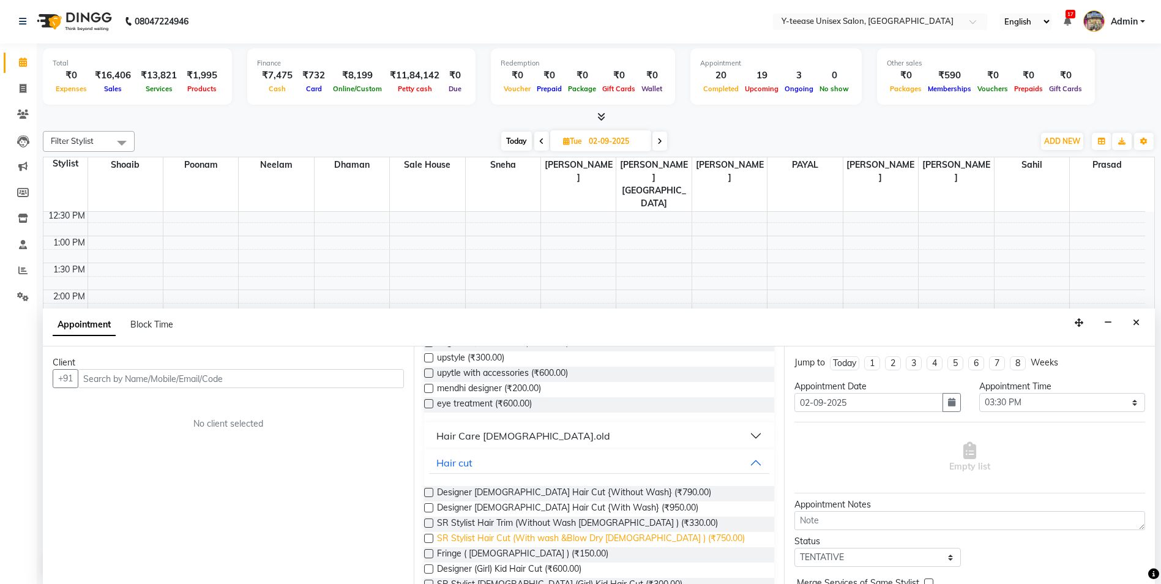
click at [535, 532] on span "SR Stylist Hair Cut (With wash &Blow Dry [DEMOGRAPHIC_DATA] ) (₹750.00)" at bounding box center [591, 539] width 308 height 15
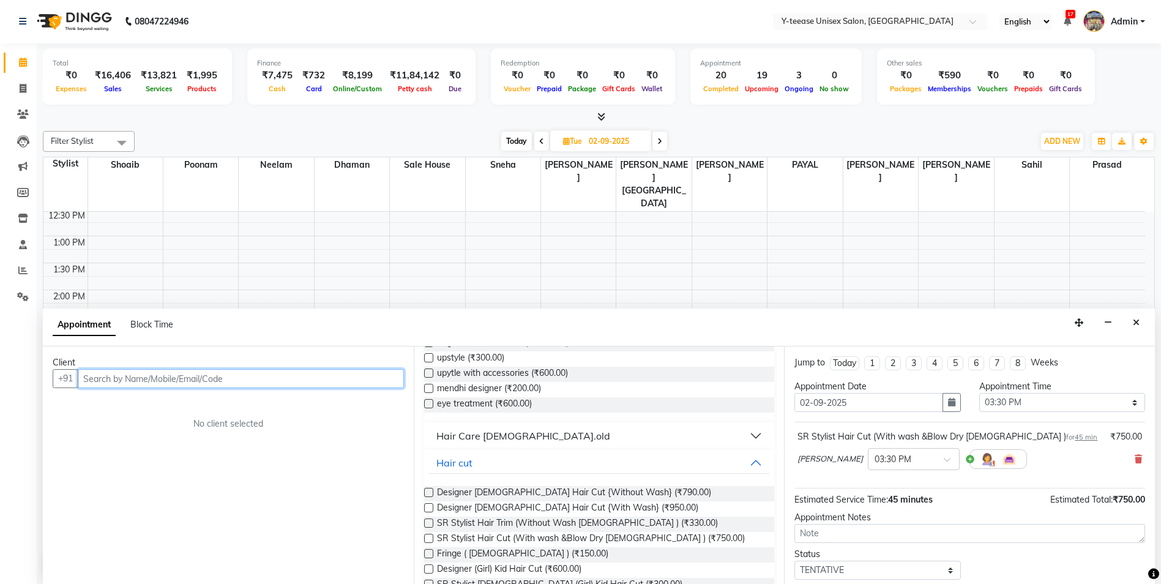
click at [378, 375] on input "text" at bounding box center [241, 378] width 326 height 19
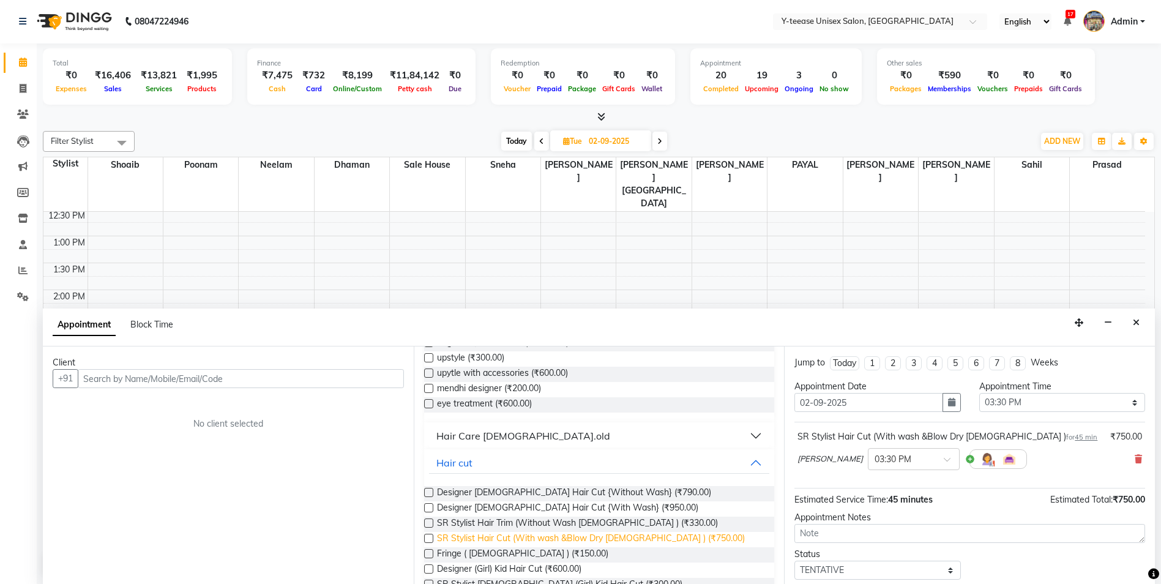
click at [555, 534] on span "SR Stylist Hair Cut (With wash &Blow Dry [DEMOGRAPHIC_DATA] ) (₹750.00)" at bounding box center [591, 539] width 308 height 15
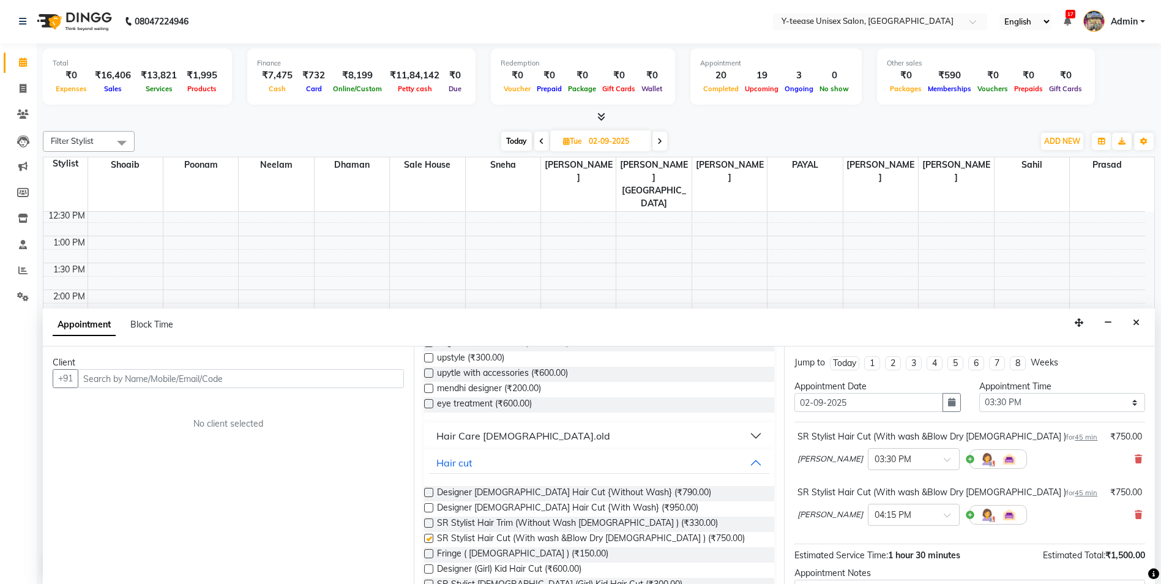
checkbox input "false"
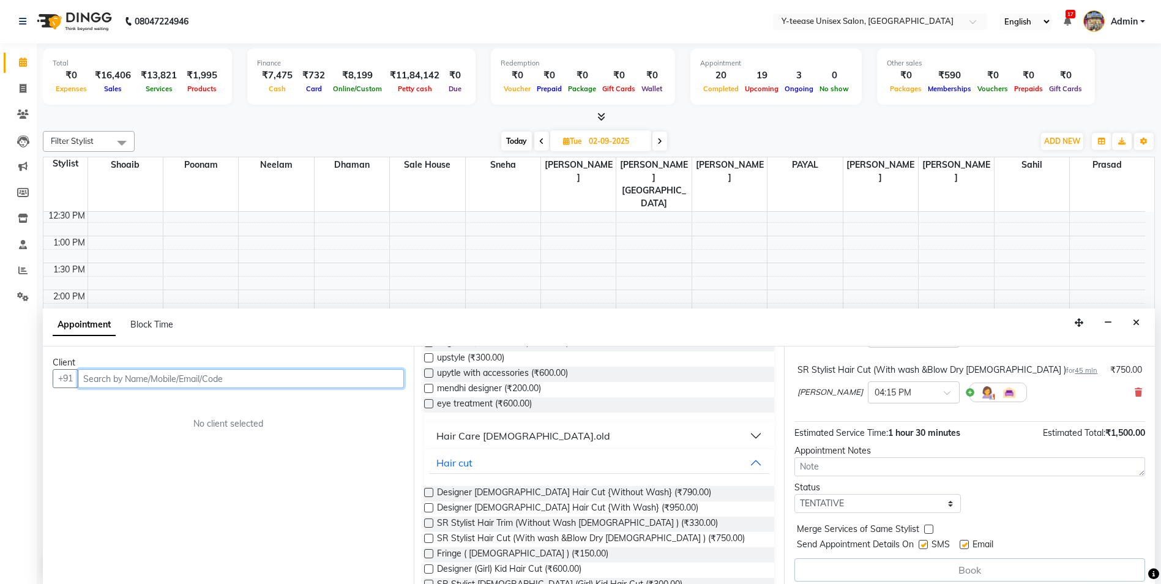
click at [370, 372] on input "text" at bounding box center [241, 378] width 326 height 19
type input "9"
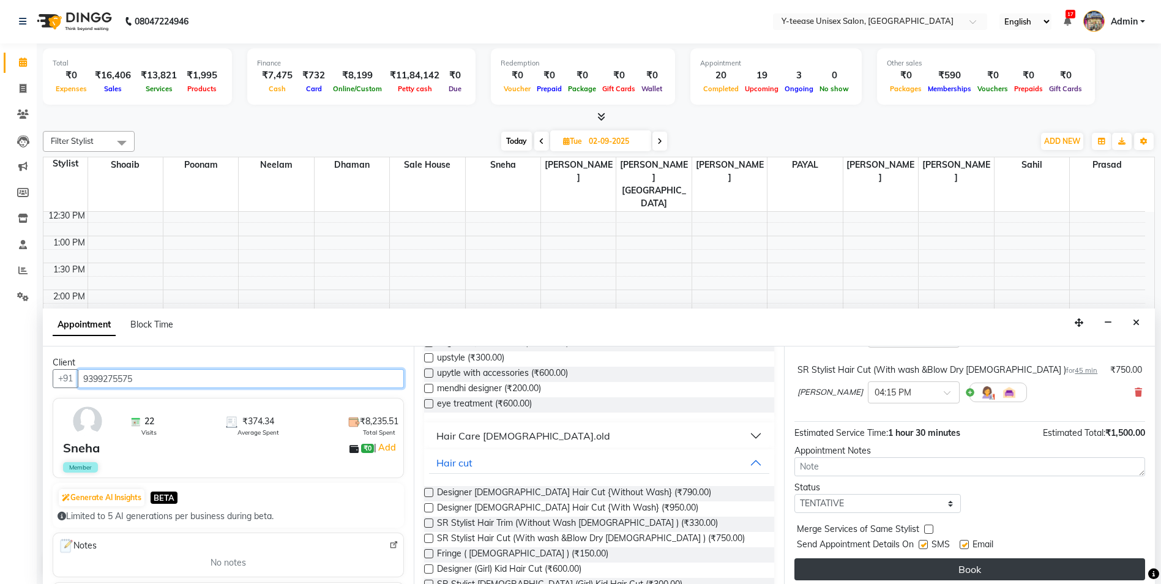
type input "9399275575"
click at [899, 568] on button "Book" at bounding box center [969, 569] width 351 height 22
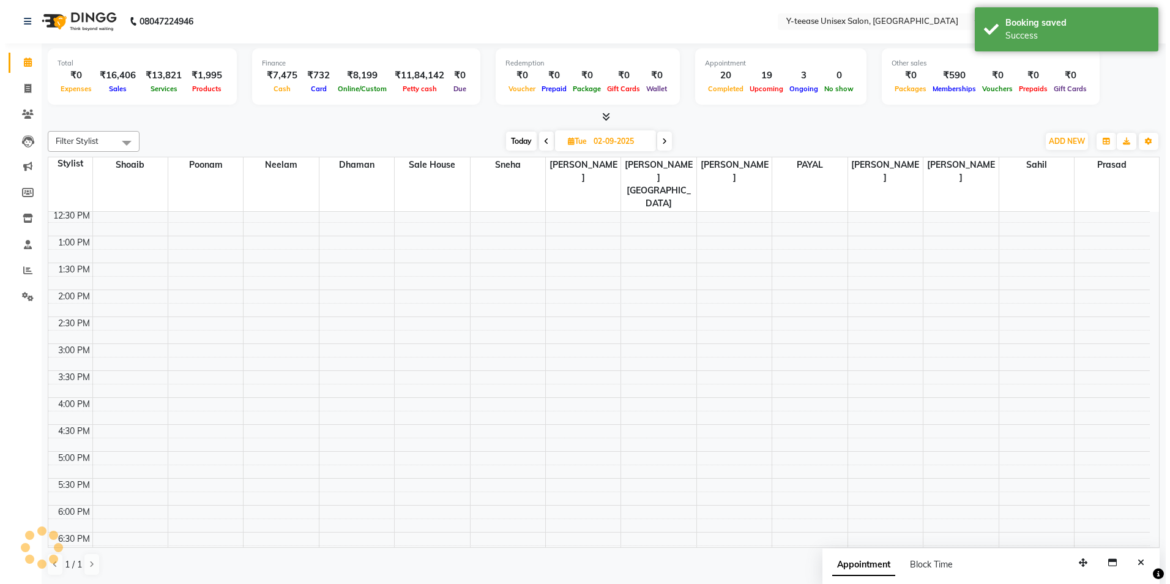
scroll to position [0, 0]
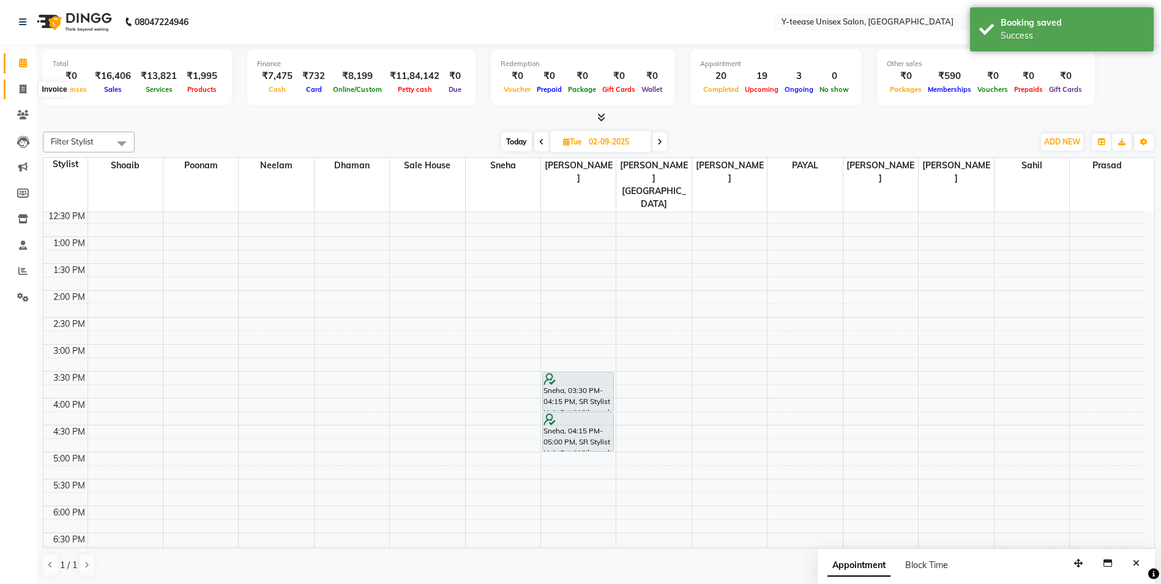
click at [21, 88] on icon at bounding box center [23, 88] width 7 height 9
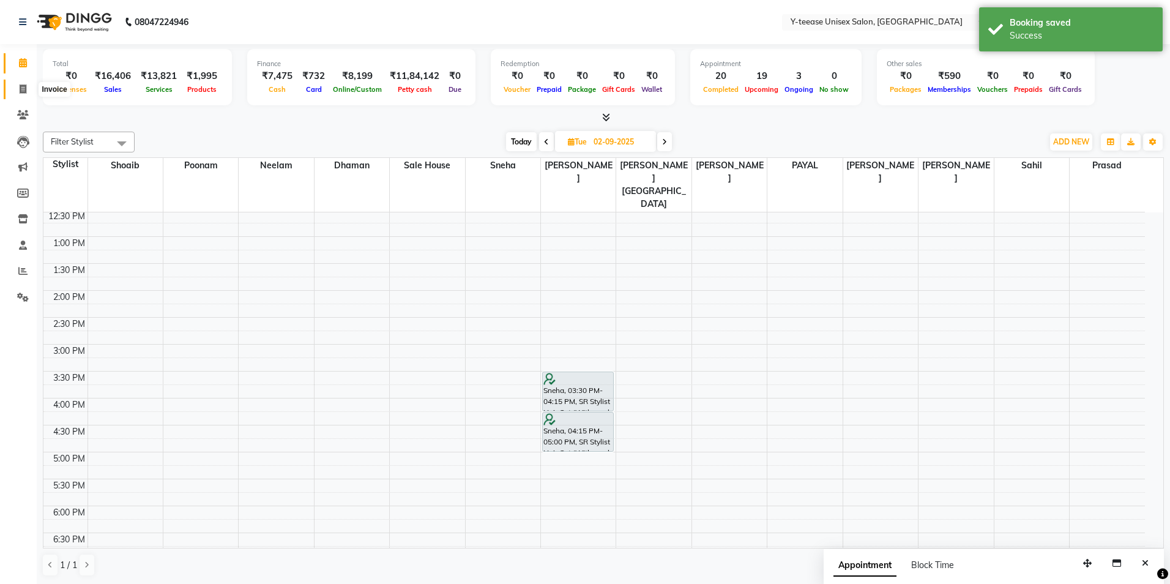
select select "service"
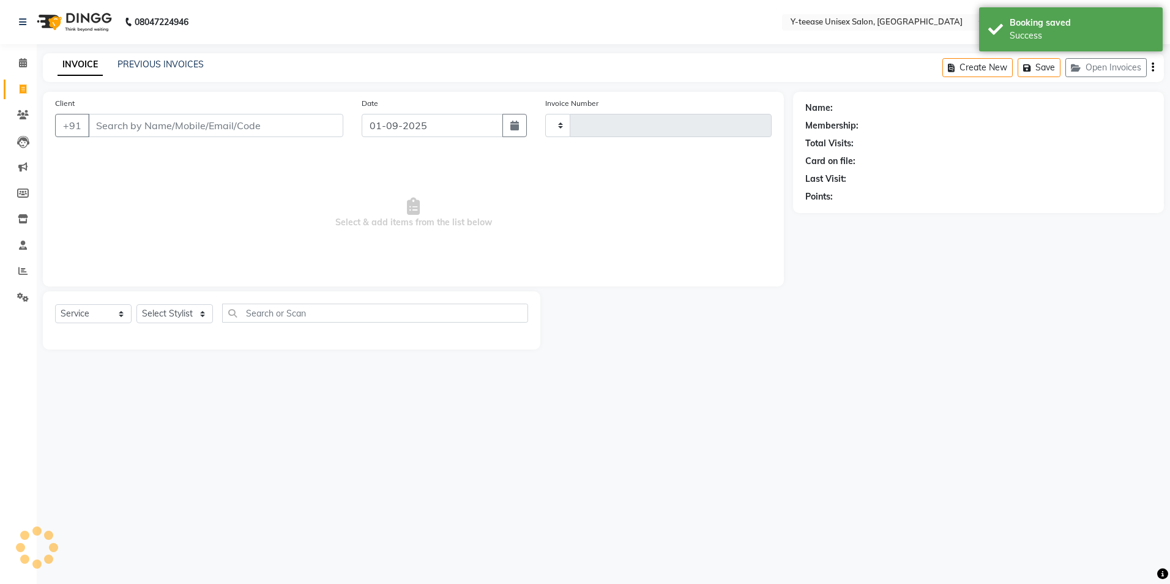
type input "6910"
select select "4"
click at [193, 307] on select "Select Stylist" at bounding box center [174, 313] width 76 height 19
select select "57"
click at [136, 304] on select "Select Stylist [PERSON_NAME] Dhaman [PERSON_NAME] [PERSON_NAME] nagar Manager M…" at bounding box center [188, 313] width 105 height 19
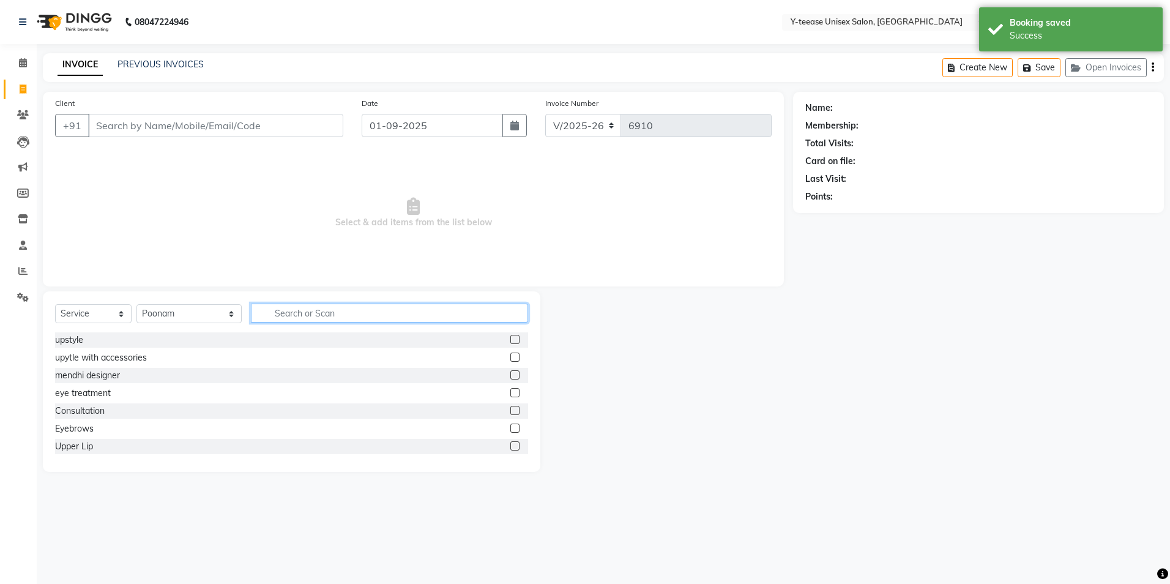
click at [271, 313] on input "text" at bounding box center [389, 312] width 277 height 19
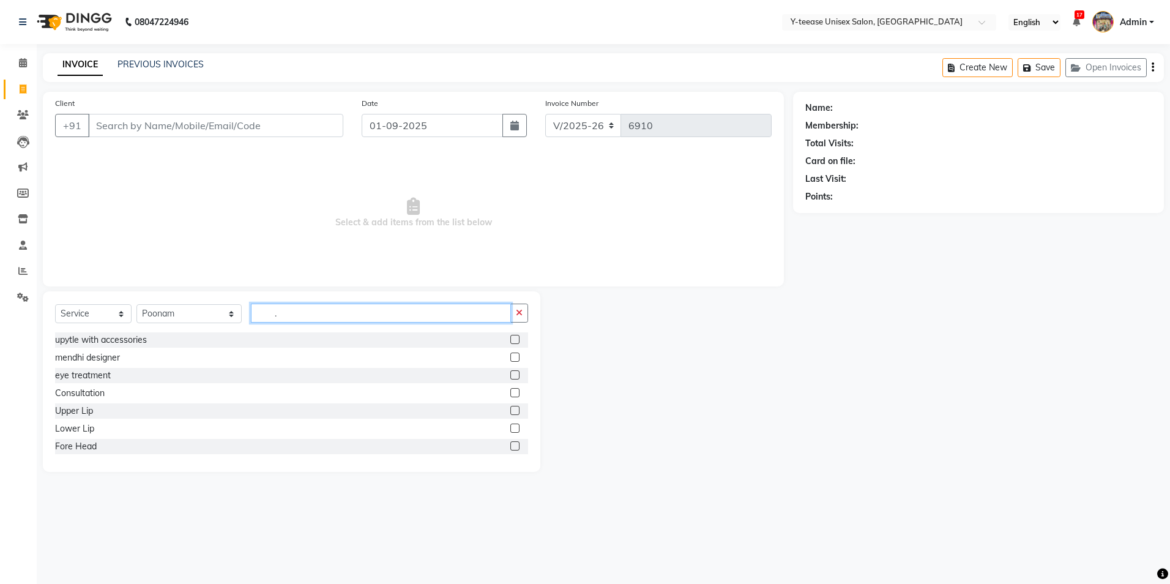
type input "."
type input "eye"
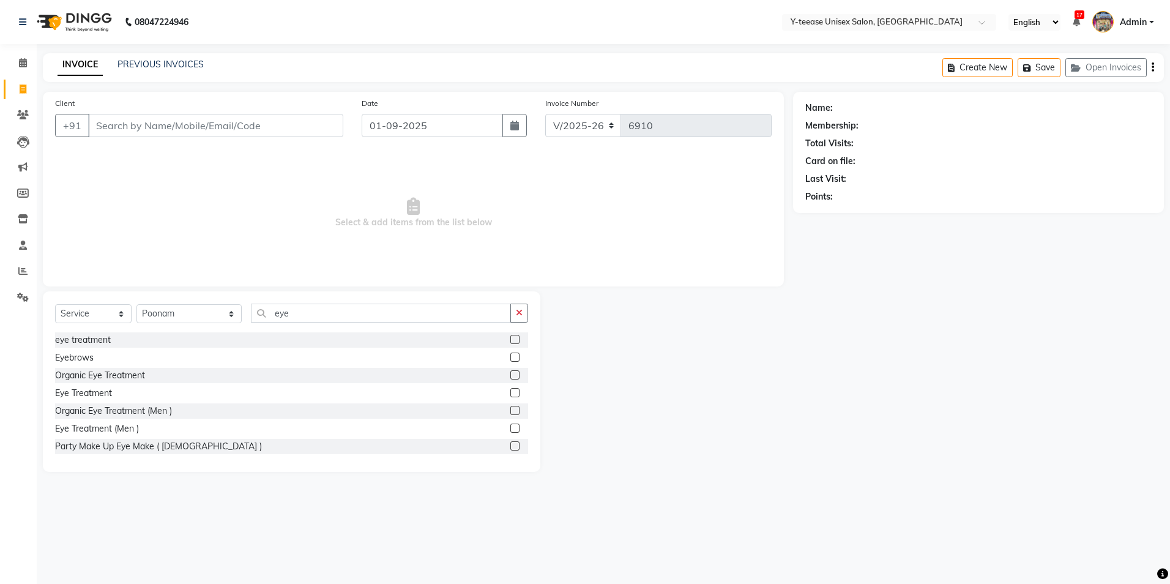
drag, startPoint x: 86, startPoint y: 359, endPoint x: 151, endPoint y: 356, distance: 64.9
click at [86, 359] on div "Eyebrows" at bounding box center [74, 357] width 39 height 13
checkbox input "false"
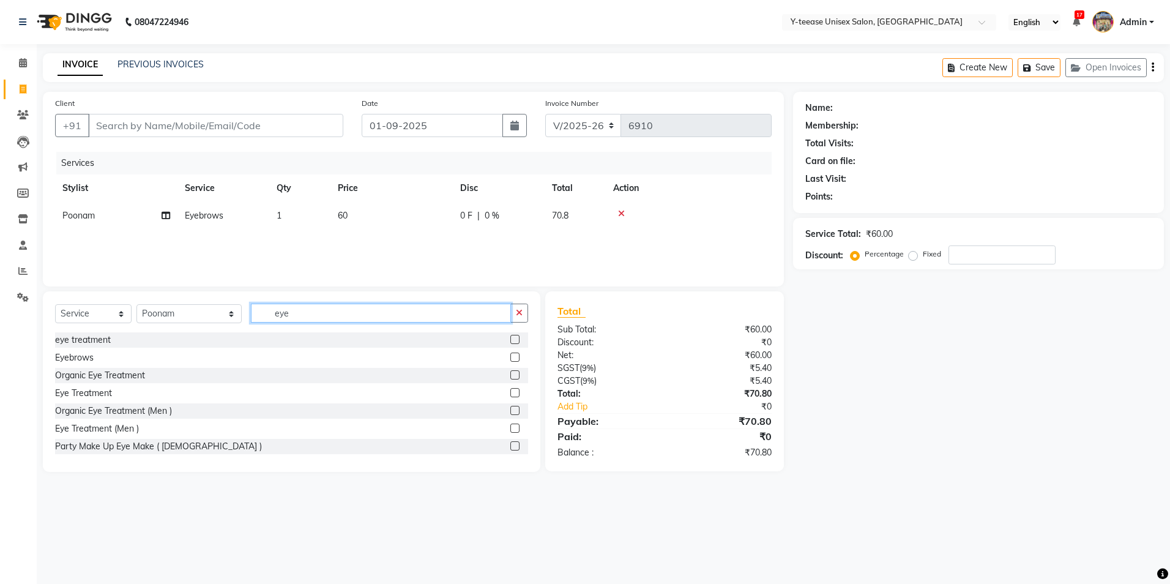
click at [266, 308] on input "eye" at bounding box center [381, 312] width 260 height 19
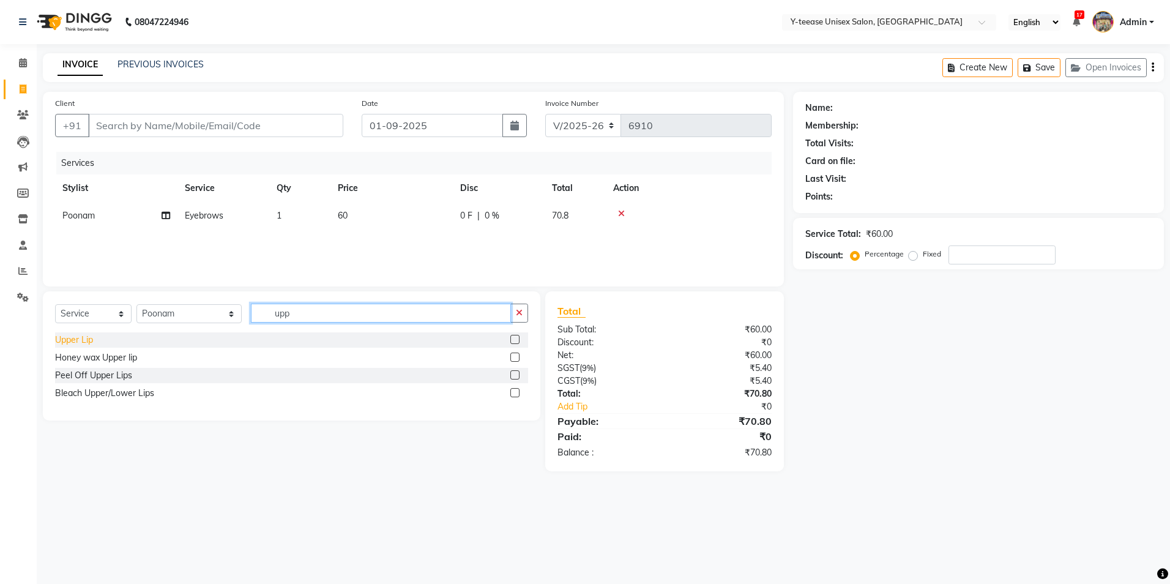
type input "upp"
click at [85, 342] on div "Upper Lip" at bounding box center [74, 339] width 38 height 13
checkbox input "false"
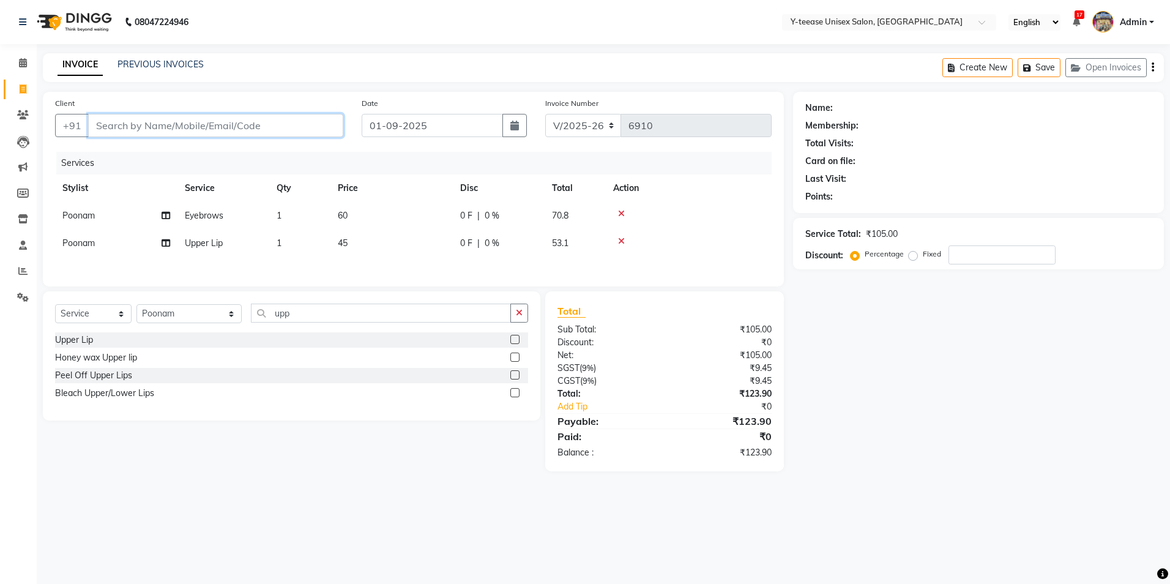
click at [195, 122] on input "Client" at bounding box center [215, 125] width 255 height 23
type input "9"
type input "0"
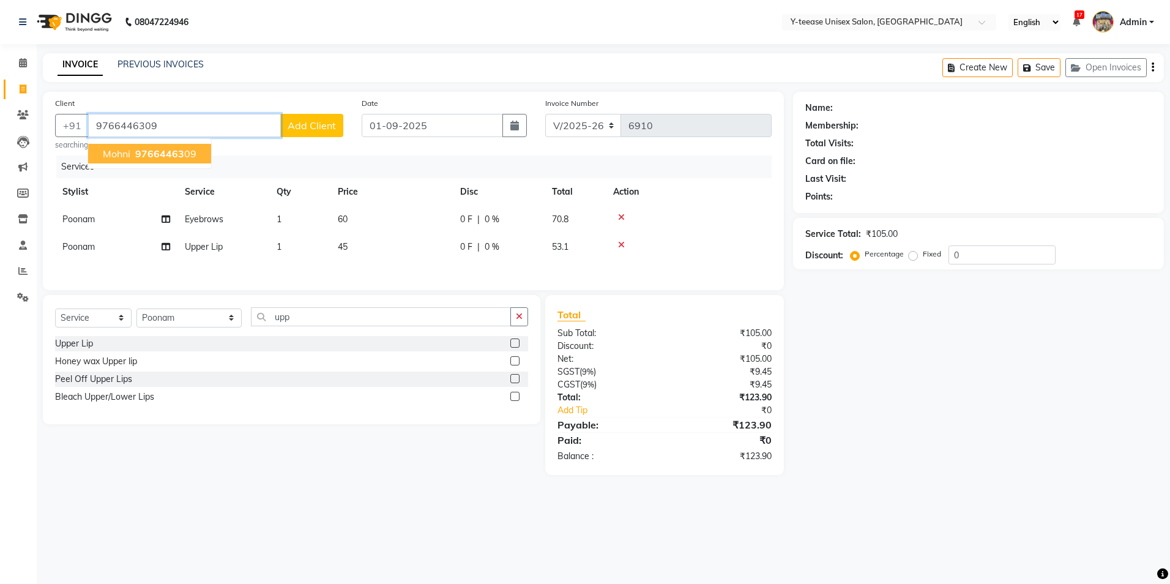
type input "9766446309"
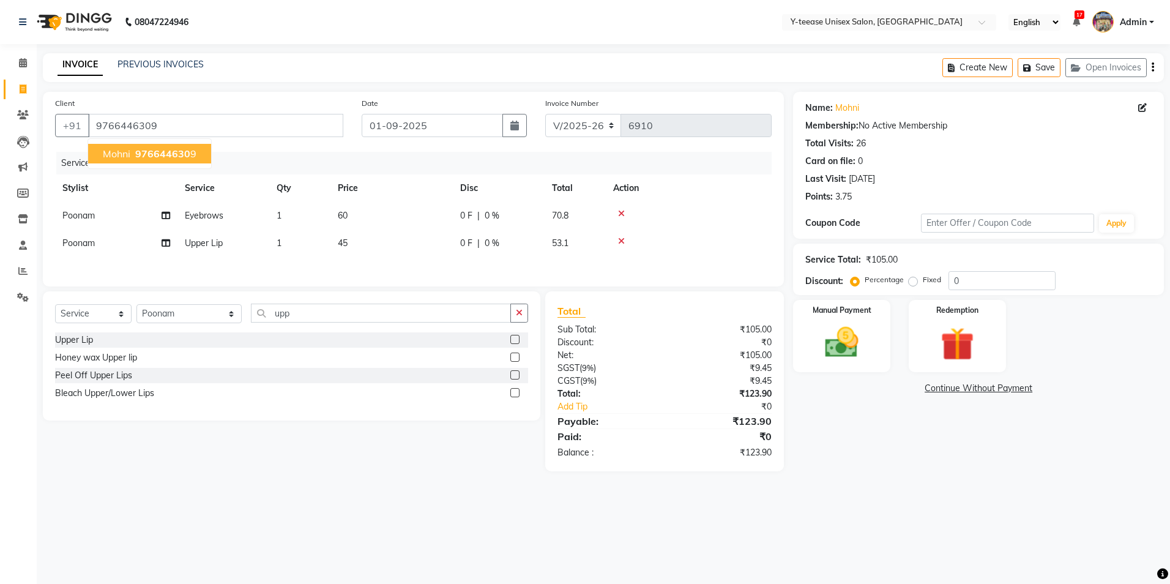
click at [116, 147] on button "mohni 976644630 9" at bounding box center [149, 154] width 123 height 20
click at [877, 347] on div "Manual Payment" at bounding box center [841, 336] width 101 height 75
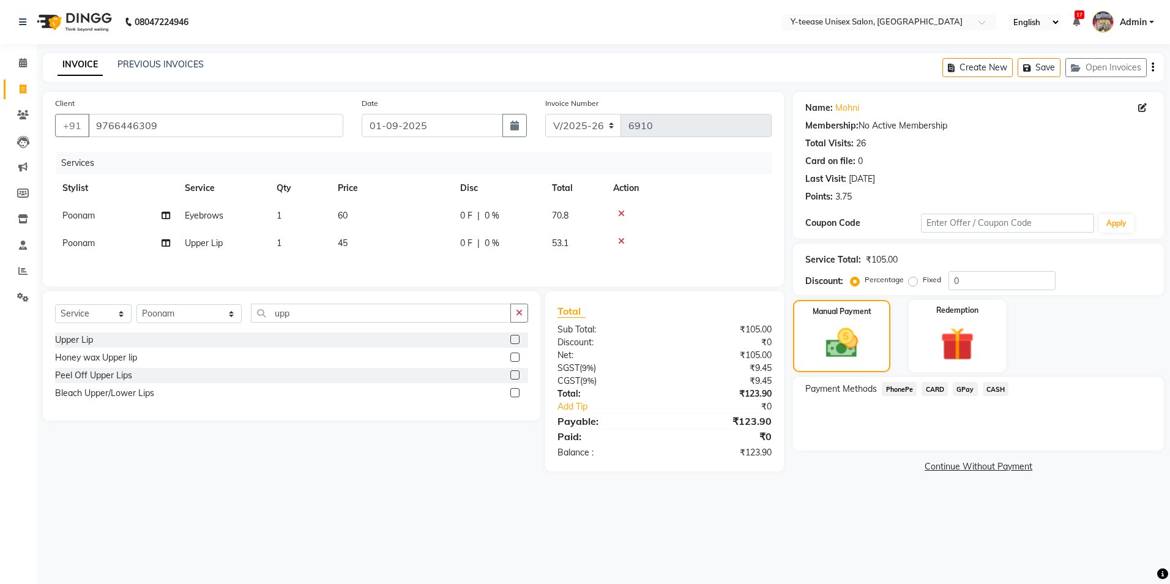
click at [975, 388] on span "GPay" at bounding box center [965, 389] width 25 height 14
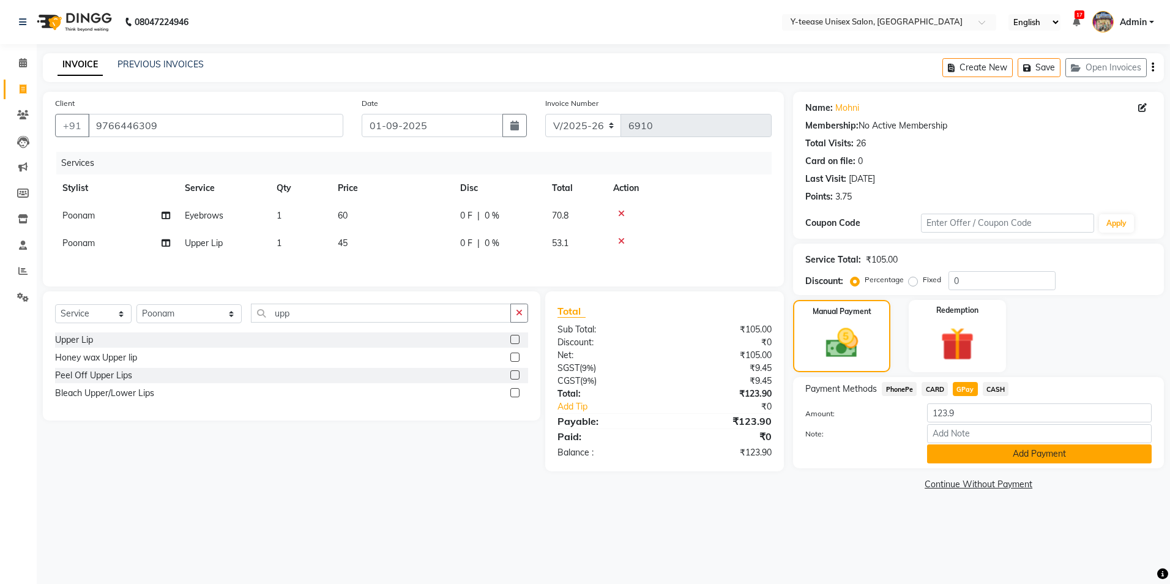
click at [1023, 458] on button "Add Payment" at bounding box center [1039, 453] width 225 height 19
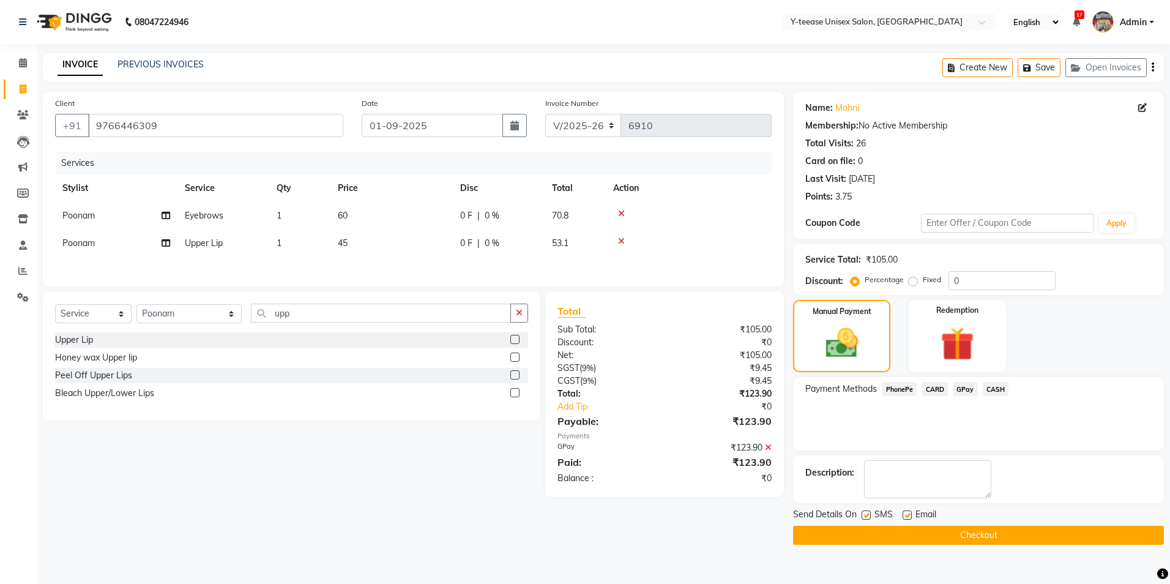
click at [1006, 537] on button "Checkout" at bounding box center [978, 535] width 371 height 19
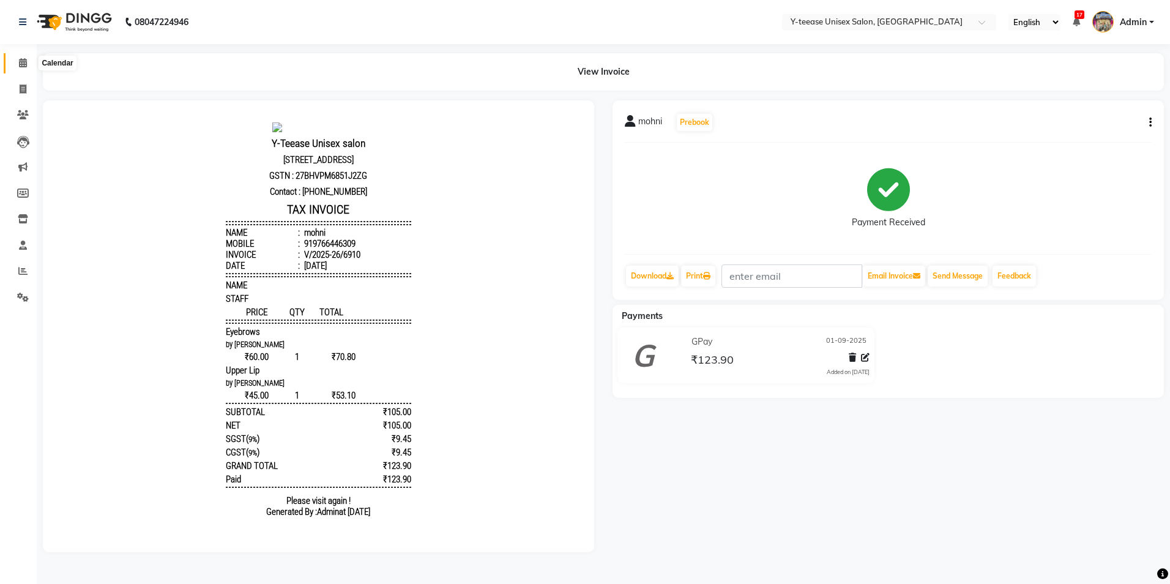
click at [23, 61] on icon at bounding box center [23, 62] width 8 height 9
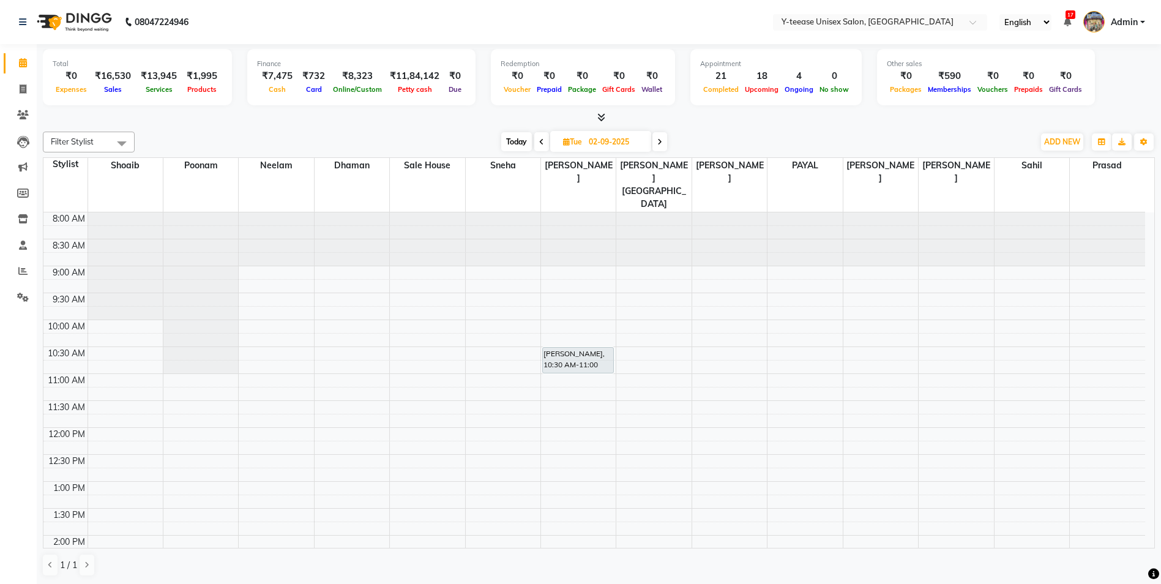
click at [522, 147] on span "Today" at bounding box center [516, 141] width 31 height 19
type input "01-09-2025"
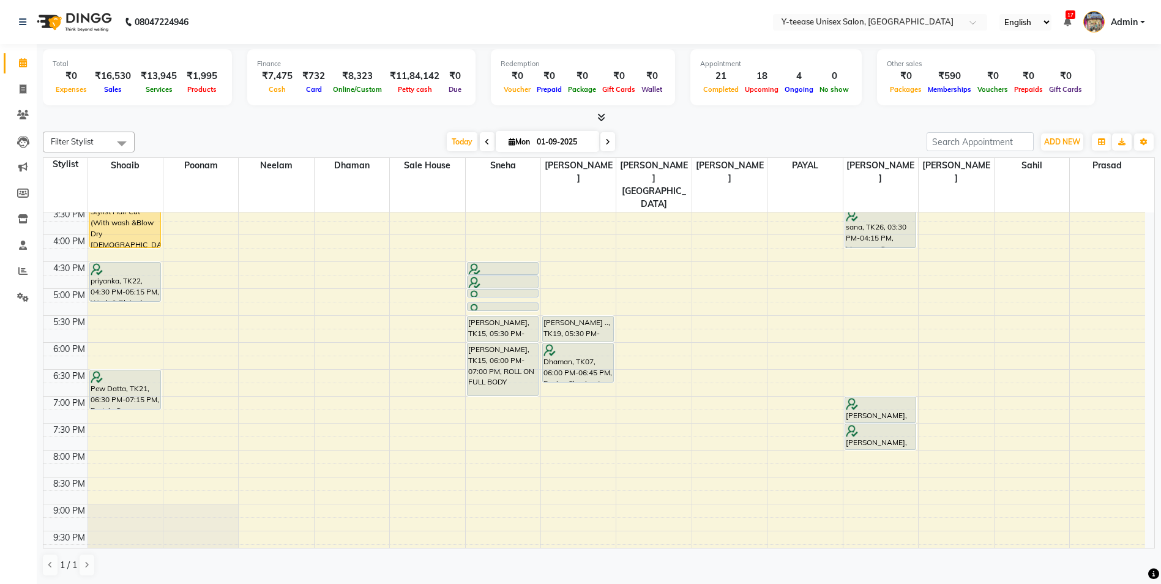
scroll to position [324, 0]
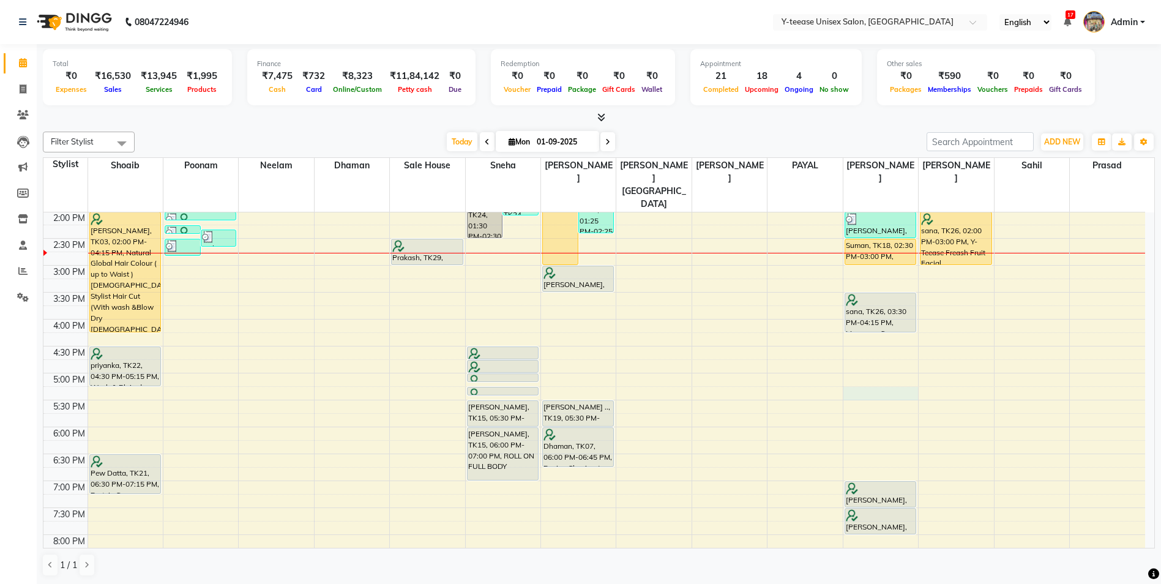
click at [887, 368] on div "8:00 AM 8:30 AM 9:00 AM 9:30 AM 10:00 AM 10:30 AM 11:00 AM 11:30 AM 12:00 PM 12…" at bounding box center [593, 292] width 1101 height 807
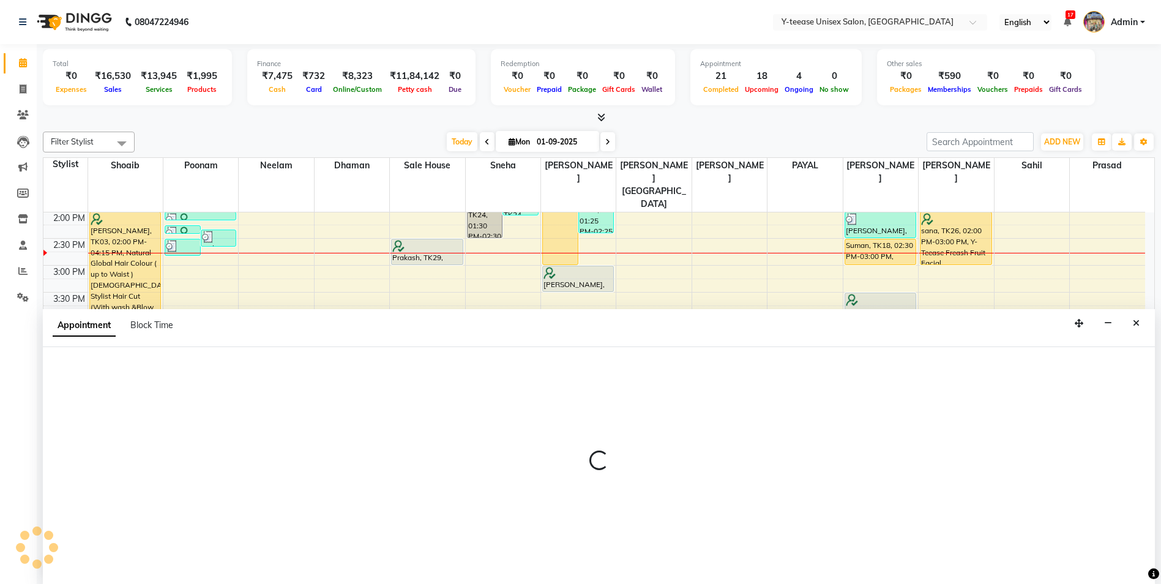
scroll to position [1, 0]
select select "81457"
select select "tentative"
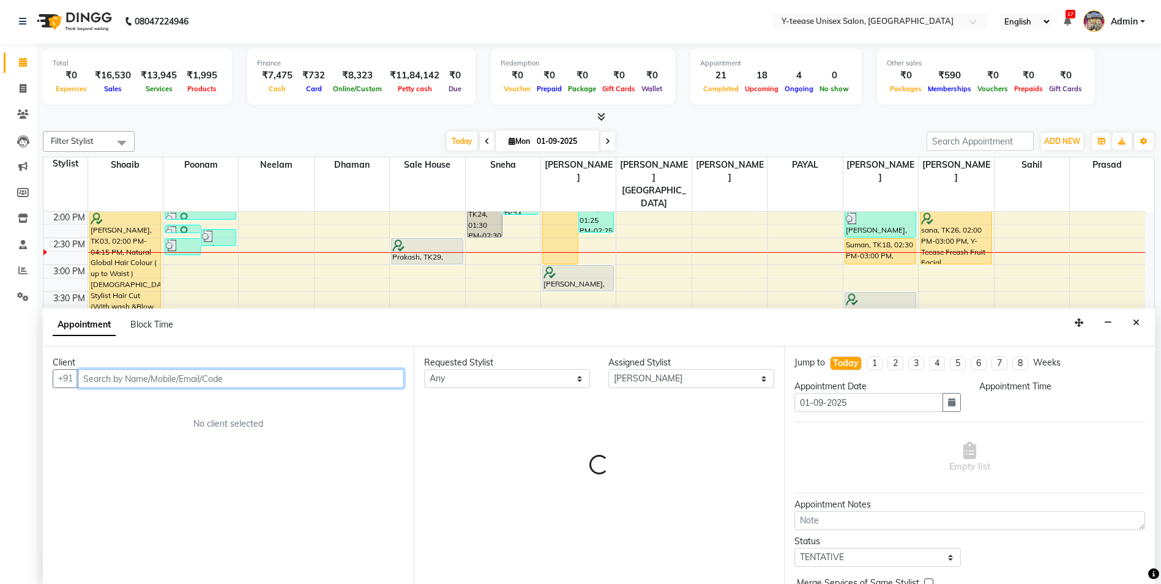
select select "1035"
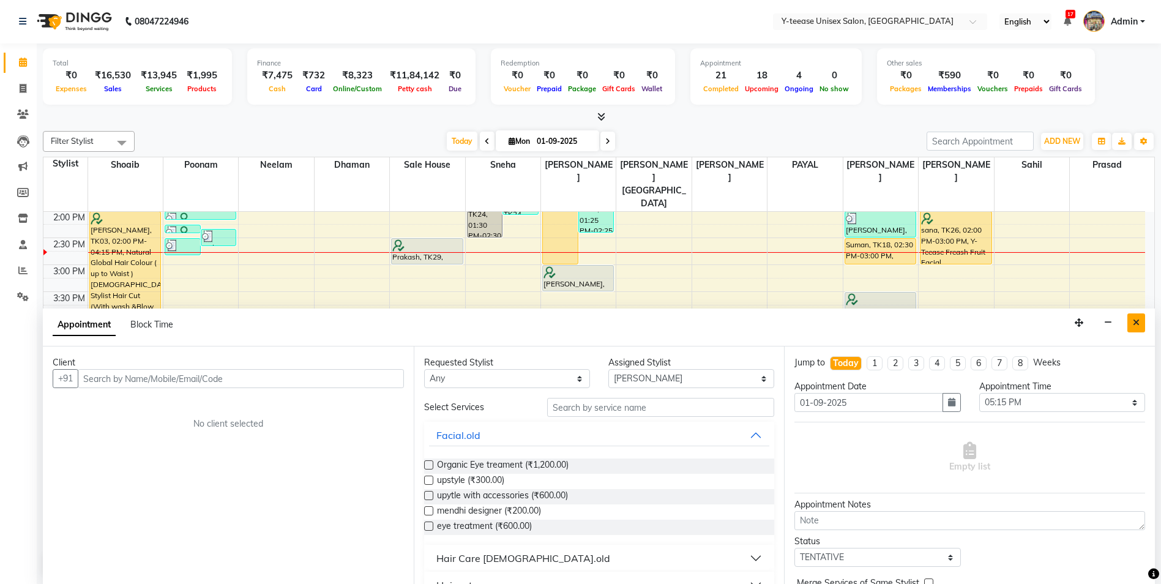
click at [1127, 328] on button "Close" at bounding box center [1136, 322] width 18 height 19
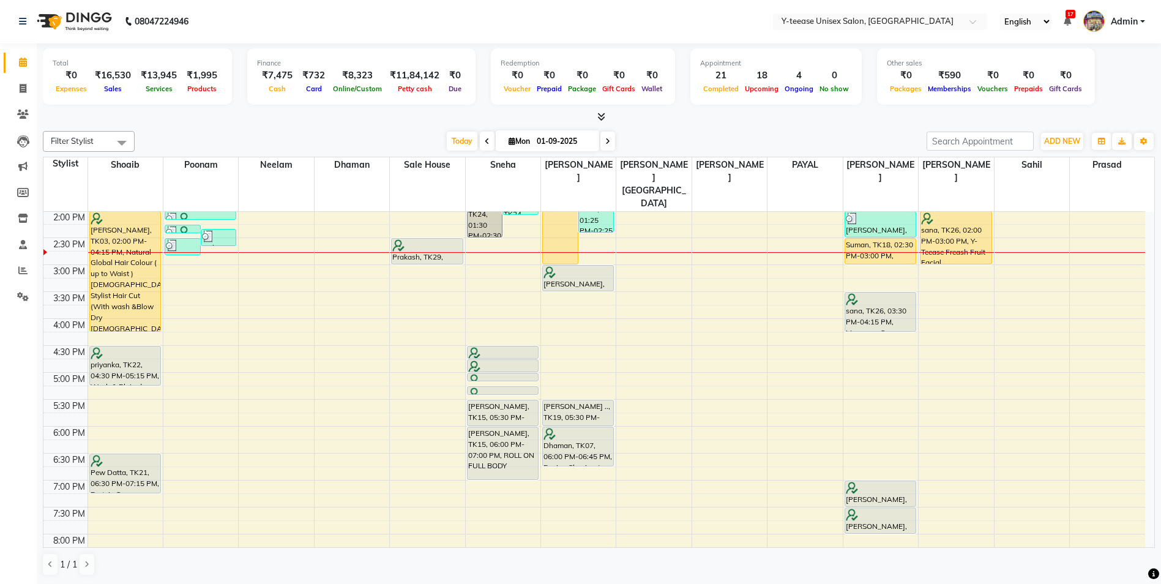
click at [38, 96] on div "Total ₹0 Expenses ₹16,530 Sales ₹13,945 Services ₹1,995 Products Finance ₹7,475…" at bounding box center [599, 313] width 1124 height 540
click at [26, 94] on span at bounding box center [22, 89] width 21 height 14
select select "service"
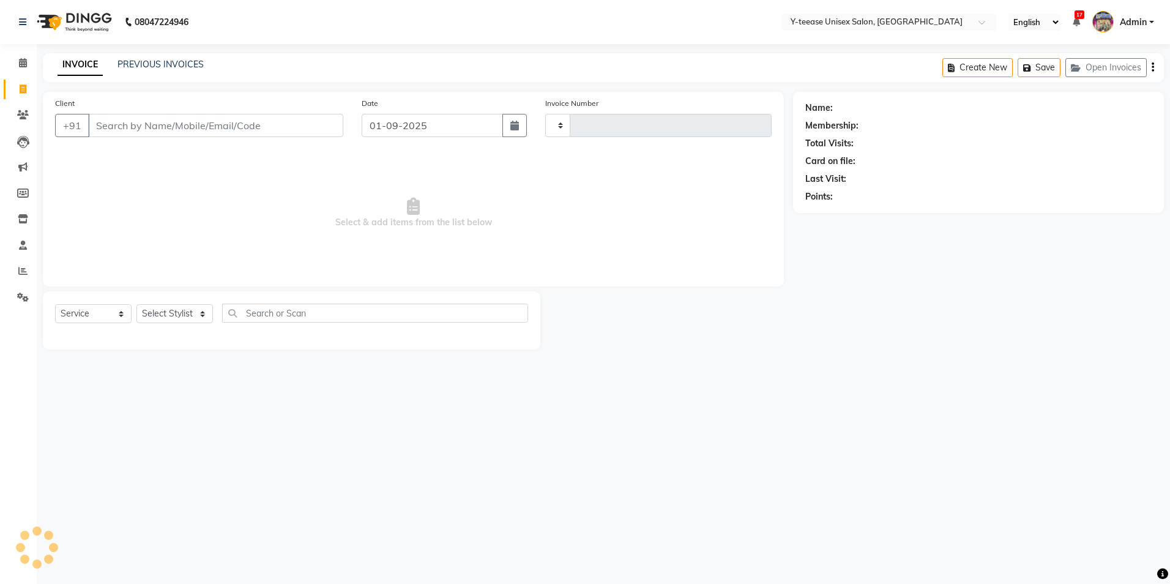
type input "6911"
select select "4"
click at [215, 129] on input "Client" at bounding box center [215, 125] width 255 height 23
type input "7022257397"
click at [182, 330] on div "Select Service Product Membership Package Voucher Prepaid Gift Card Select Styl…" at bounding box center [291, 321] width 473 height 29
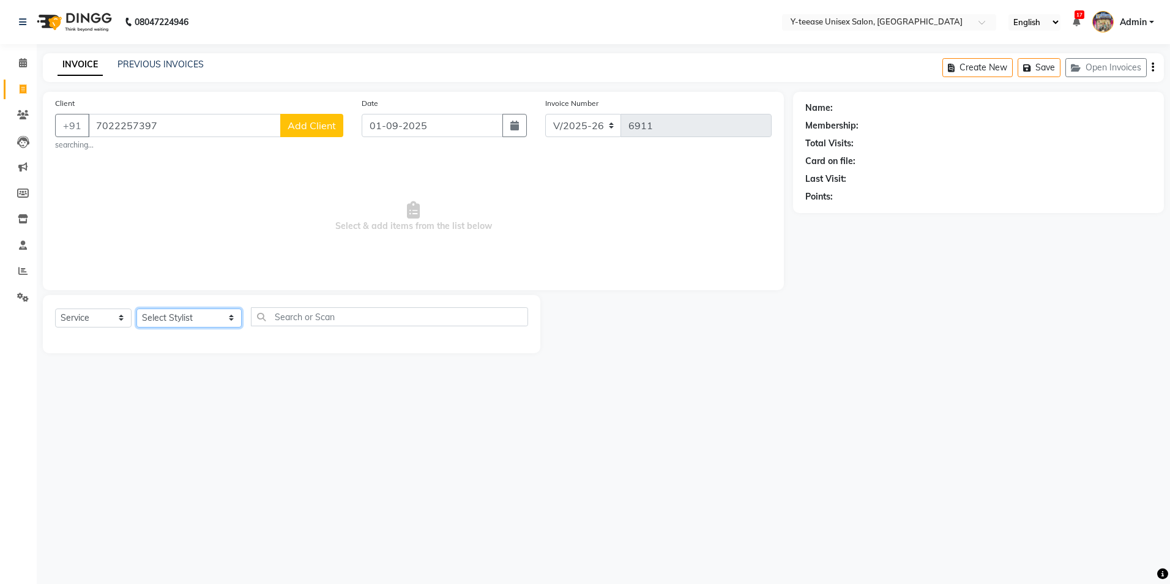
click at [185, 315] on select "Select Stylist [PERSON_NAME] Dhaman [PERSON_NAME] [PERSON_NAME] nagar Manager M…" at bounding box center [188, 317] width 105 height 19
select select "57"
click at [136, 308] on select "Select Stylist [PERSON_NAME] Dhaman [PERSON_NAME] [PERSON_NAME] nagar Manager M…" at bounding box center [188, 317] width 105 height 19
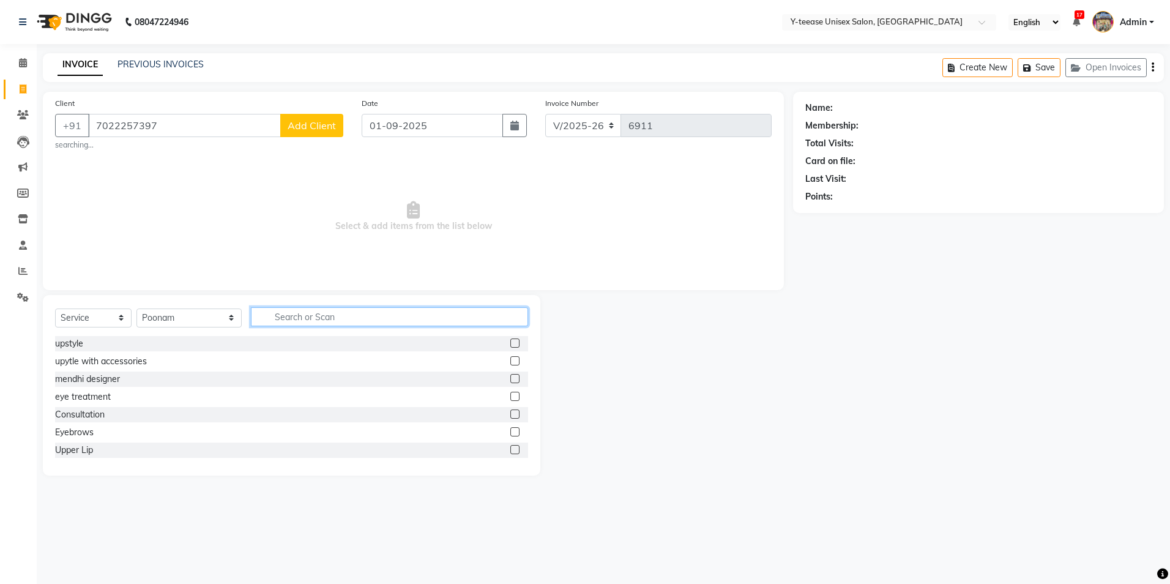
click at [255, 314] on input "text" at bounding box center [389, 316] width 277 height 19
type input "eye"
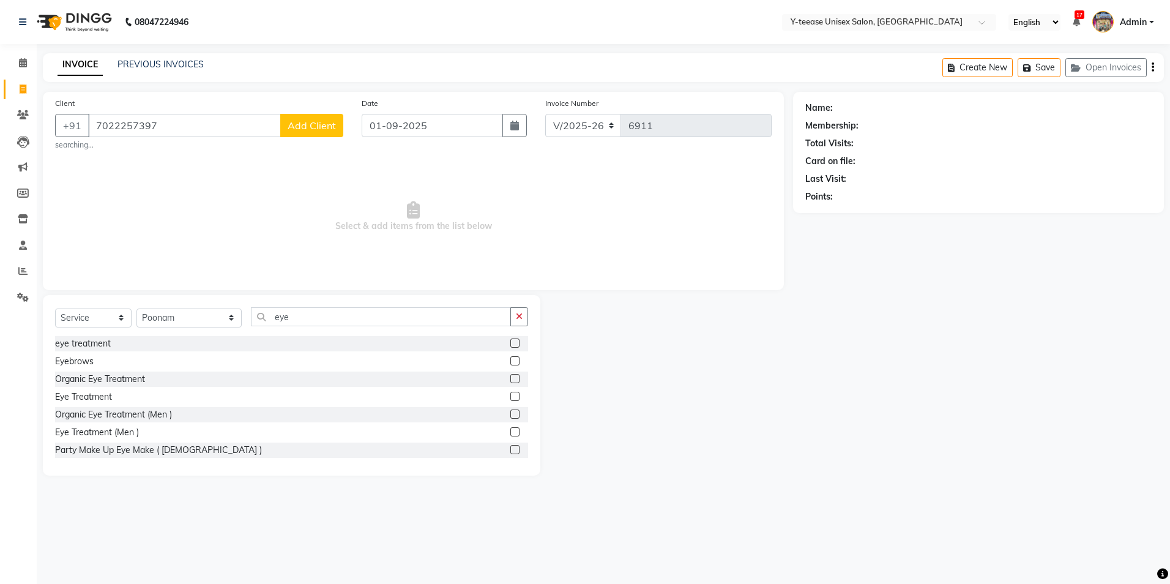
click at [81, 369] on div "Eyebrows" at bounding box center [291, 361] width 473 height 15
click at [91, 361] on div "Eyebrows" at bounding box center [74, 361] width 39 height 13
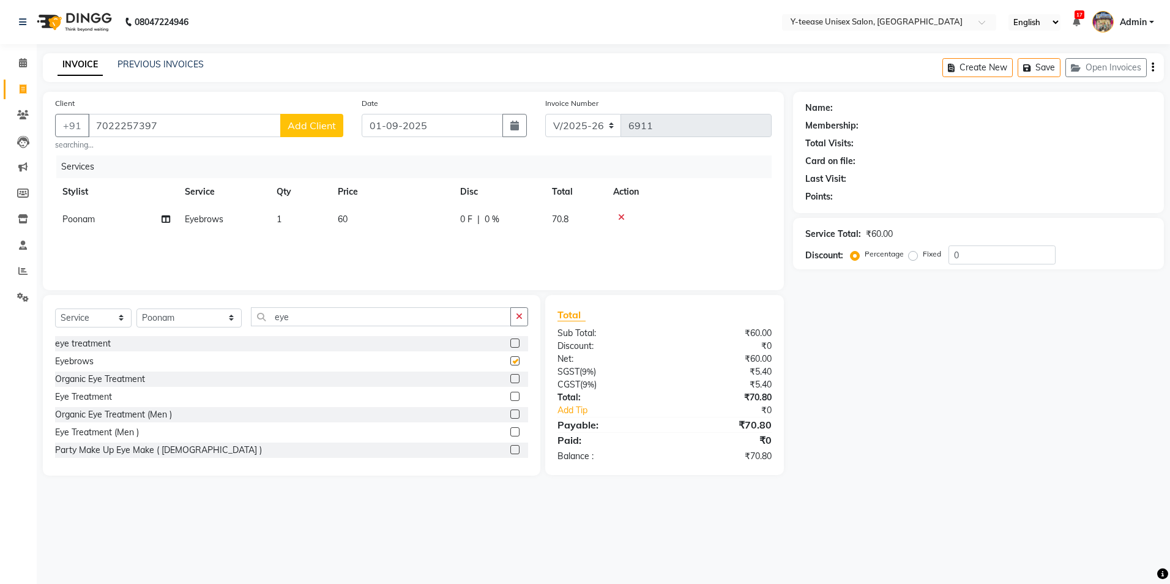
checkbox input "false"
click at [301, 314] on input "eye" at bounding box center [381, 316] width 260 height 19
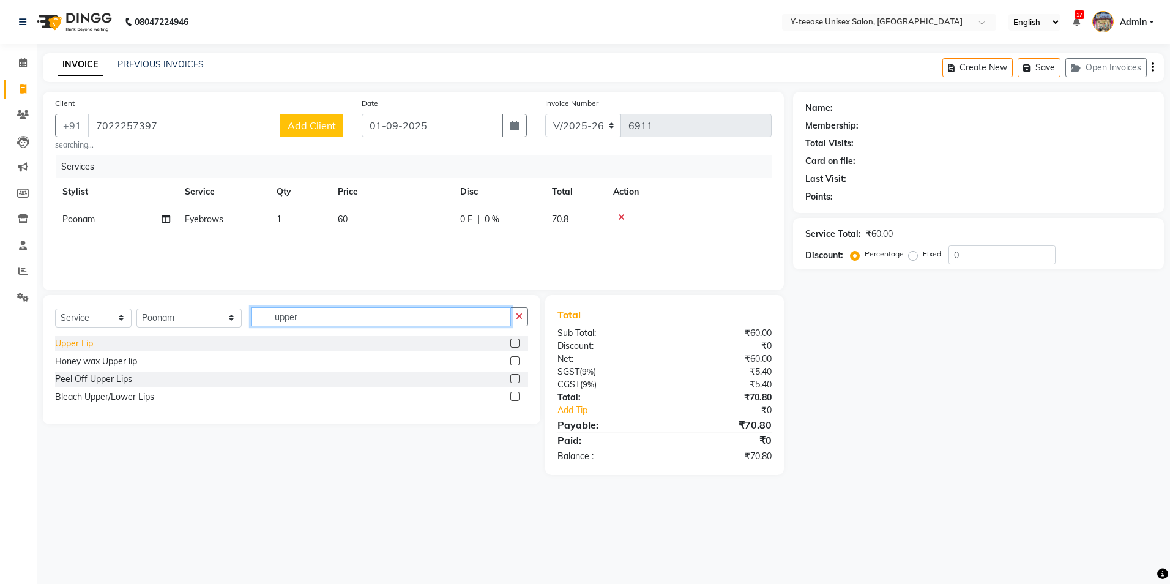
type input "upper"
click at [82, 343] on div "Upper Lip" at bounding box center [74, 343] width 38 height 13
checkbox input "false"
click at [174, 125] on input "7022257397" at bounding box center [184, 125] width 193 height 23
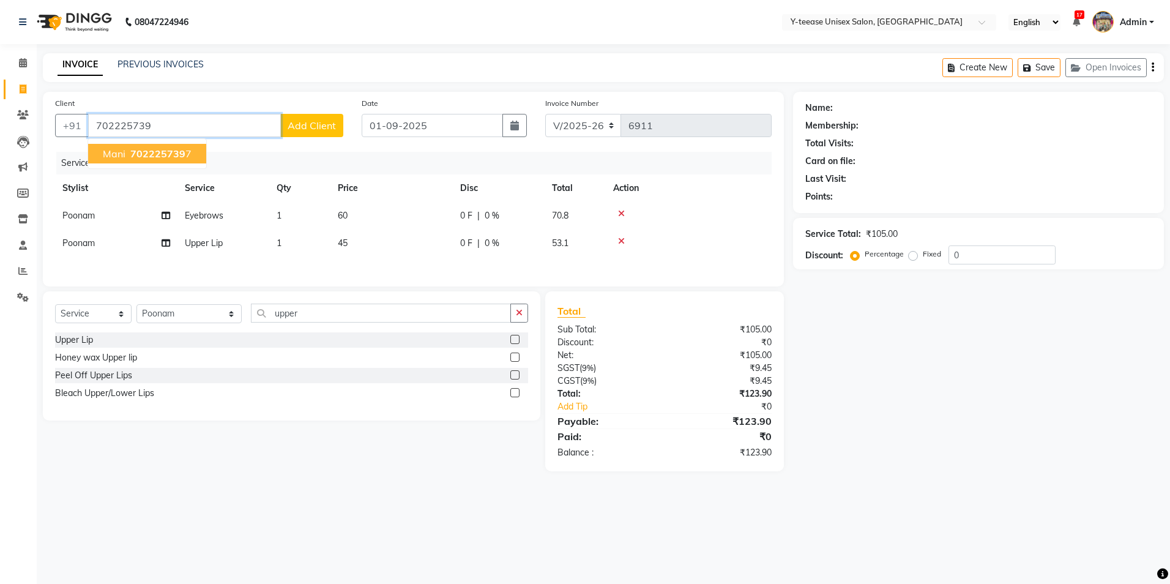
type input "7022257397"
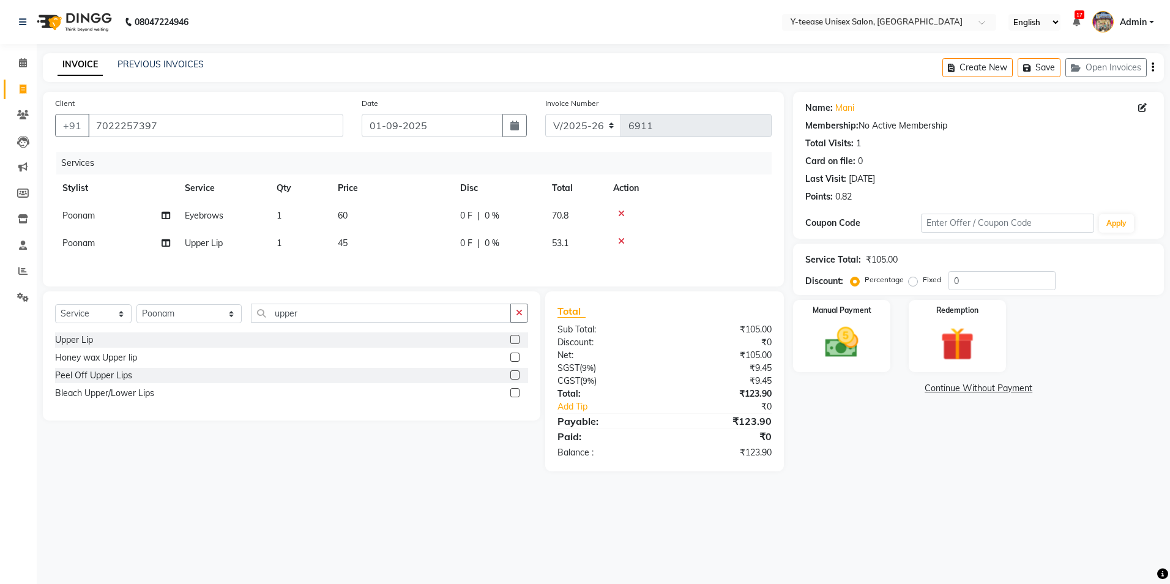
click at [803, 375] on div "Name: Mani Membership: No Active Membership Total Visits: 1 Card on file: 0 Las…" at bounding box center [983, 281] width 380 height 379
click at [868, 363] on div "Manual Payment" at bounding box center [841, 336] width 101 height 75
click at [974, 385] on span "GPay" at bounding box center [965, 389] width 25 height 14
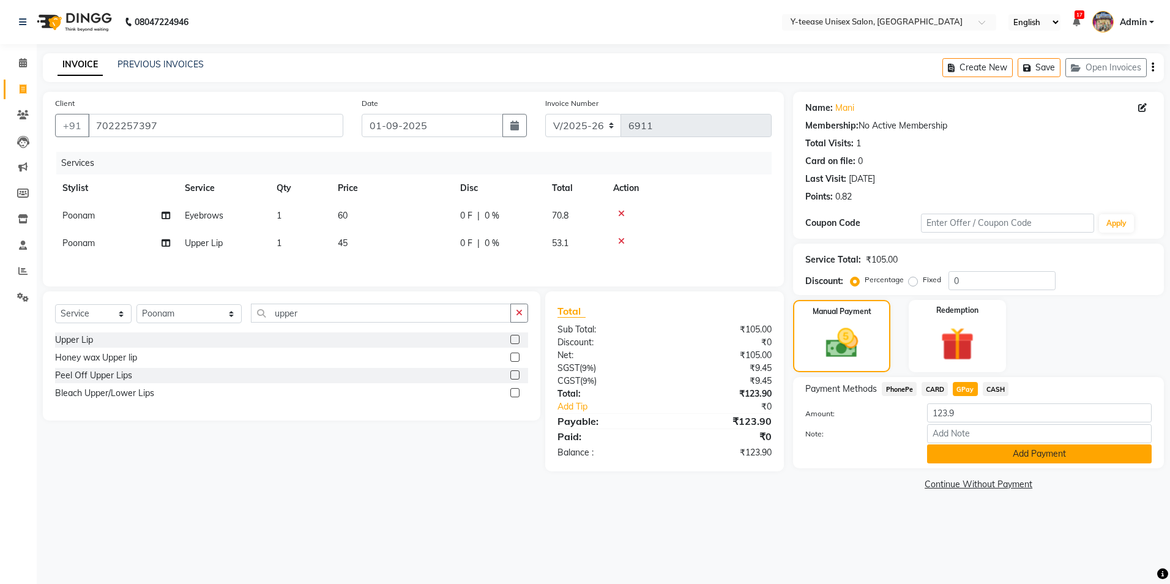
click at [996, 454] on button "Add Payment" at bounding box center [1039, 453] width 225 height 19
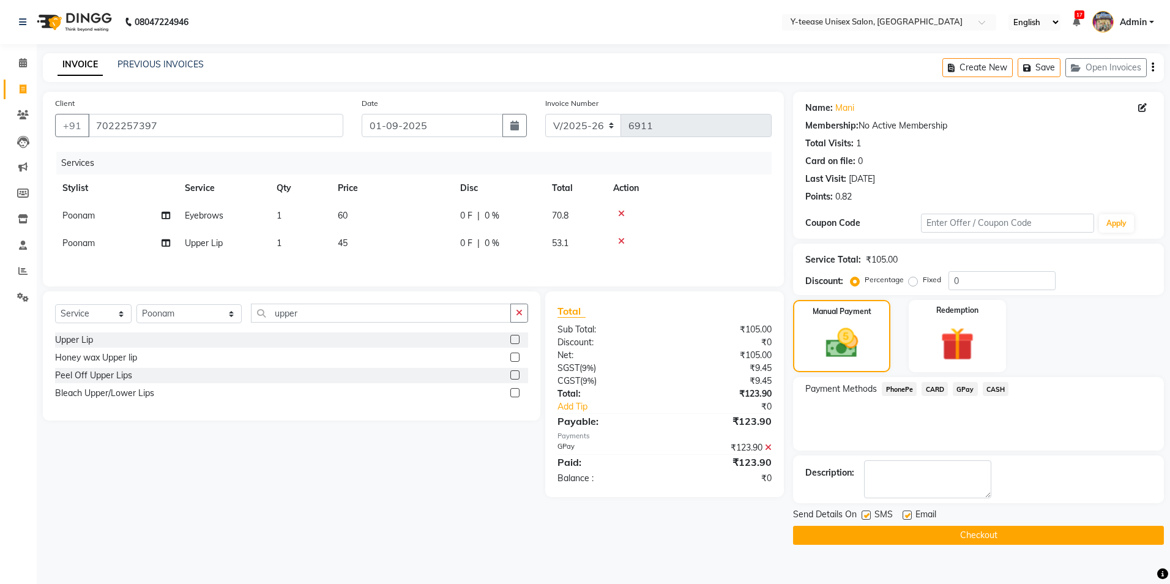
click at [995, 523] on div "Send Details On SMS Email" at bounding box center [978, 515] width 371 height 15
click at [990, 532] on button "Checkout" at bounding box center [978, 535] width 371 height 19
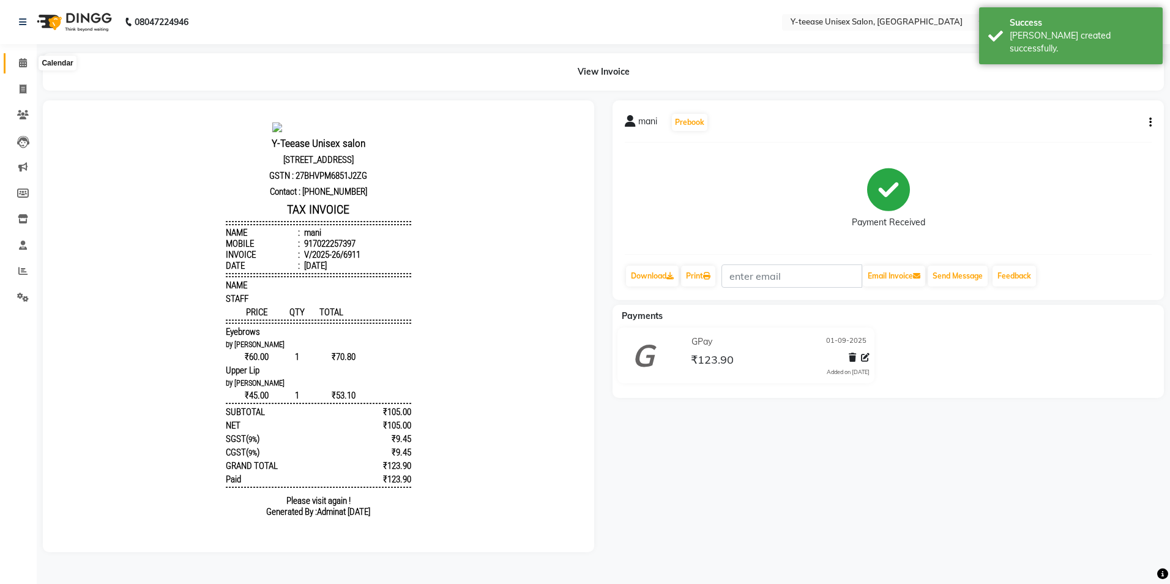
click at [13, 62] on span at bounding box center [22, 63] width 21 height 14
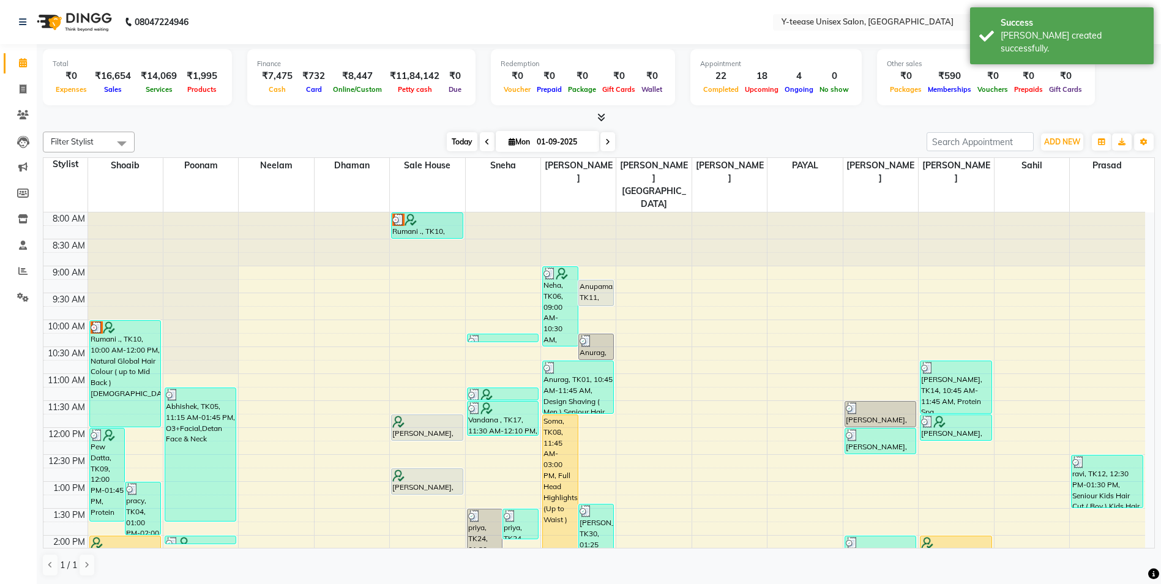
click at [456, 137] on span "Today" at bounding box center [462, 141] width 31 height 19
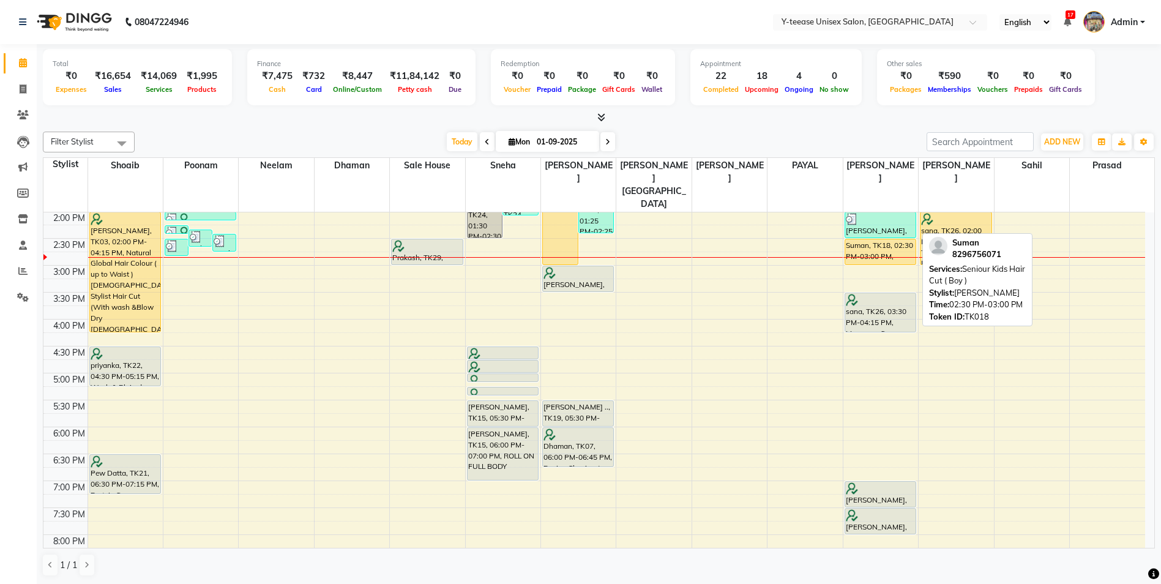
click at [883, 239] on div "Suman, TK18, 02:30 PM-03:00 PM, Seniour Kids Hair Cut ( Boy )" at bounding box center [880, 251] width 70 height 25
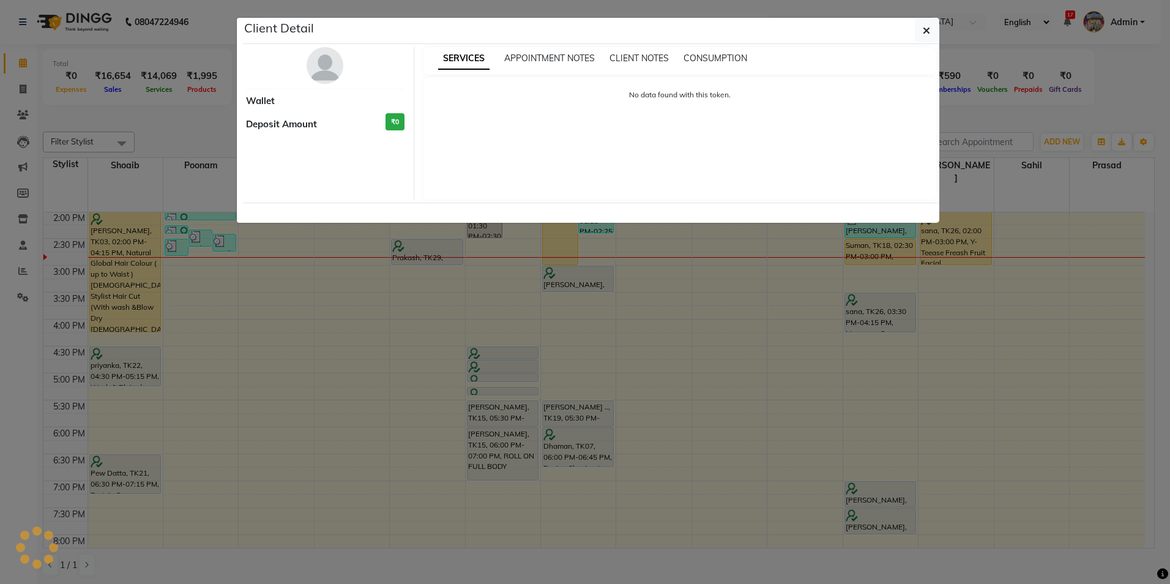
select select "1"
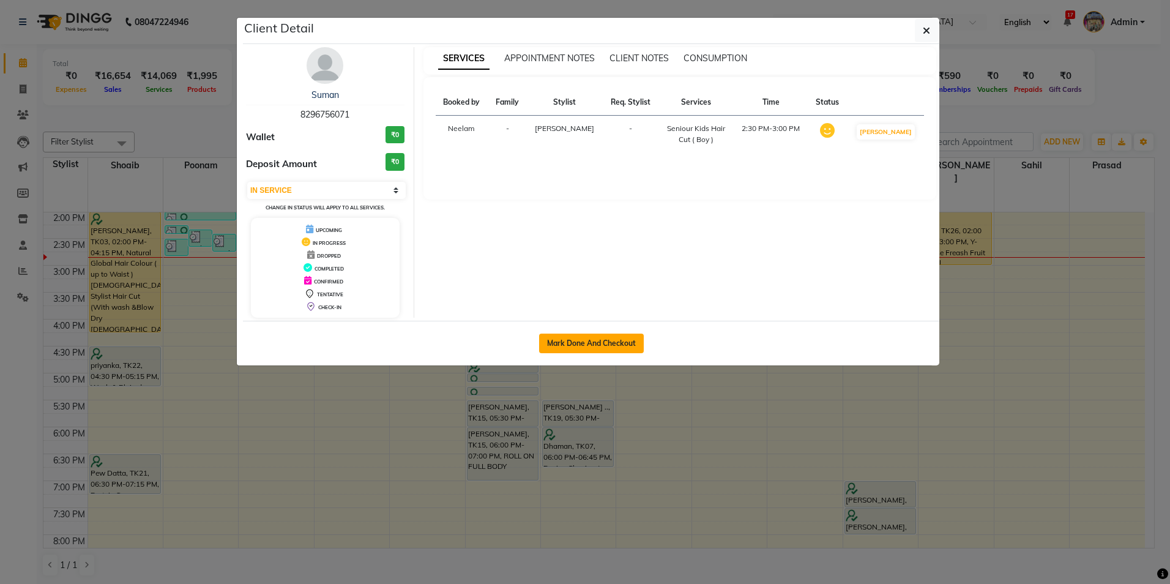
click at [581, 346] on button "Mark Done And Checkout" at bounding box center [591, 343] width 105 height 20
select select "service"
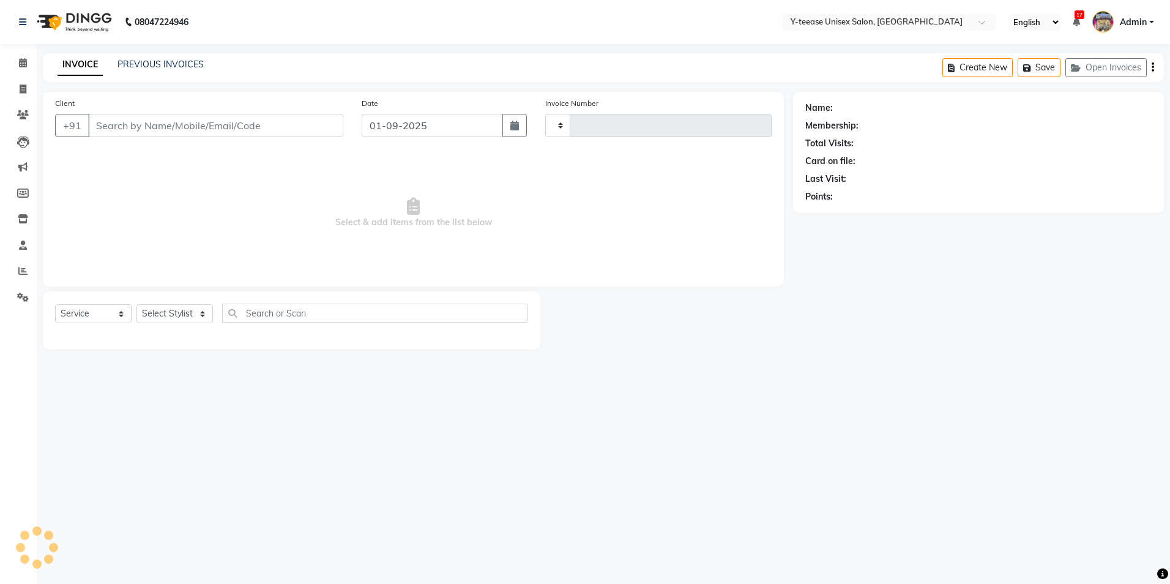
type input "6912"
select select "4"
type input "8296756071"
select select "81457"
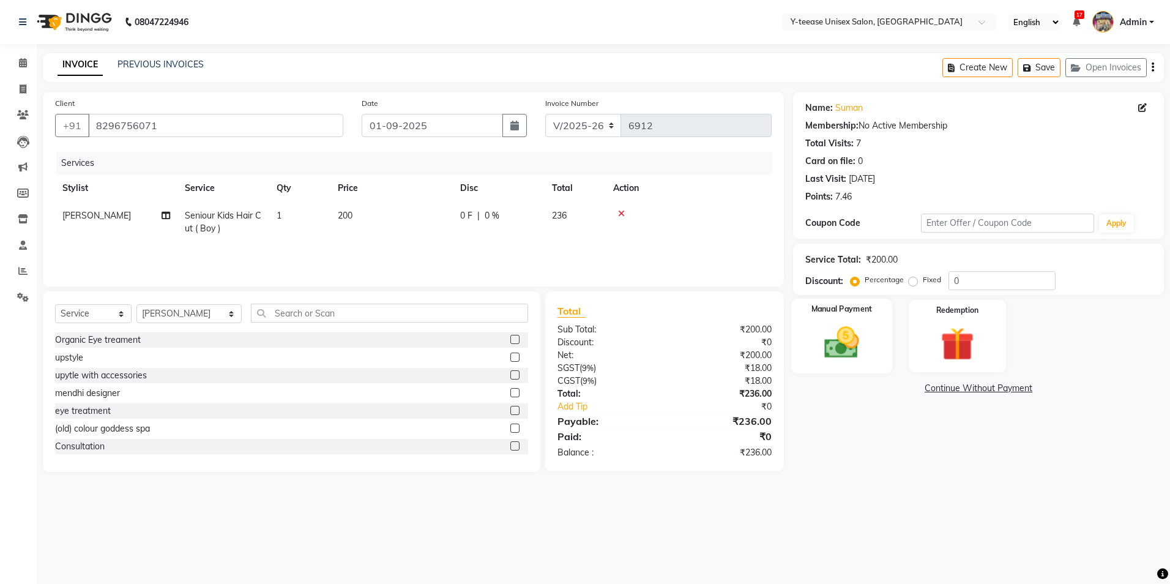
click at [854, 344] on img at bounding box center [841, 342] width 57 height 40
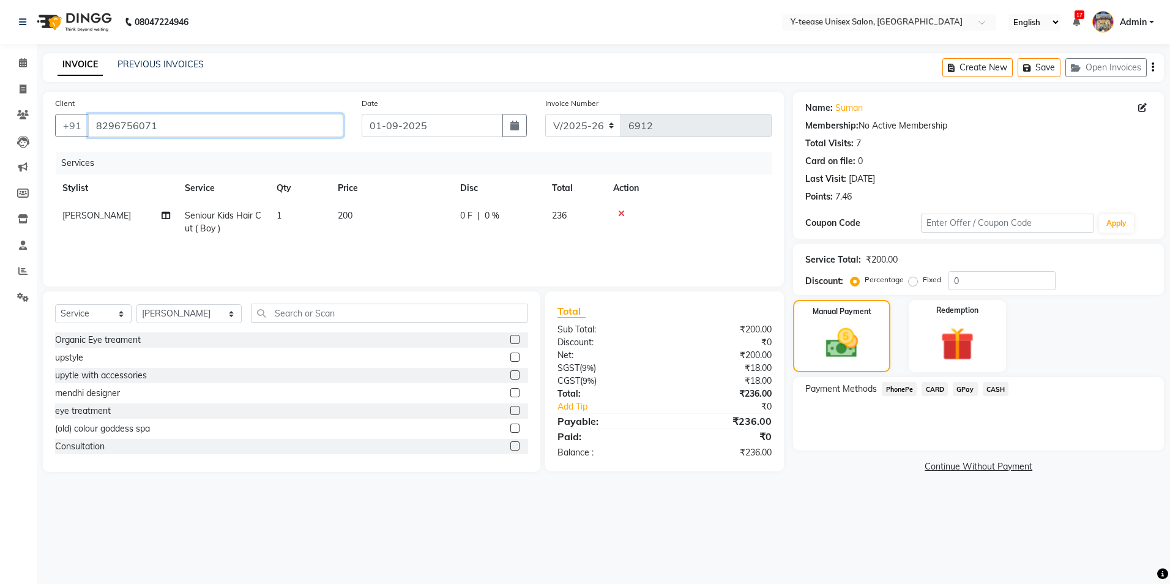
click at [230, 126] on input "8296756071" at bounding box center [215, 125] width 255 height 23
click at [23, 61] on icon at bounding box center [23, 62] width 8 height 9
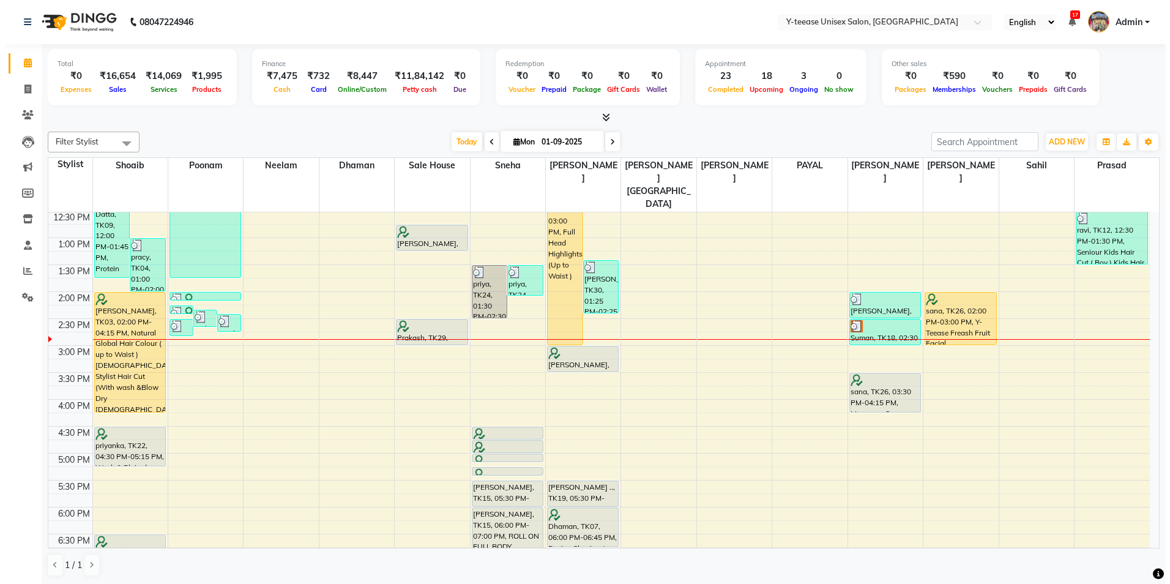
scroll to position [245, 0]
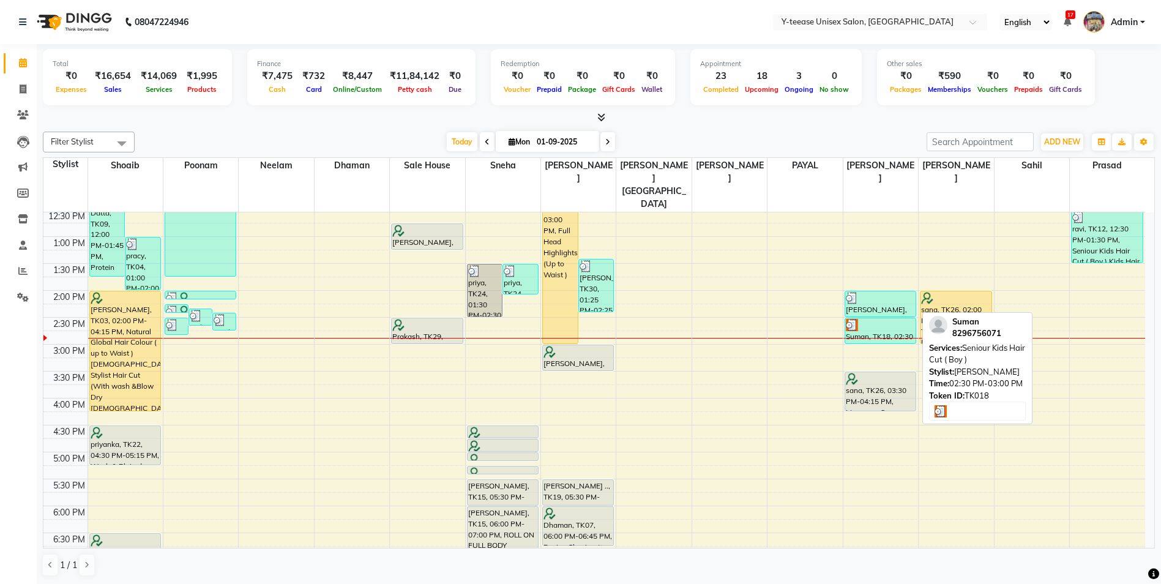
click at [875, 319] on div at bounding box center [880, 325] width 69 height 12
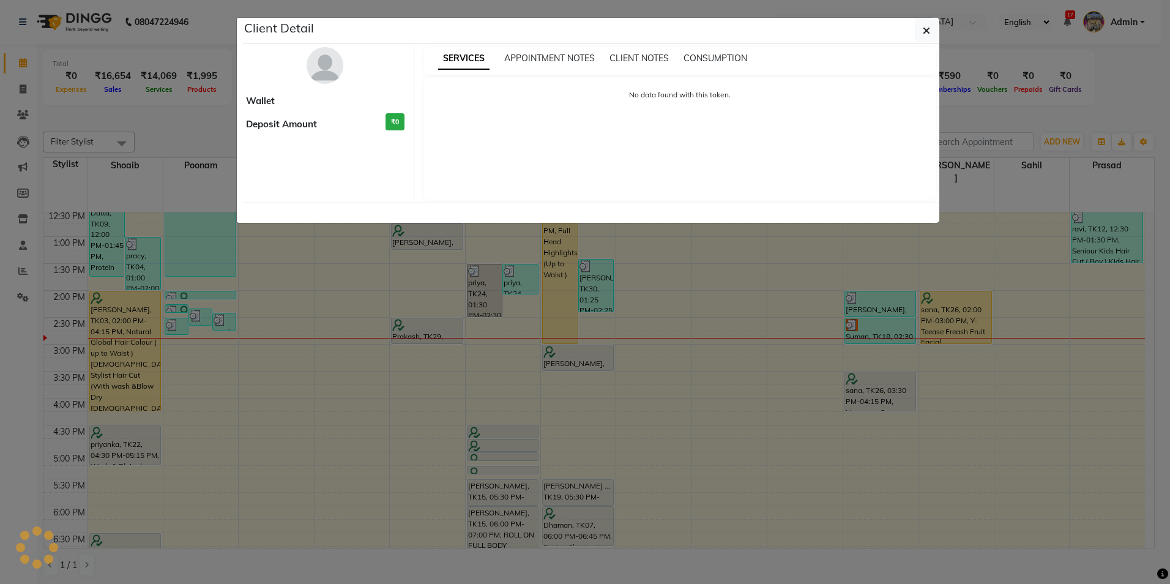
select select "3"
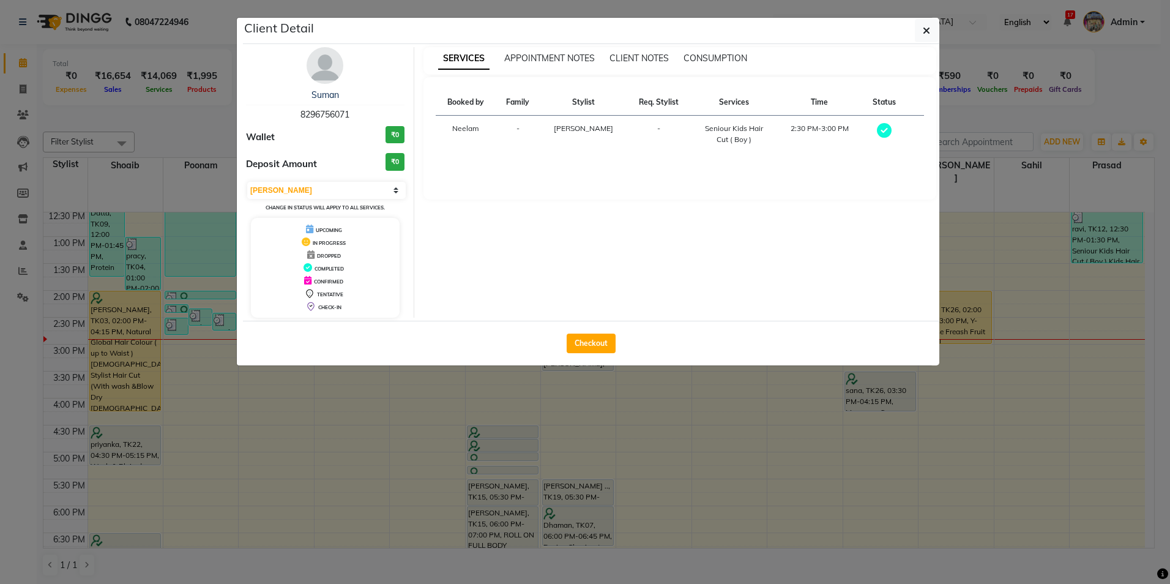
click at [333, 63] on img at bounding box center [325, 65] width 37 height 37
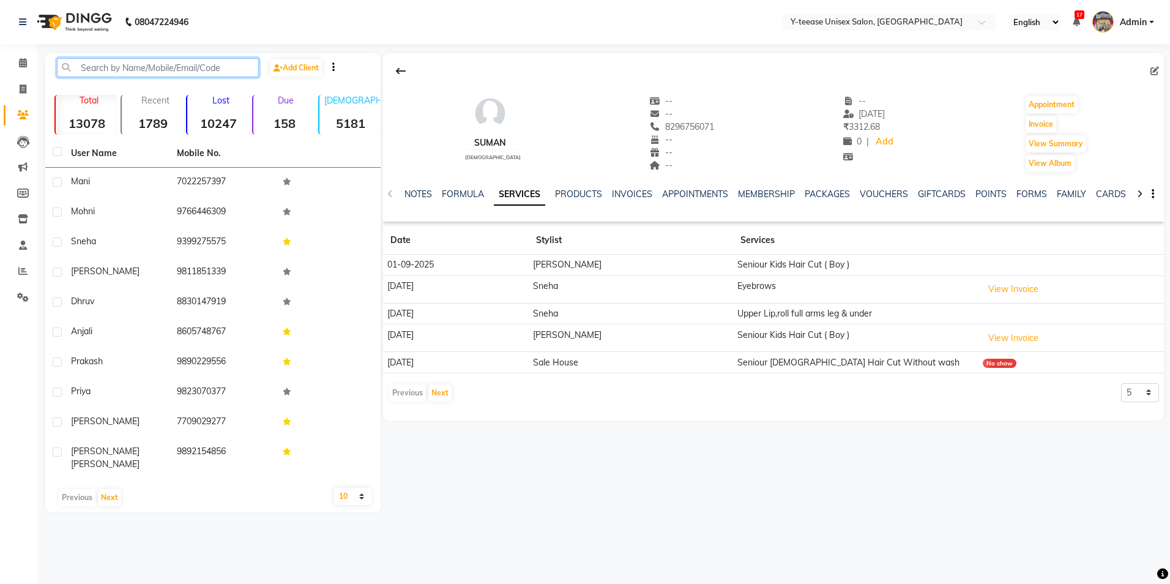
click at [171, 64] on input "text" at bounding box center [158, 67] width 202 height 19
paste input "8296756065"
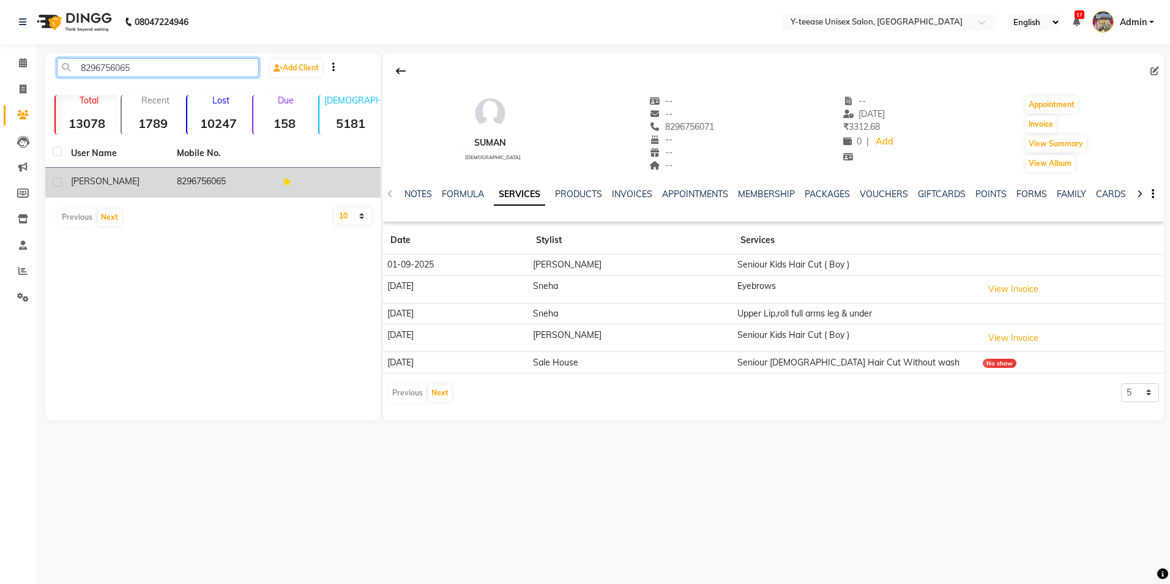
type input "8296756065"
click at [170, 191] on td "8296756065" at bounding box center [222, 183] width 106 height 30
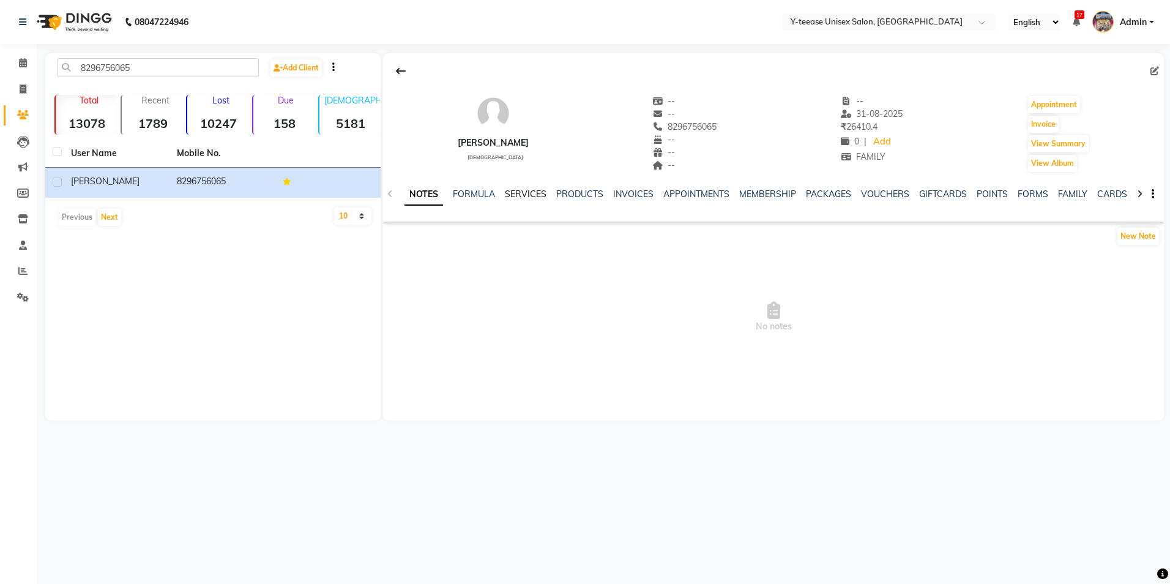
click at [530, 194] on link "SERVICES" at bounding box center [526, 193] width 42 height 11
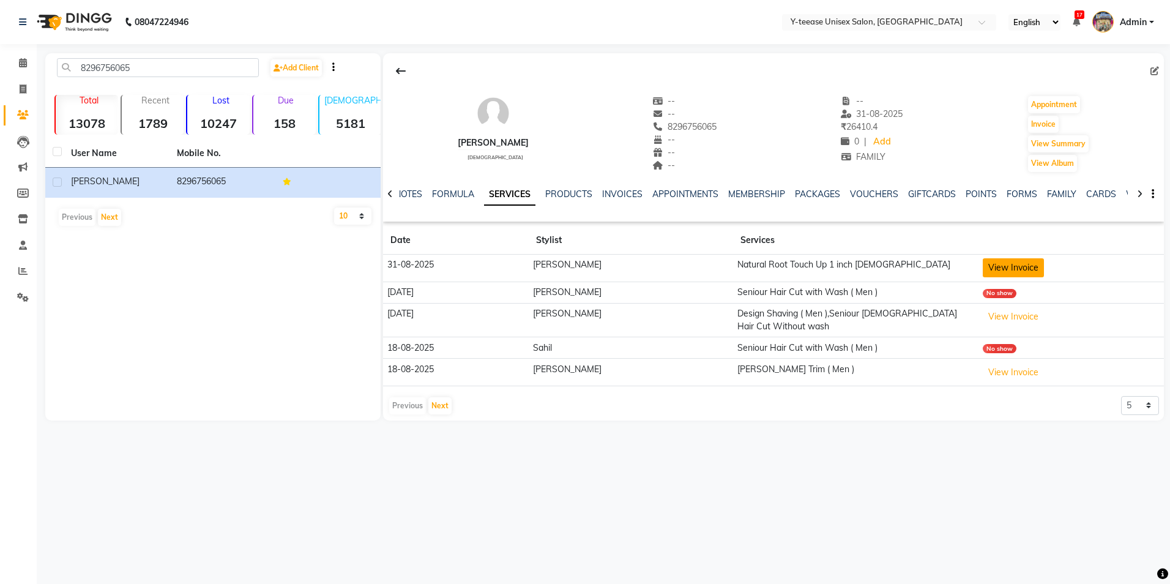
click at [996, 273] on button "View Invoice" at bounding box center [1013, 267] width 61 height 19
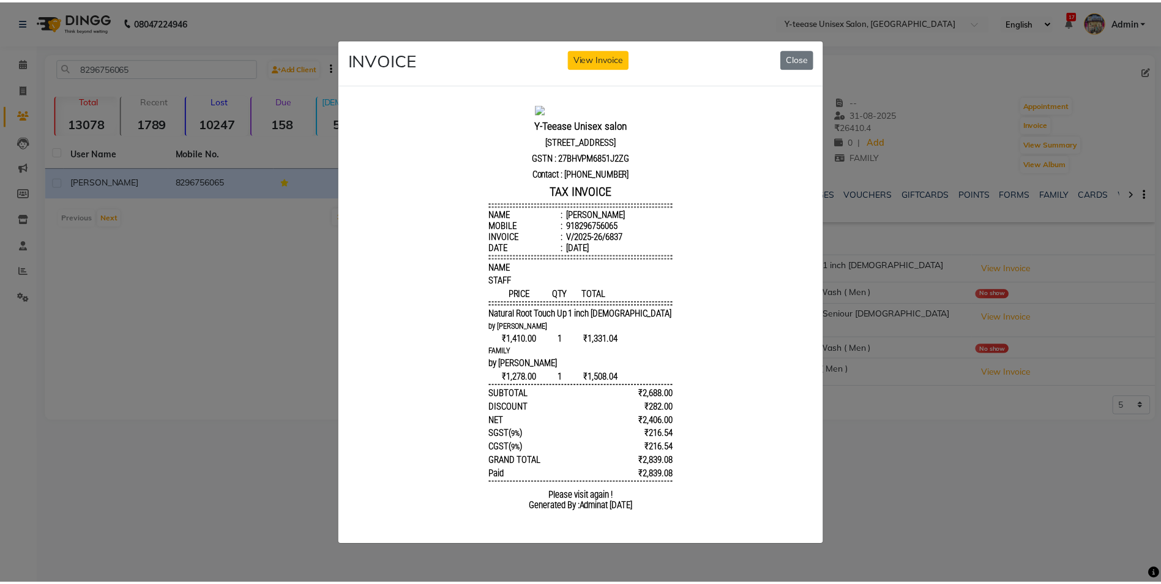
scroll to position [10, 0]
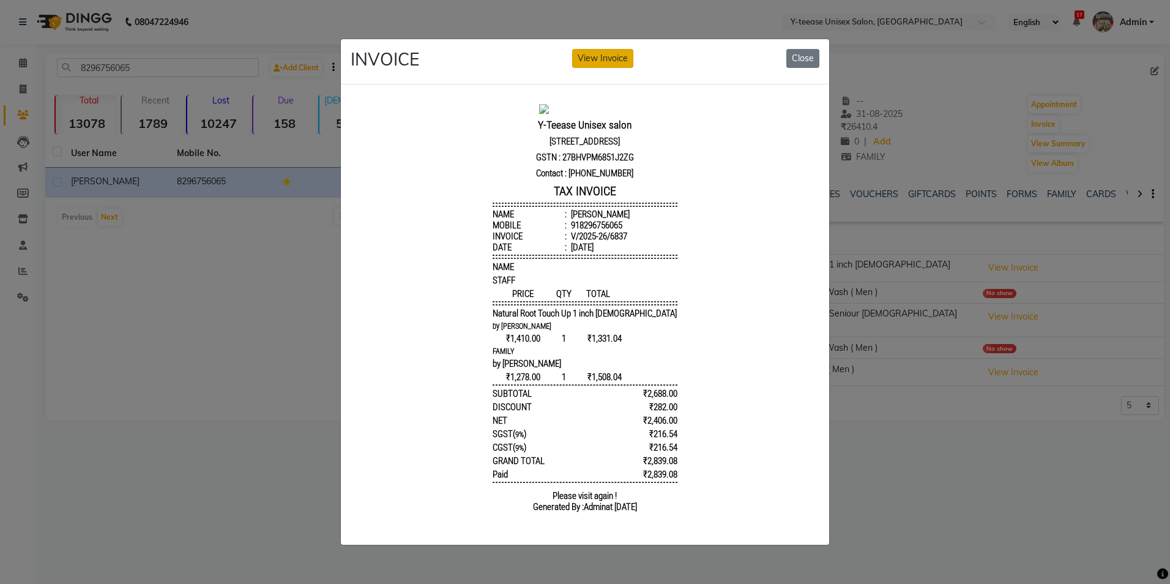
click at [580, 50] on button "View Invoice" at bounding box center [602, 58] width 61 height 19
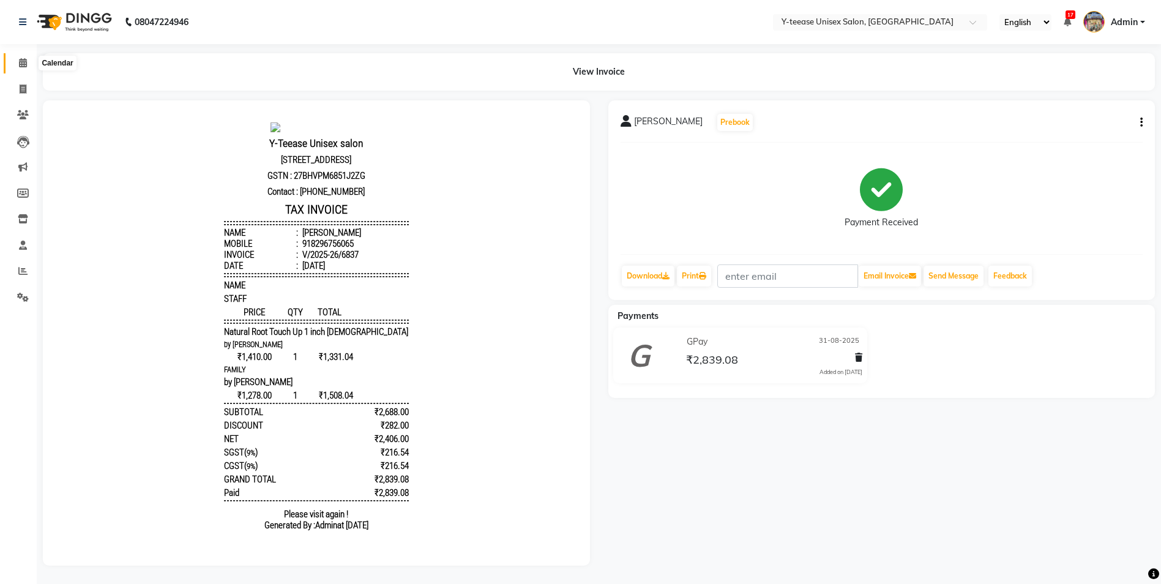
click at [22, 60] on icon at bounding box center [23, 62] width 8 height 9
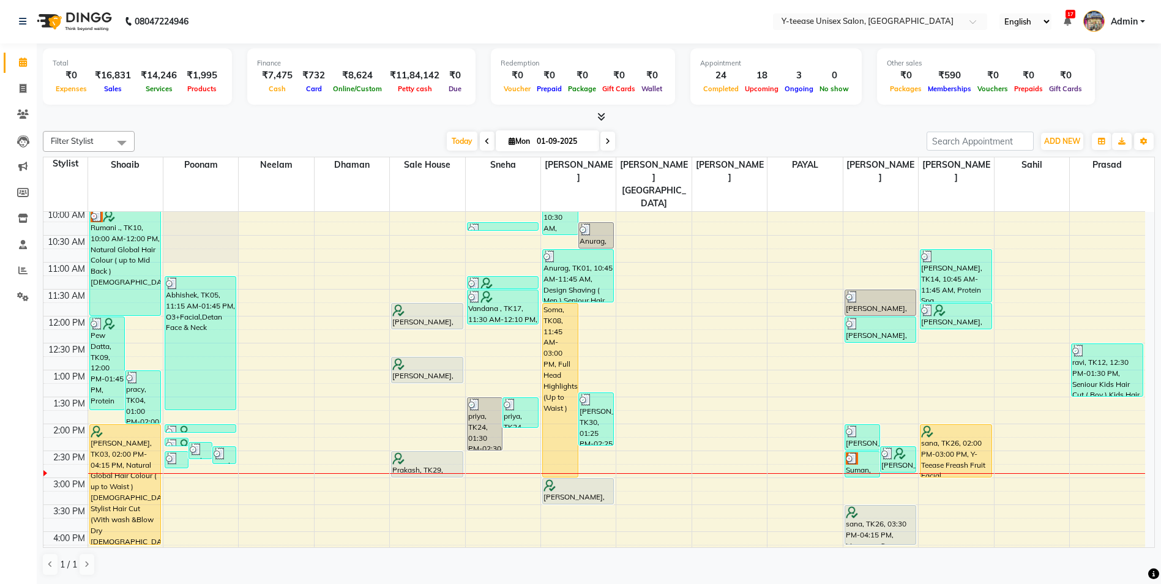
scroll to position [122, 0]
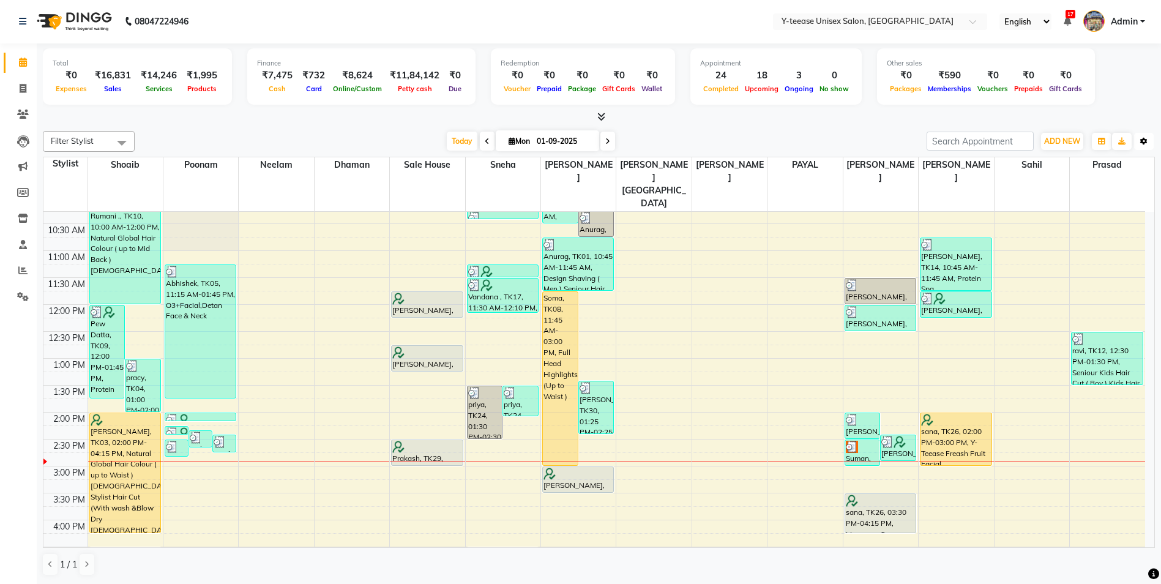
click at [1144, 133] on button "Toggle Dropdown" at bounding box center [1144, 141] width 20 height 17
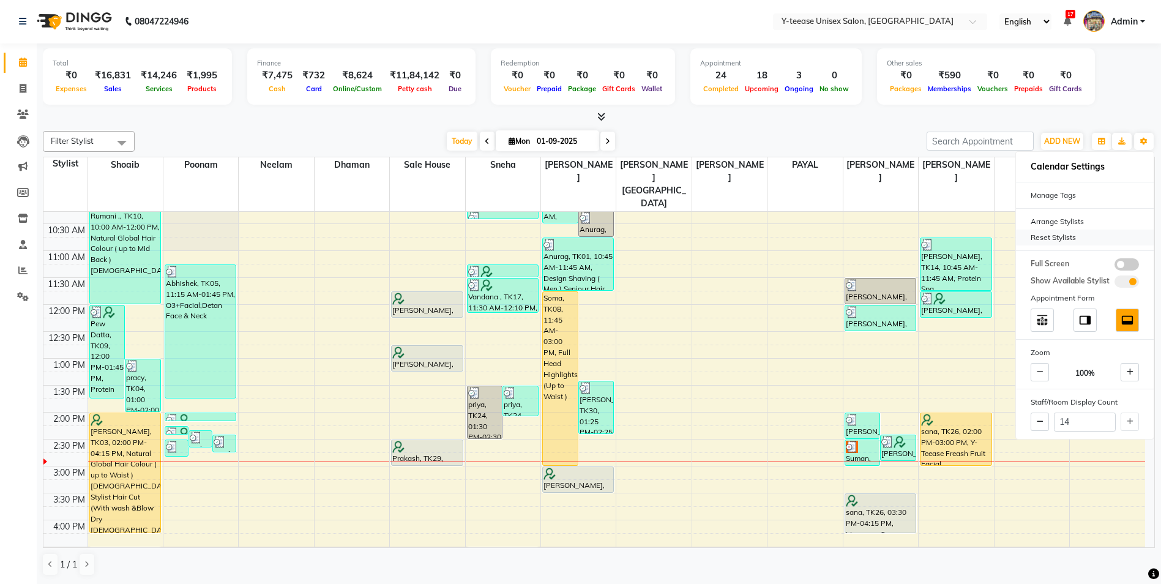
click at [1054, 237] on div "Reset Stylists" at bounding box center [1085, 237] width 138 height 16
click at [858, 140] on div "[DATE] [DATE]" at bounding box center [530, 141] width 779 height 18
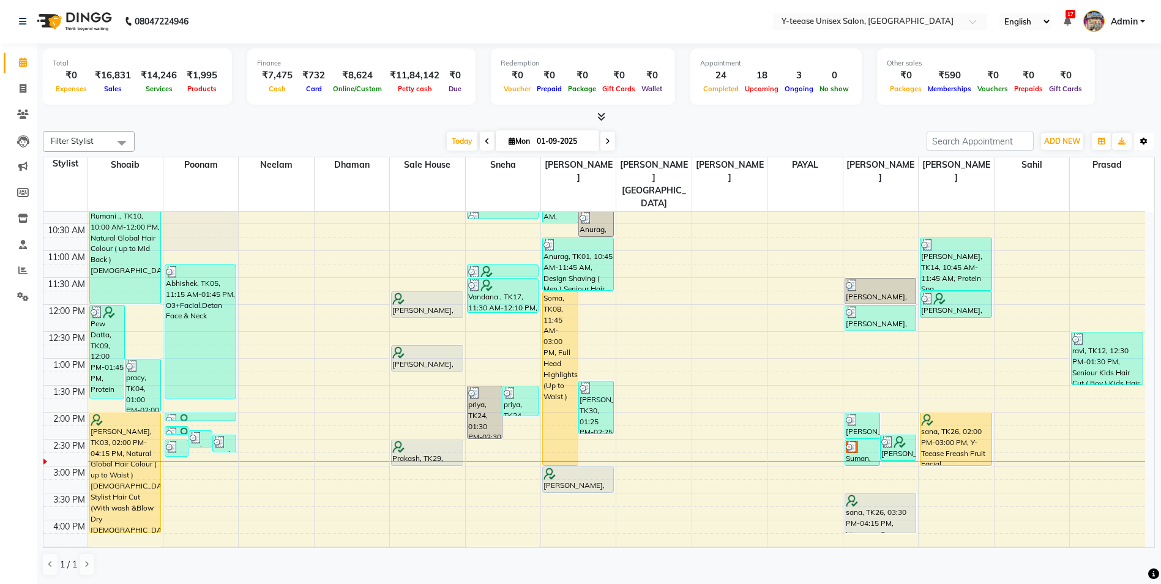
click at [1145, 141] on icon "button" at bounding box center [1143, 141] width 7 height 7
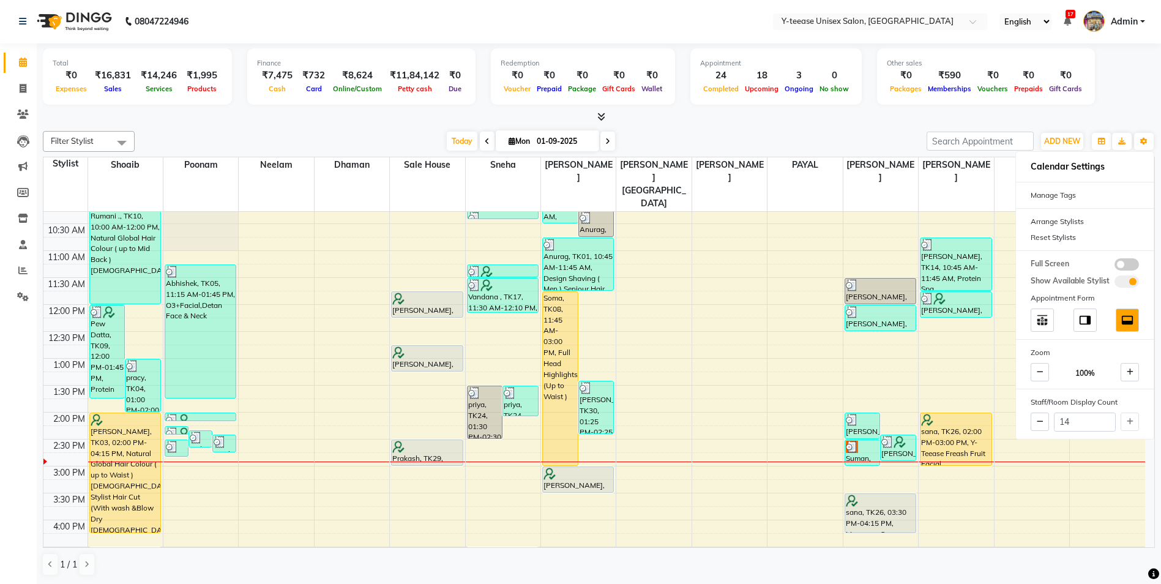
click at [903, 130] on div "Filter Stylist Select All [PERSON_NAME] Dhaman [PERSON_NAME] [PERSON_NAME][GEOG…" at bounding box center [599, 353] width 1112 height 455
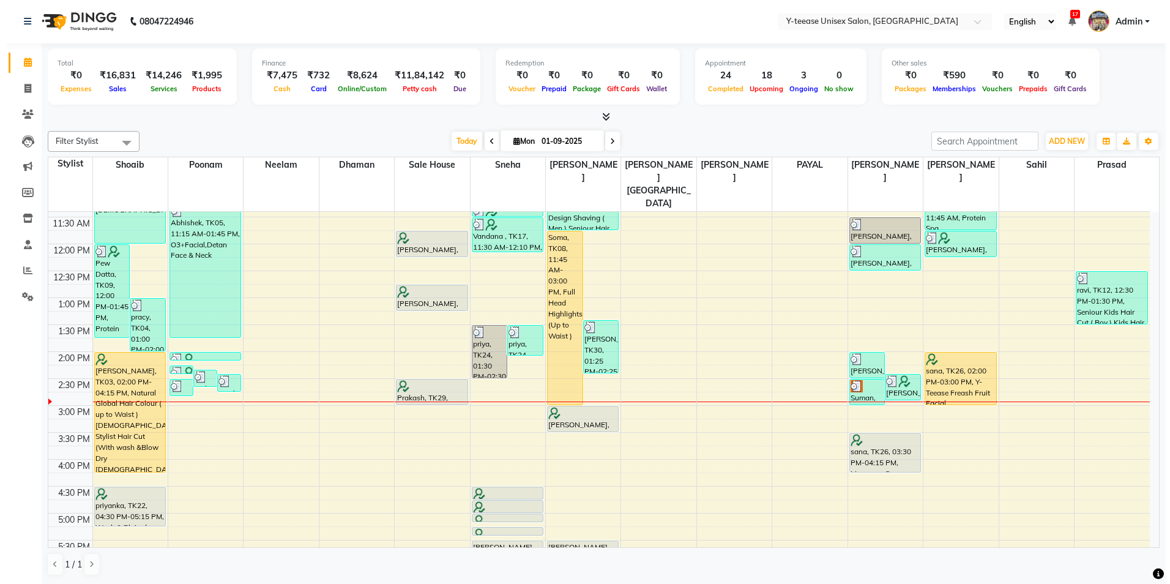
scroll to position [184, 0]
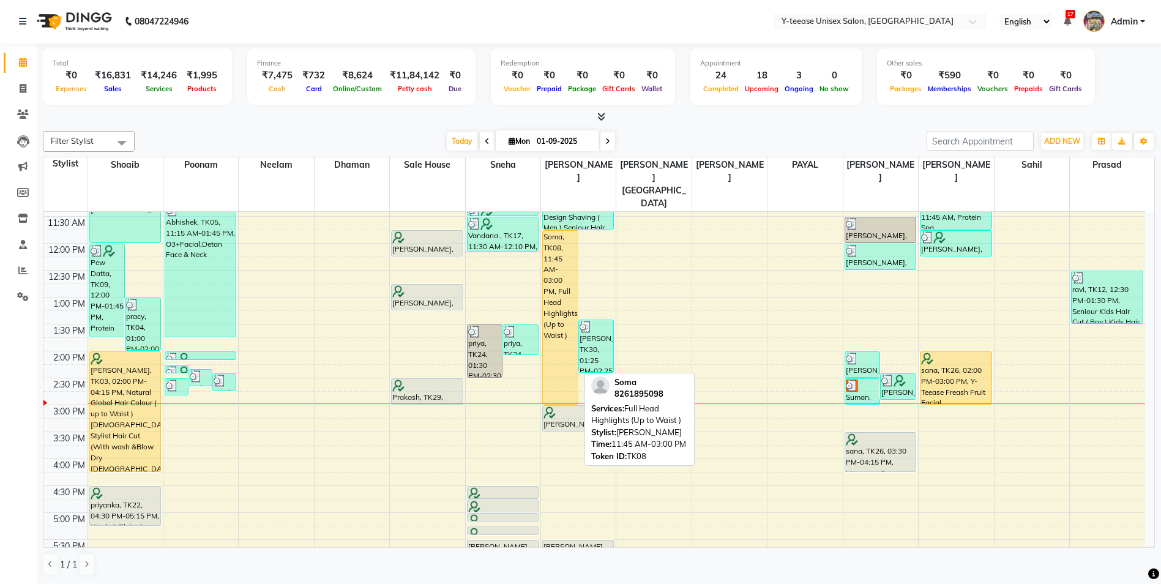
click at [565, 325] on div "Soma, TK08, 11:45 AM-03:00 PM, Full Head Highlights (Up to Waist )" at bounding box center [560, 317] width 35 height 173
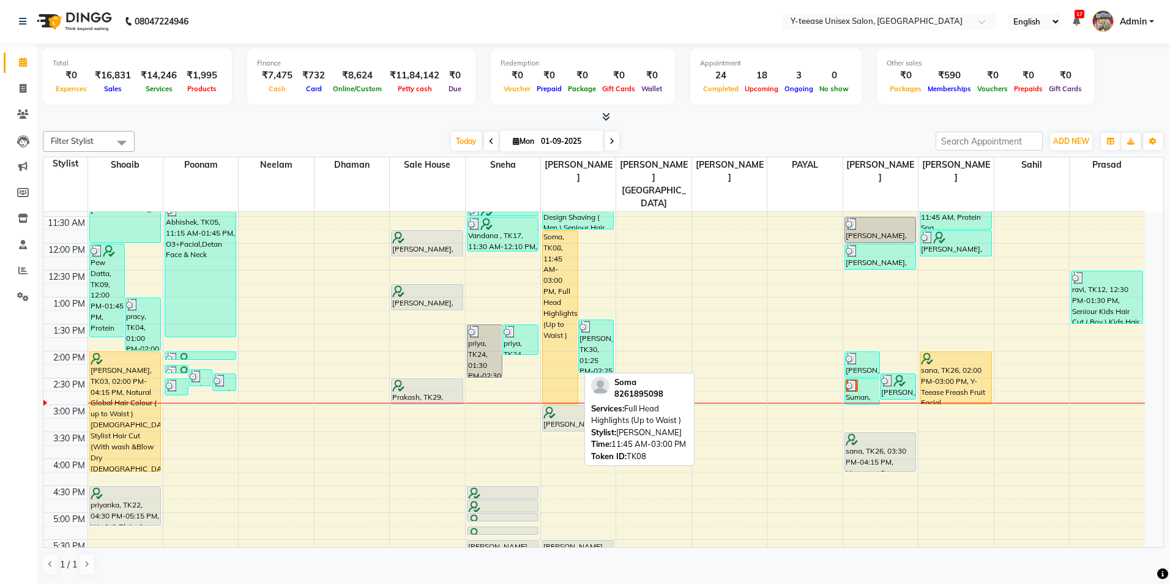
select select "1"
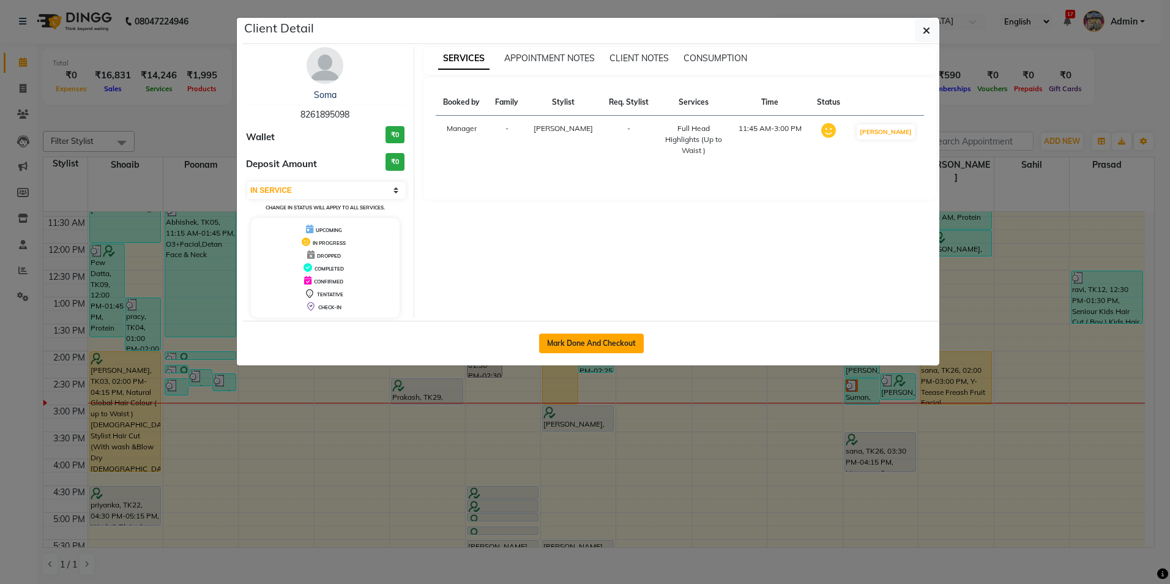
click at [574, 344] on button "Mark Done And Checkout" at bounding box center [591, 343] width 105 height 20
select select "4"
select select "service"
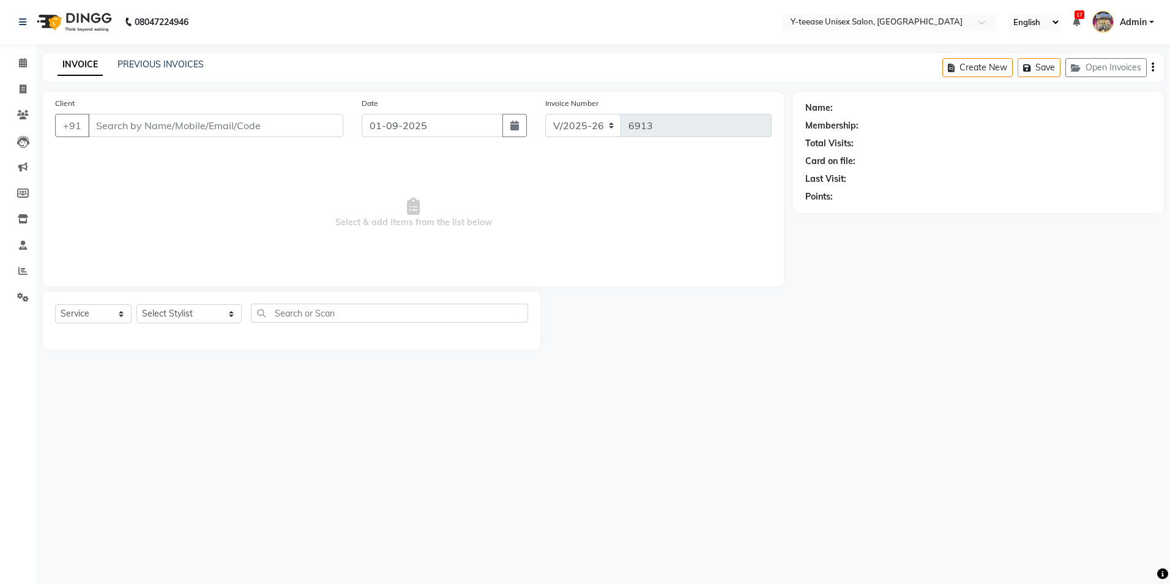
type input "8261895098"
select select "67330"
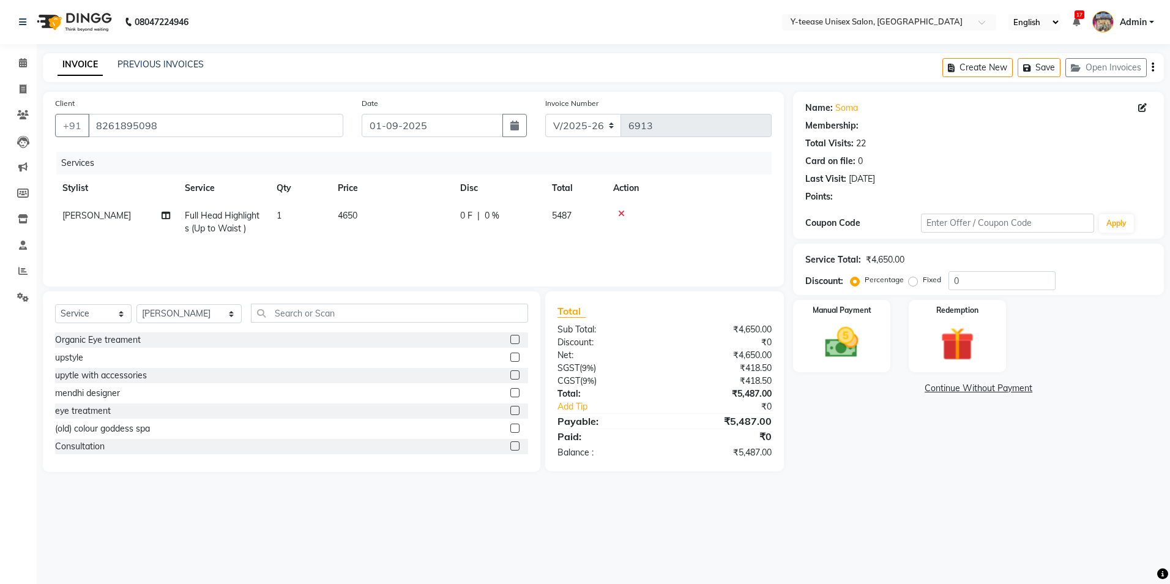
click at [225, 226] on span "Full Head Highlights (Up to Waist )" at bounding box center [222, 222] width 75 height 24
select select "67330"
click at [233, 225] on span "Full Head Highlights (Up to Waist ) x" at bounding box center [247, 227] width 108 height 26
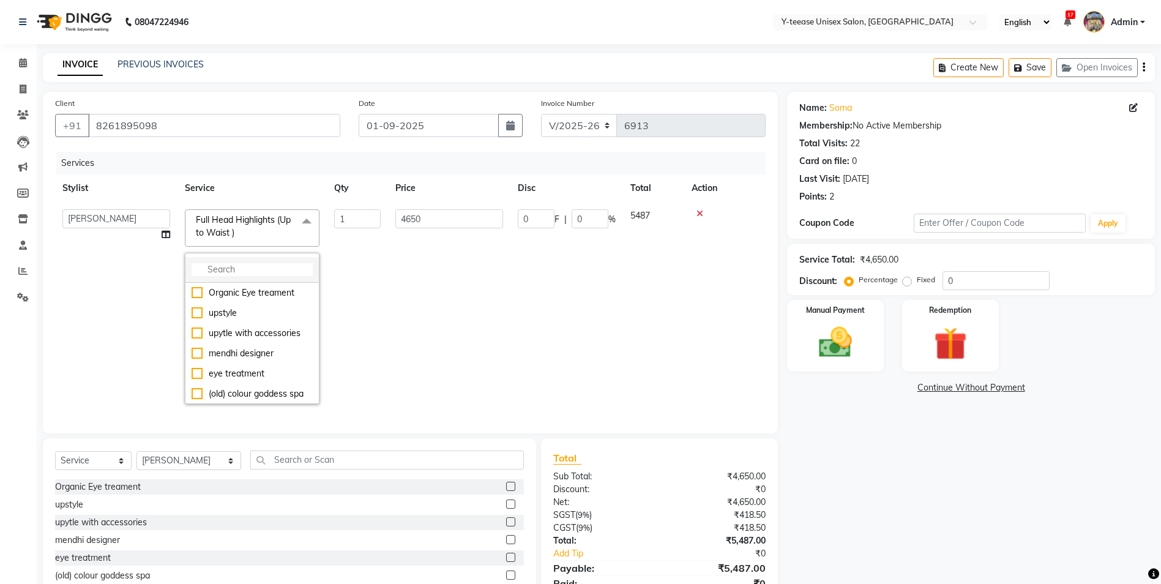
click at [248, 268] on input "multiselect-search" at bounding box center [252, 269] width 121 height 13
type input "FULL"
click at [290, 357] on div "Full Head Highlights (Up to Mid Back )" at bounding box center [252, 365] width 121 height 26
checkbox input "true"
checkbox input "false"
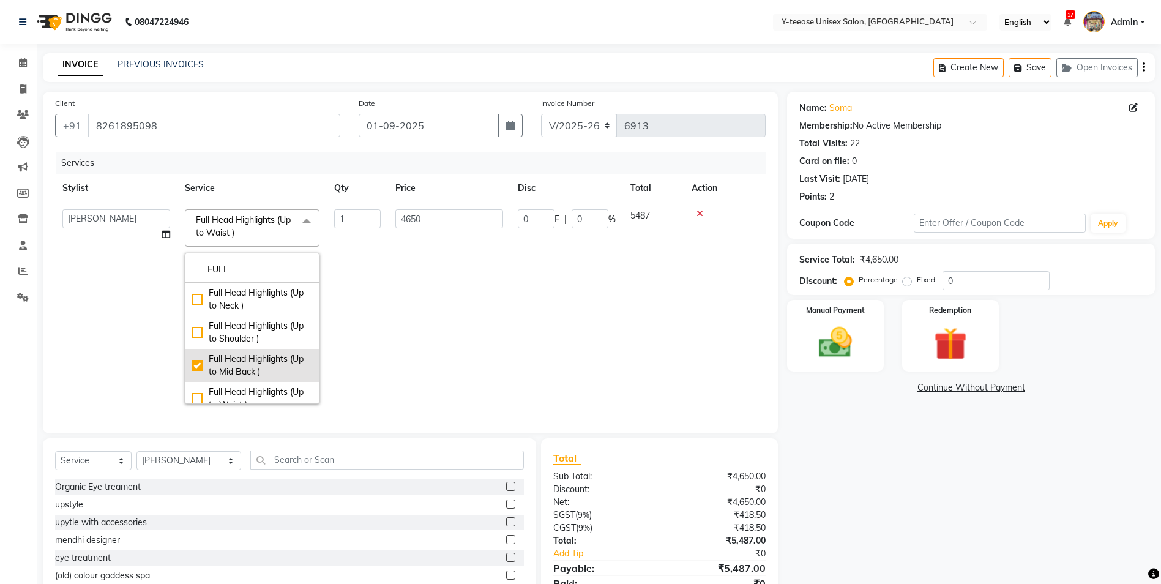
type input "3900"
click at [416, 338] on td "3900" at bounding box center [449, 306] width 122 height 209
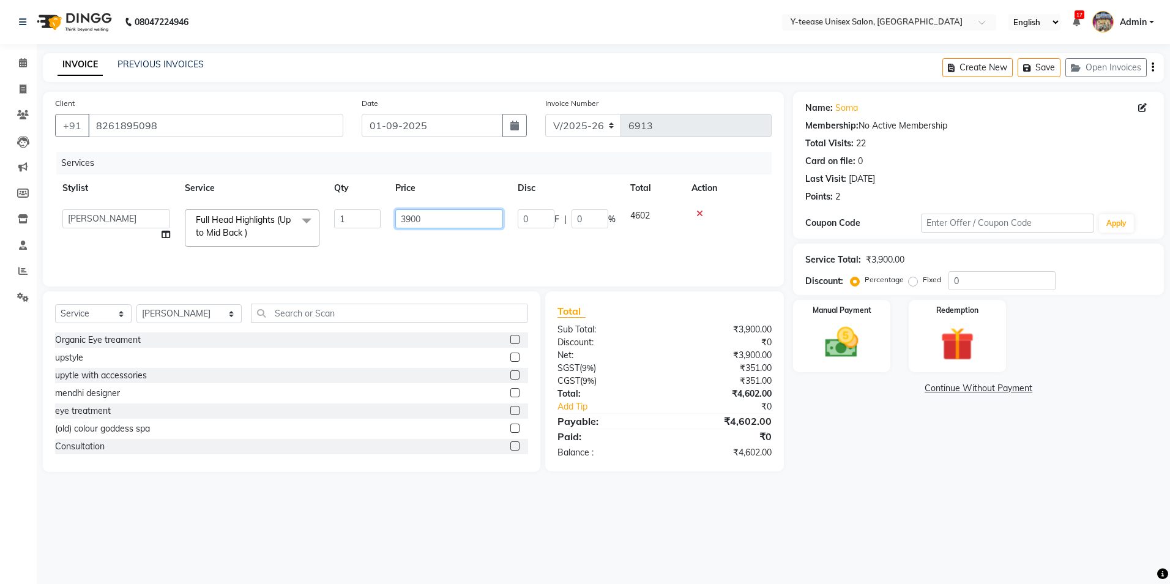
click at [438, 214] on input "3900" at bounding box center [449, 218] width 108 height 19
click at [981, 292] on div "Service Total: ₹3,900.00 Discount: Percentage Fixed 0" at bounding box center [978, 269] width 371 height 51
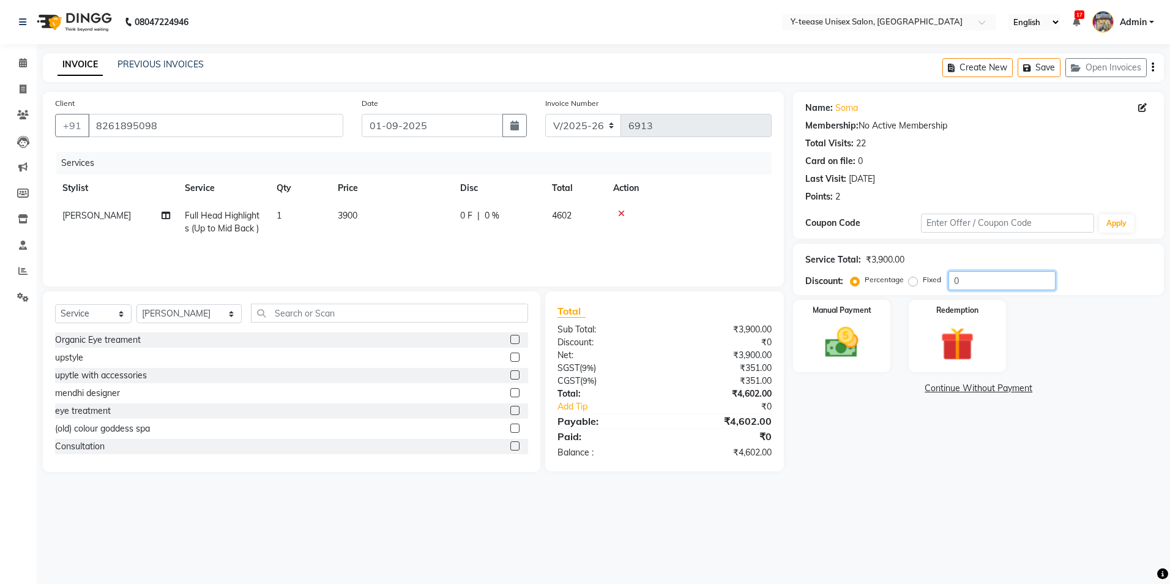
click at [978, 281] on input "0" at bounding box center [1001, 280] width 107 height 19
click at [350, 212] on span "3900" at bounding box center [348, 215] width 20 height 11
select select "67330"
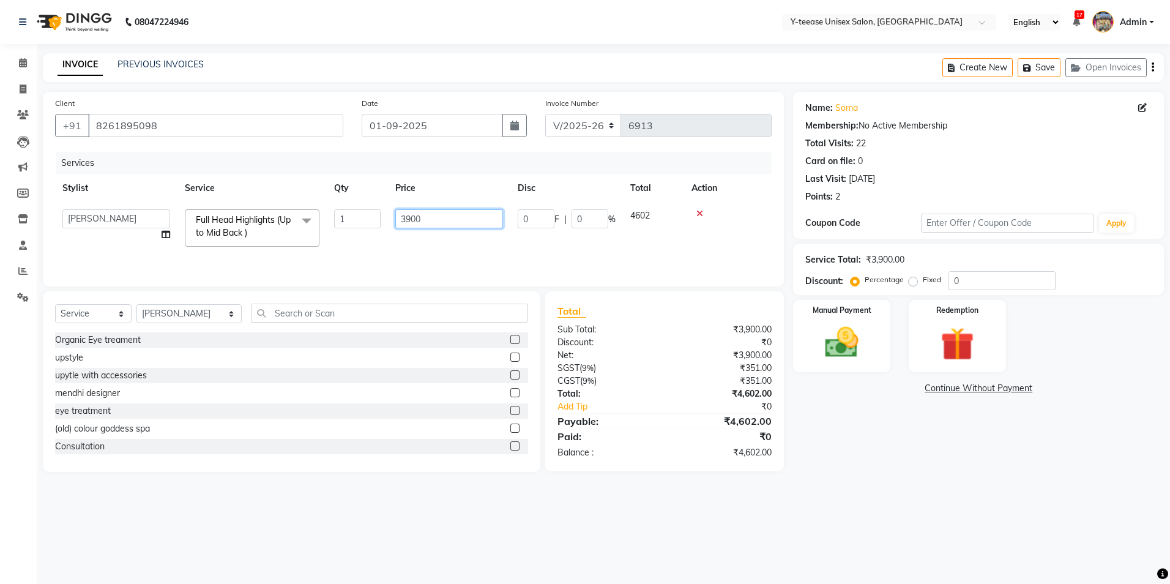
click at [424, 219] on input "3900" at bounding box center [449, 218] width 108 height 19
type input "3"
type input "4700"
click at [634, 237] on tr "[PERSON_NAME] Full Head Highlights (Up to Mid Back ) 1 4700 0 F | 0 % 5546" at bounding box center [413, 222] width 716 height 40
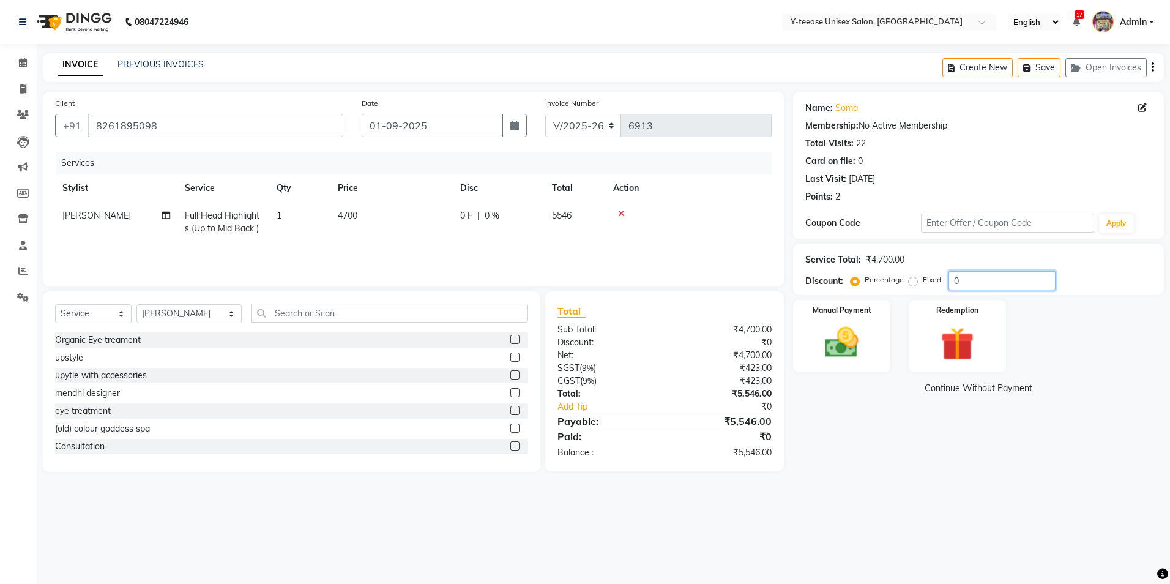
click at [990, 277] on input "0" at bounding box center [1001, 280] width 107 height 19
type input "15"
click at [742, 231] on td at bounding box center [689, 222] width 166 height 40
click at [700, 237] on td at bounding box center [689, 222] width 166 height 40
click at [885, 500] on div "08047224946 Select Location × Y-teease Unisex Salon, Amanora English ENGLISH Es…" at bounding box center [585, 292] width 1170 height 584
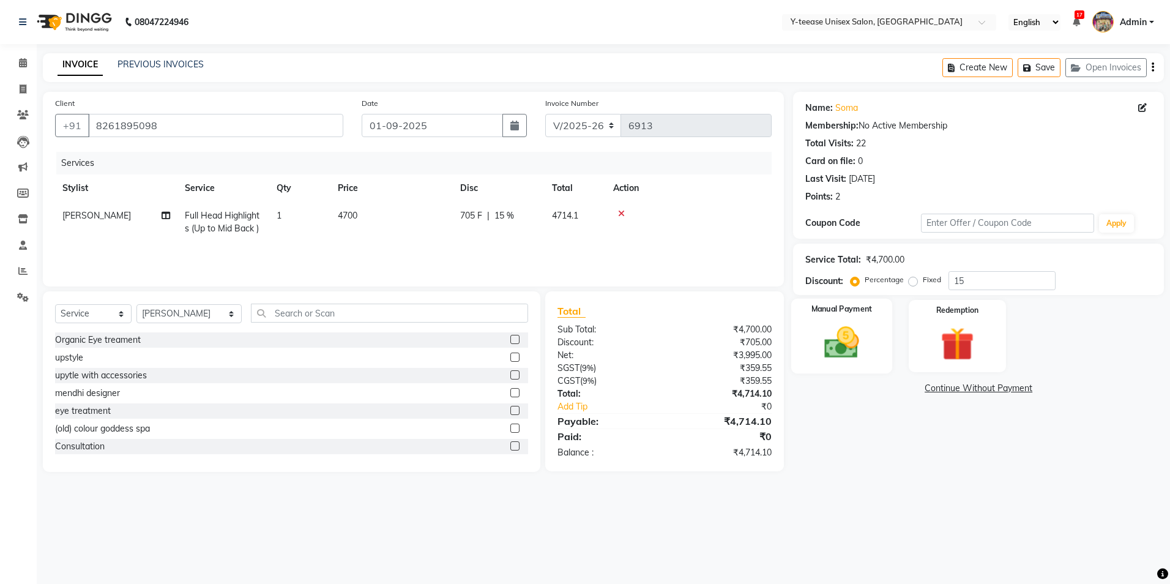
click at [830, 330] on img at bounding box center [841, 342] width 57 height 40
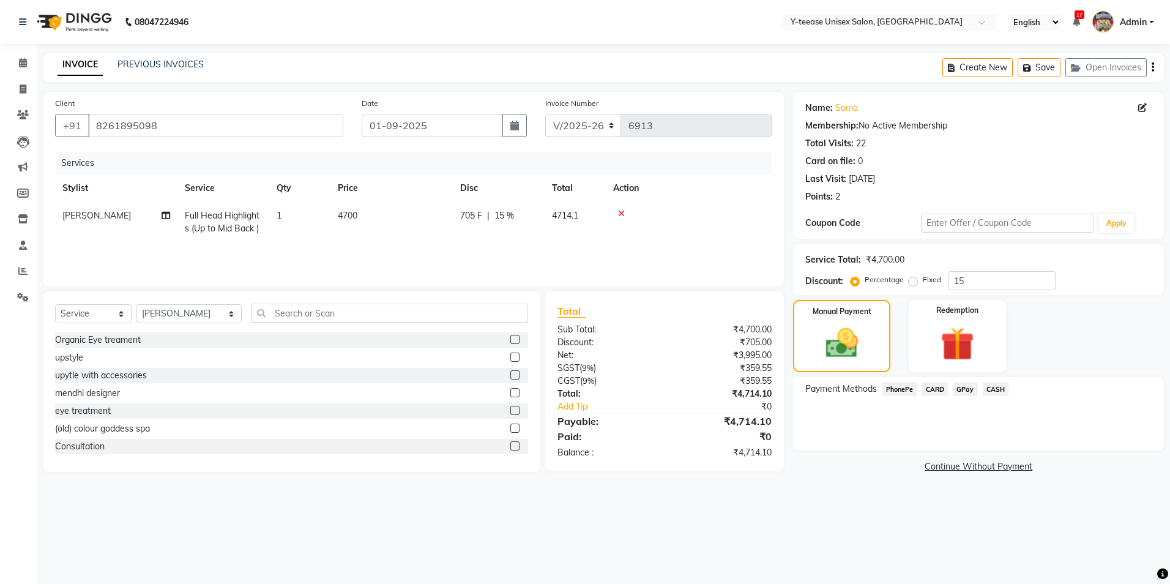
click at [967, 392] on span "GPay" at bounding box center [965, 389] width 25 height 14
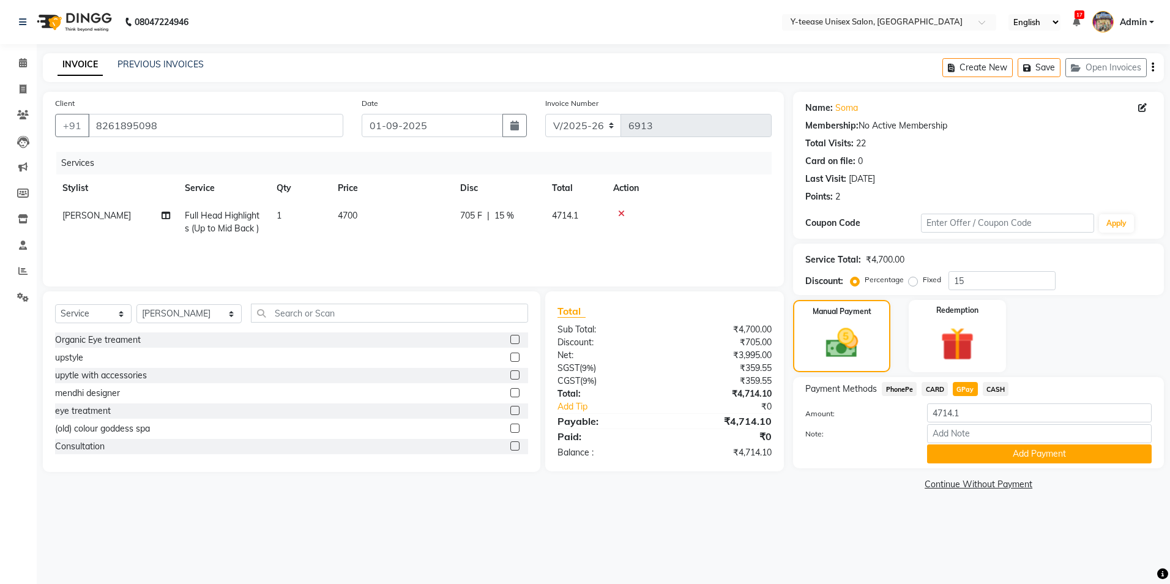
click at [934, 385] on span "CARD" at bounding box center [934, 389] width 26 height 14
click at [949, 447] on button "Add Payment" at bounding box center [1039, 453] width 225 height 19
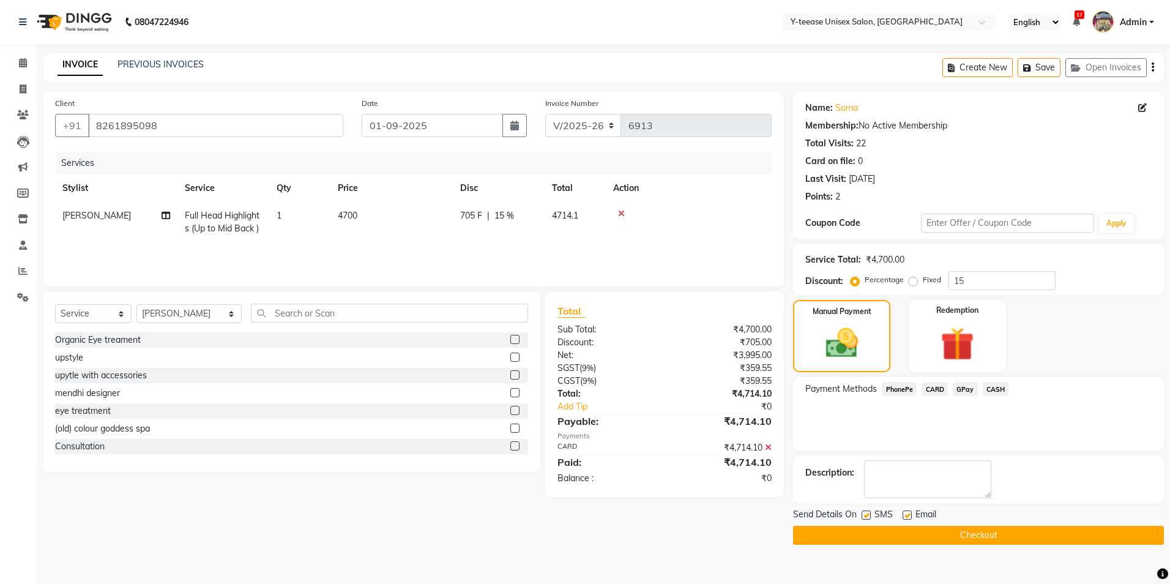
click at [924, 530] on button "Checkout" at bounding box center [978, 535] width 371 height 19
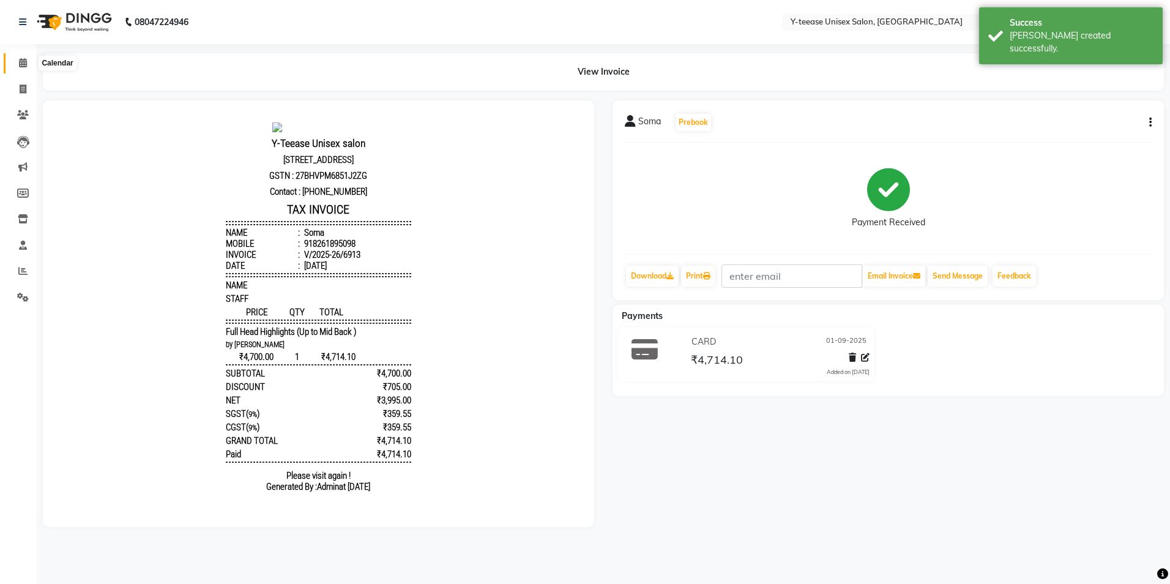
click at [23, 60] on icon at bounding box center [23, 62] width 8 height 9
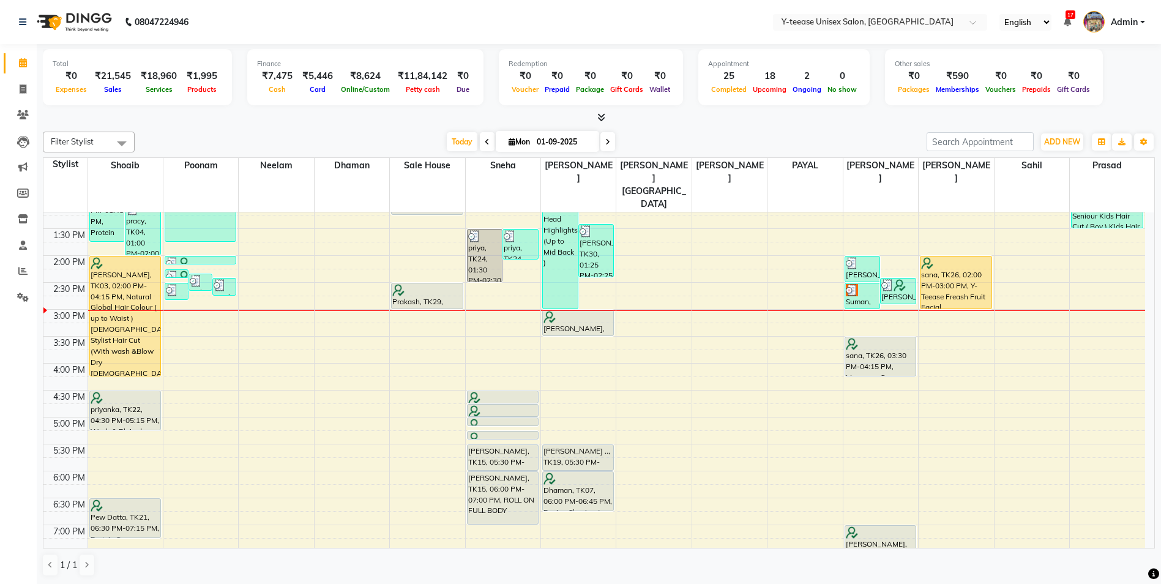
scroll to position [262, 0]
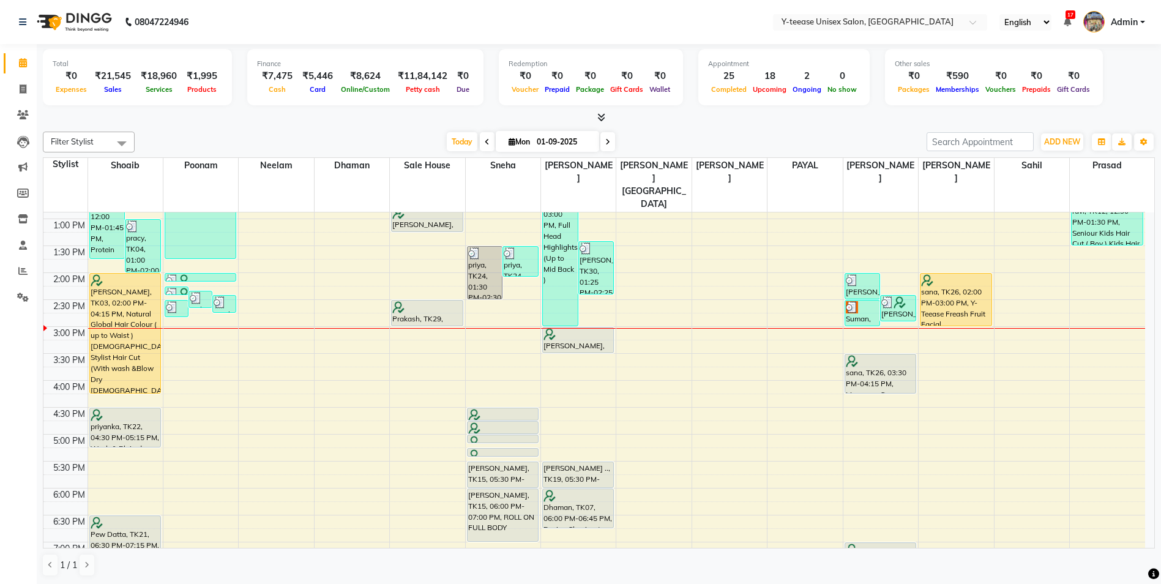
click at [485, 143] on icon at bounding box center [487, 141] width 5 height 7
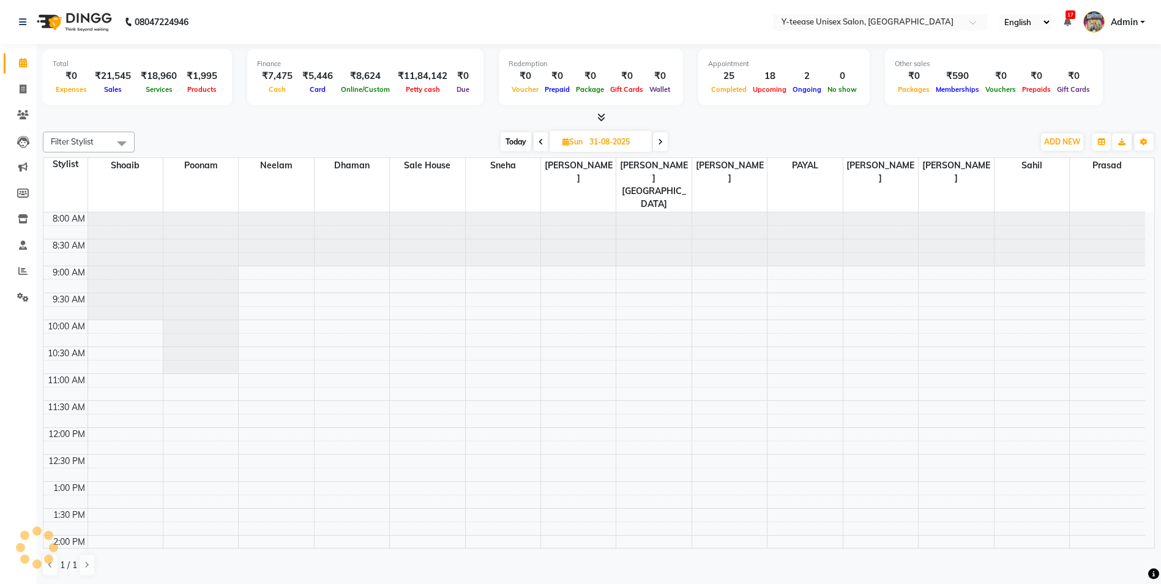
scroll to position [378, 0]
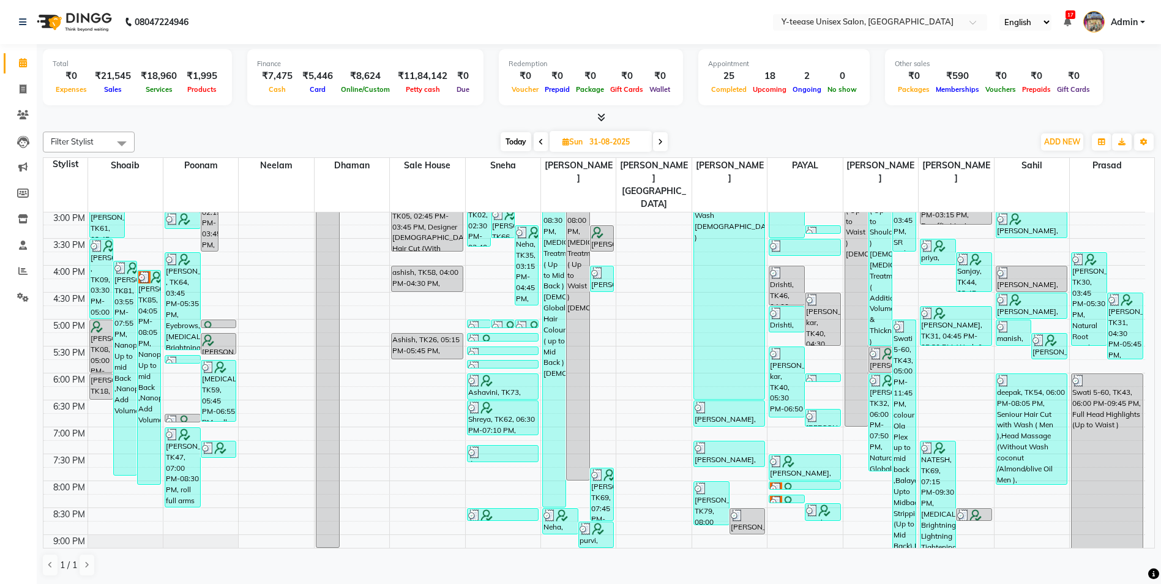
click at [524, 133] on span "Today" at bounding box center [515, 141] width 31 height 19
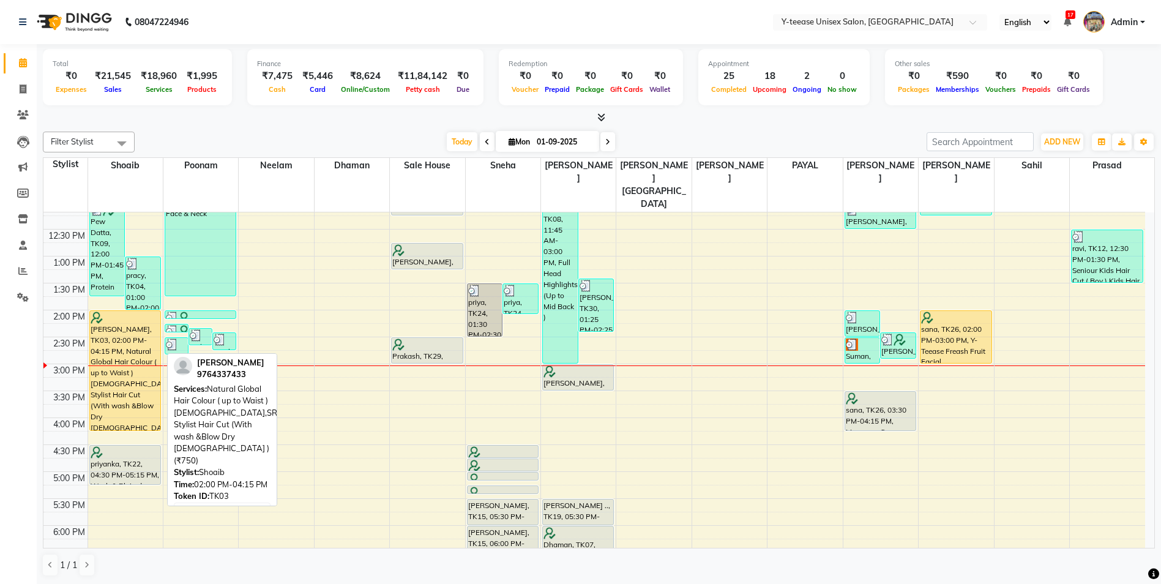
scroll to position [194, 0]
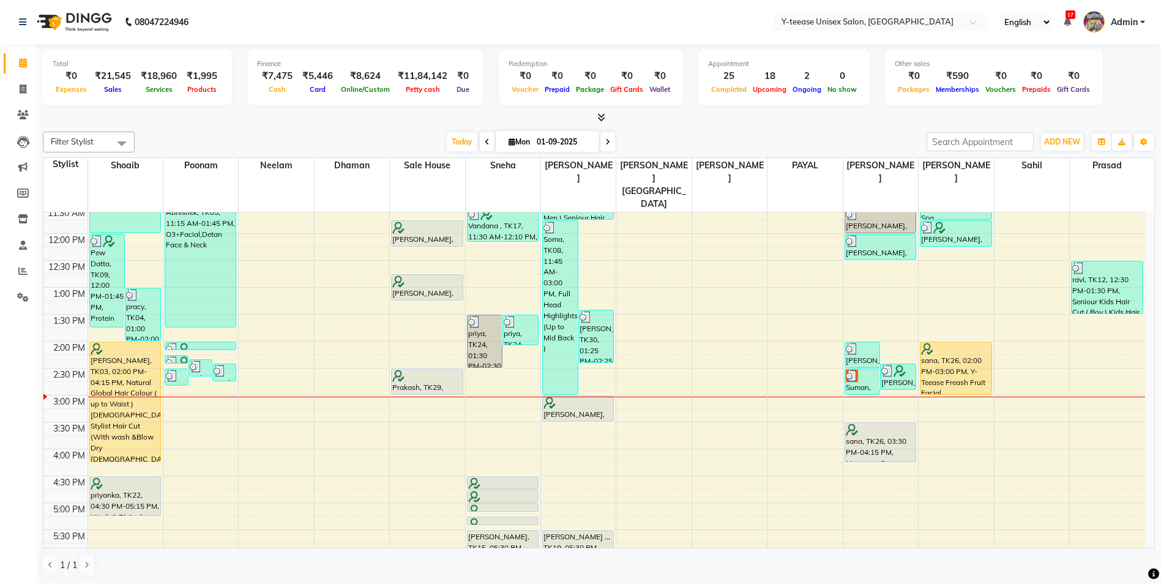
click at [485, 139] on icon at bounding box center [487, 141] width 5 height 7
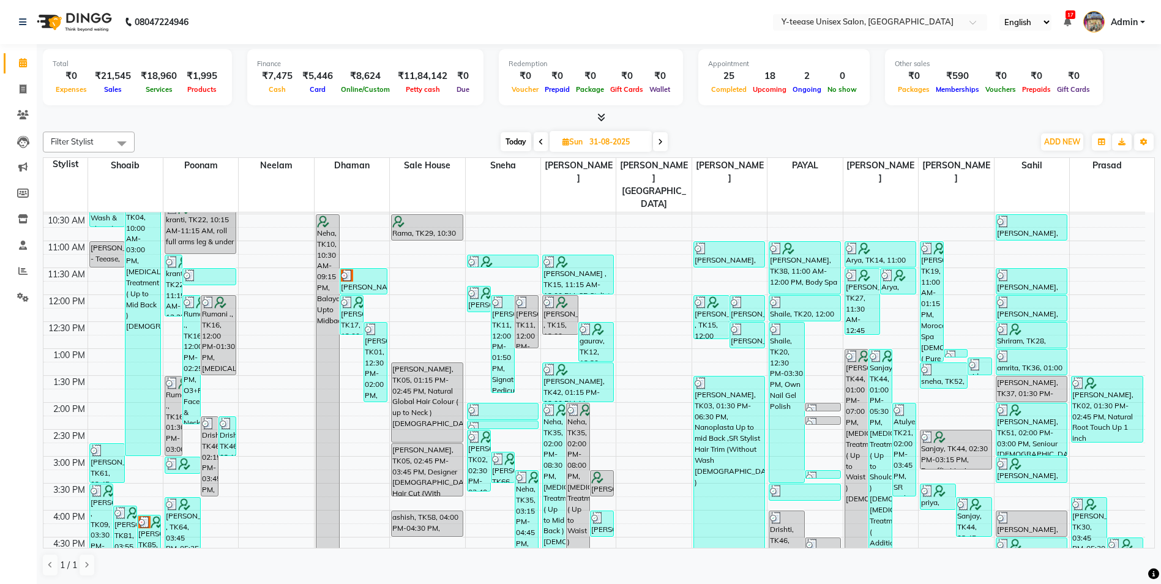
scroll to position [10, 0]
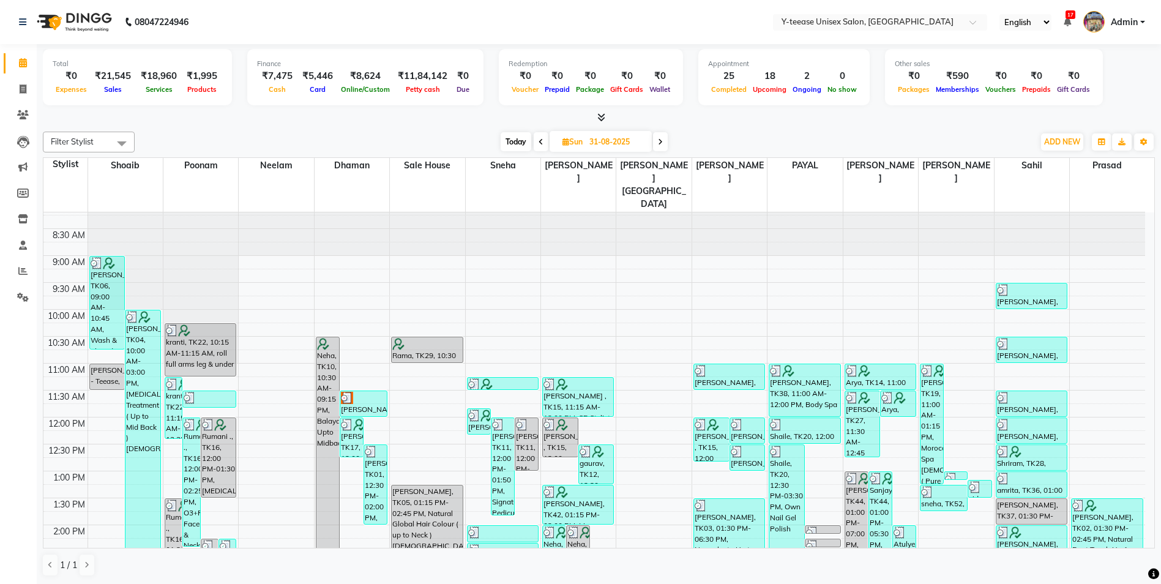
click at [536, 143] on span at bounding box center [541, 141] width 15 height 19
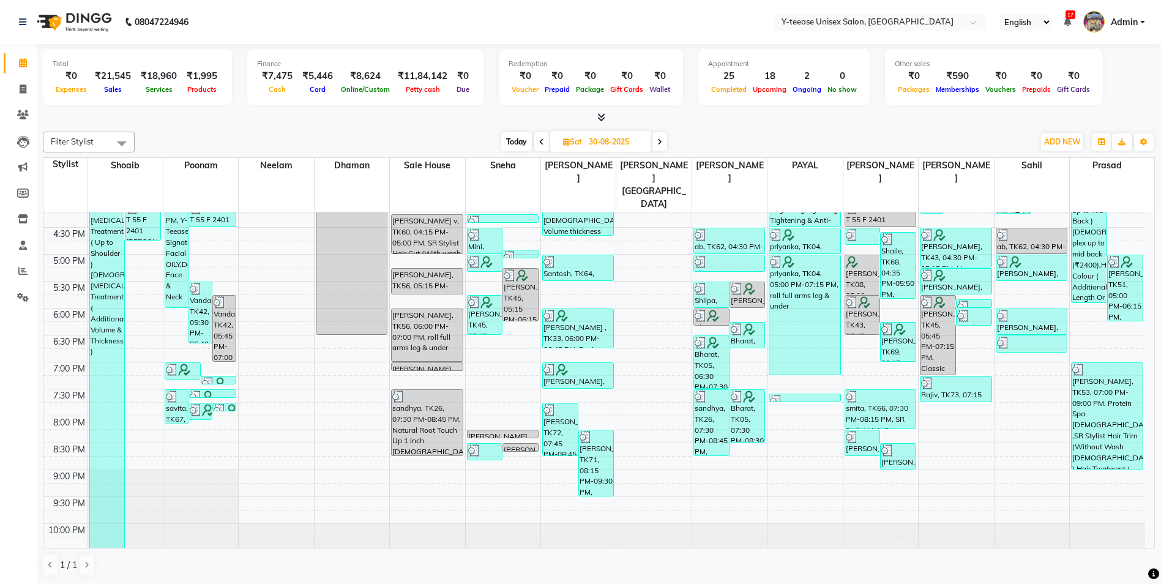
scroll to position [446, 0]
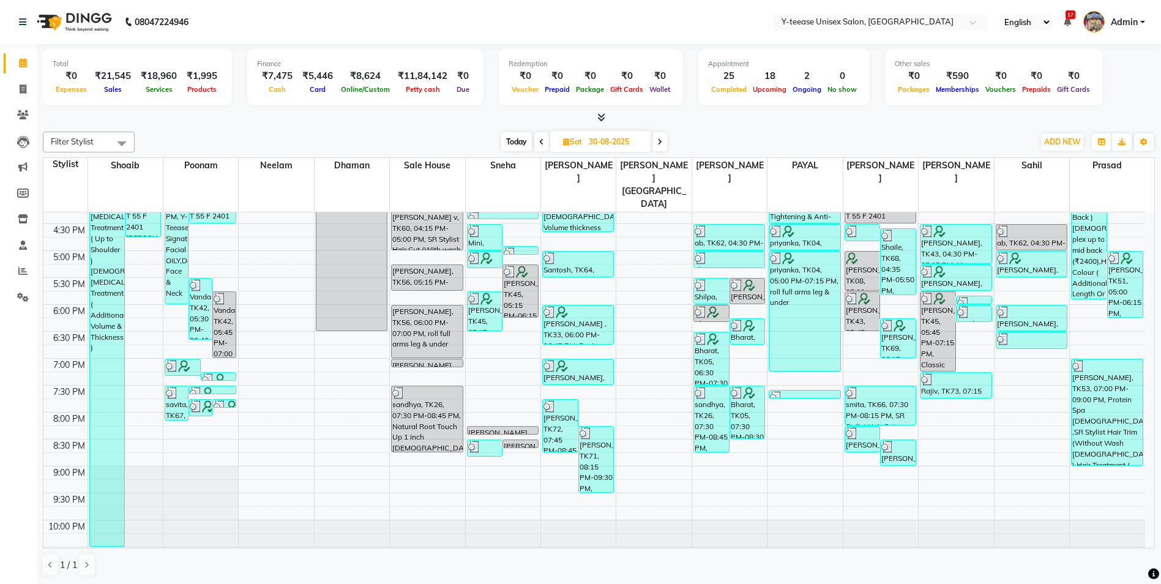
click at [656, 142] on span at bounding box center [659, 141] width 15 height 19
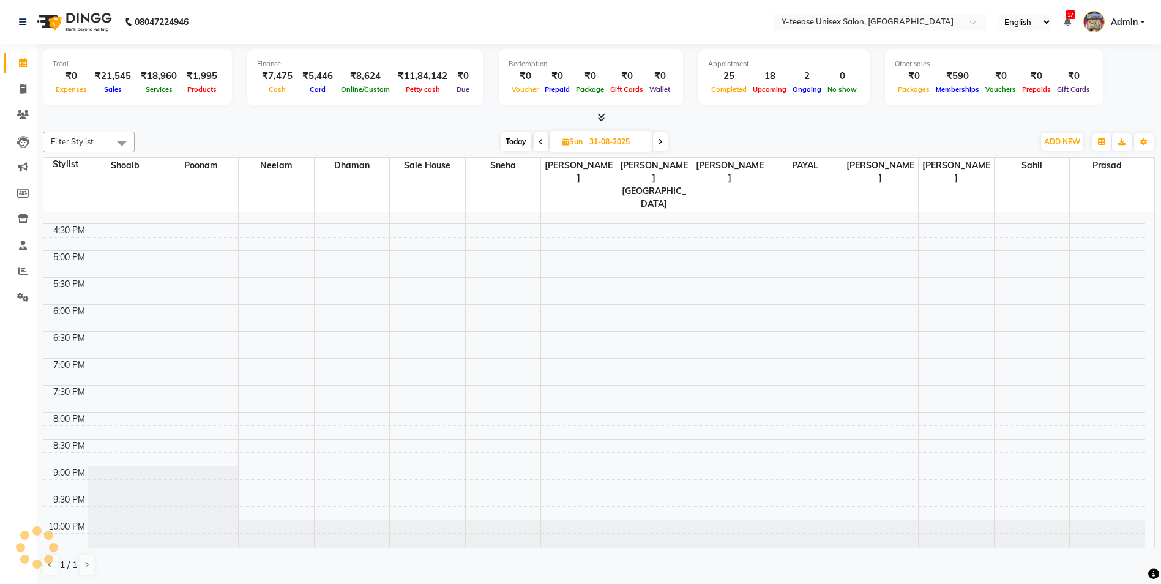
scroll to position [378, 0]
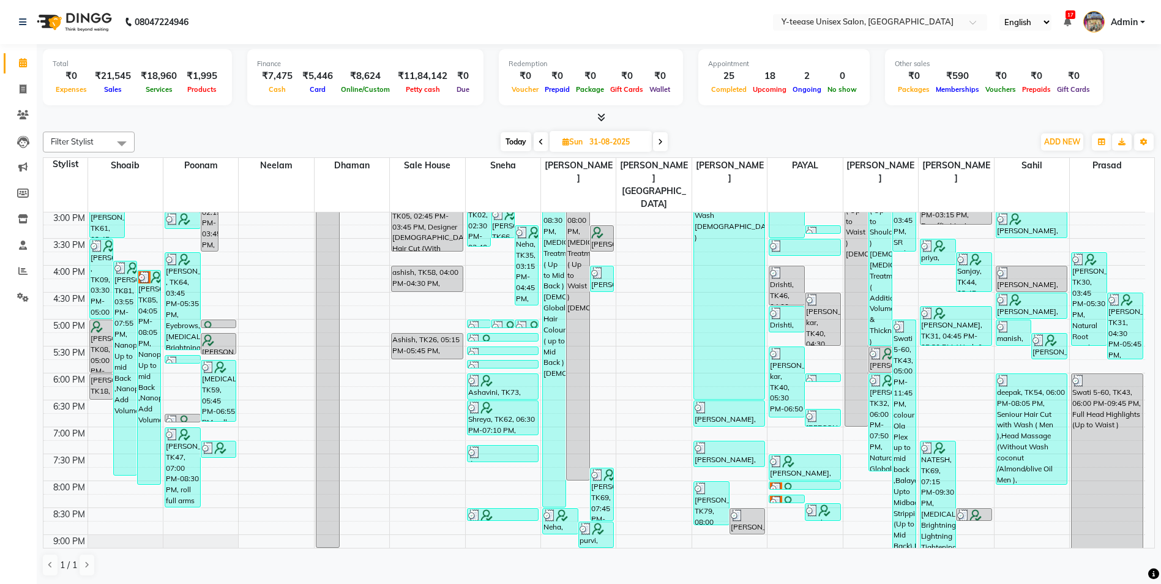
click at [665, 140] on span at bounding box center [660, 141] width 15 height 19
type input "01-09-2025"
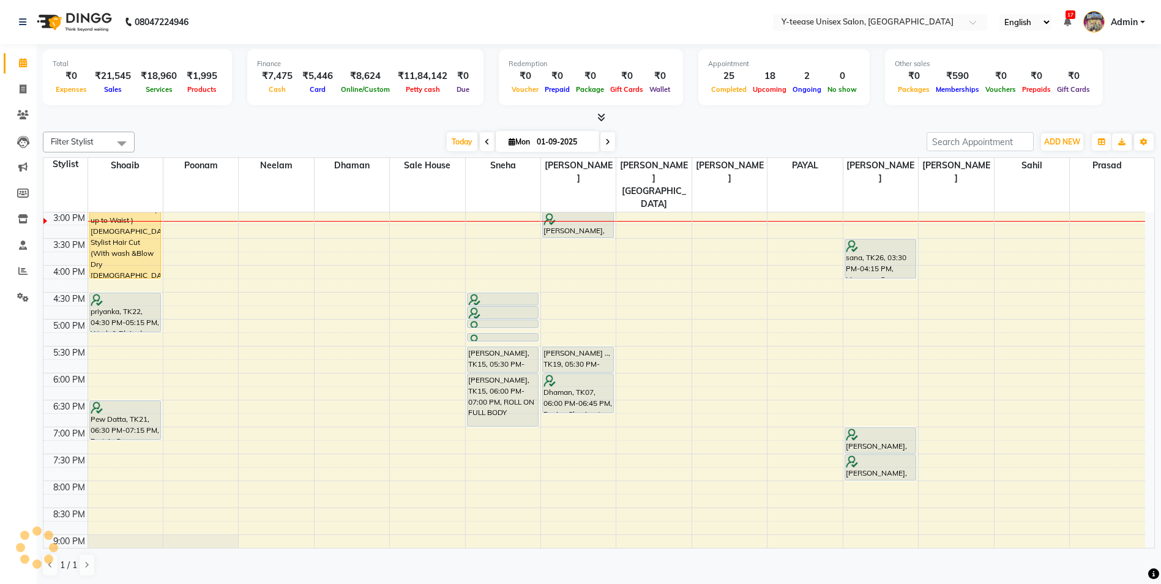
scroll to position [316, 0]
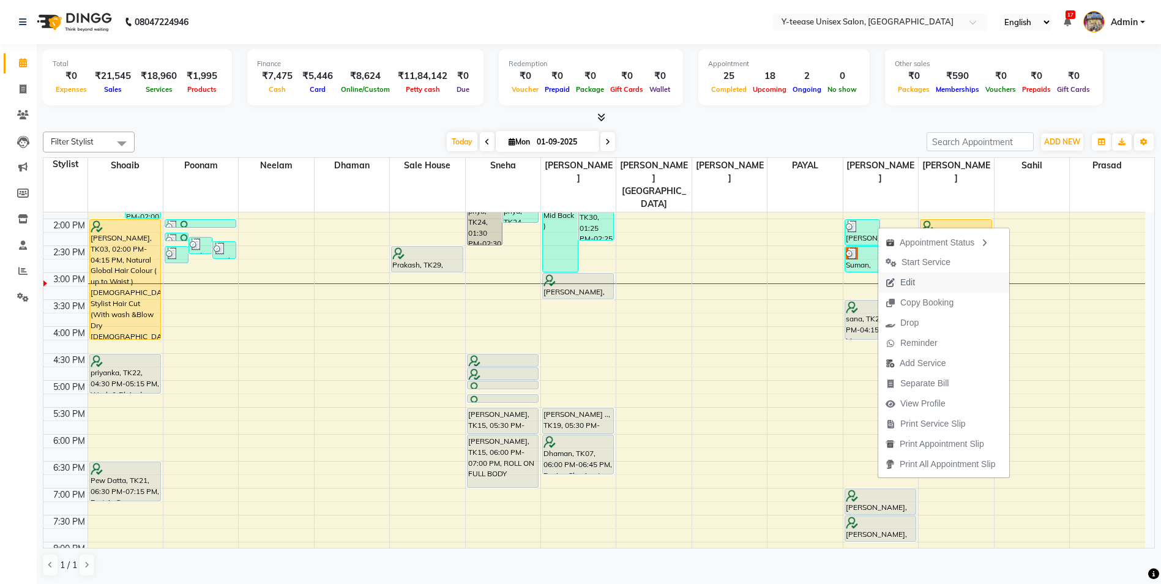
click at [918, 278] on span "Edit" at bounding box center [900, 282] width 44 height 20
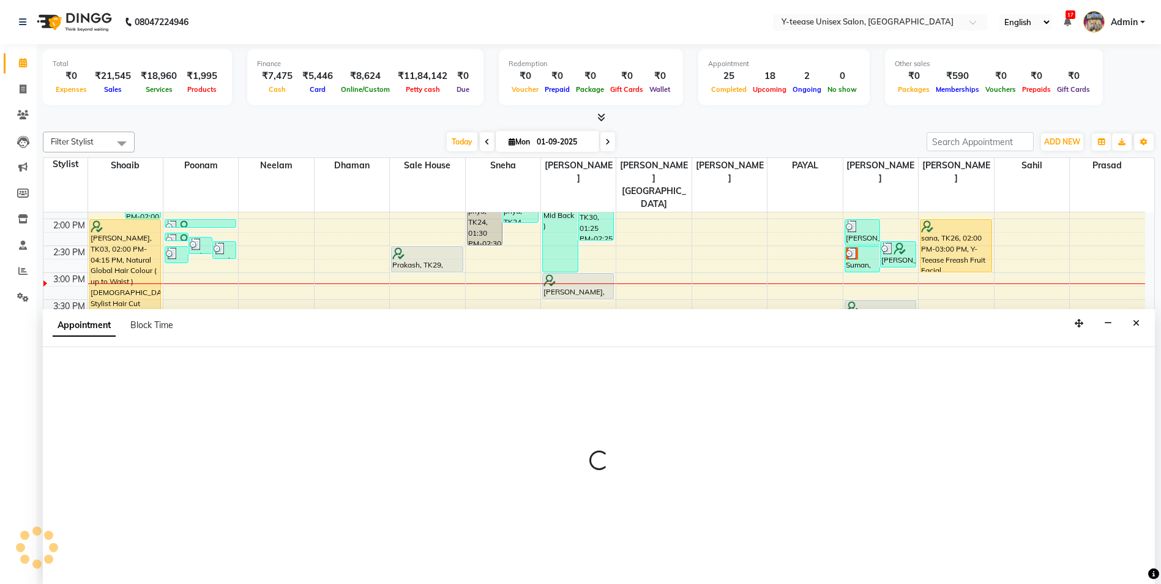
scroll to position [1, 0]
select select "tentative"
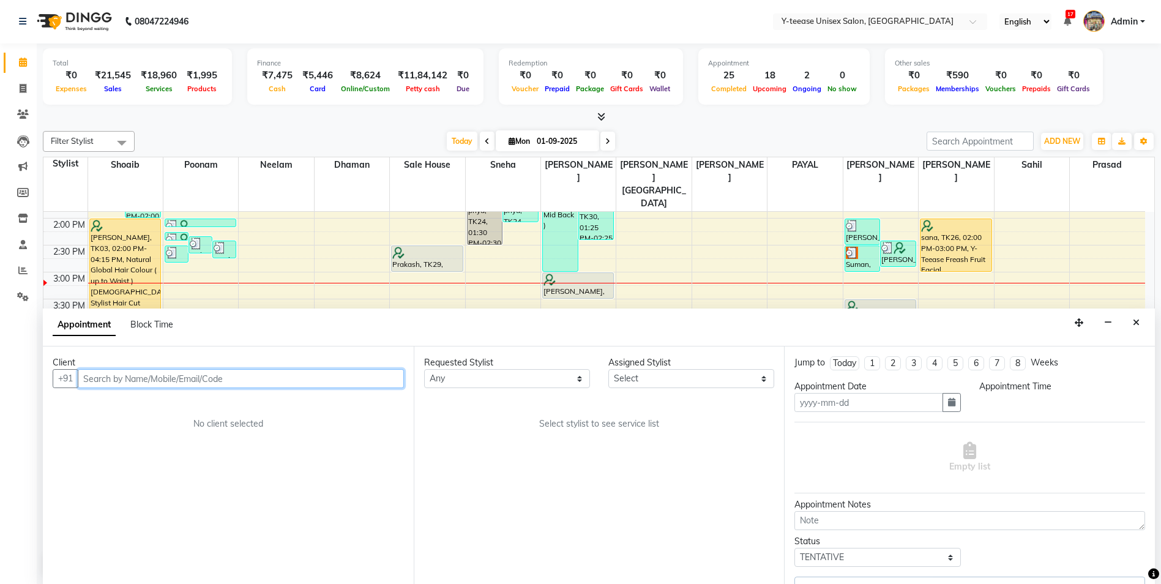
type input "01-09-2025"
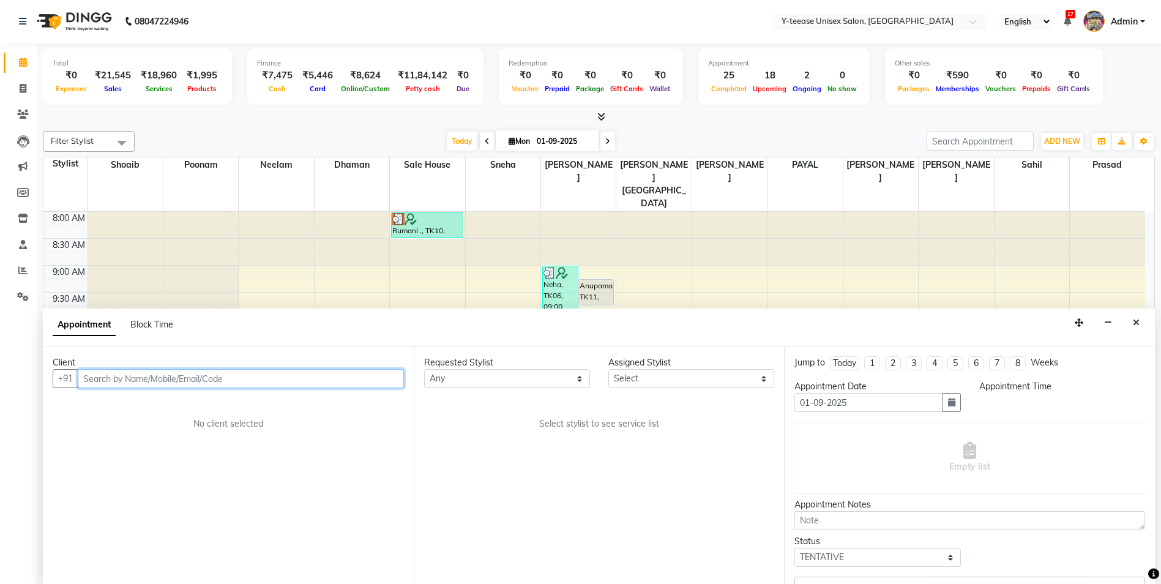
select select "1140"
select select "81457"
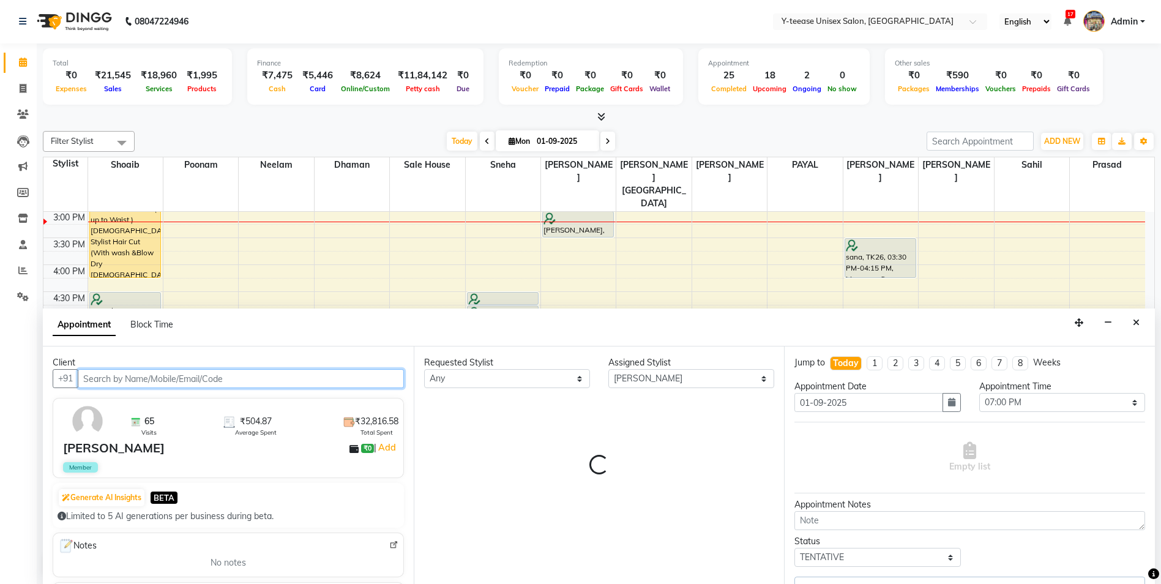
select select "661"
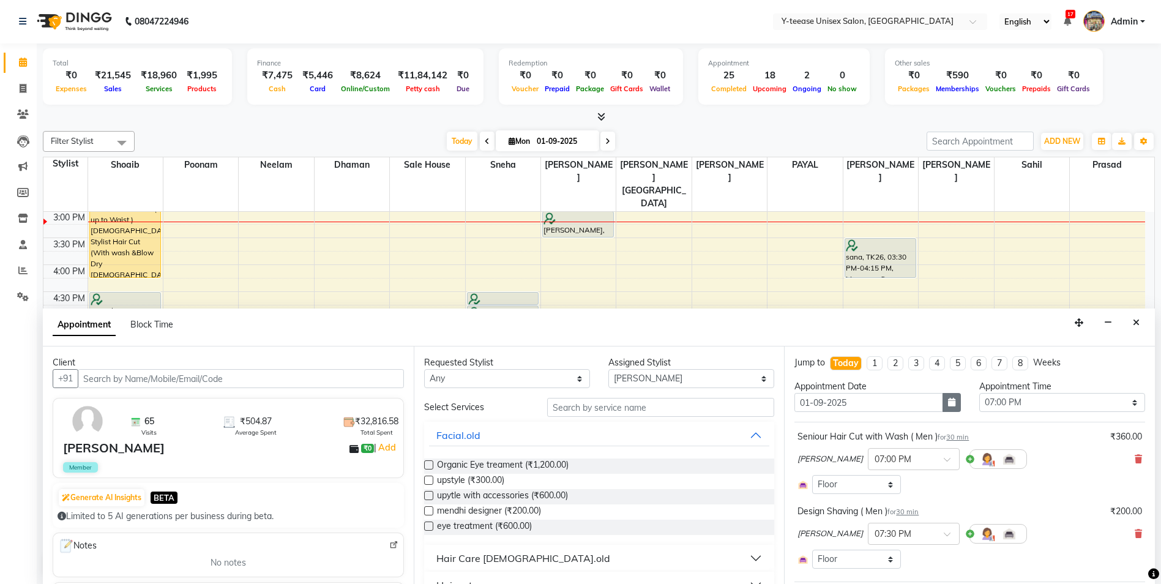
click at [942, 401] on button "button" at bounding box center [951, 402] width 18 height 19
drag, startPoint x: 826, startPoint y: 461, endPoint x: 833, endPoint y: 458, distance: 7.4
click at [827, 461] on div "2" at bounding box center [827, 466] width 20 height 20
type input "02-09-2025"
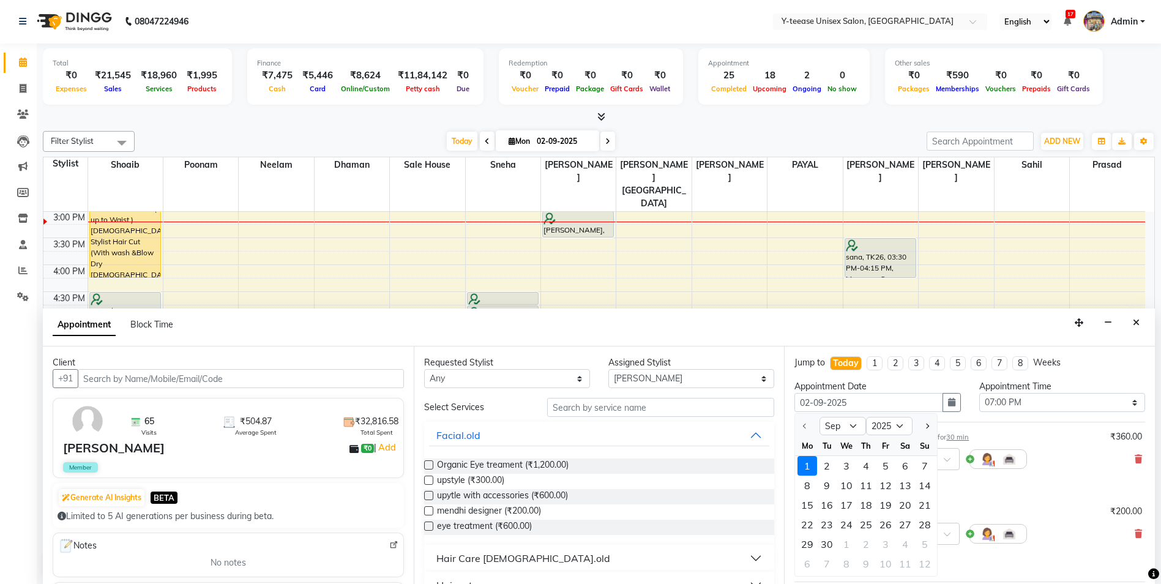
scroll to position [0, 0]
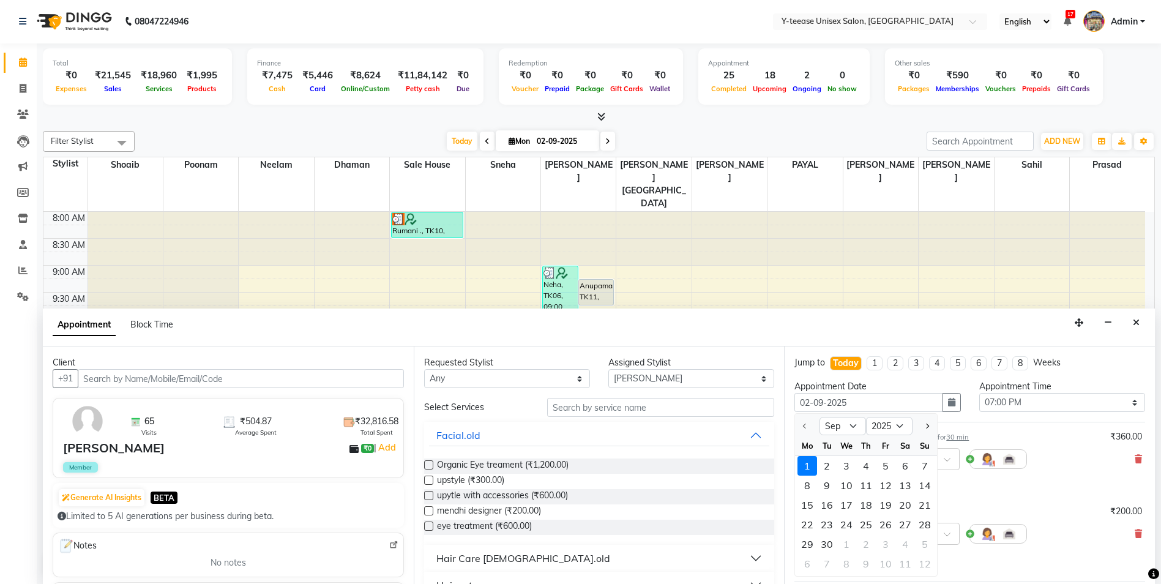
select select "1140"
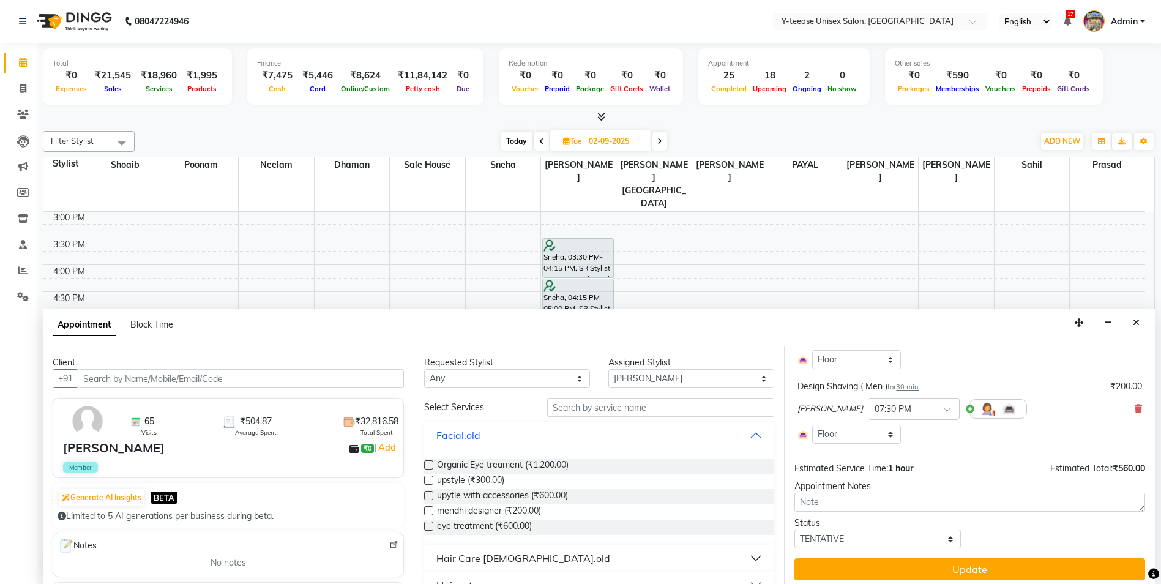
scroll to position [131, 0]
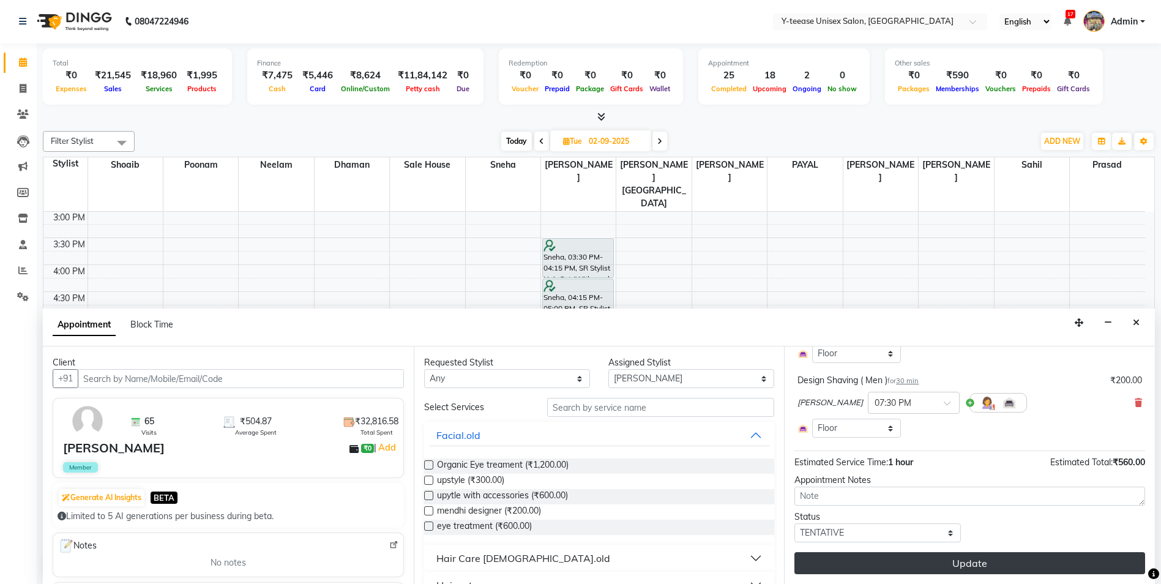
click at [954, 557] on button "Update" at bounding box center [969, 563] width 351 height 22
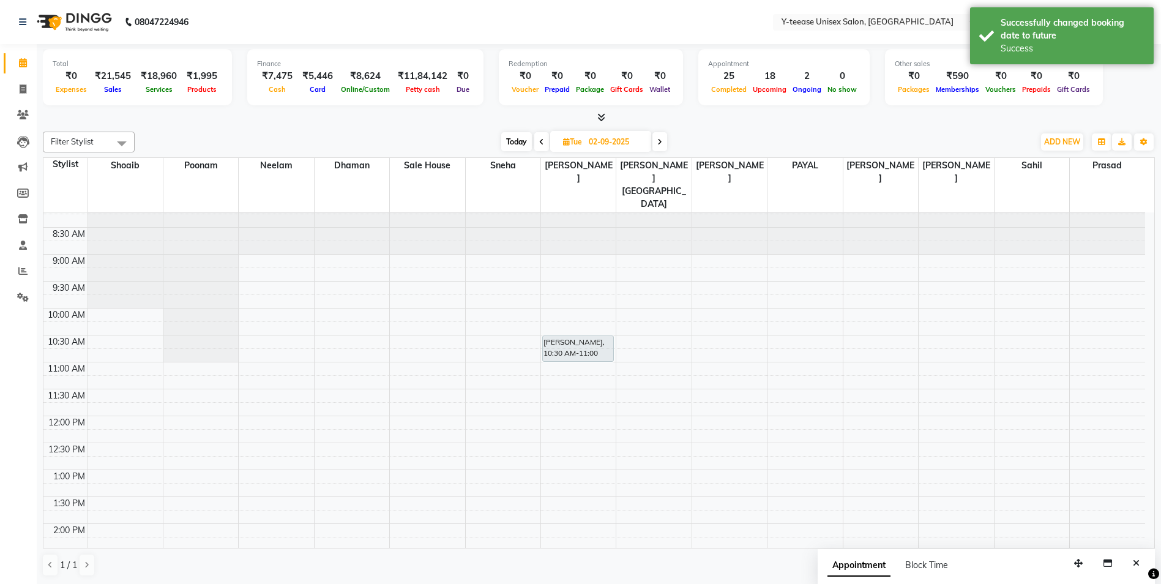
scroll to position [10, 0]
click at [517, 138] on span "Today" at bounding box center [516, 141] width 31 height 19
type input "01-09-2025"
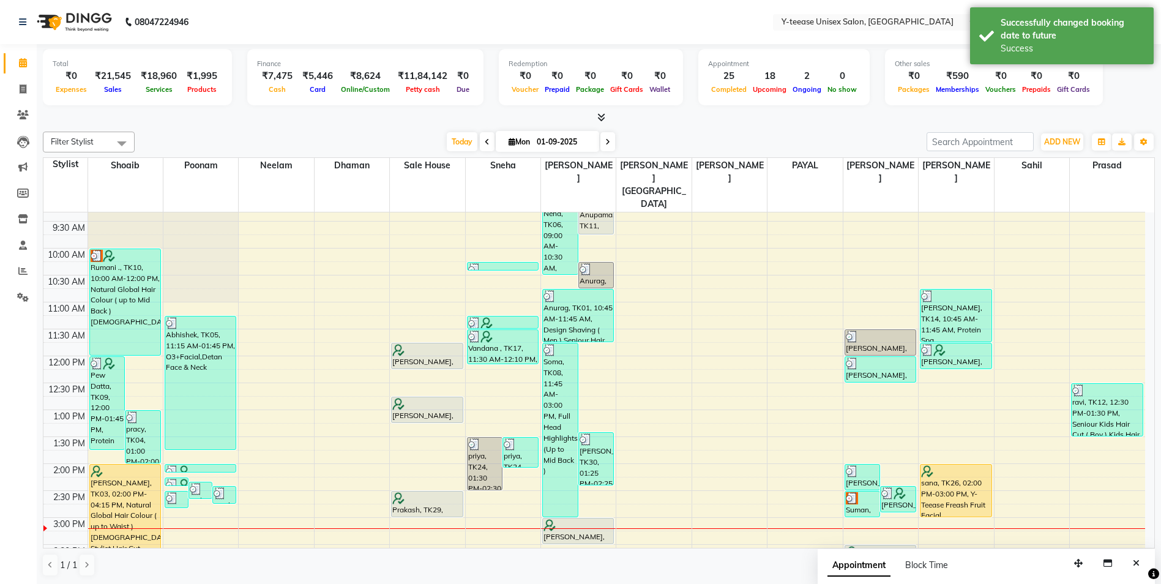
scroll to position [316, 0]
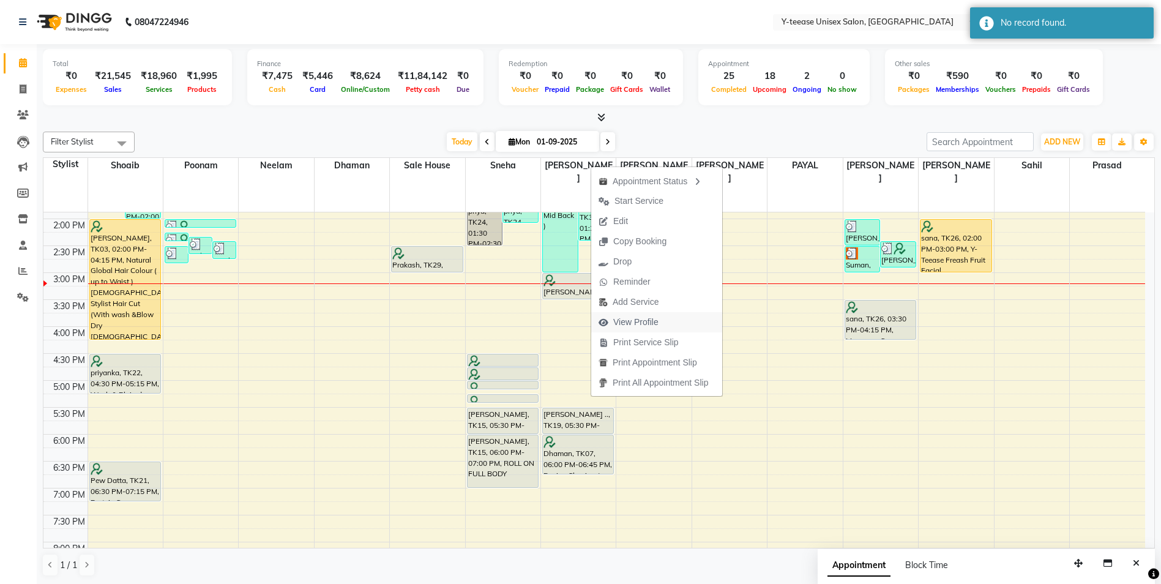
click at [652, 324] on span "View Profile" at bounding box center [635, 322] width 45 height 13
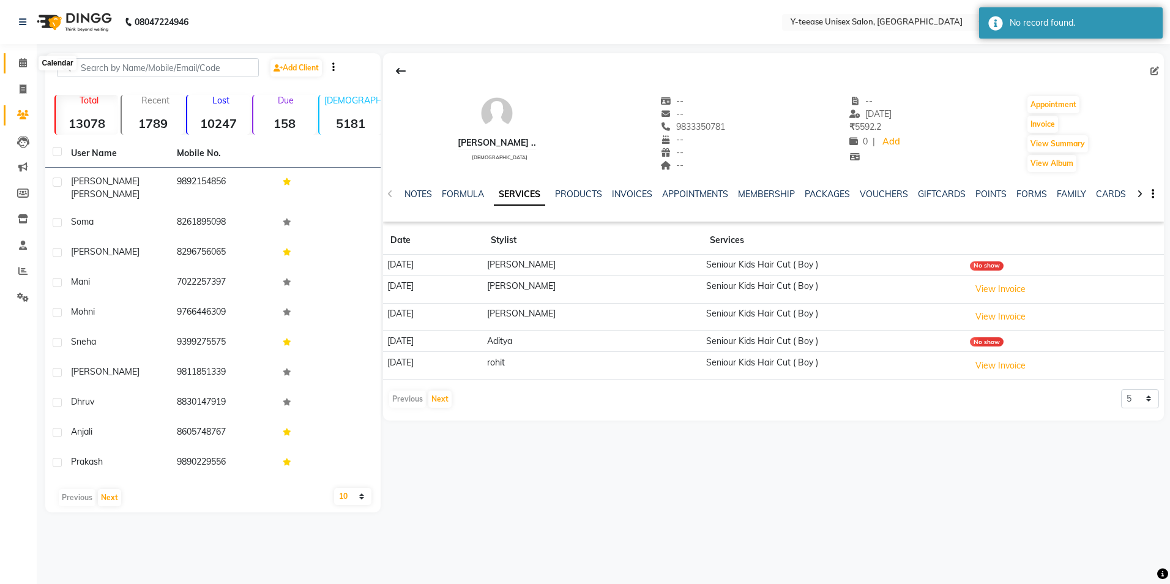
click at [24, 64] on icon at bounding box center [23, 62] width 8 height 9
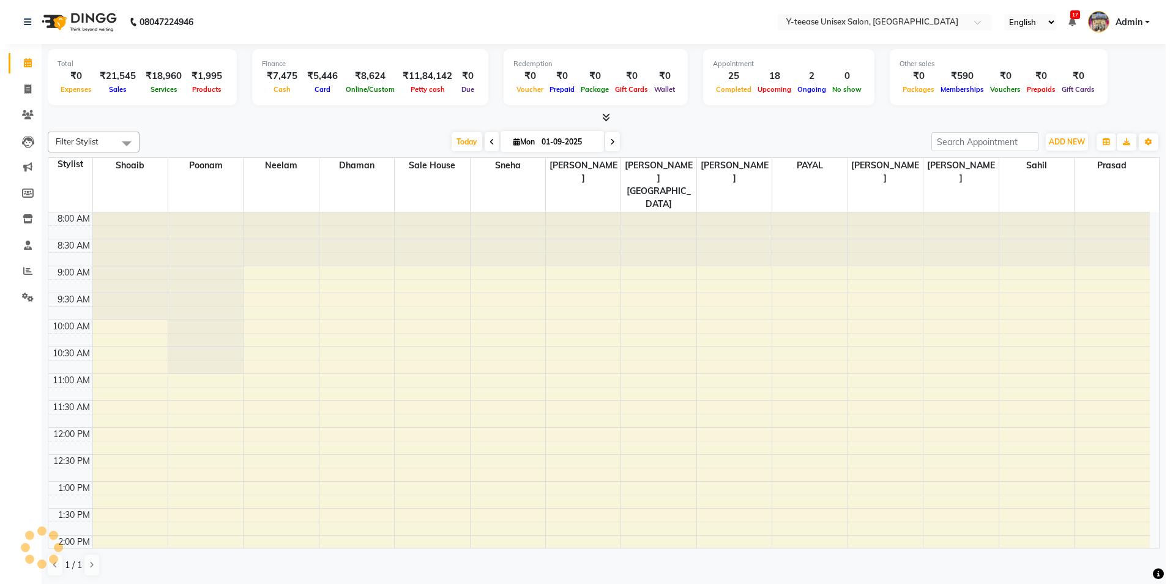
scroll to position [378, 0]
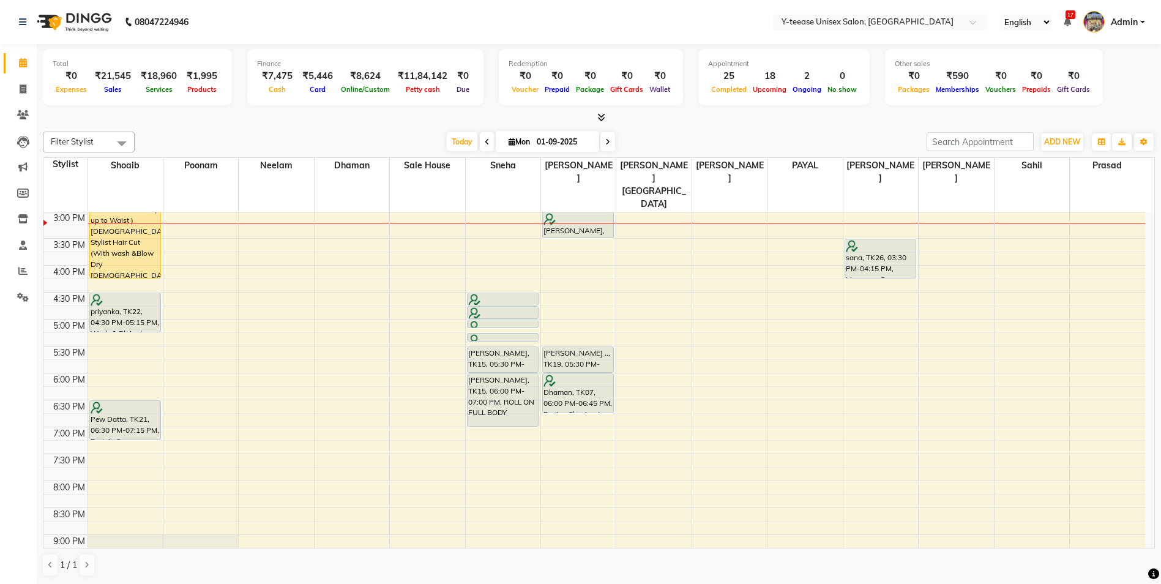
click at [1126, 17] on span "Admin" at bounding box center [1123, 22] width 27 height 13
click at [1087, 78] on link "Sign out" at bounding box center [1082, 87] width 112 height 19
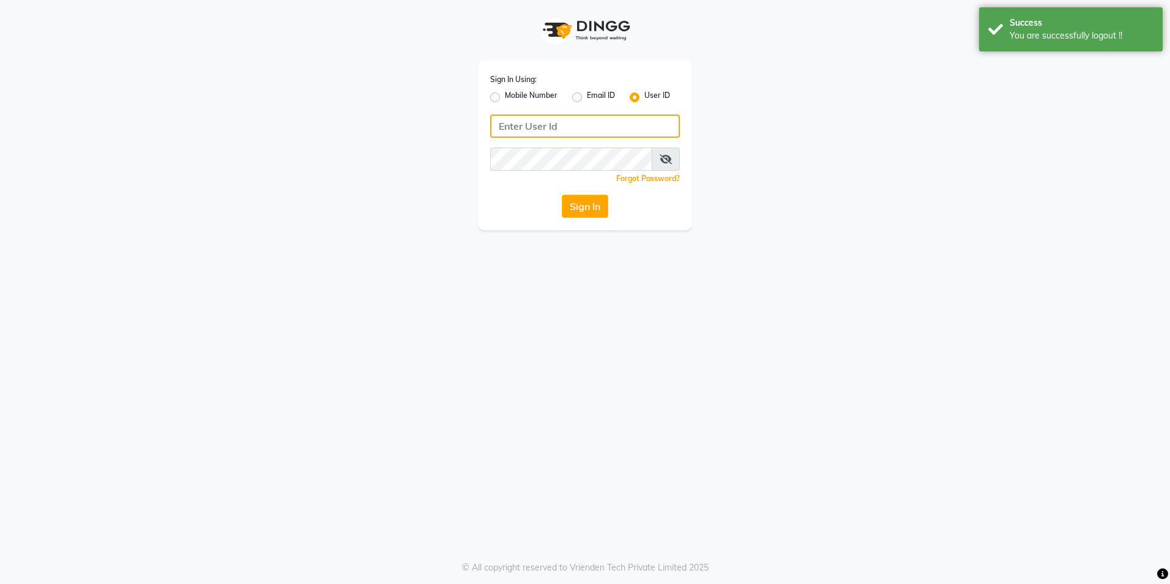
type input "8999679795"
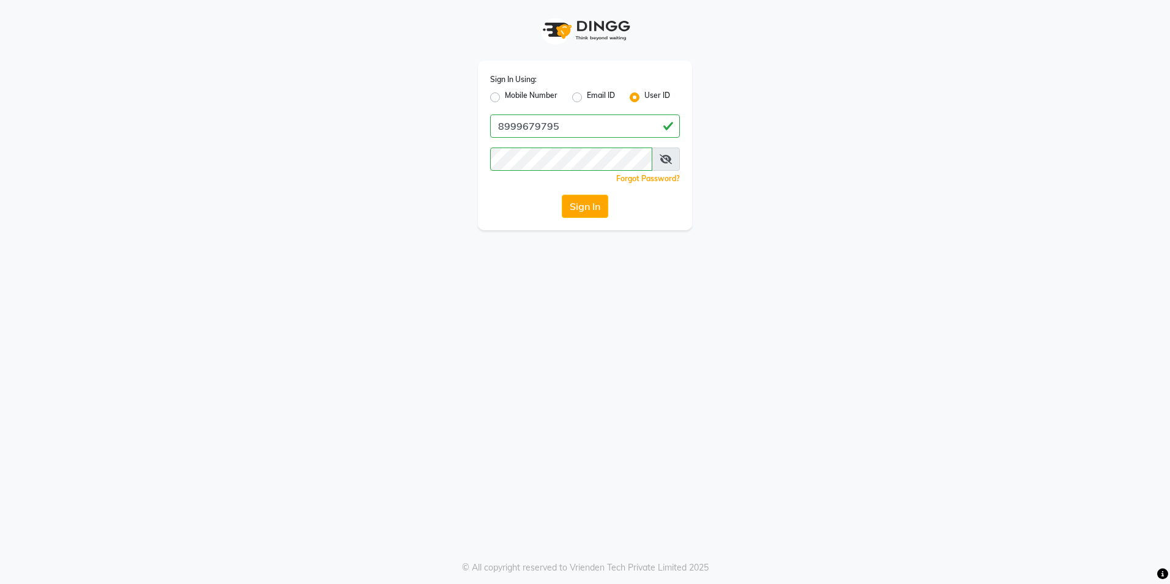
click at [505, 93] on label "Mobile Number" at bounding box center [531, 97] width 53 height 15
click at [505, 93] on input "Mobile Number" at bounding box center [509, 94] width 8 height 8
radio input "true"
radio input "false"
click at [554, 121] on input "Username" at bounding box center [605, 125] width 149 height 23
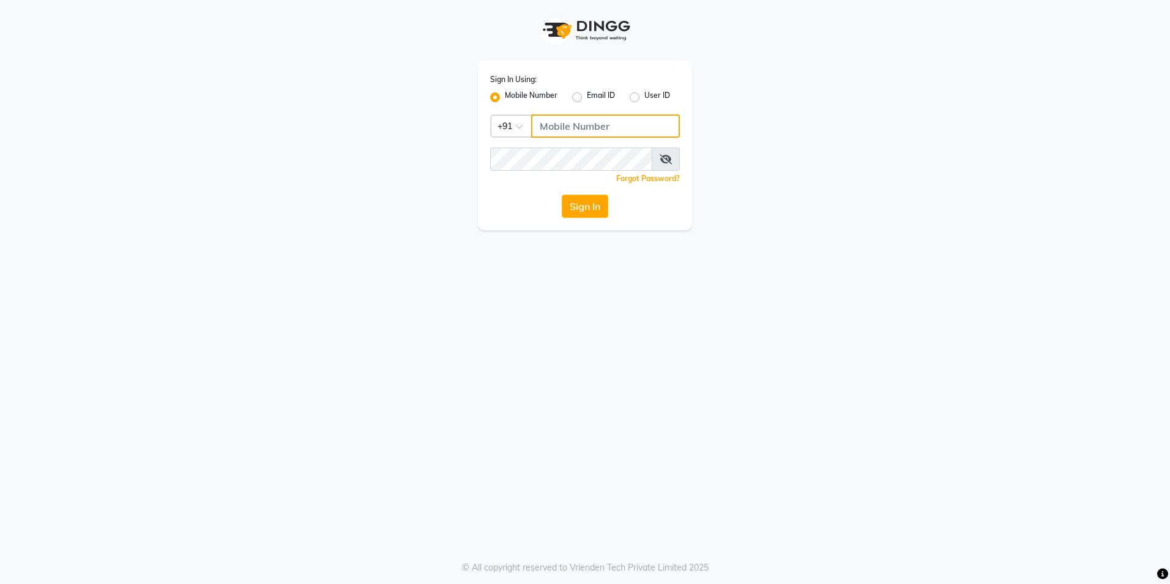
type input "8999679795"
click at [581, 209] on button "Sign In" at bounding box center [585, 206] width 46 height 23
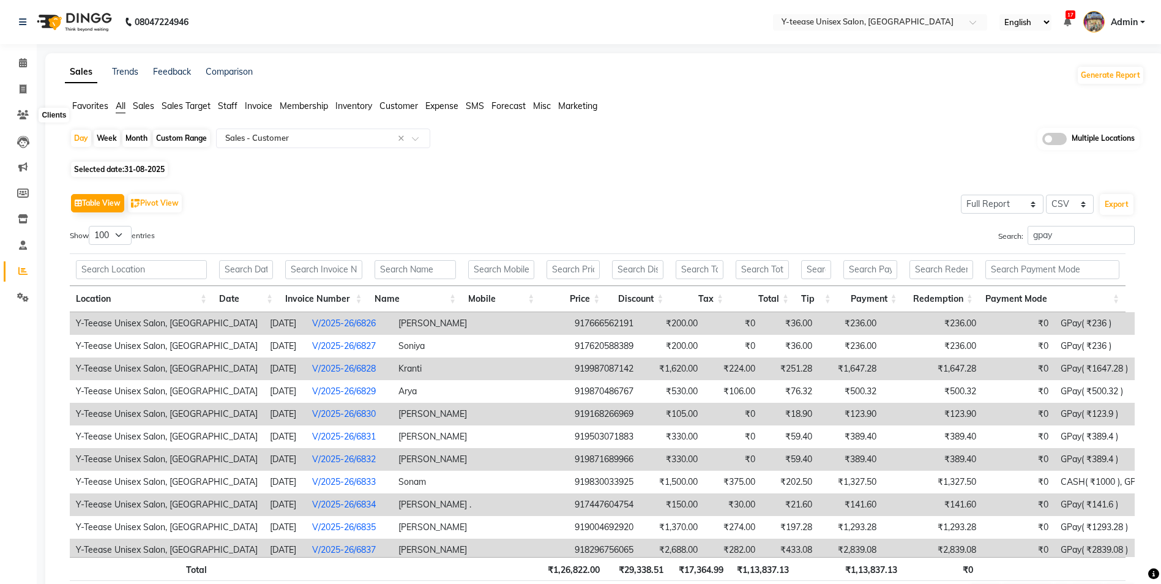
select select "full_report"
select select "csv"
select select "100"
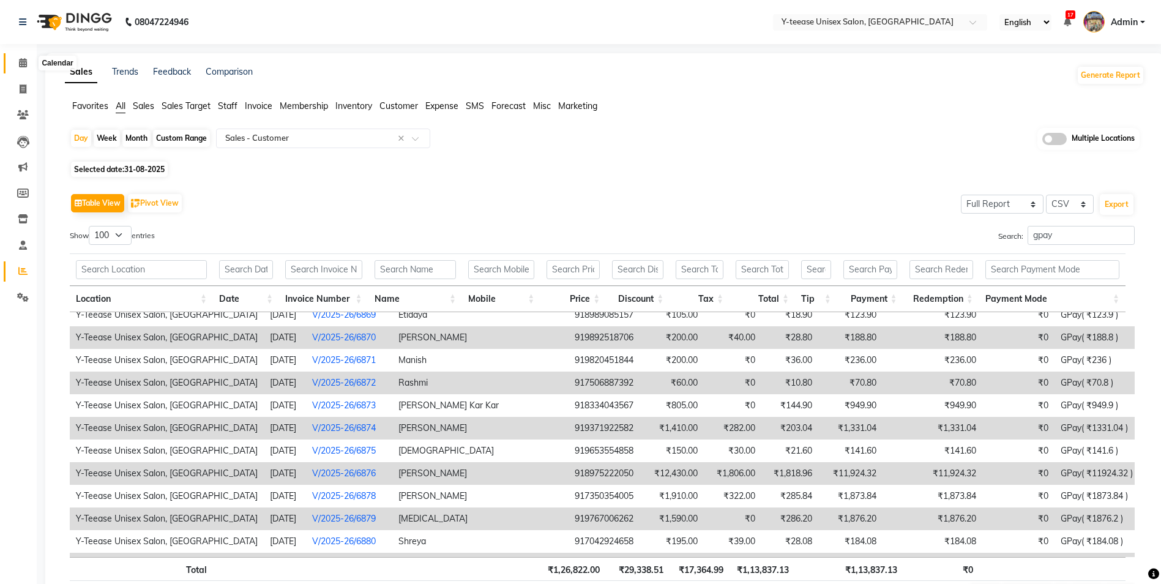
click at [19, 59] on icon at bounding box center [23, 62] width 8 height 9
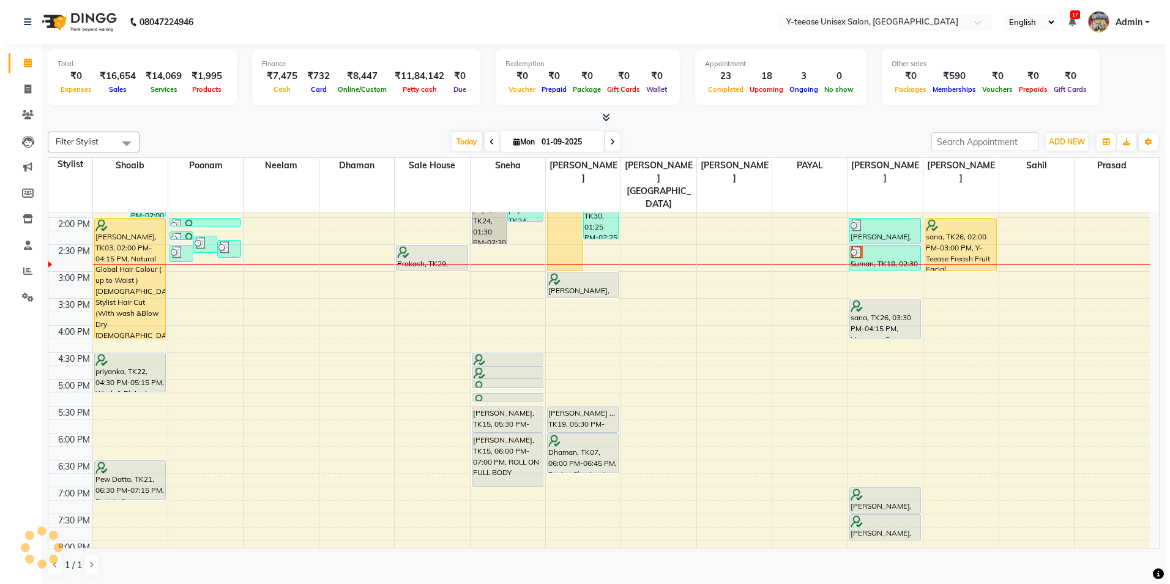
scroll to position [262, 0]
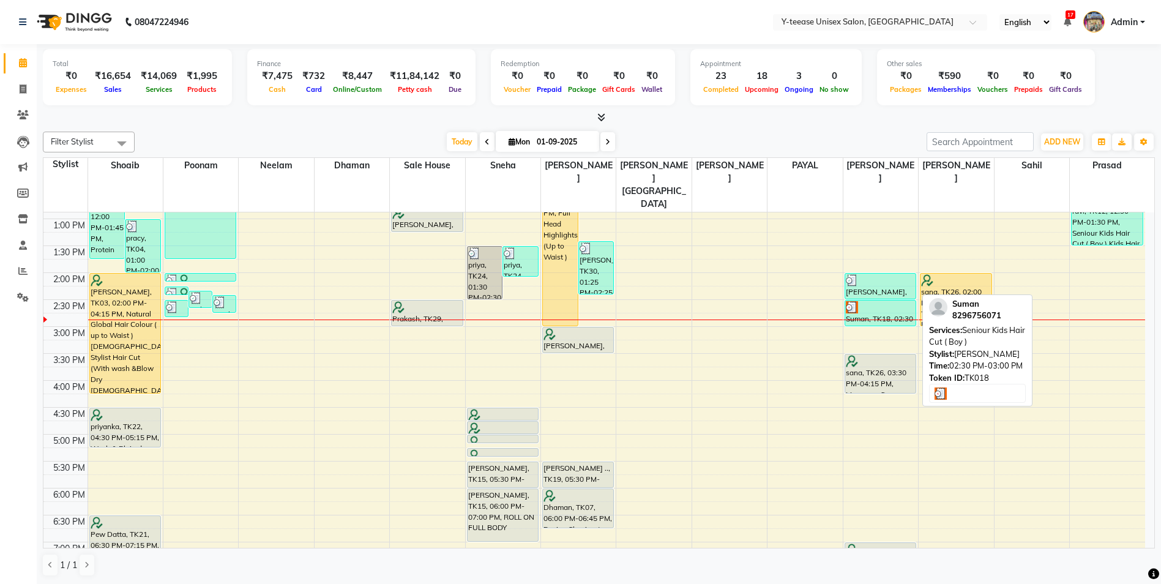
click at [890, 301] on div at bounding box center [880, 307] width 69 height 12
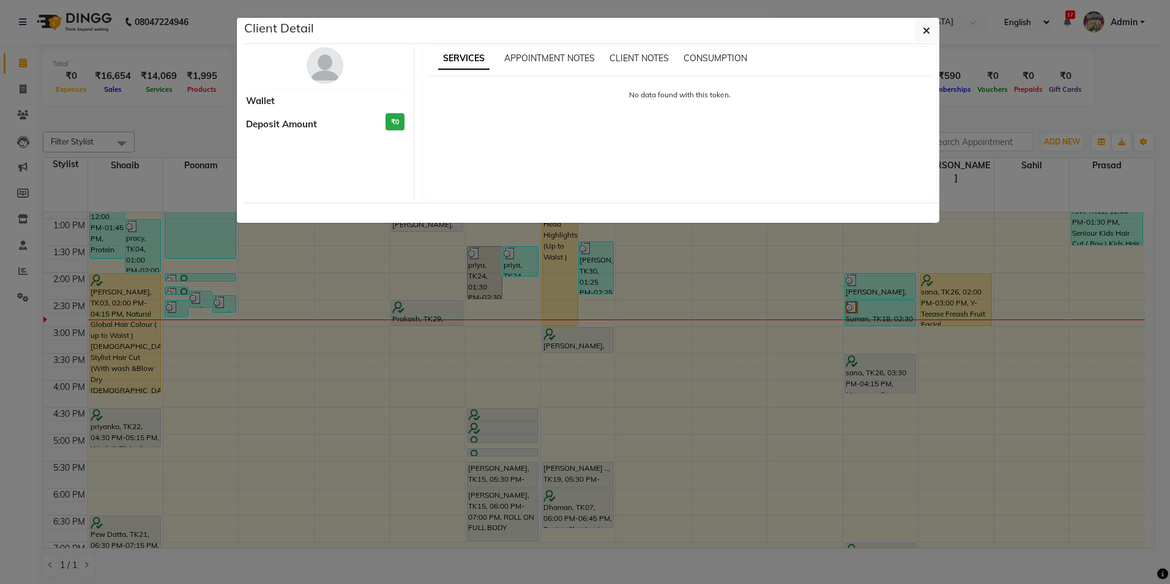
select select "3"
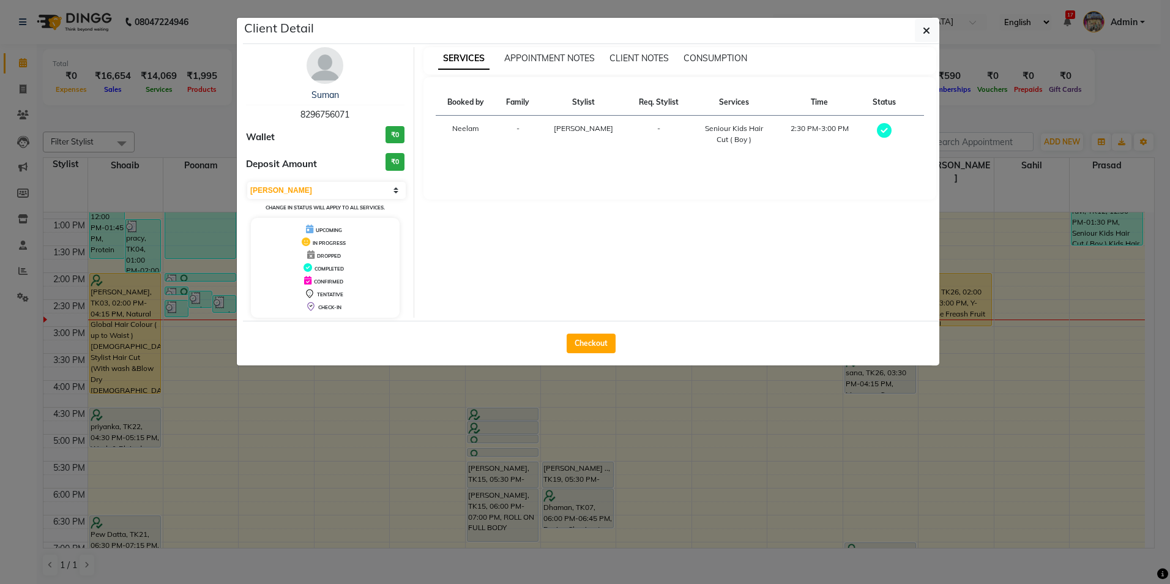
click at [321, 80] on img at bounding box center [325, 65] width 37 height 37
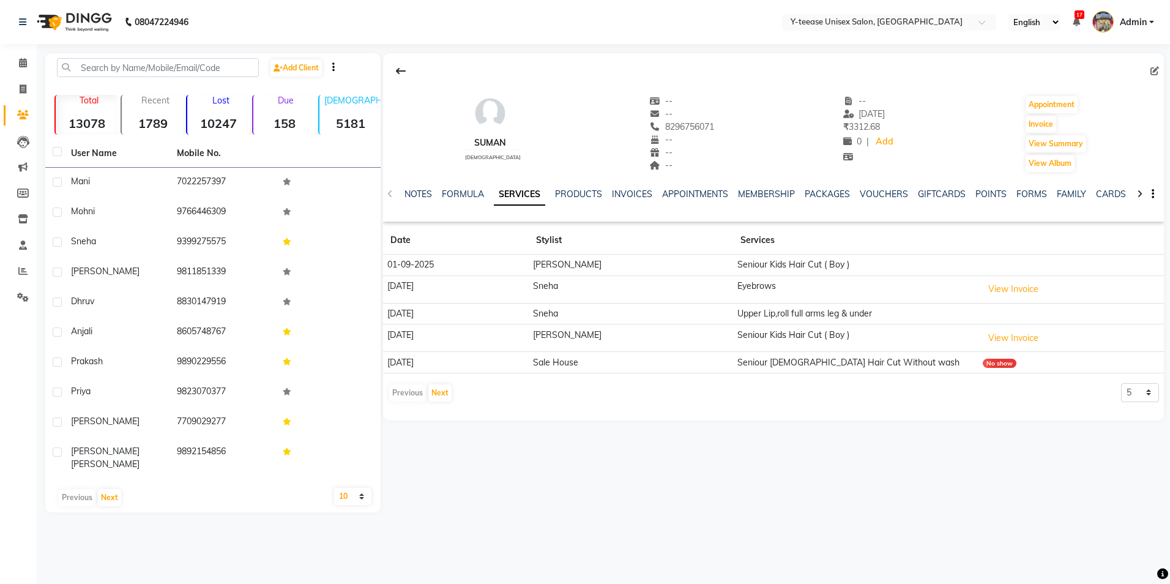
click at [625, 188] on div "INVOICES" at bounding box center [632, 194] width 40 height 13
click at [625, 192] on link "INVOICES" at bounding box center [632, 193] width 40 height 11
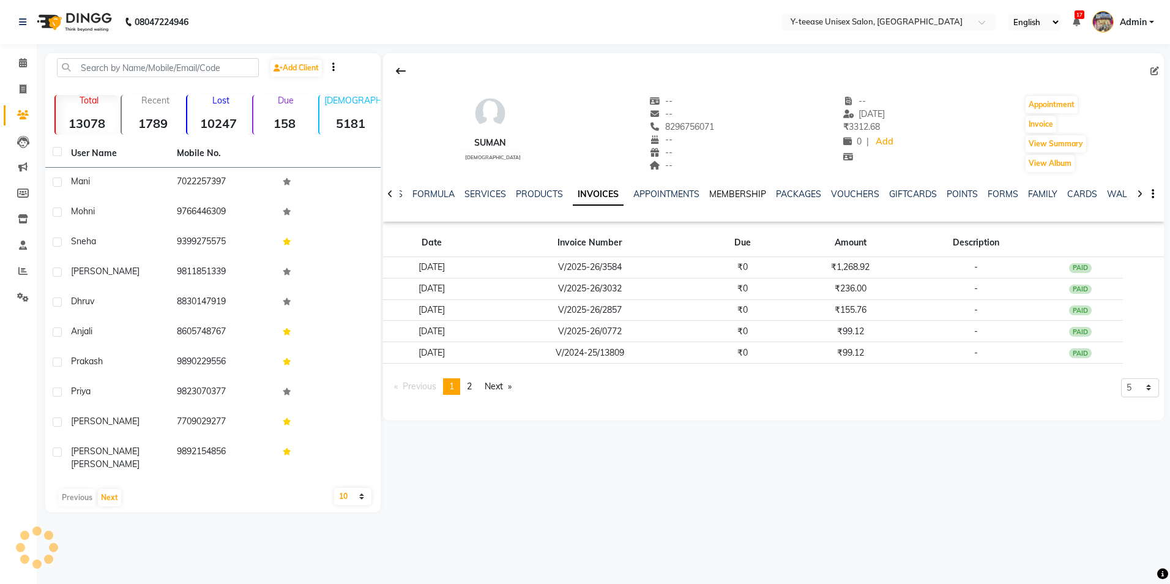
click at [714, 192] on link "MEMBERSHIP" at bounding box center [737, 193] width 57 height 11
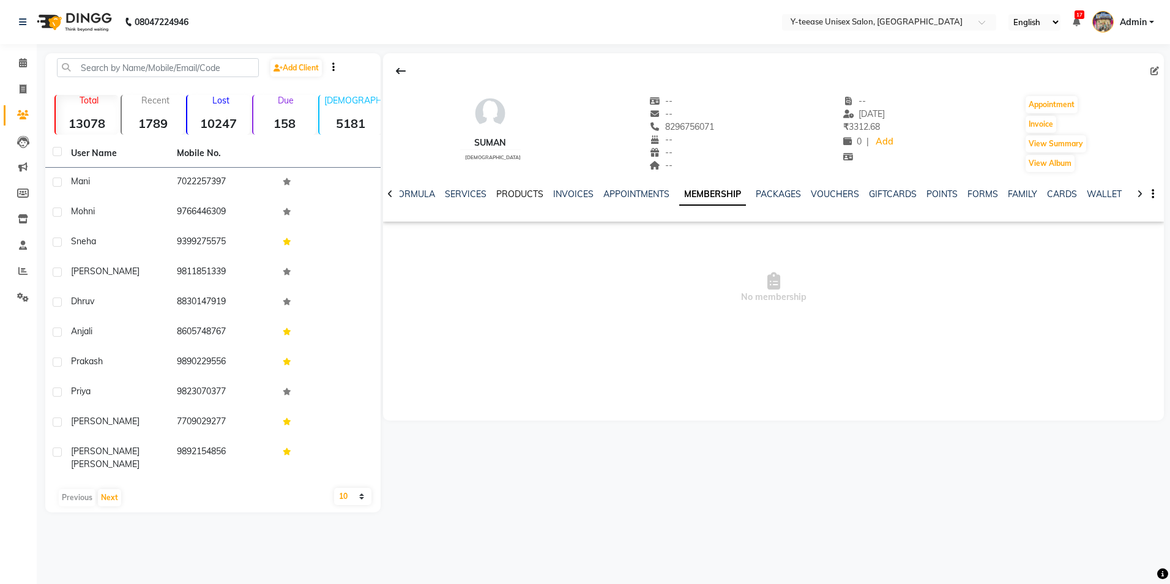
click at [526, 196] on link "PRODUCTS" at bounding box center [519, 193] width 47 height 11
click at [507, 195] on link "SERVICES" at bounding box center [495, 193] width 42 height 11
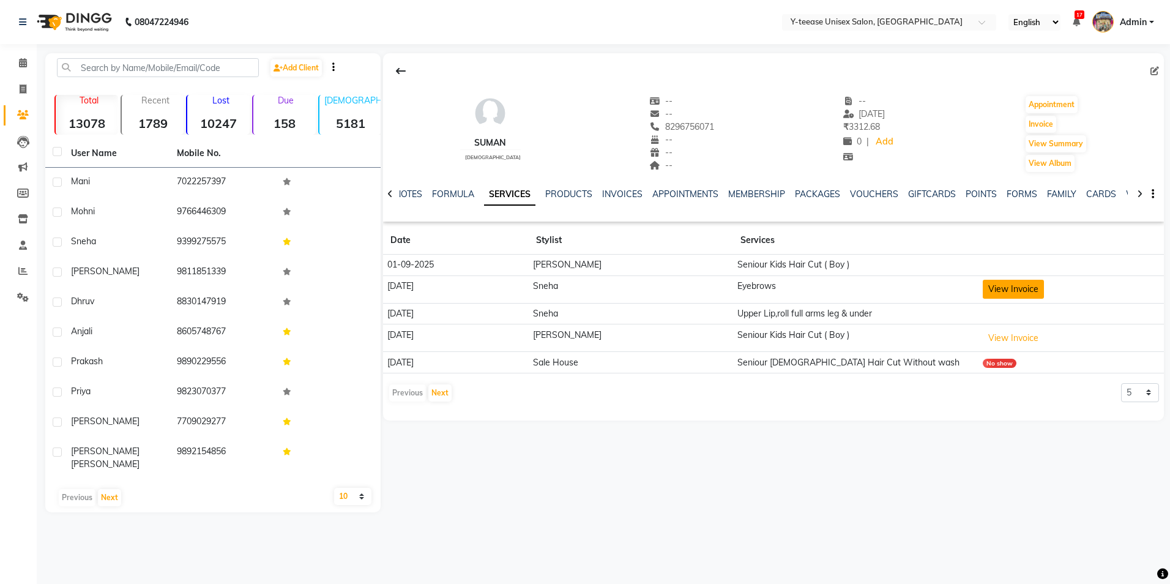
click at [1016, 291] on button "View Invoice" at bounding box center [1013, 289] width 61 height 19
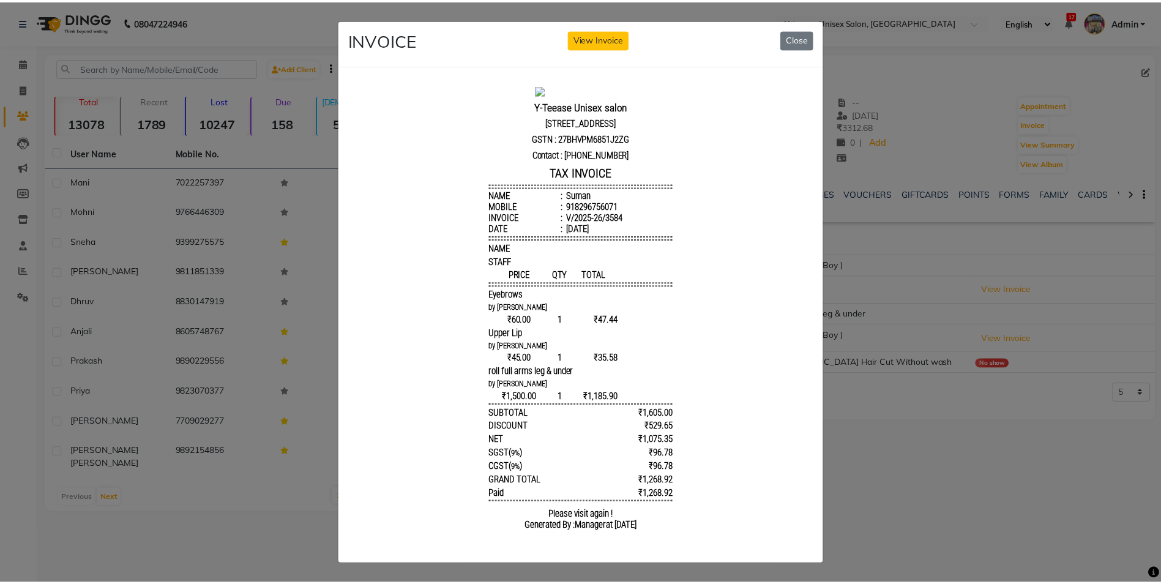
scroll to position [10, 0]
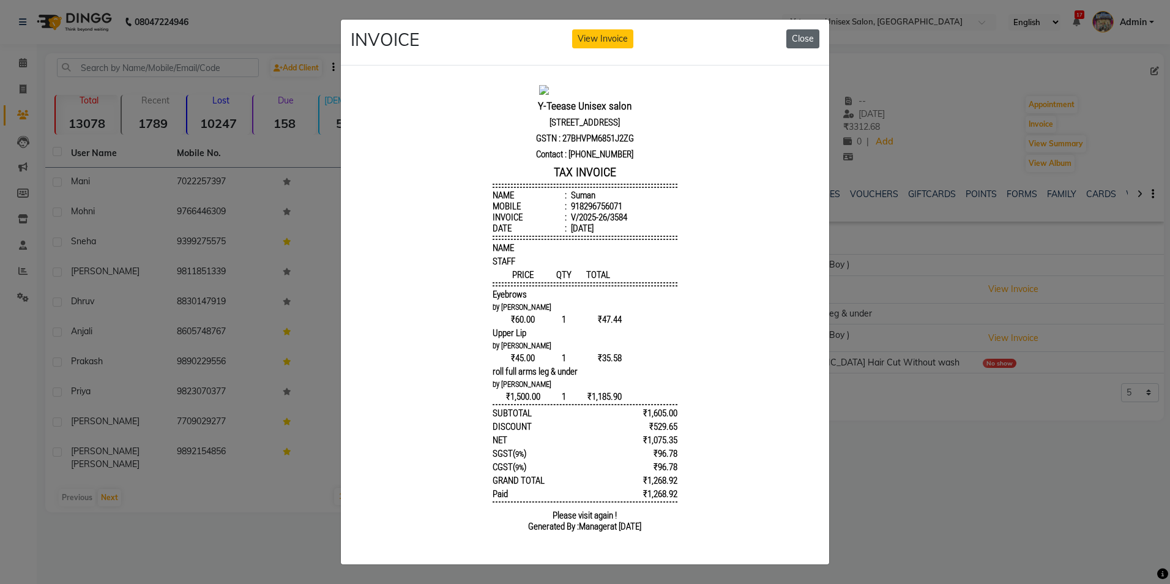
click at [806, 29] on button "Close" at bounding box center [802, 38] width 33 height 19
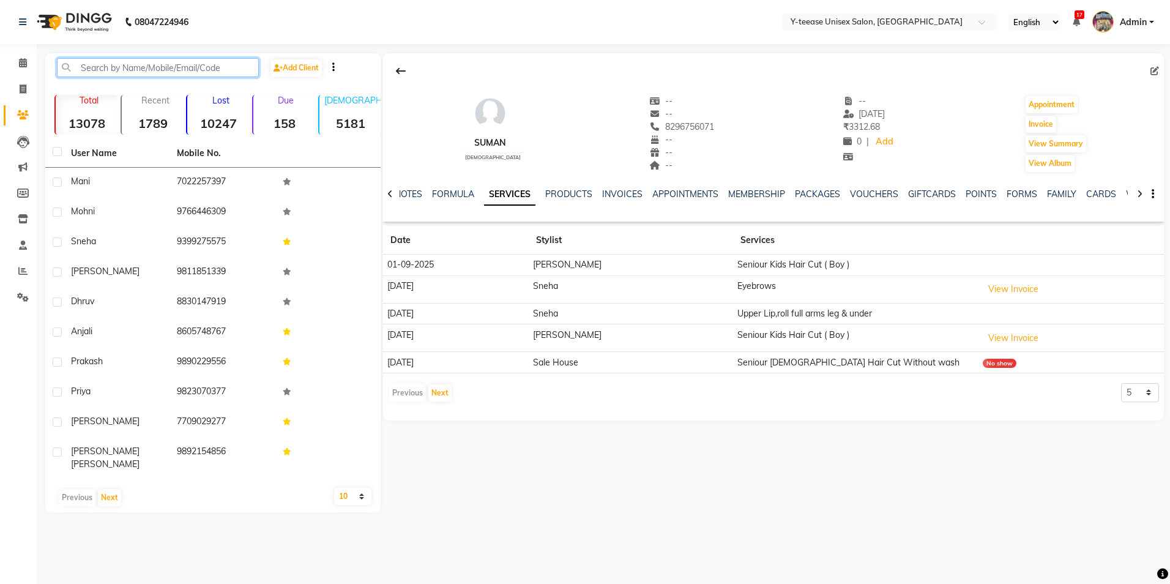
click at [125, 63] on input "text" at bounding box center [158, 67] width 202 height 19
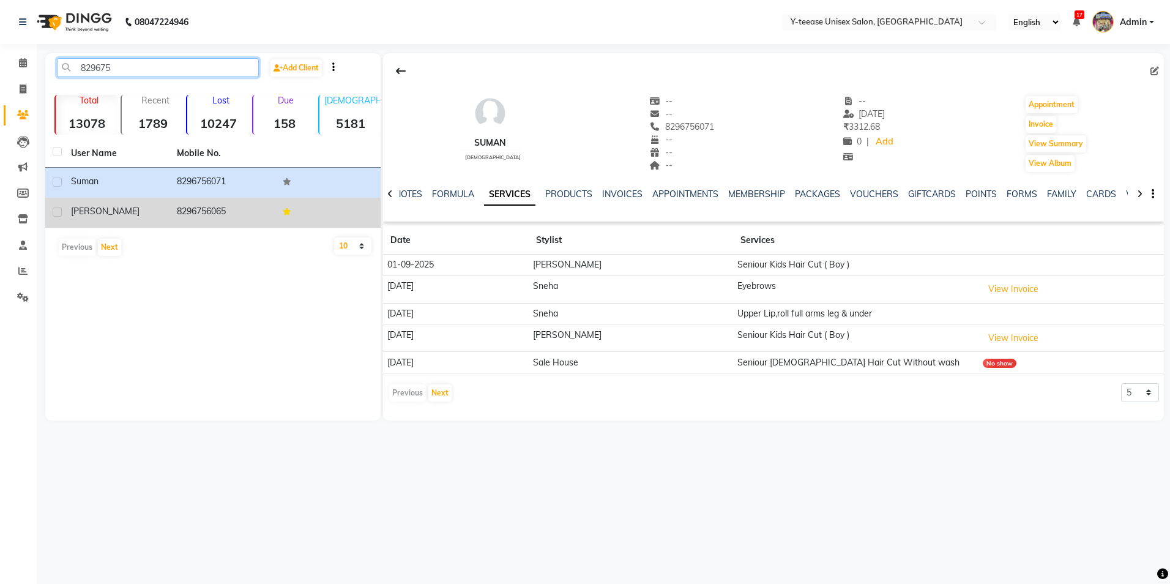
type input "829675"
click at [188, 218] on td "8296756065" at bounding box center [222, 213] width 106 height 30
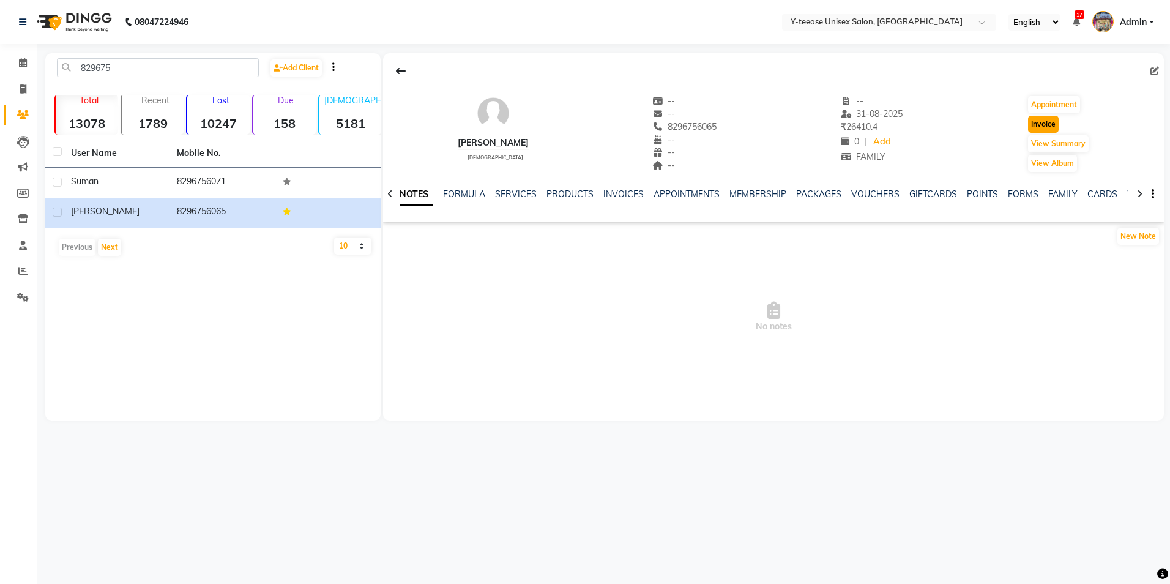
click at [1041, 119] on button "Invoice" at bounding box center [1043, 124] width 31 height 17
select select "service"
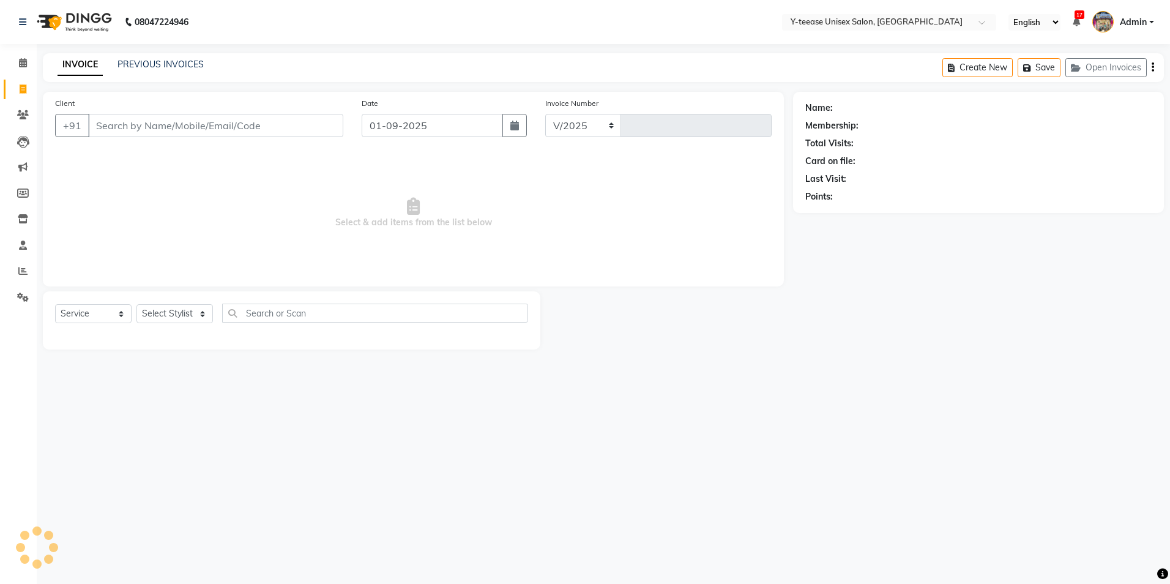
select select "4"
type input "6912"
type input "8296756065"
select select "1: Object"
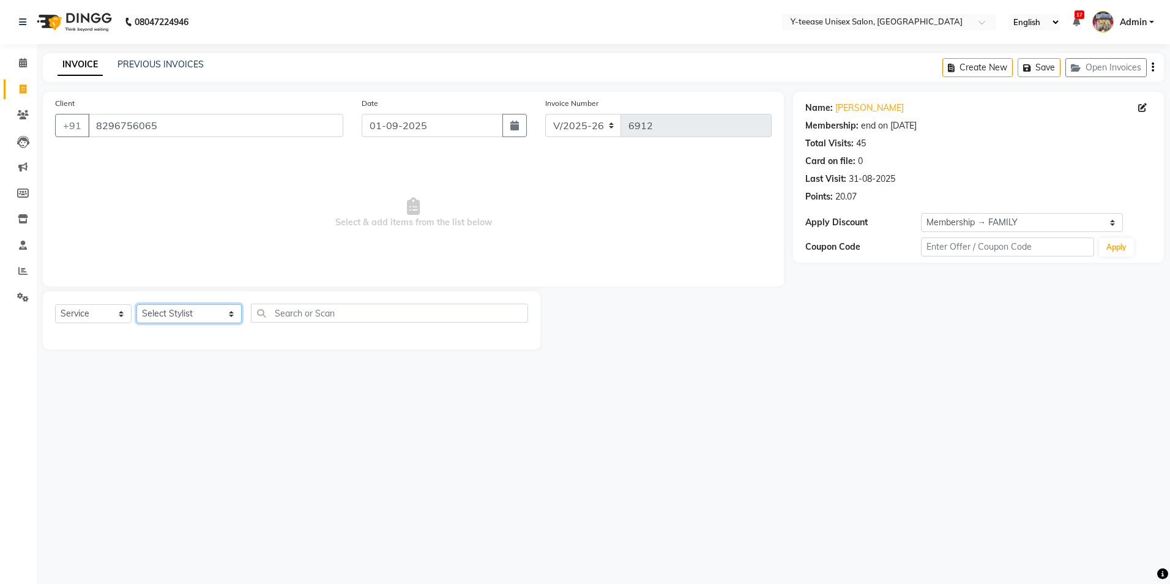
click at [180, 316] on select "Select Stylist [PERSON_NAME] Dhaman [PERSON_NAME] [PERSON_NAME] nagar Manager M…" at bounding box center [188, 313] width 105 height 19
select select "81457"
click at [136, 304] on select "Select Stylist [PERSON_NAME] Dhaman [PERSON_NAME] [PERSON_NAME] nagar Manager M…" at bounding box center [188, 313] width 105 height 19
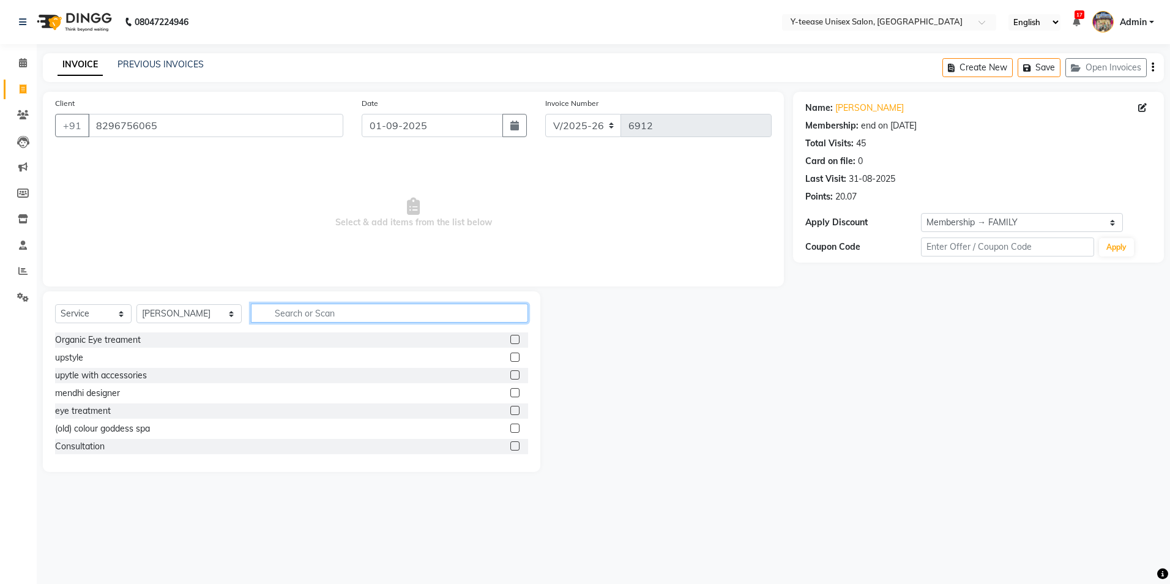
click at [279, 311] on input "text" at bounding box center [389, 312] width 277 height 19
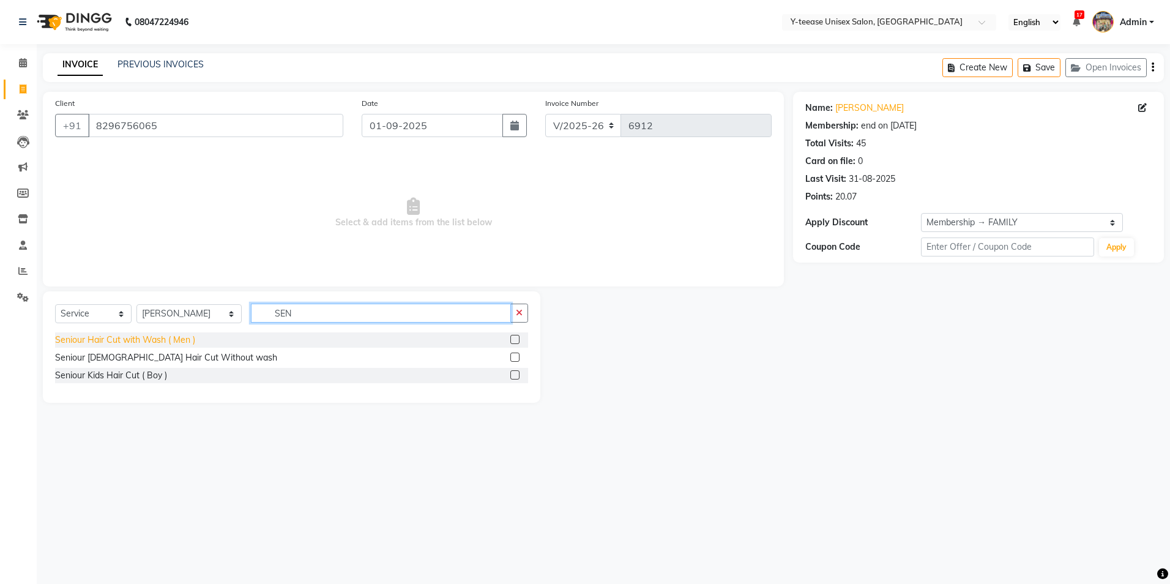
type input "SEN"
click at [162, 340] on div "Seniour Hair Cut with Wash ( Men )" at bounding box center [125, 339] width 140 height 13
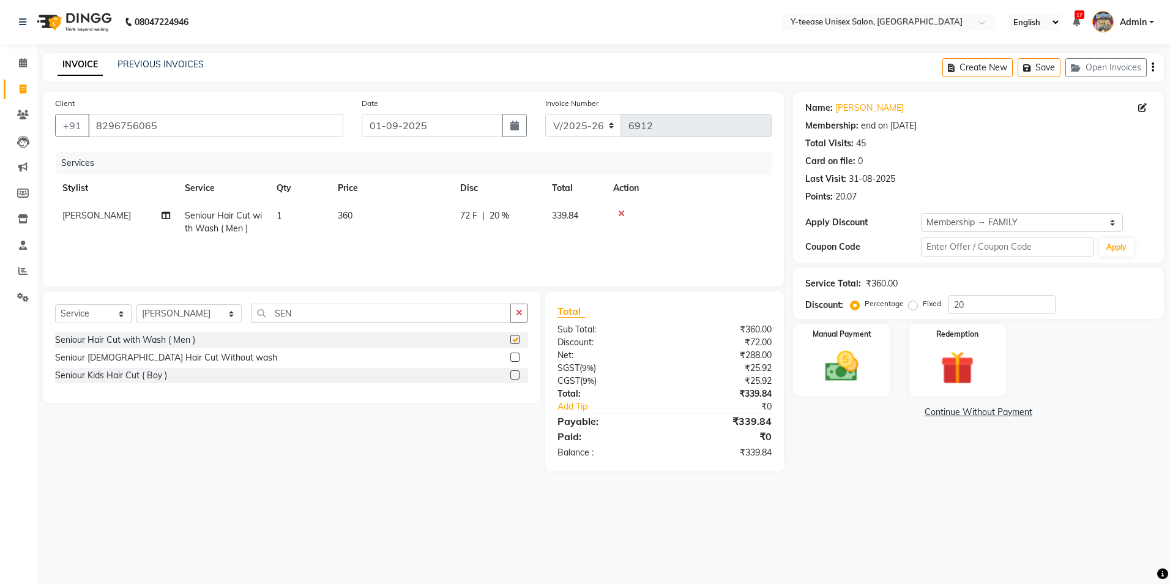
checkbox input "false"
click at [519, 309] on icon "button" at bounding box center [519, 312] width 7 height 9
click at [222, 214] on span "Seniour Hair Cut with Wash ( Men )" at bounding box center [223, 222] width 77 height 24
select select "81457"
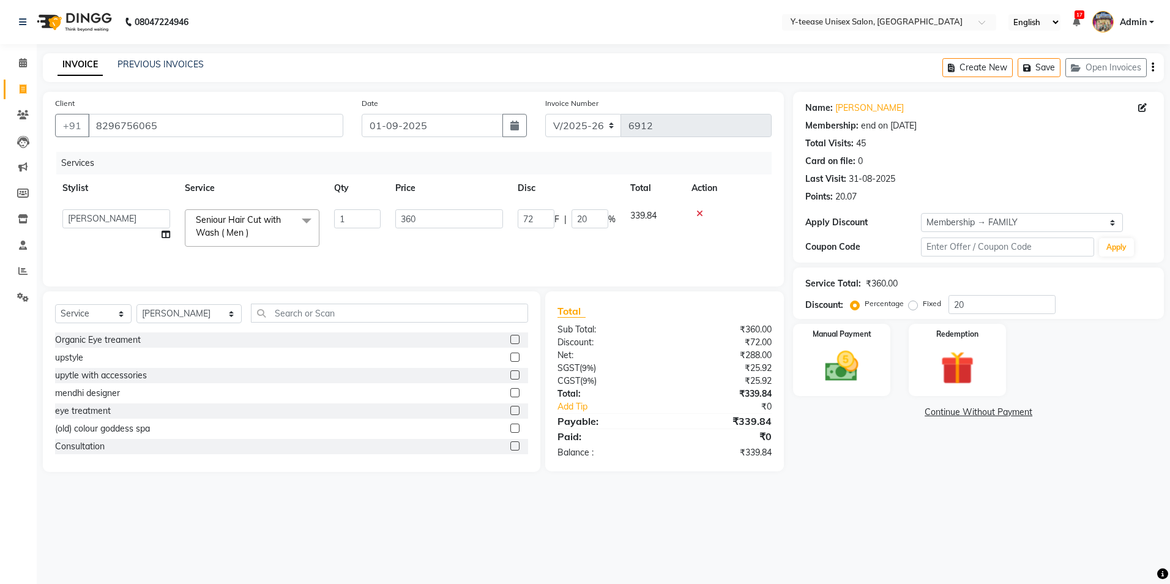
drag, startPoint x: 232, startPoint y: 223, endPoint x: 240, endPoint y: 242, distance: 20.9
click at [233, 223] on span "Seniour Hair Cut with Wash ( Men )" at bounding box center [238, 226] width 85 height 24
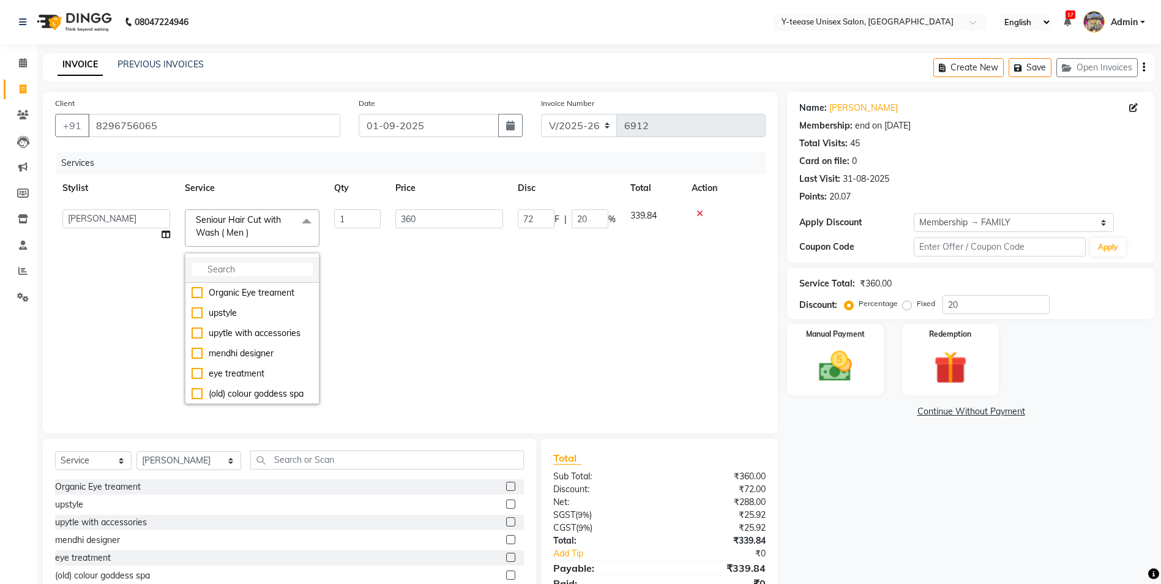
click at [242, 267] on input "multiselect-search" at bounding box center [252, 269] width 121 height 13
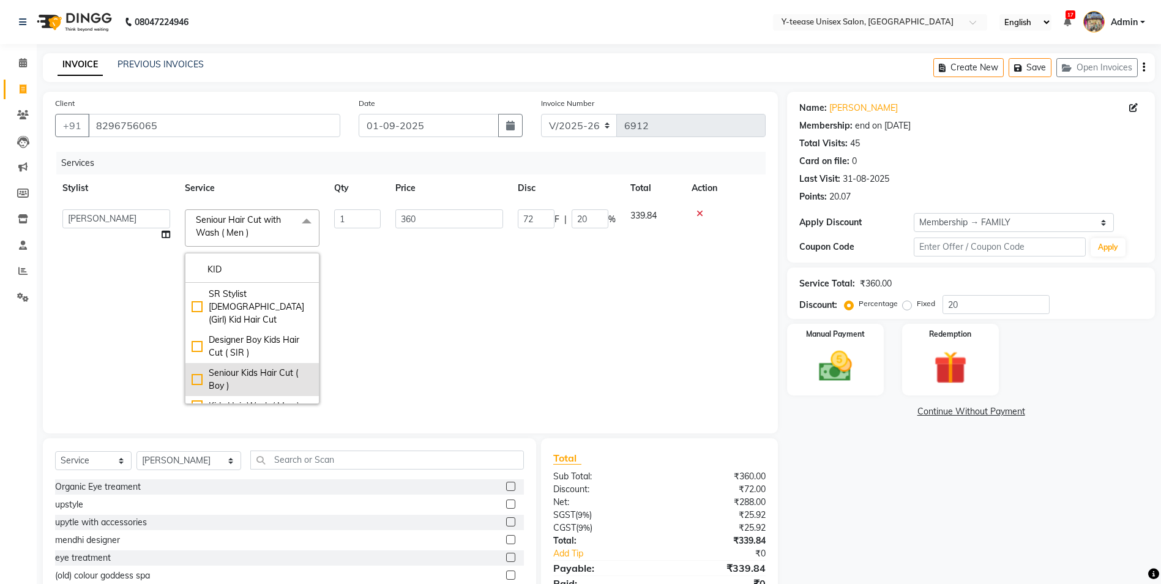
type input "KID"
click at [258, 366] on div "Seniour Kids Hair Cut ( Boy )" at bounding box center [252, 379] width 121 height 26
checkbox input "true"
type input "200"
type input "40"
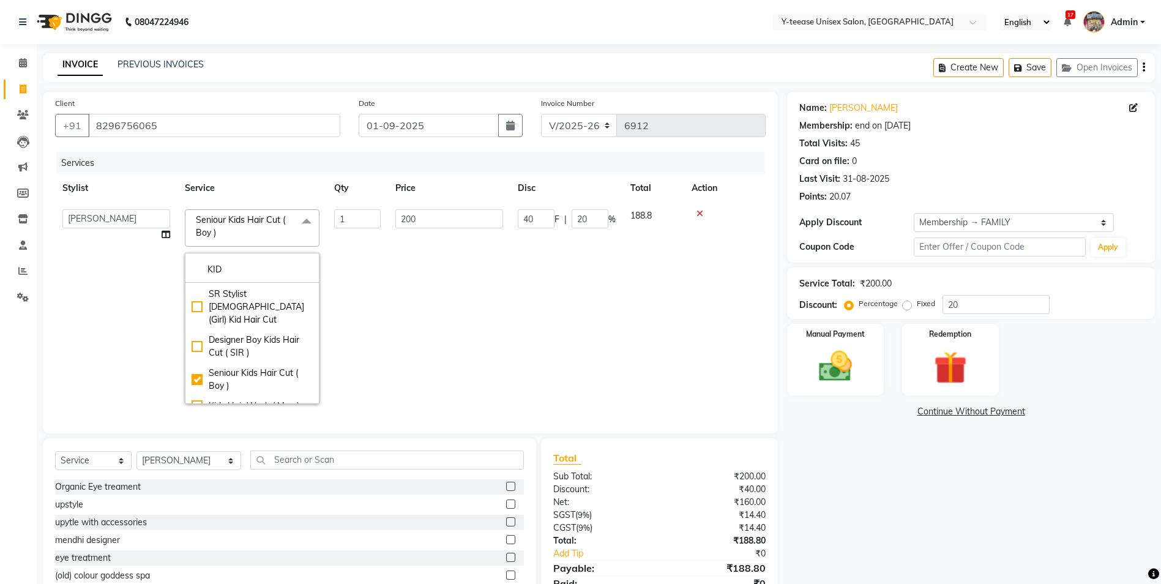
click at [519, 305] on td "40 F | 20 %" at bounding box center [566, 306] width 113 height 209
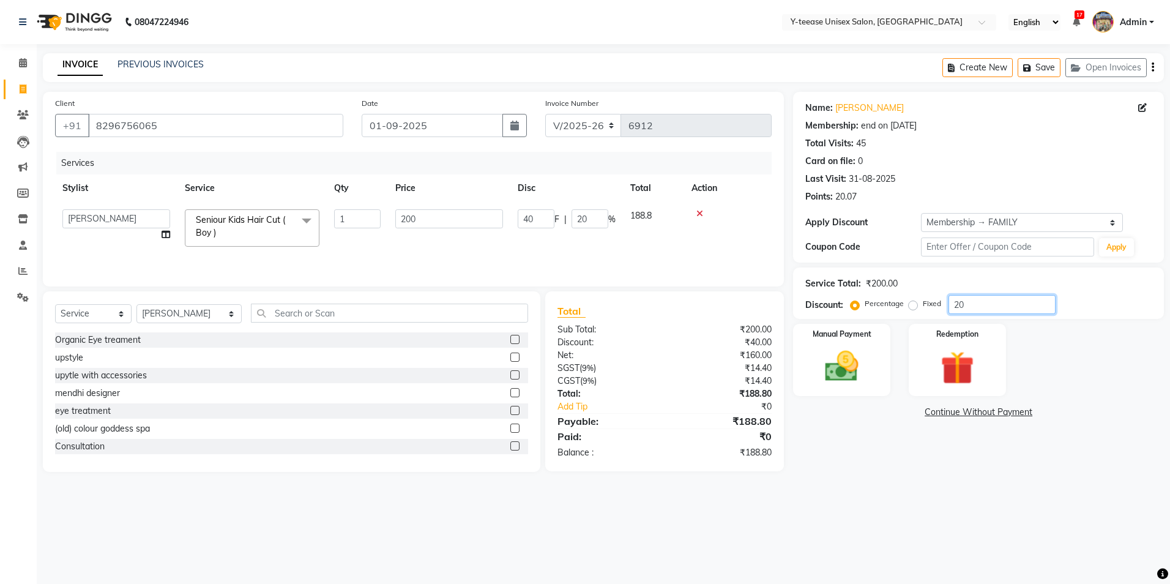
click at [994, 299] on input "20" at bounding box center [1001, 304] width 107 height 19
type input "2"
type input "4"
type input "2"
type input "25"
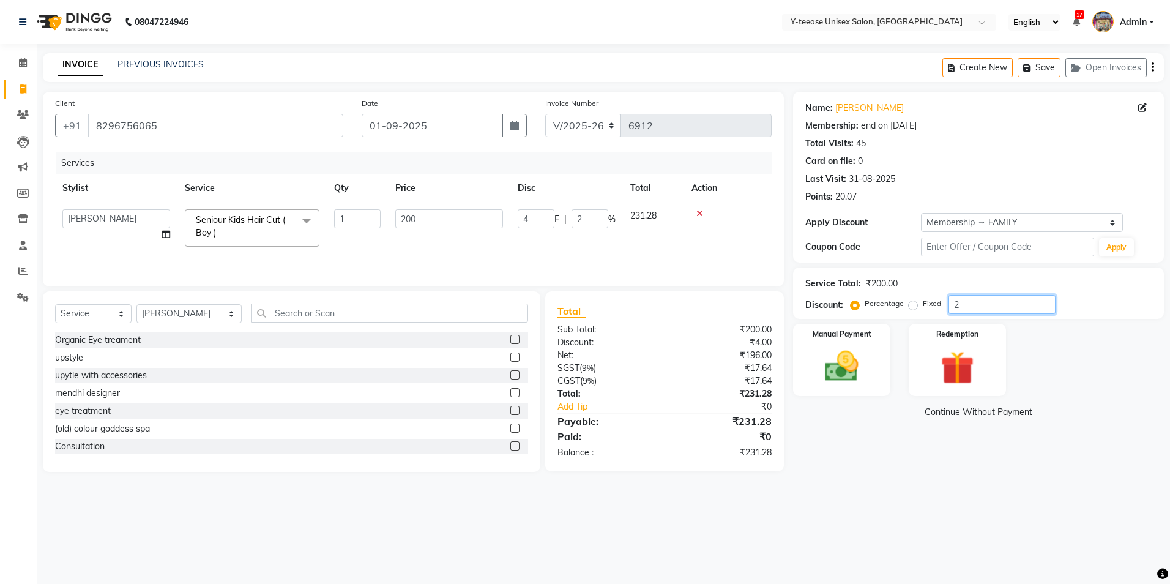
type input "50"
type input "25"
drag, startPoint x: 832, startPoint y: 364, endPoint x: 839, endPoint y: 363, distance: 7.4
click at [831, 363] on img at bounding box center [841, 366] width 57 height 40
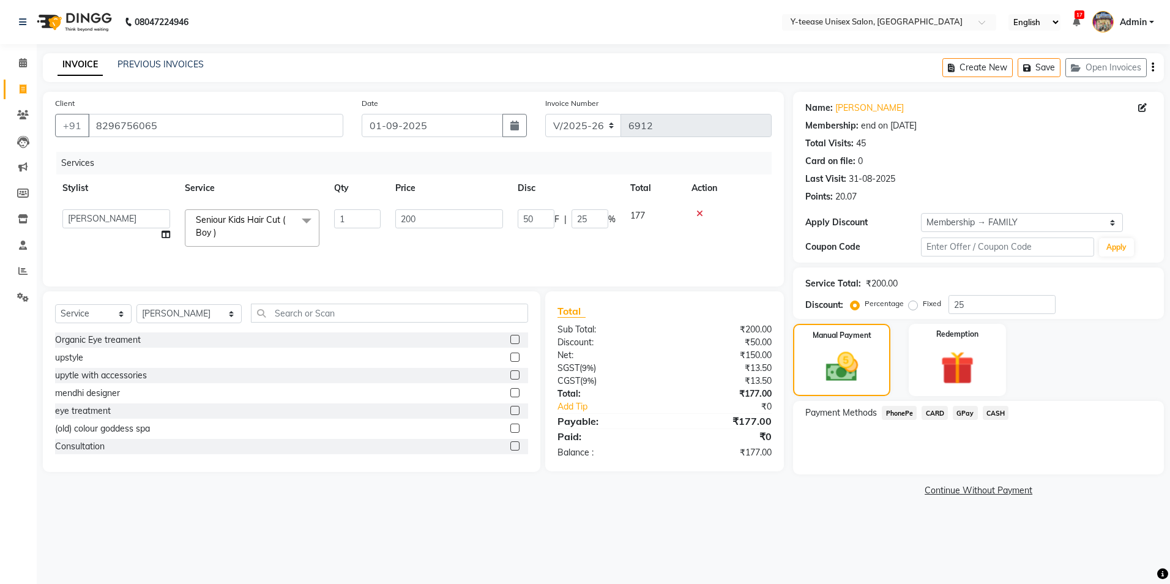
click at [966, 412] on span "GPay" at bounding box center [965, 413] width 25 height 14
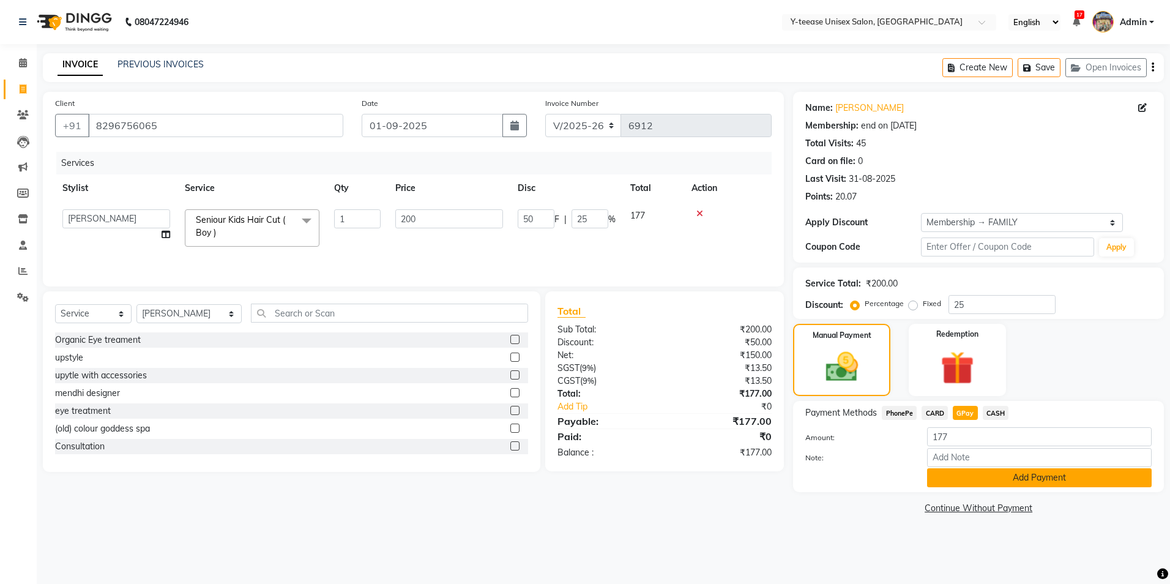
click at [981, 472] on button "Add Payment" at bounding box center [1039, 477] width 225 height 19
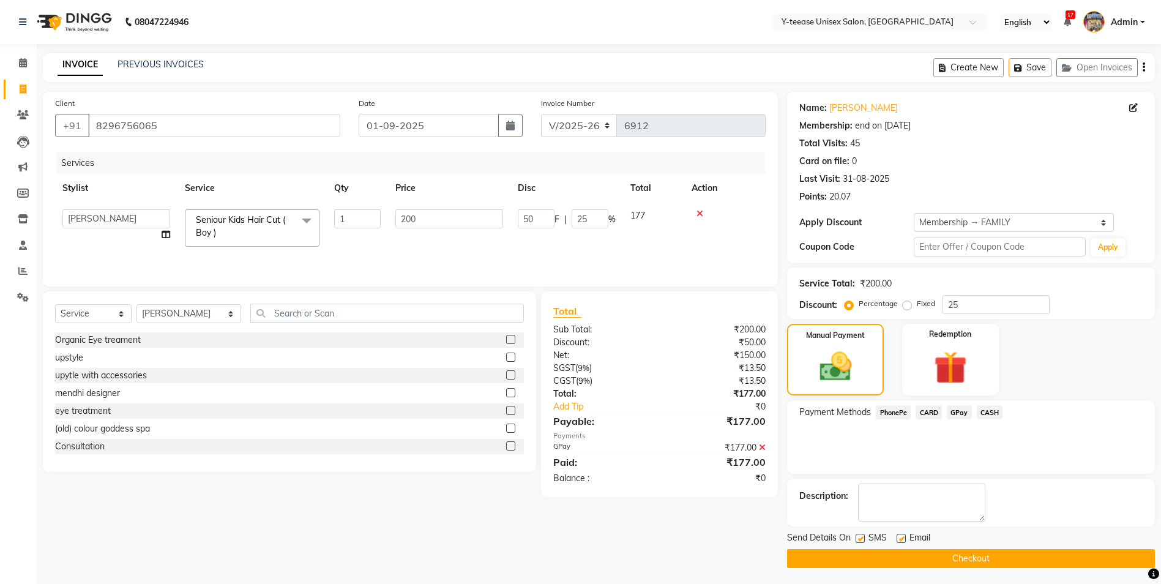
scroll to position [2, 0]
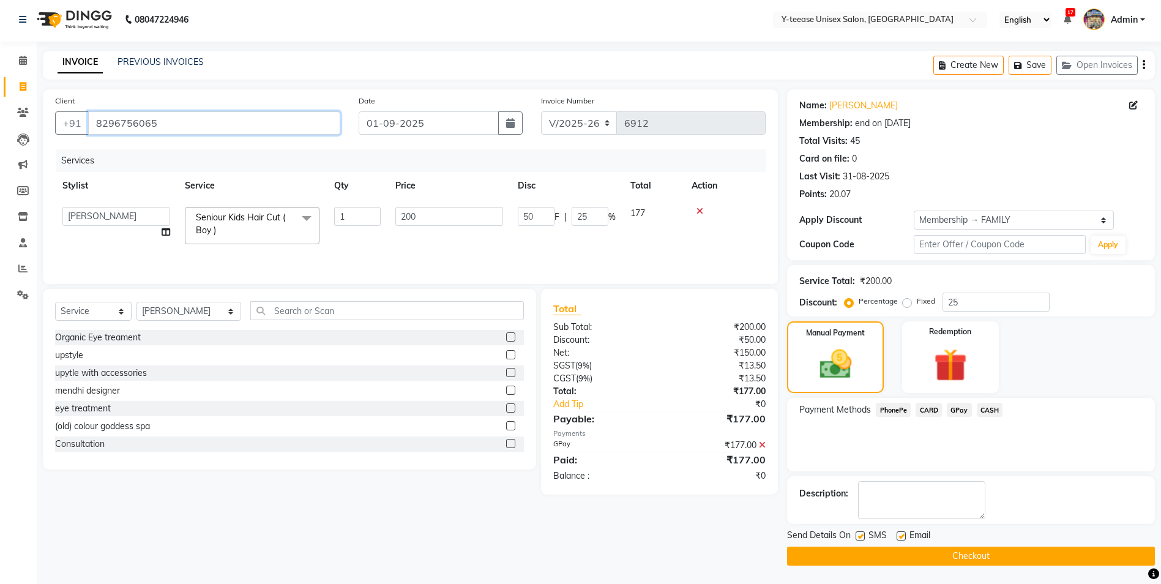
drag, startPoint x: 186, startPoint y: 127, endPoint x: -2, endPoint y: 142, distance: 189.1
click at [0, 142] on html "08047224946 Select Location × Y-teease Unisex Salon, Amanora English ENGLISH Es…" at bounding box center [580, 290] width 1161 height 584
click at [1025, 559] on button "Checkout" at bounding box center [971, 555] width 368 height 19
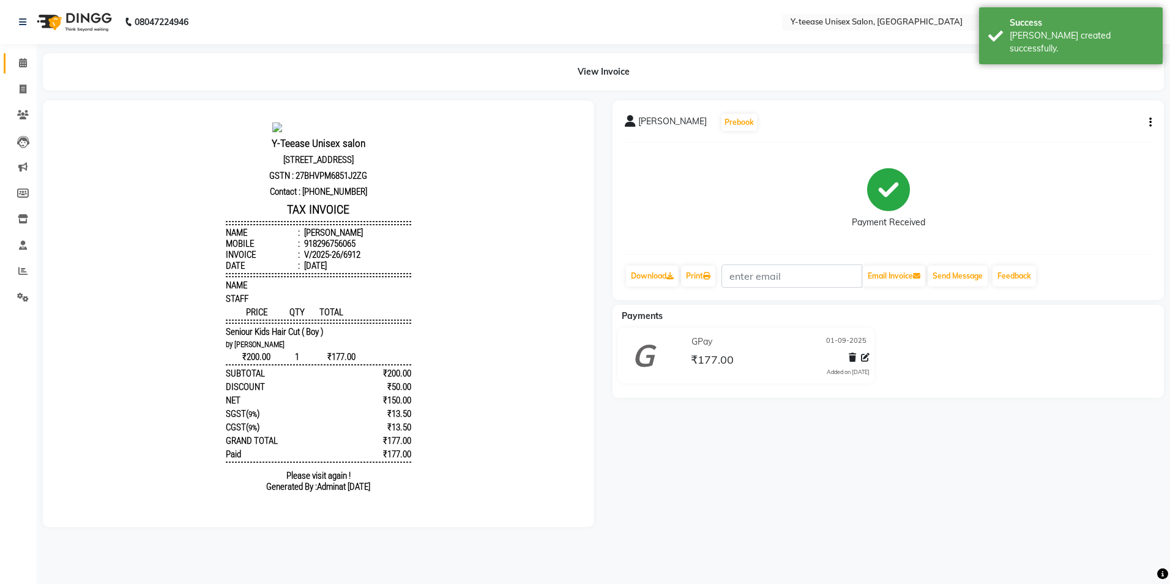
drag, startPoint x: 25, startPoint y: 65, endPoint x: 36, endPoint y: 65, distance: 11.0
click at [25, 65] on icon at bounding box center [23, 62] width 8 height 9
